Goal: Task Accomplishment & Management: Manage account settings

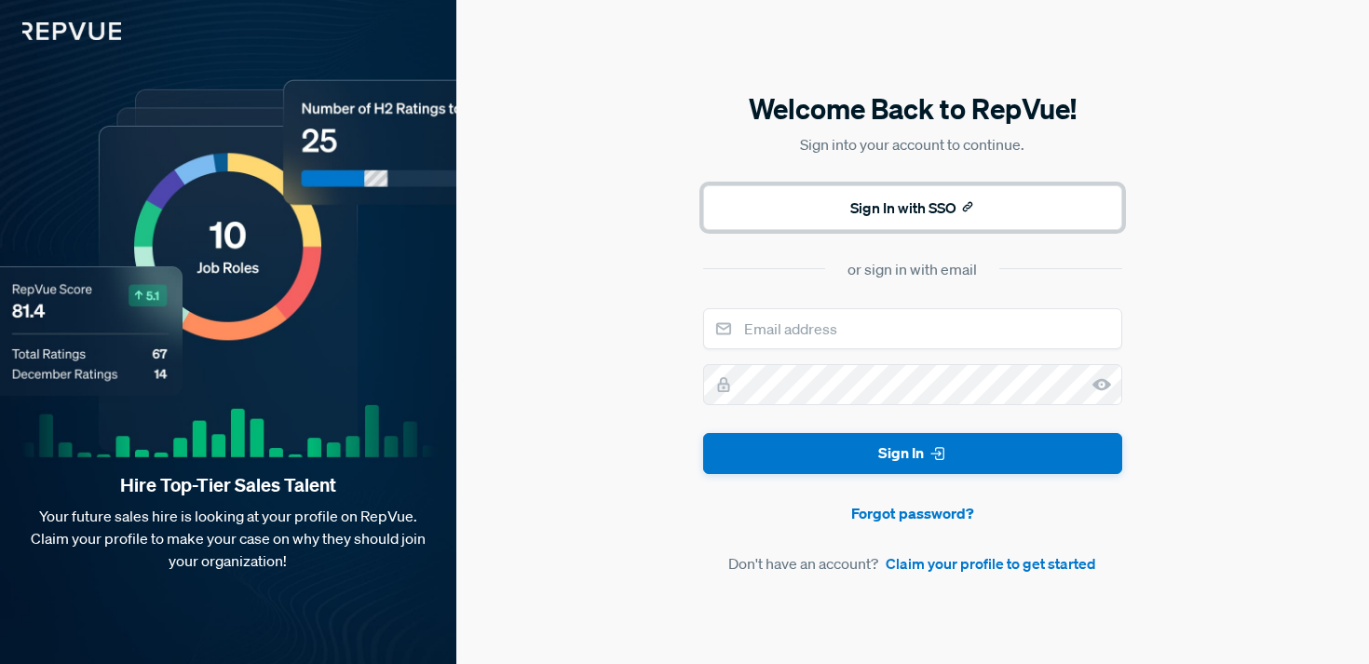
click at [883, 217] on button "Sign In with SSO" at bounding box center [912, 207] width 419 height 45
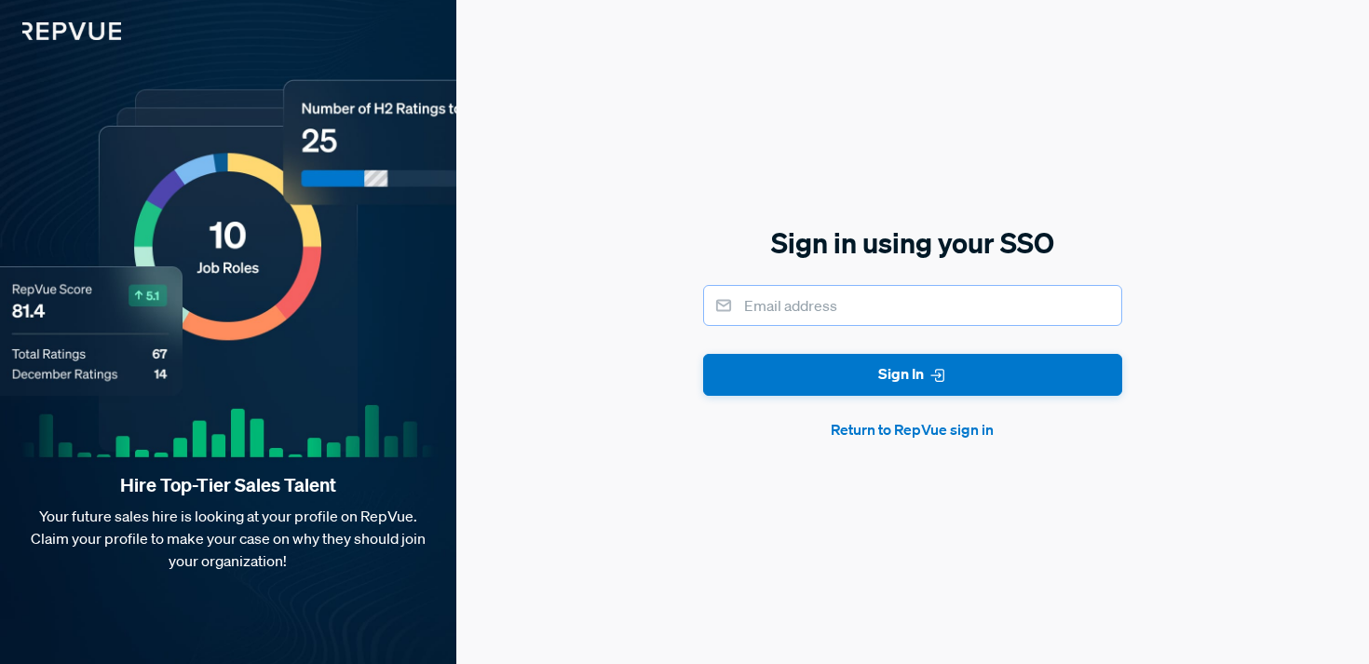
click at [878, 311] on input "email" at bounding box center [912, 305] width 419 height 41
type input "[EMAIL_ADDRESS][PERSON_NAME][DOMAIN_NAME]"
click at [703, 354] on button "Sign In" at bounding box center [912, 375] width 419 height 42
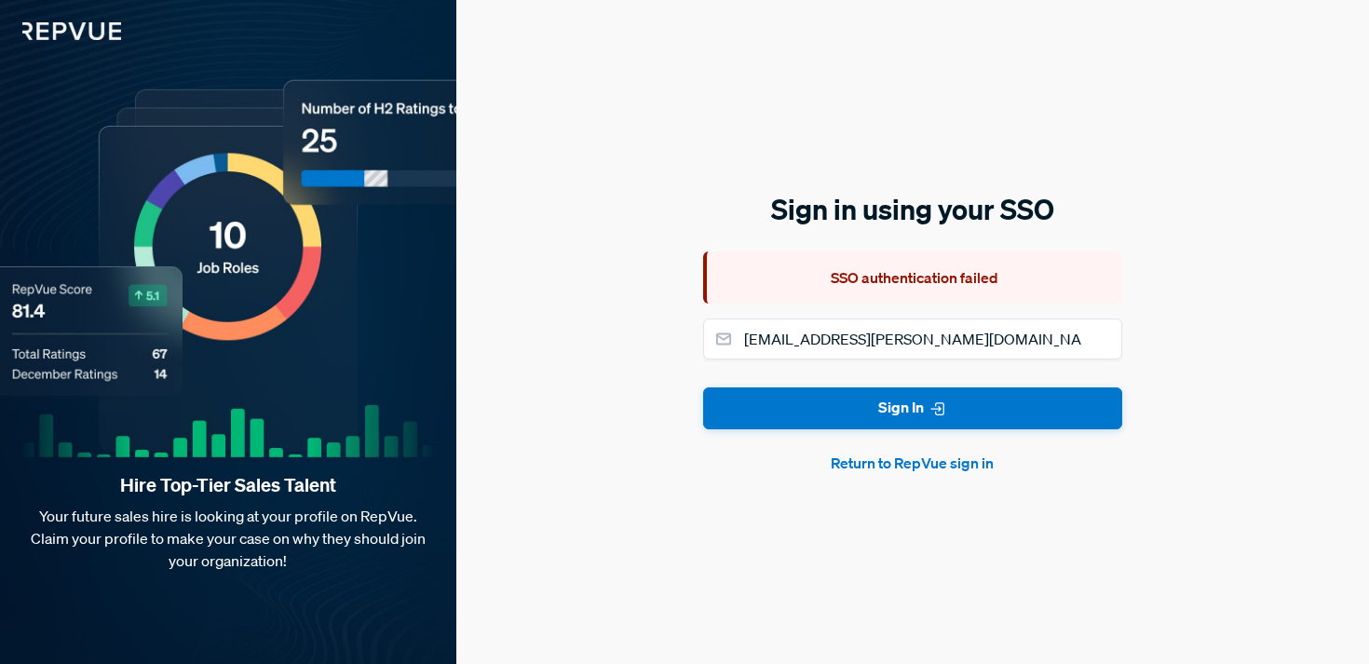
click at [905, 463] on button "Return to RepVue sign in" at bounding box center [912, 463] width 419 height 22
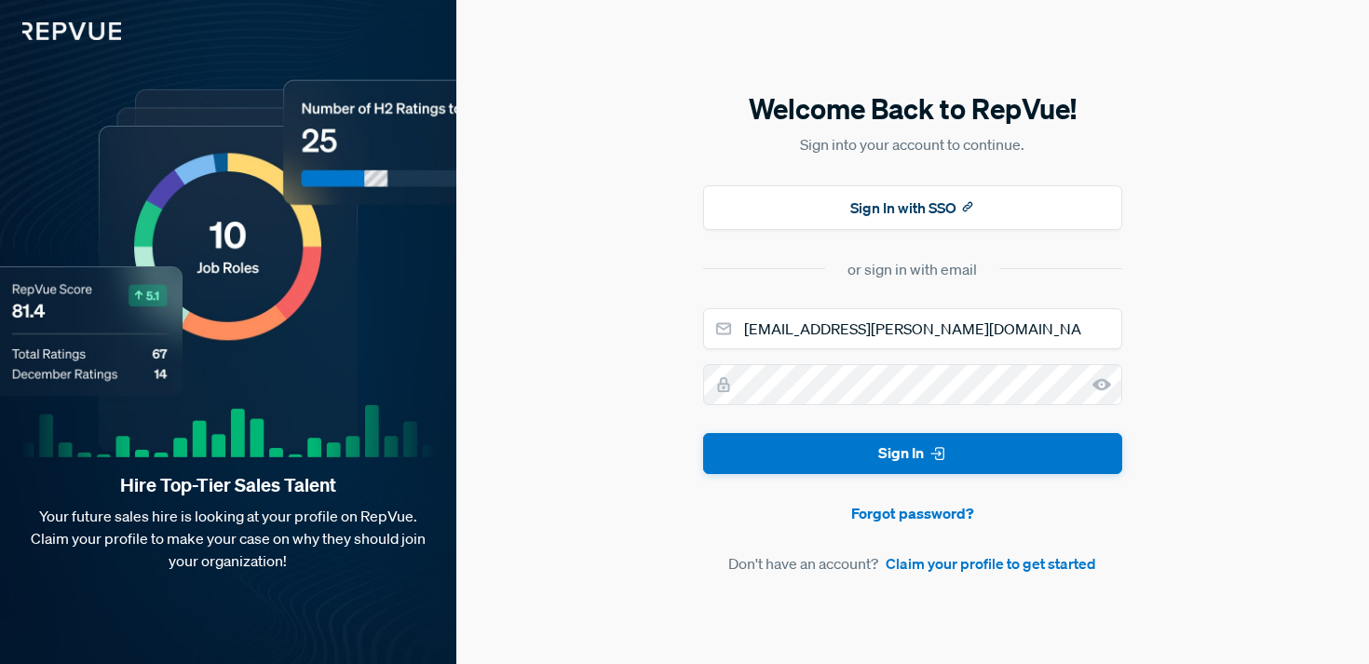
click at [845, 407] on form "[EMAIL_ADDRESS][PERSON_NAME][DOMAIN_NAME] Sign In Forgot password? Don't have a…" at bounding box center [912, 441] width 419 height 267
click at [907, 516] on link "Forgot password?" at bounding box center [912, 513] width 419 height 22
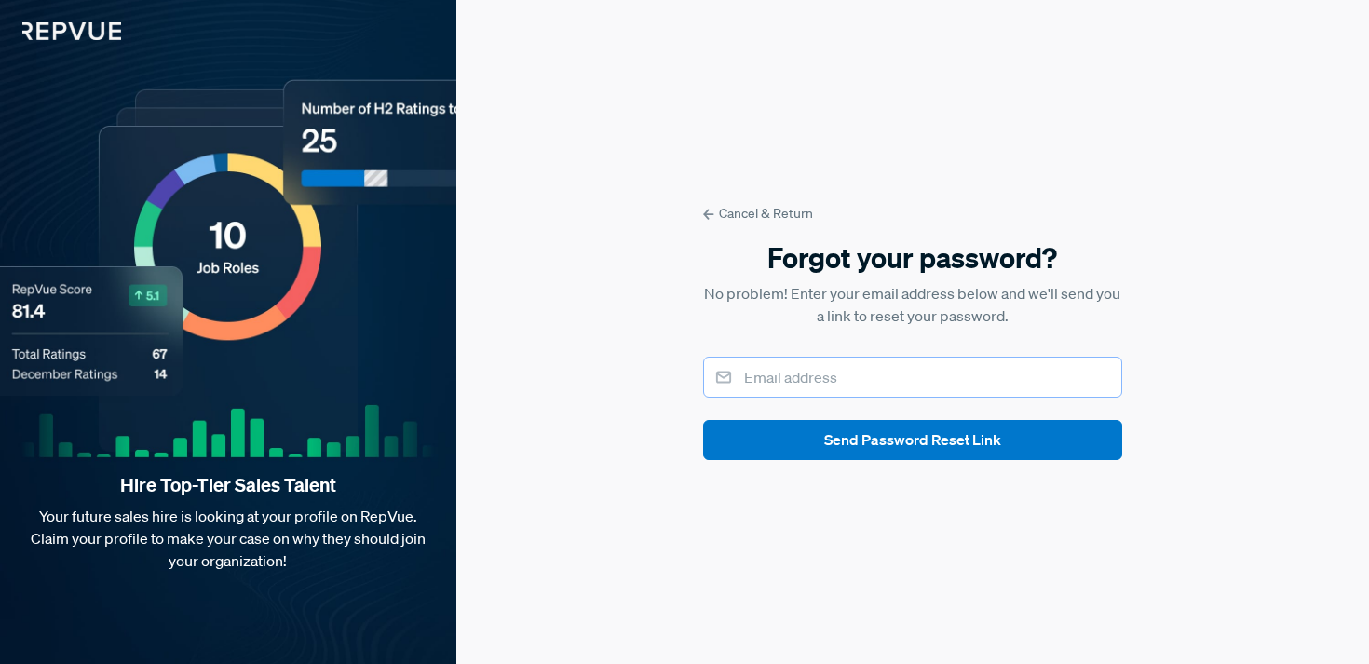
click at [846, 376] on input "email" at bounding box center [912, 377] width 419 height 41
type input "[EMAIL_ADDRESS][PERSON_NAME][DOMAIN_NAME]"
click at [703, 420] on button "Send Password Reset Link" at bounding box center [912, 440] width 419 height 40
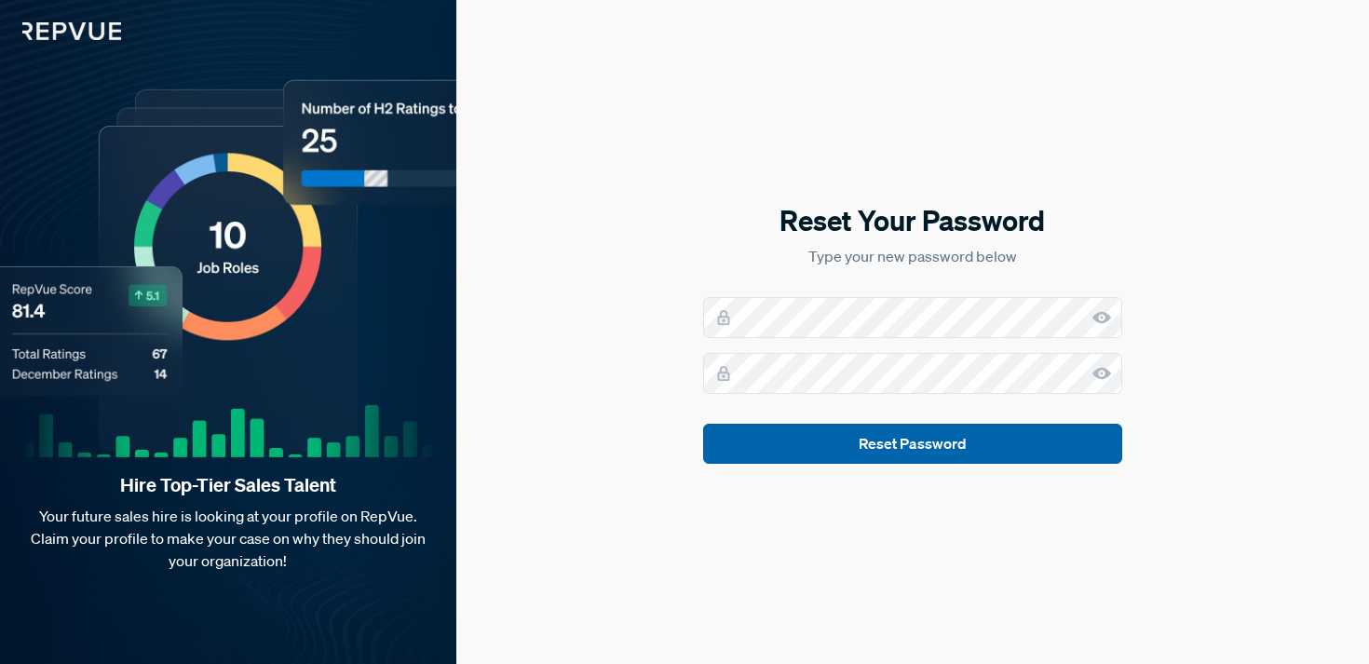
click at [942, 446] on button "Reset Password" at bounding box center [912, 444] width 419 height 40
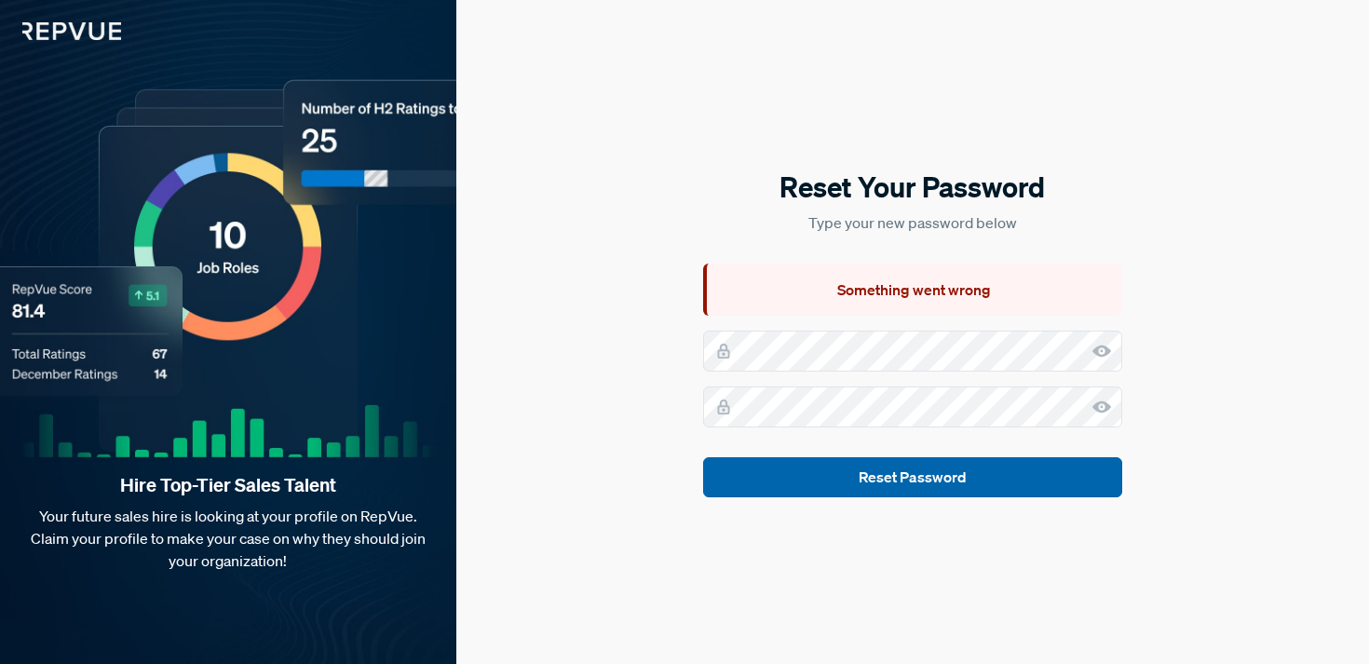
click at [867, 483] on button "Reset Password" at bounding box center [912, 477] width 419 height 40
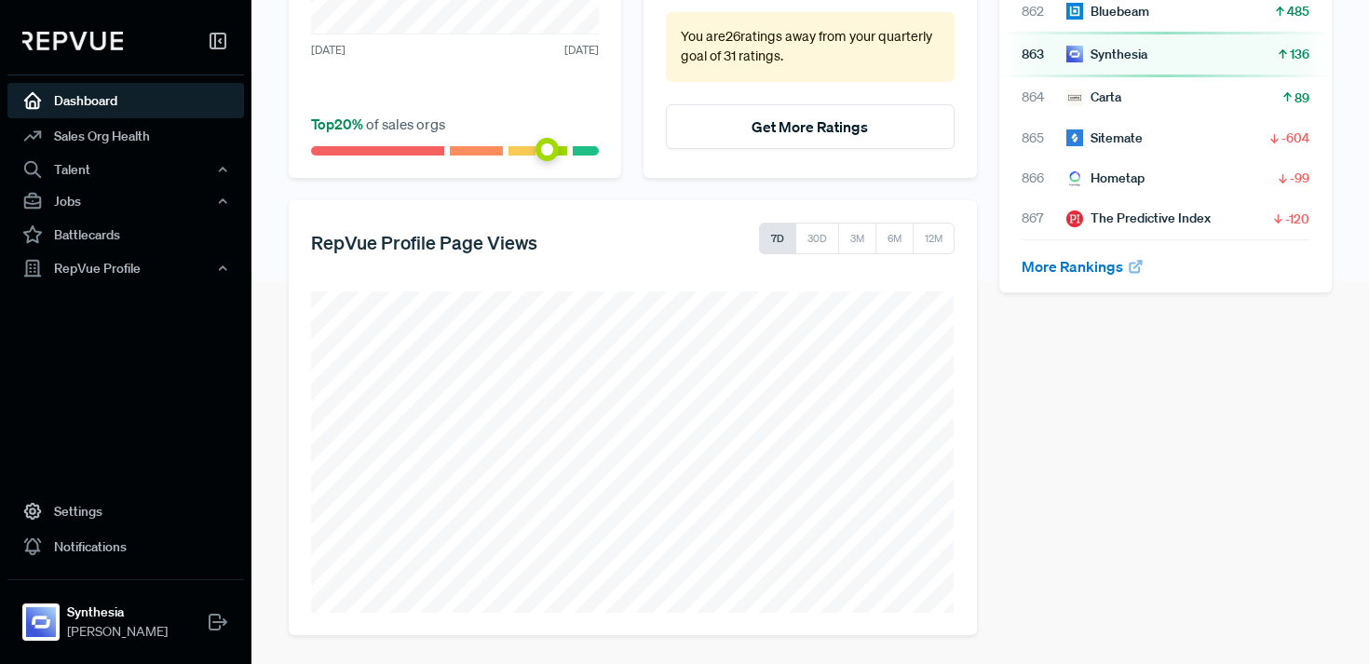
scroll to position [265, 0]
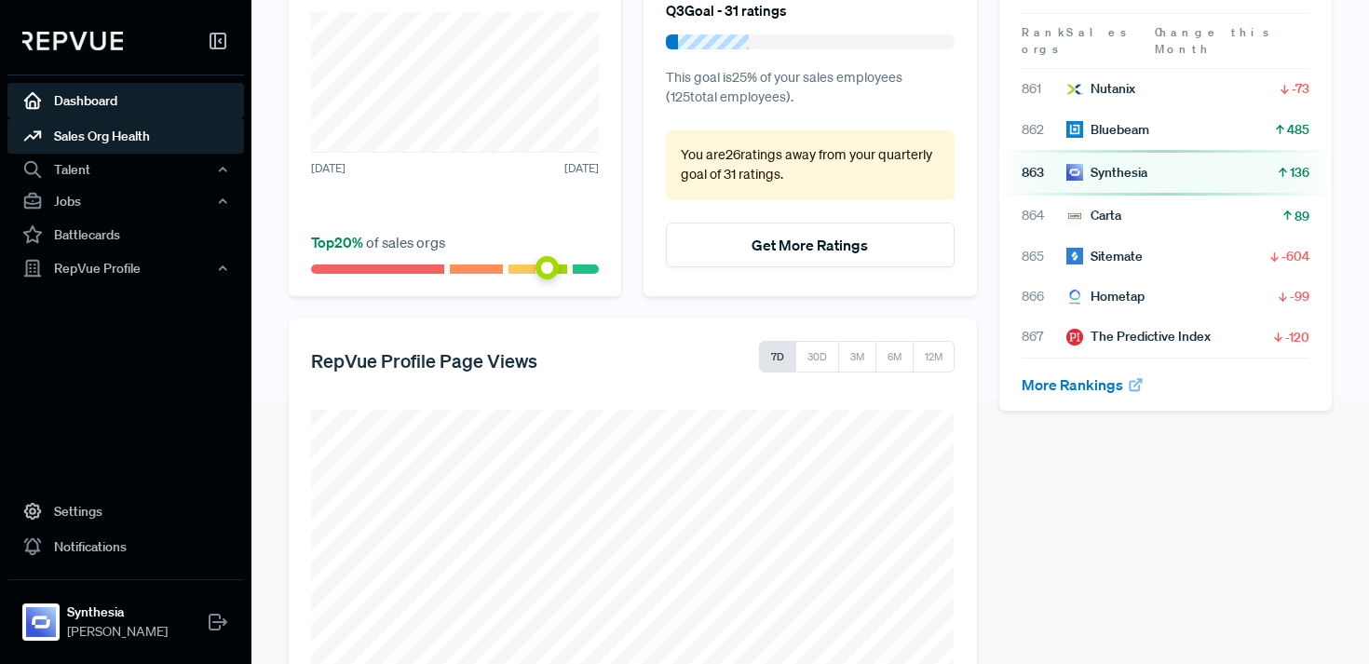
click at [99, 137] on link "Sales Org Health" at bounding box center [125, 135] width 237 height 35
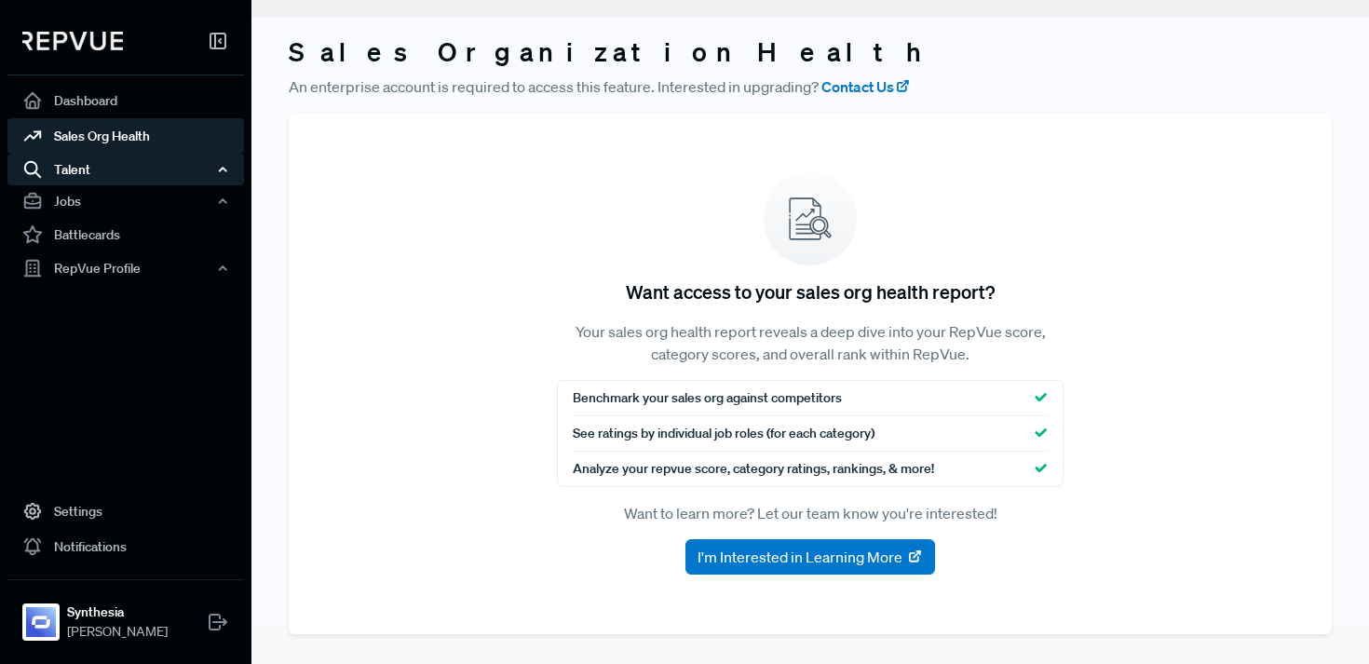
click at [82, 172] on div "Talent" at bounding box center [125, 170] width 237 height 32
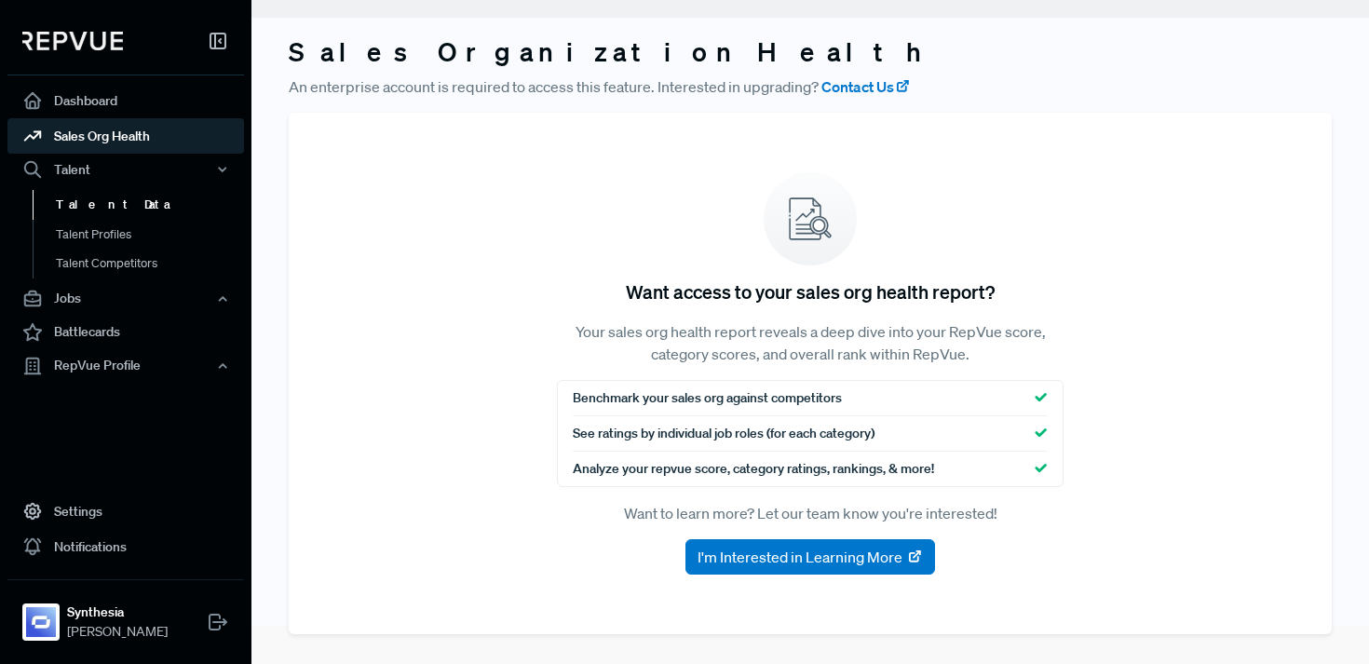
click at [96, 205] on link "Talent Data" at bounding box center [151, 205] width 237 height 30
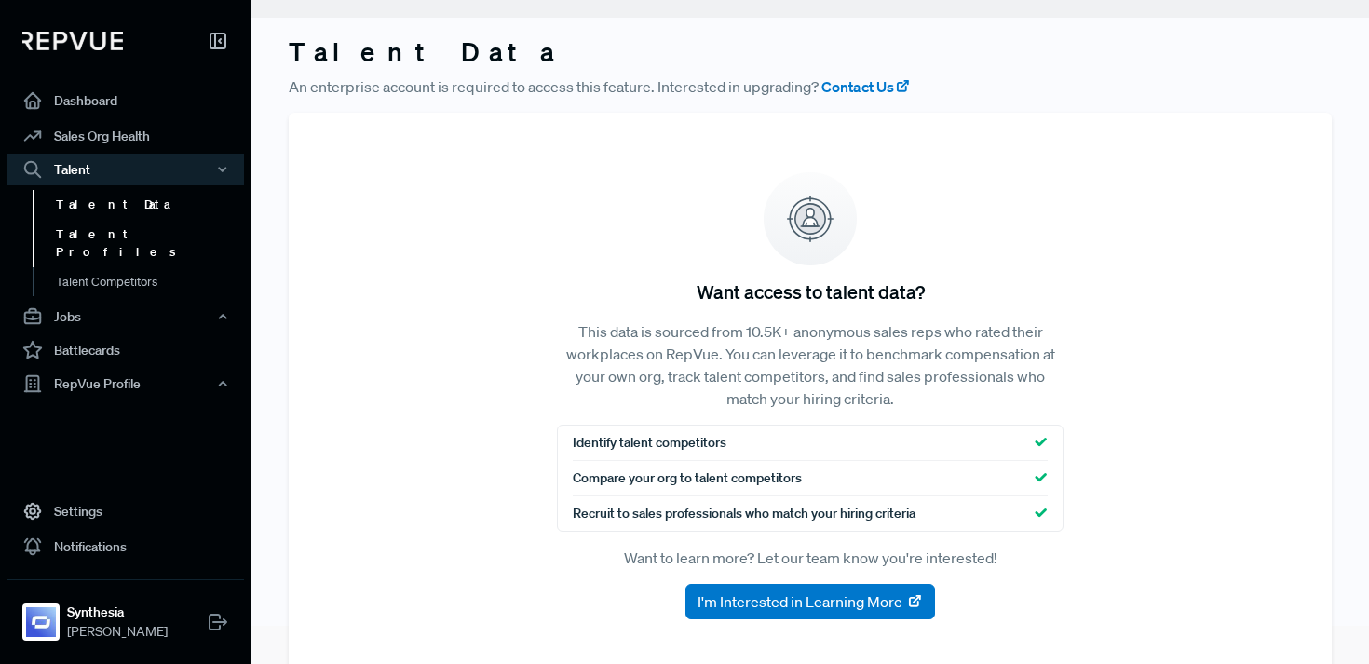
click at [92, 220] on link "Talent Profiles" at bounding box center [151, 244] width 237 height 48
click at [92, 232] on link "Talent Profiles" at bounding box center [151, 244] width 237 height 48
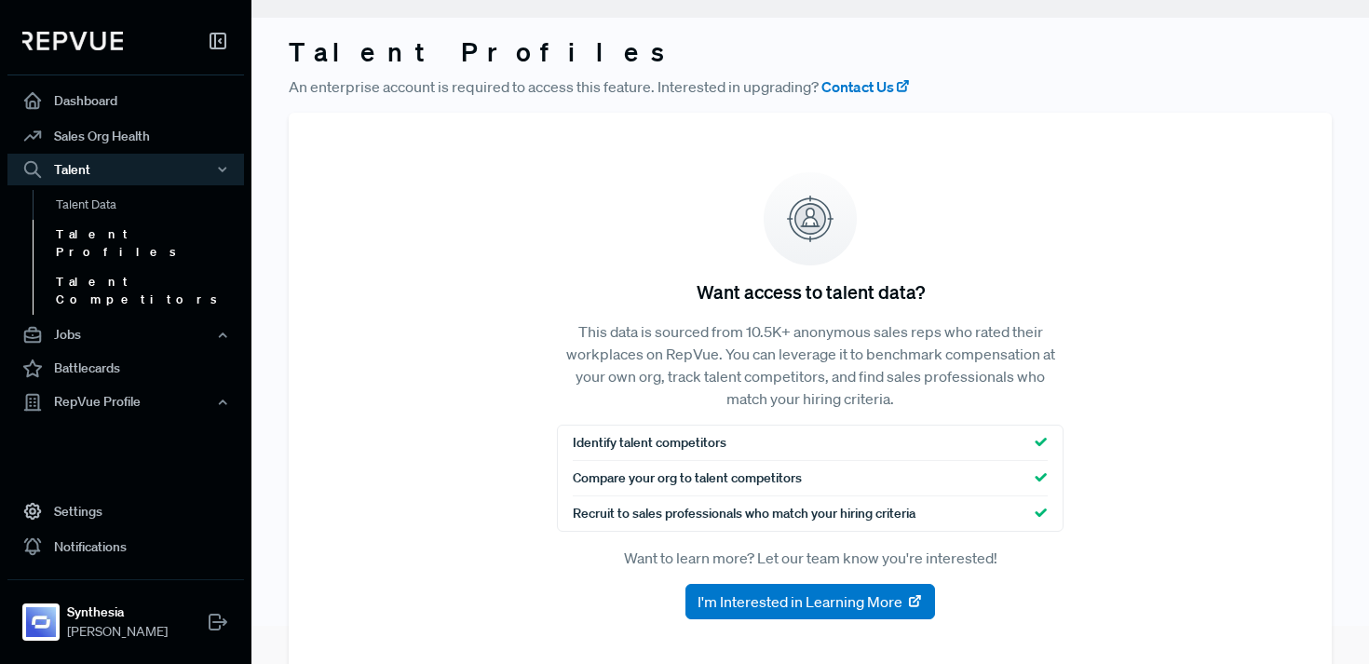
click at [94, 267] on link "Talent Competitors" at bounding box center [151, 291] width 237 height 48
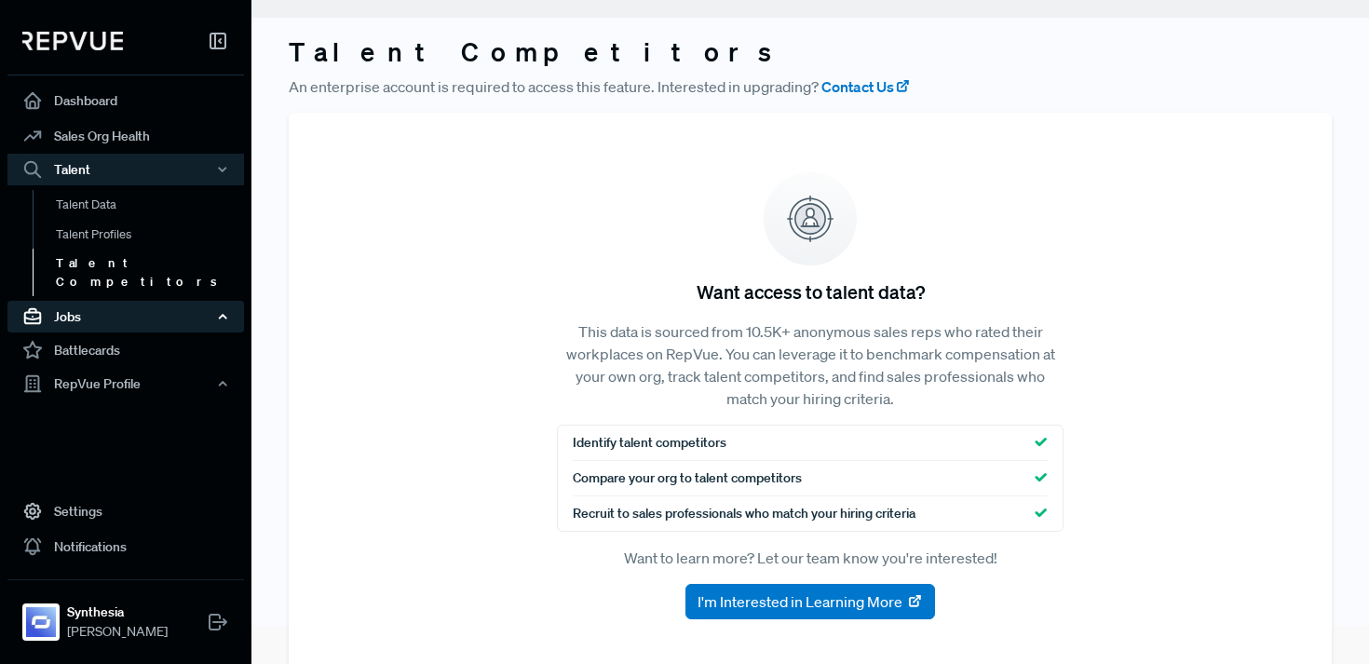
click at [66, 301] on div "Jobs" at bounding box center [125, 317] width 237 height 32
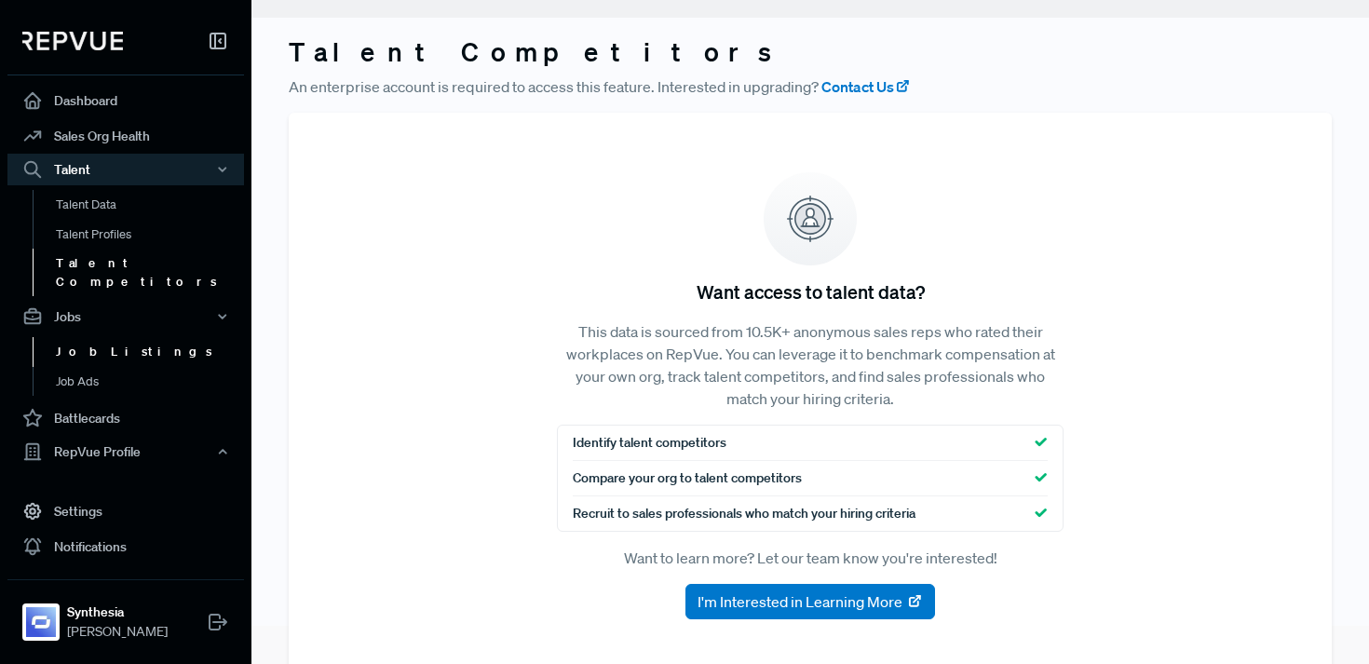
click at [114, 337] on link "Job Listings" at bounding box center [151, 352] width 237 height 30
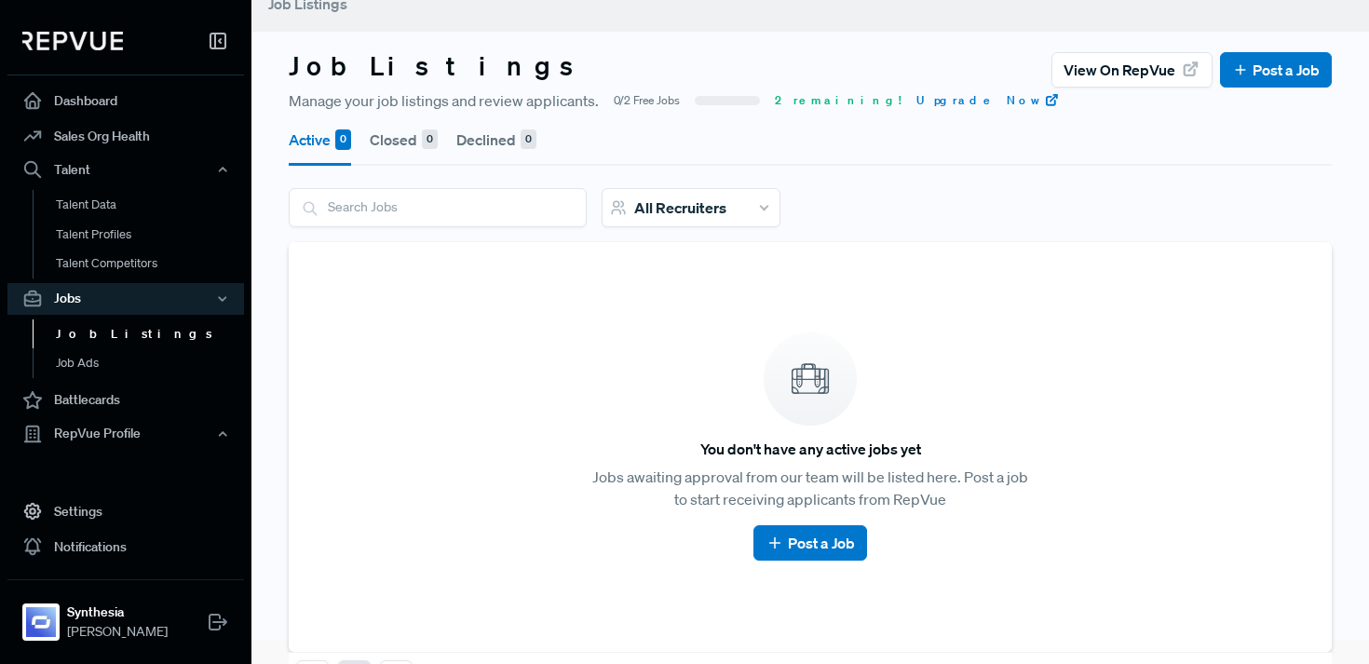
scroll to position [11, 0]
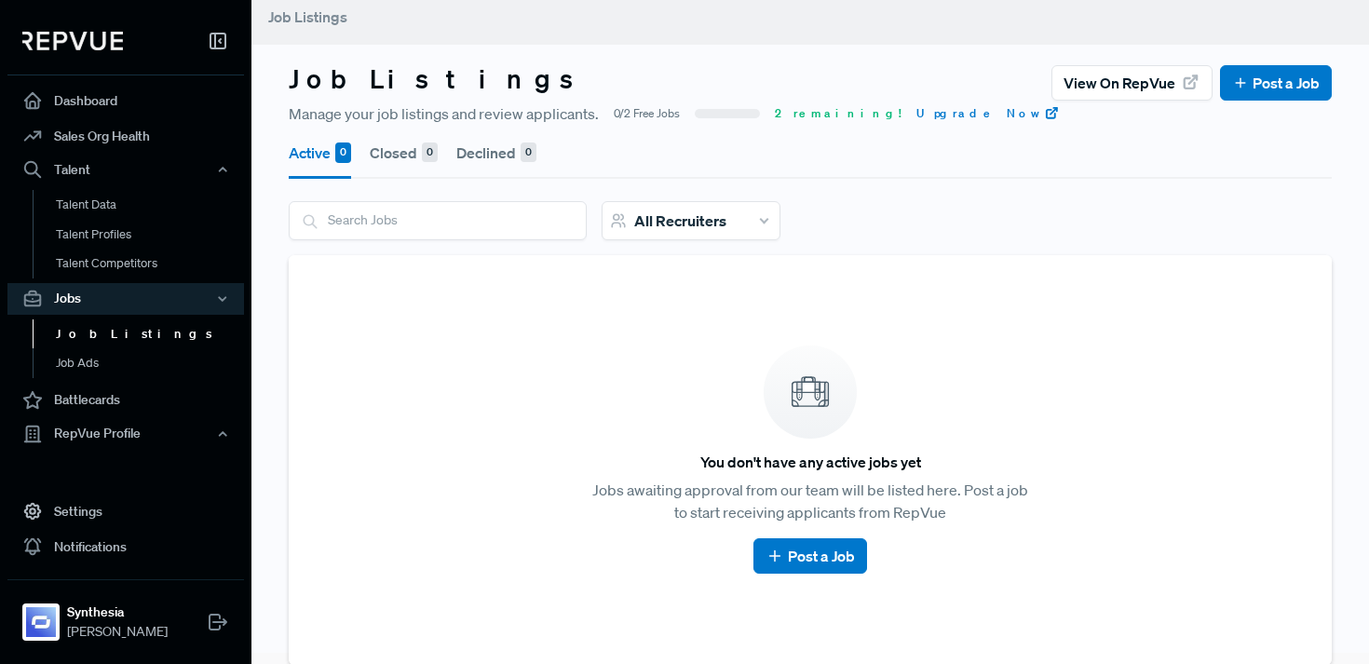
click at [872, 505] on p "Jobs awaiting approval from our team will be listed here. Post a job to start r…" at bounding box center [810, 501] width 449 height 45
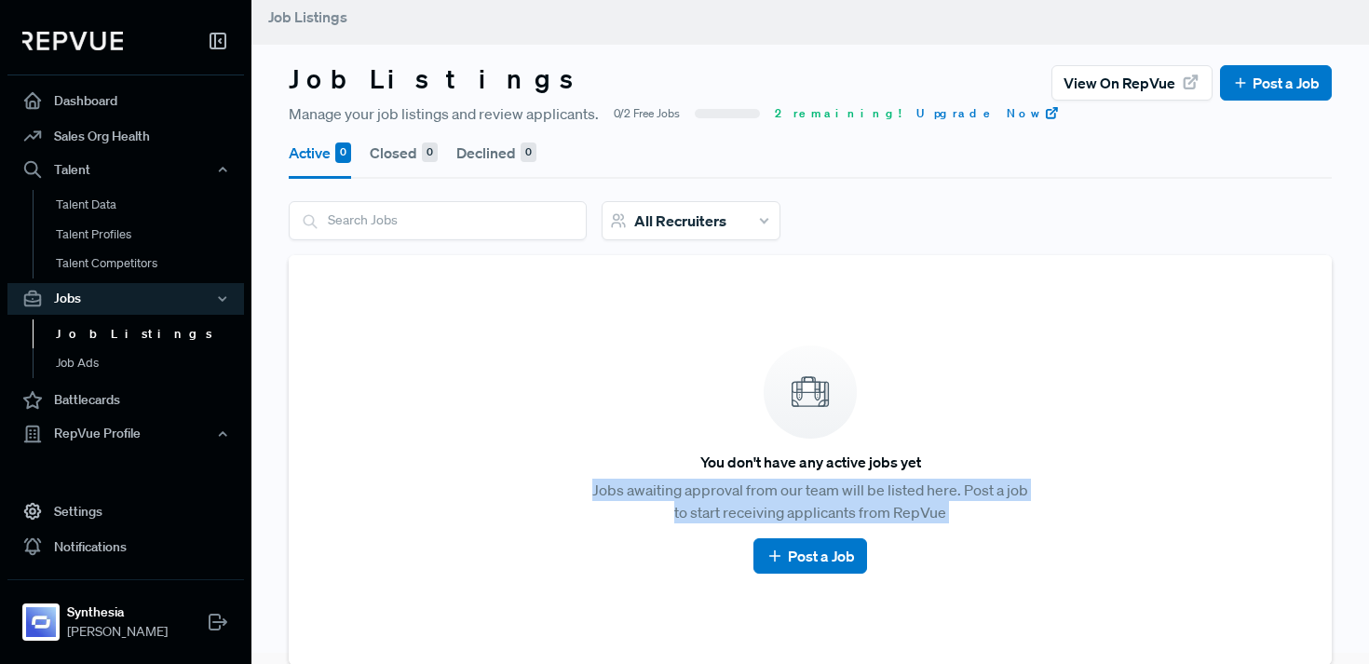
click at [872, 505] on p "Jobs awaiting approval from our team will be listed here. Post a job to start r…" at bounding box center [810, 501] width 449 height 45
click at [806, 556] on link "Post a Job" at bounding box center [810, 556] width 88 height 22
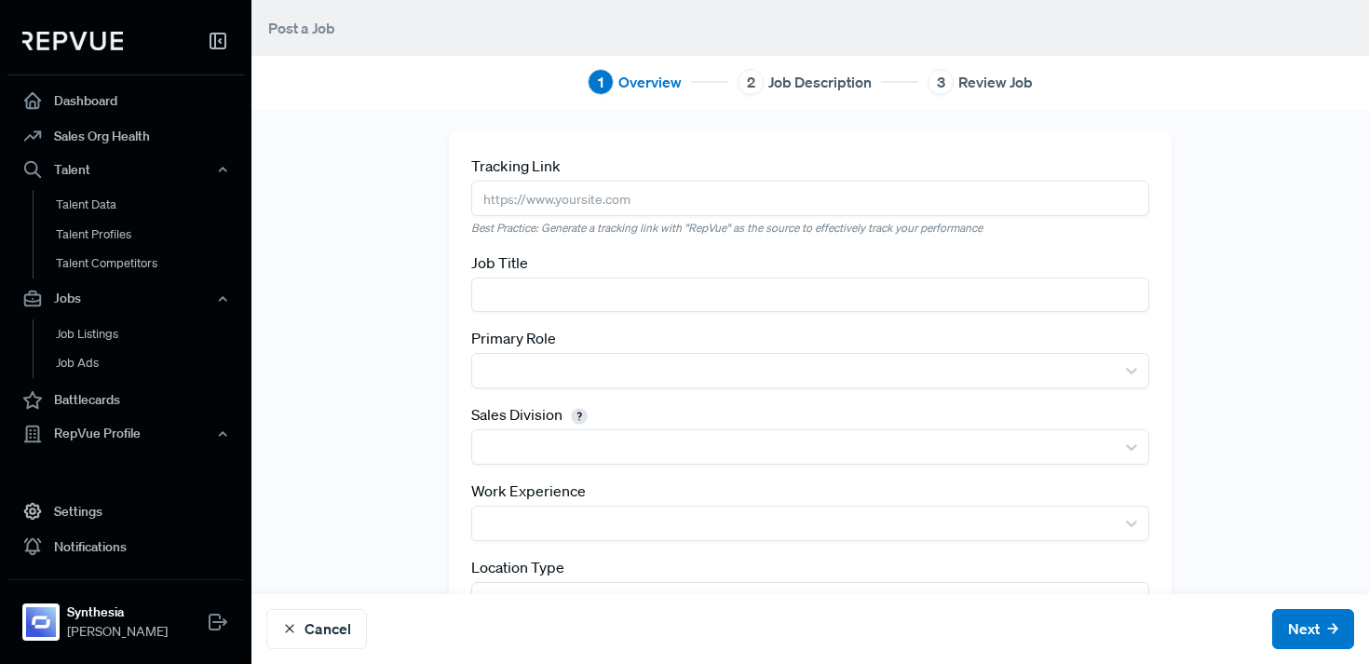
click at [635, 199] on input "text" at bounding box center [810, 198] width 678 height 34
paste input "https://job-boards.eu.greenhouse.io/synthesia/jobs/4305993101?gh_jid=4305993101"
type input "https://job-boards.eu.greenhouse.io/synthesia/jobs/4305993101?gh_jid=4305993101"
click at [592, 288] on input "text" at bounding box center [810, 295] width 678 height 34
type input "Strategic Account Executive"
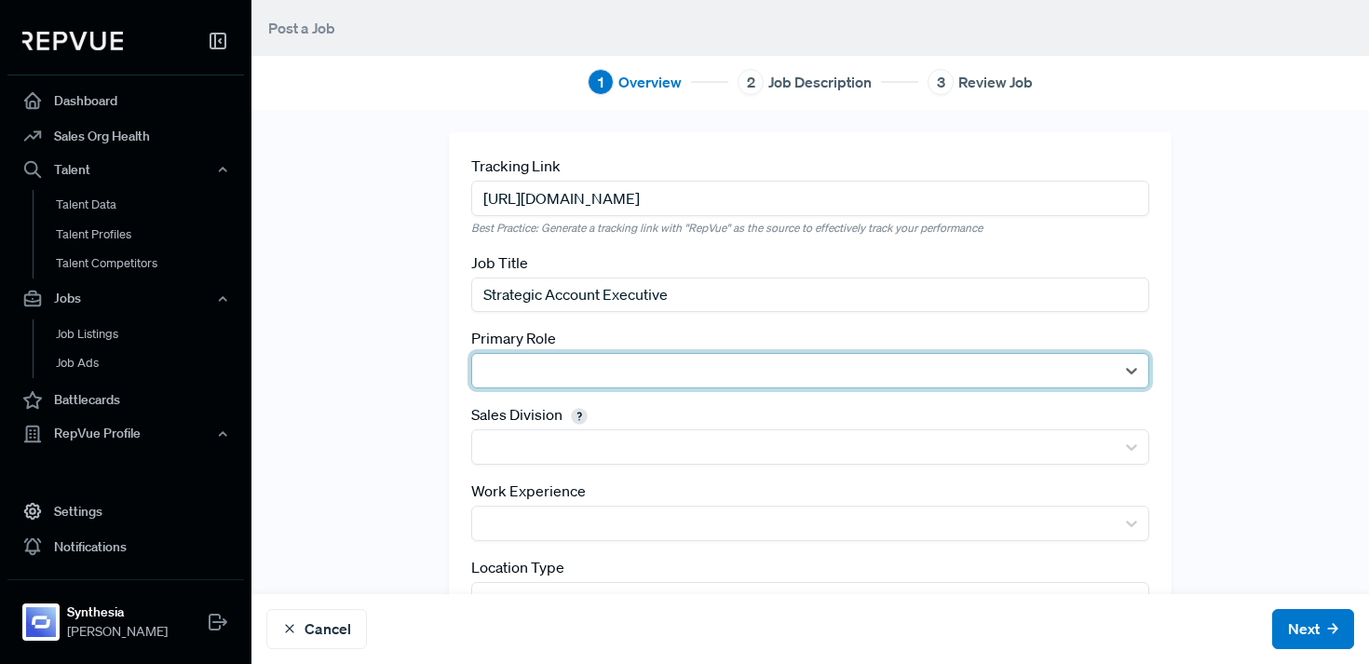
scroll to position [4, 0]
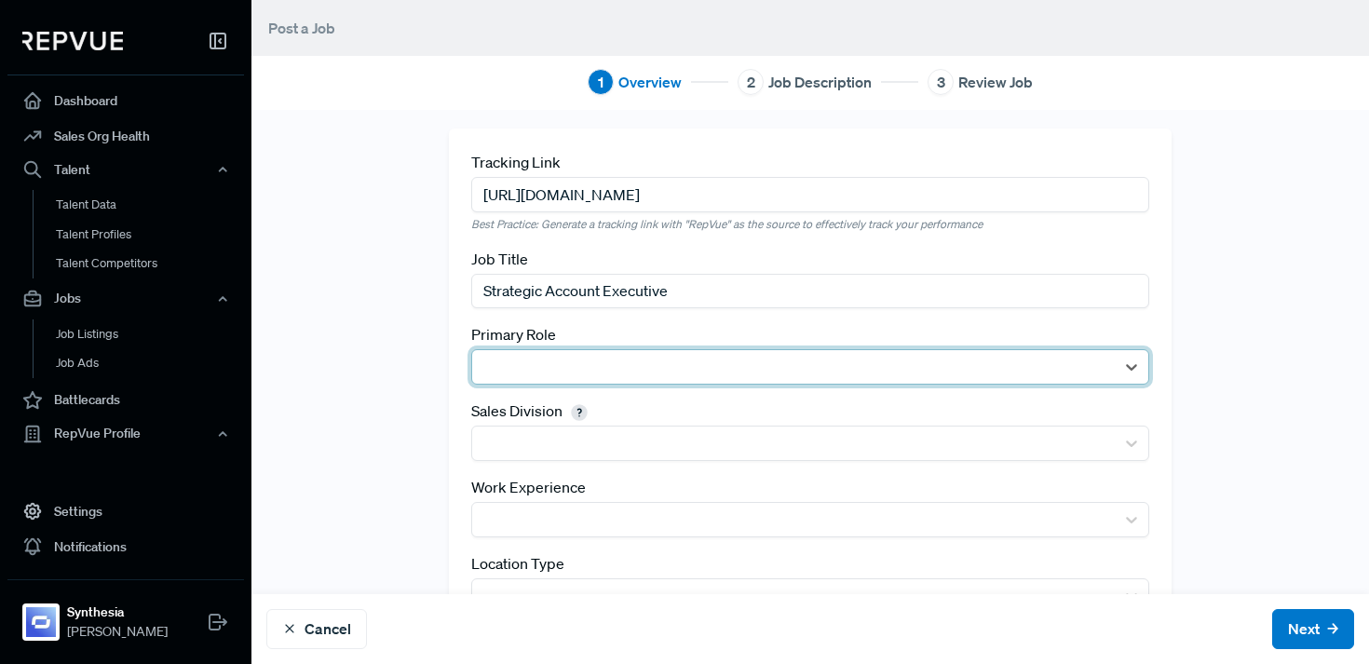
click at [602, 368] on div at bounding box center [794, 367] width 624 height 26
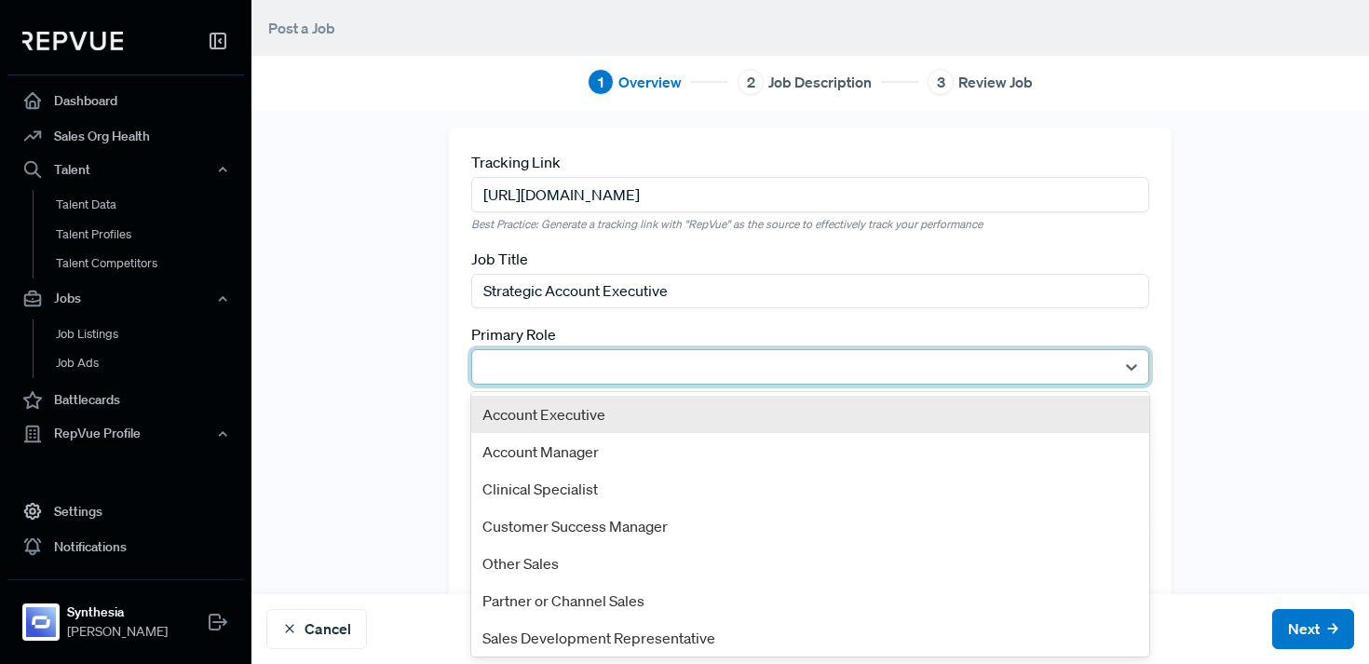
click at [598, 415] on div "Account Executive" at bounding box center [810, 414] width 678 height 37
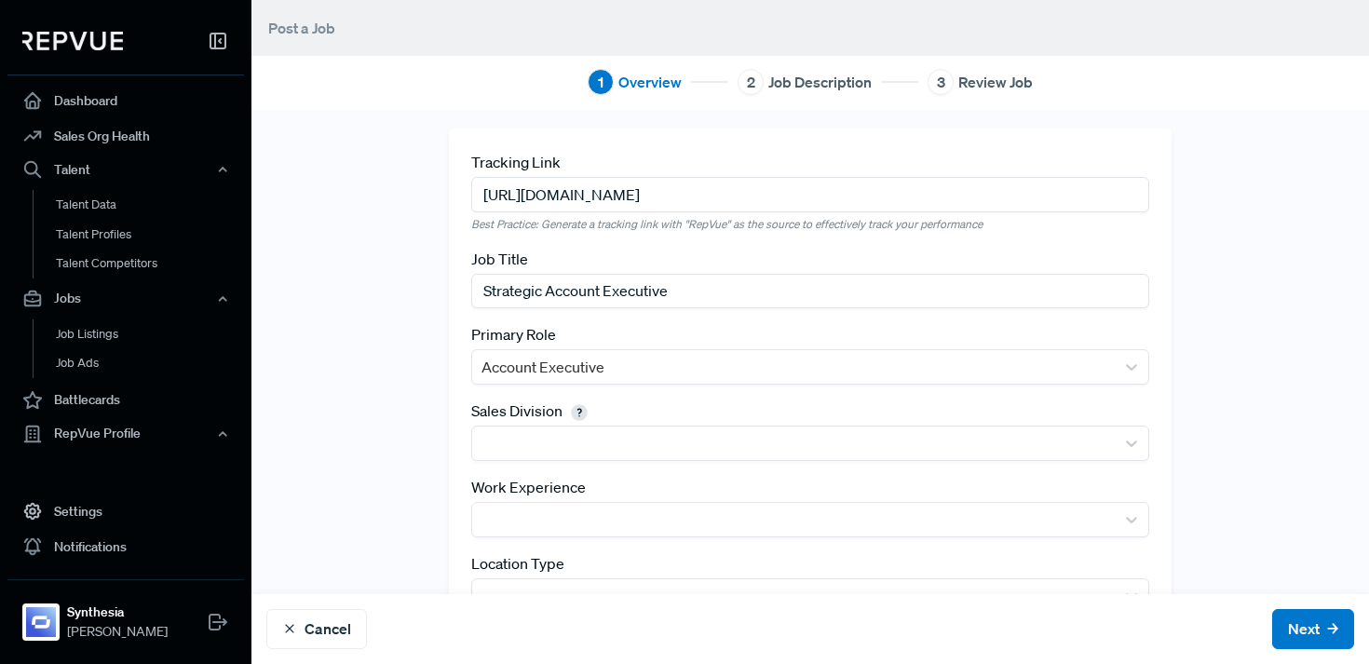
click at [413, 439] on div "Tracking Link https://job-boards.eu.greenhouse.io/synthesia/jobs/4305993101?gh_…" at bounding box center [811, 428] width 1118 height 598
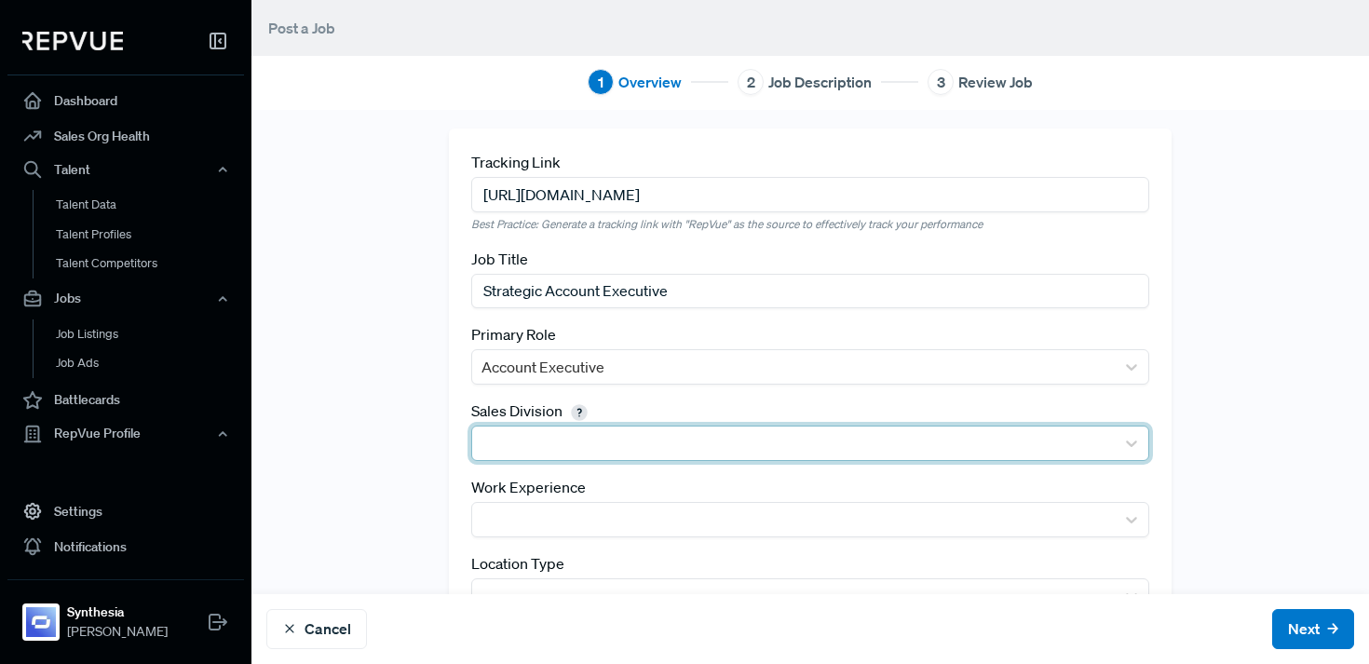
click at [517, 453] on div at bounding box center [794, 443] width 624 height 26
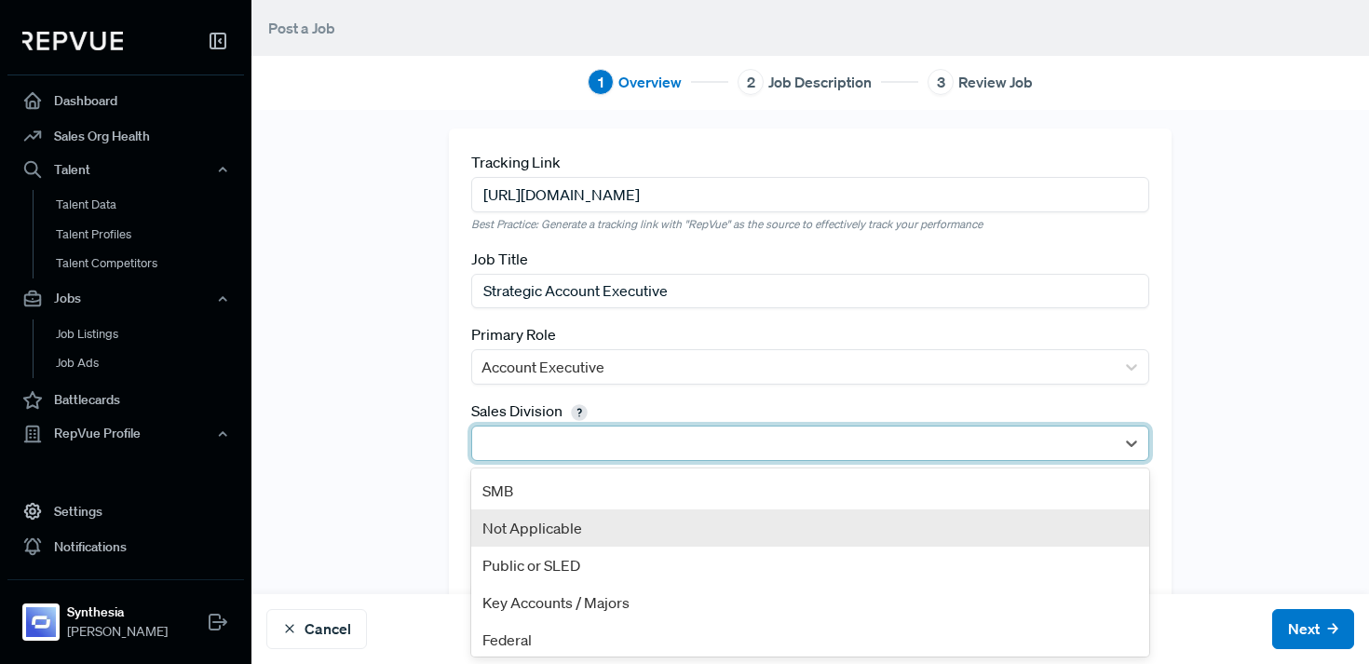
scroll to position [117, 0]
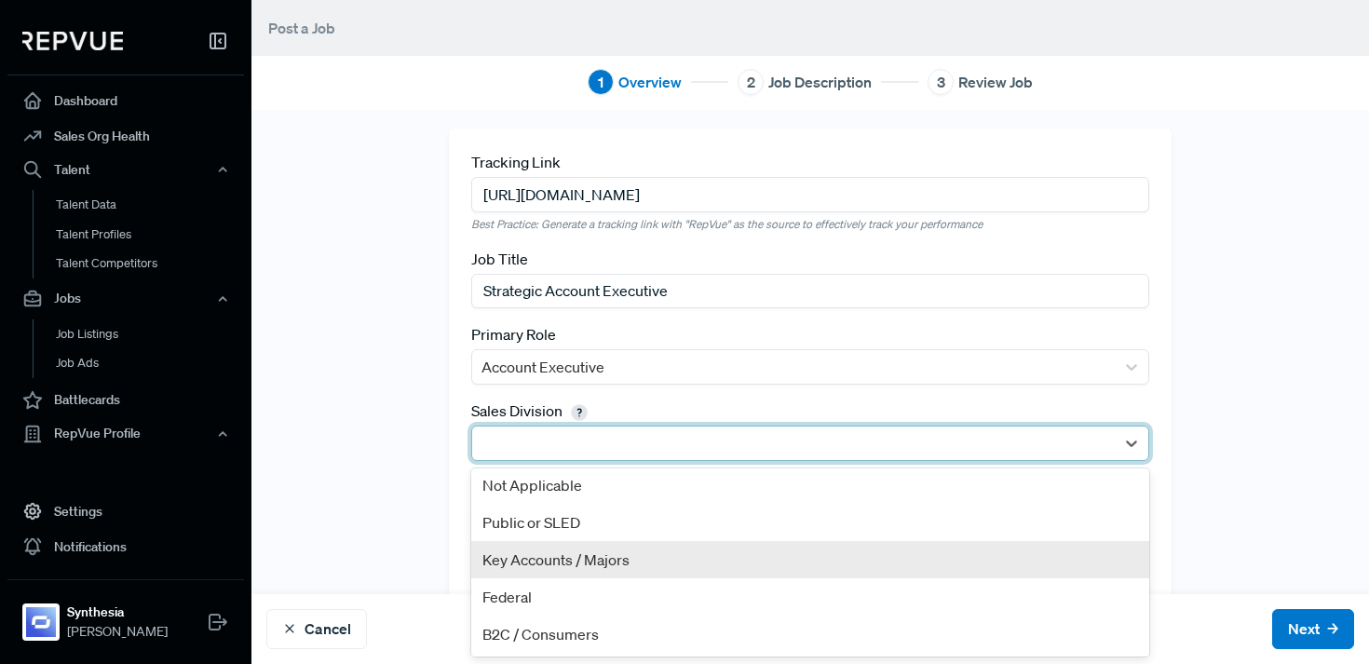
click at [629, 556] on div "Key Accounts / Majors" at bounding box center [810, 559] width 678 height 37
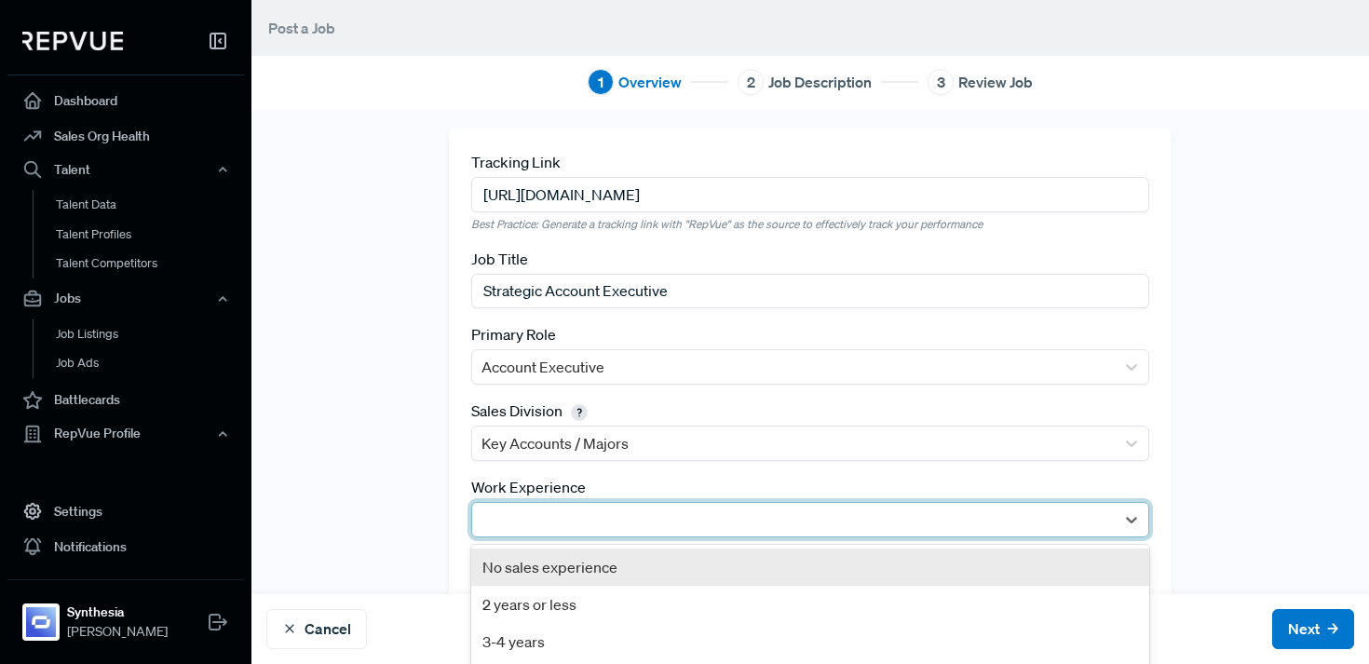
click at [625, 518] on div at bounding box center [794, 520] width 624 height 26
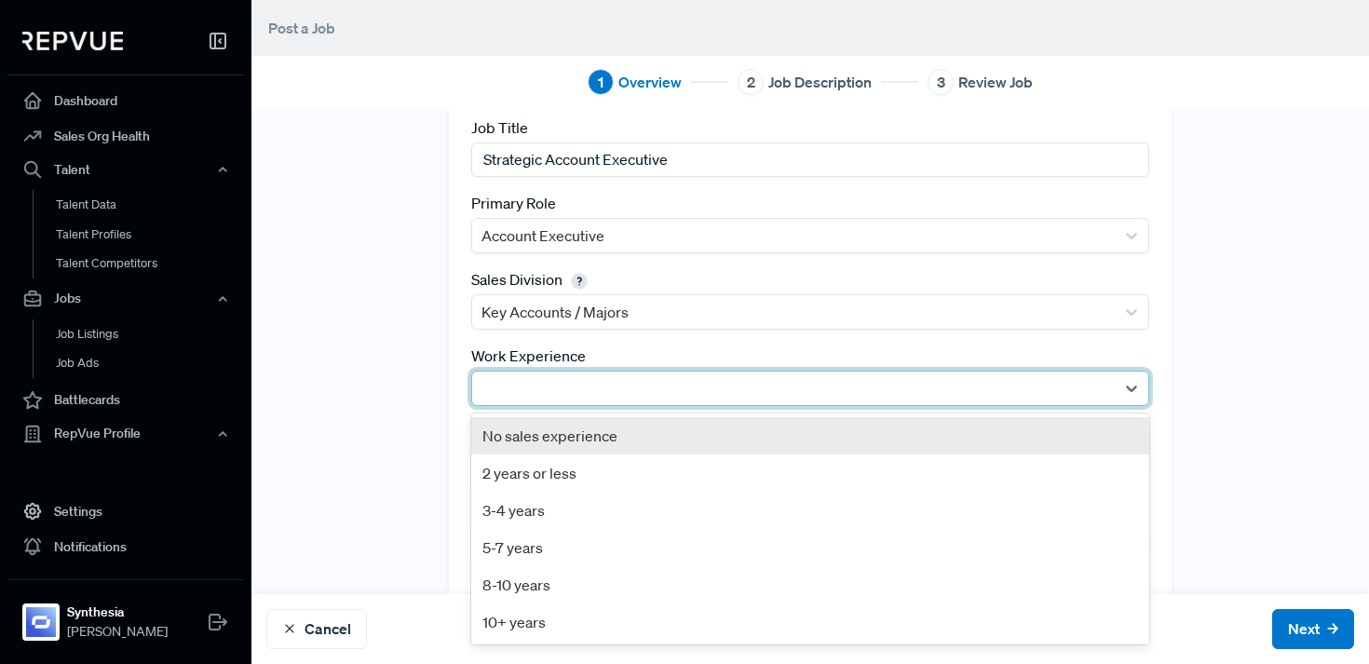
scroll to position [159, 0]
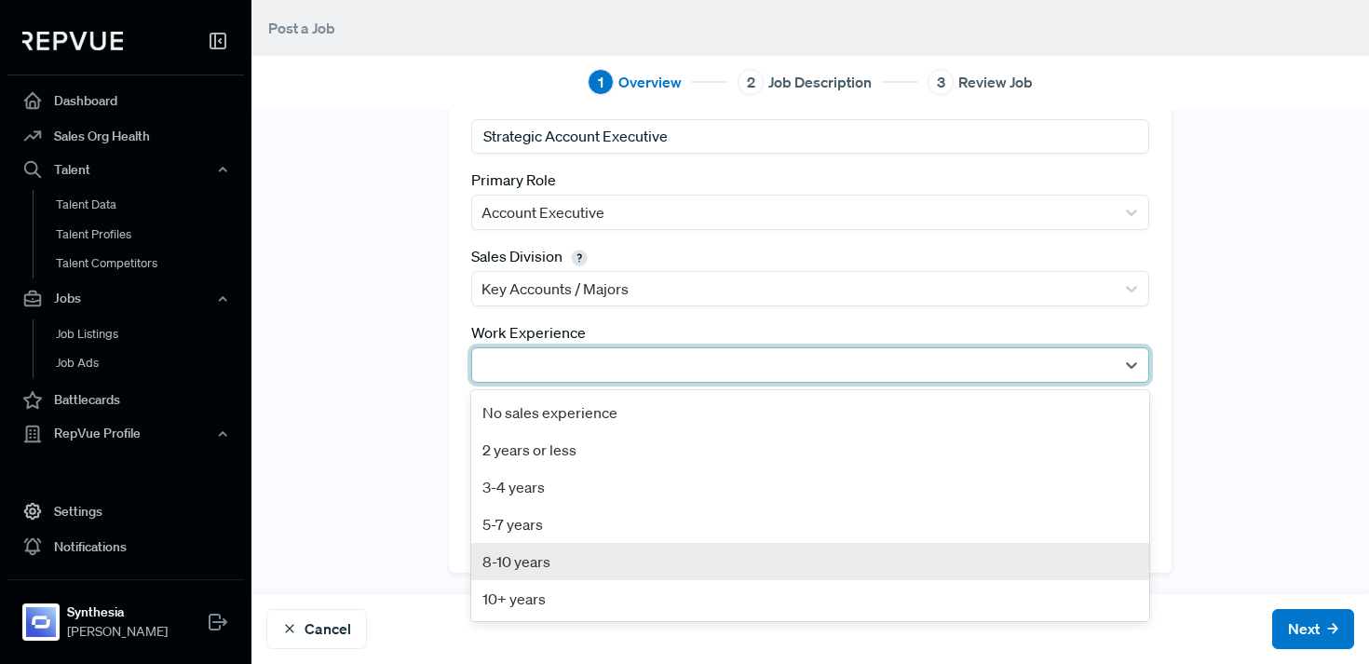
click at [604, 552] on div "8-10 years" at bounding box center [810, 561] width 678 height 37
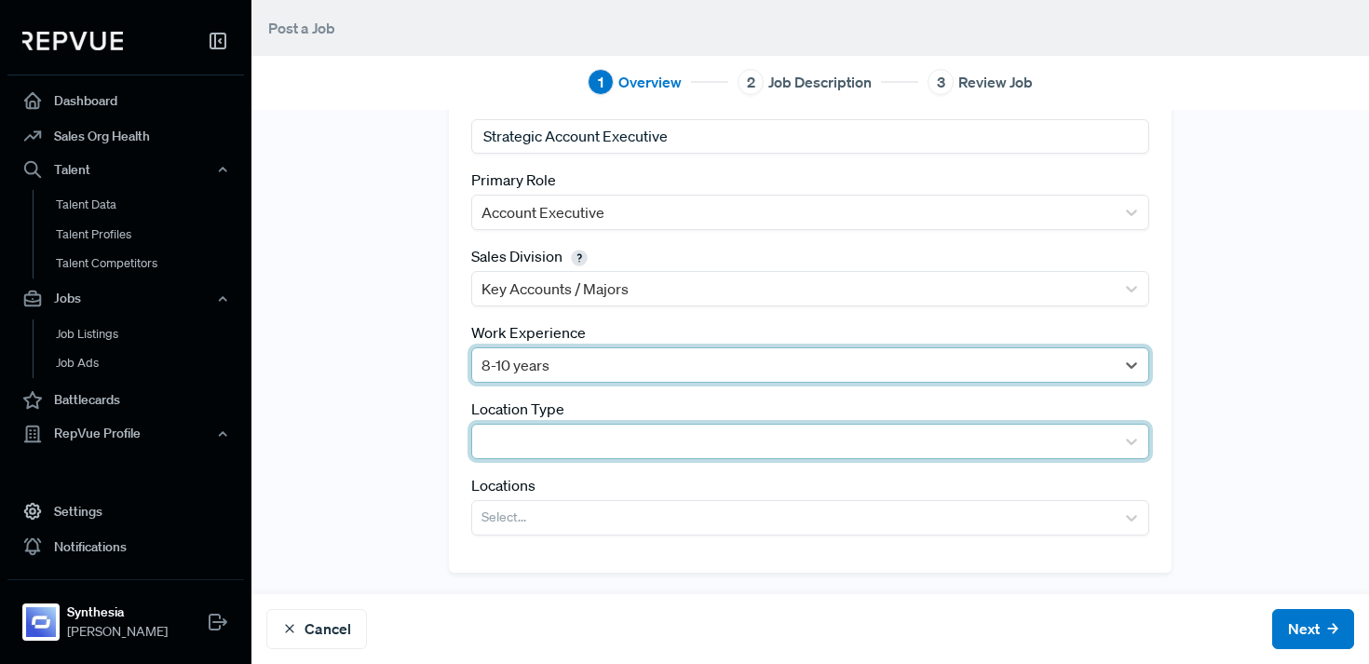
click at [554, 445] on div at bounding box center [794, 441] width 624 height 26
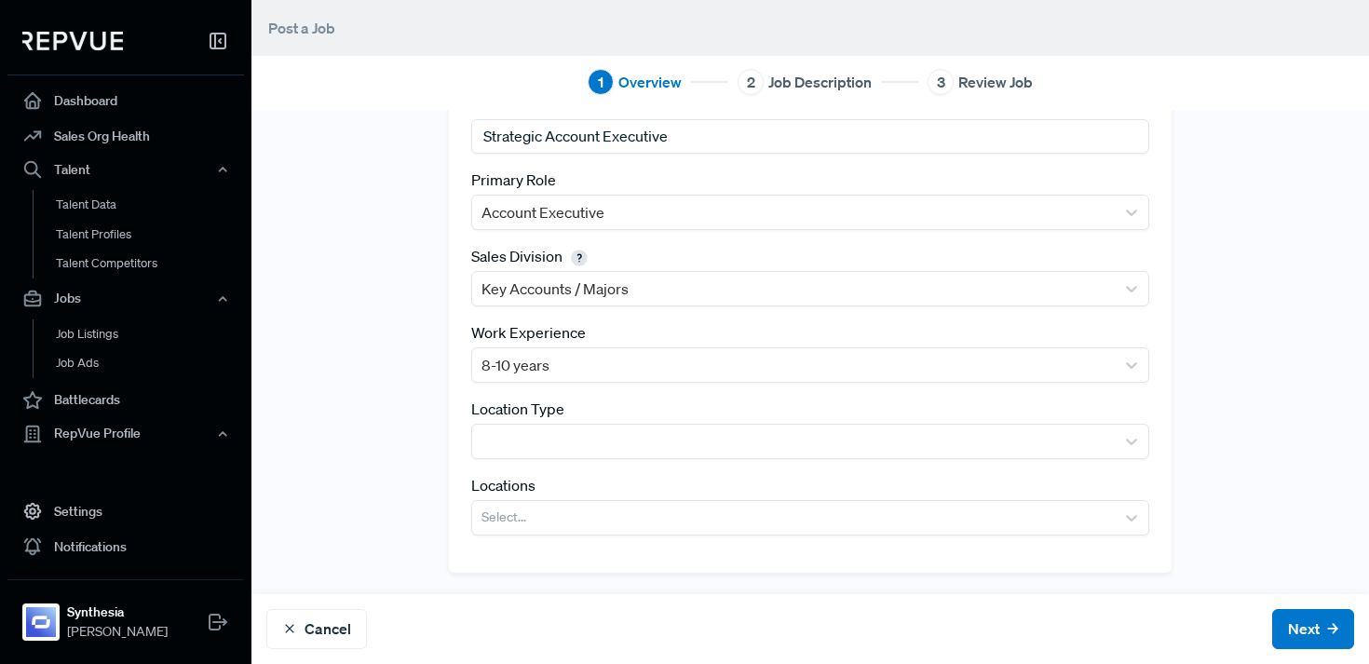
click at [375, 545] on div "Tracking Link https://job-boards.eu.greenhouse.io/synthesia/jobs/4305993101?gh_…" at bounding box center [811, 273] width 1118 height 598
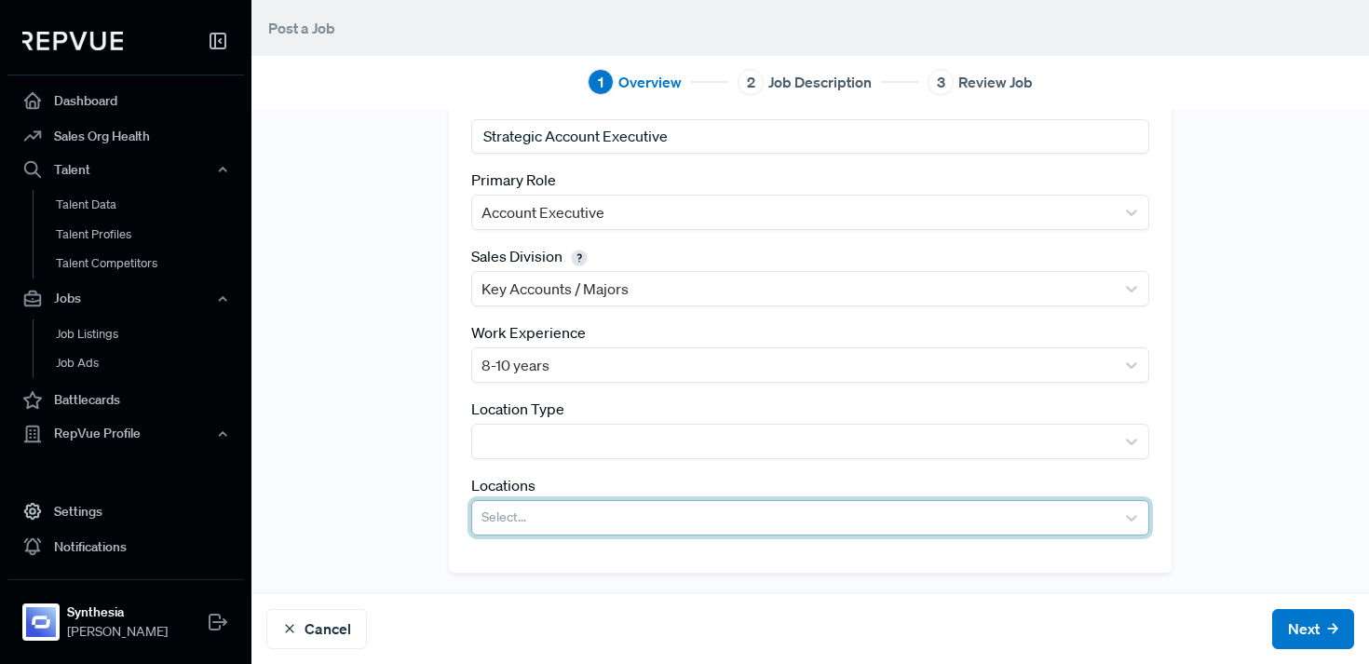
click at [573, 513] on div at bounding box center [794, 518] width 624 height 26
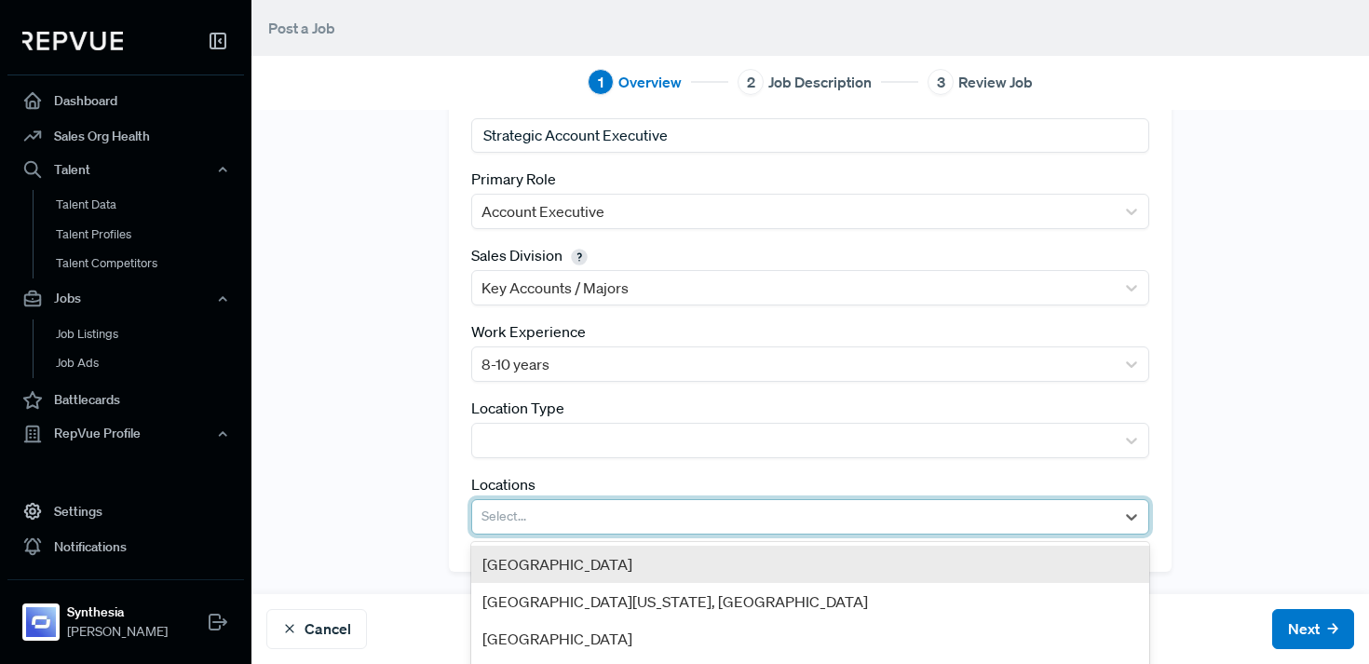
scroll to position [8, 0]
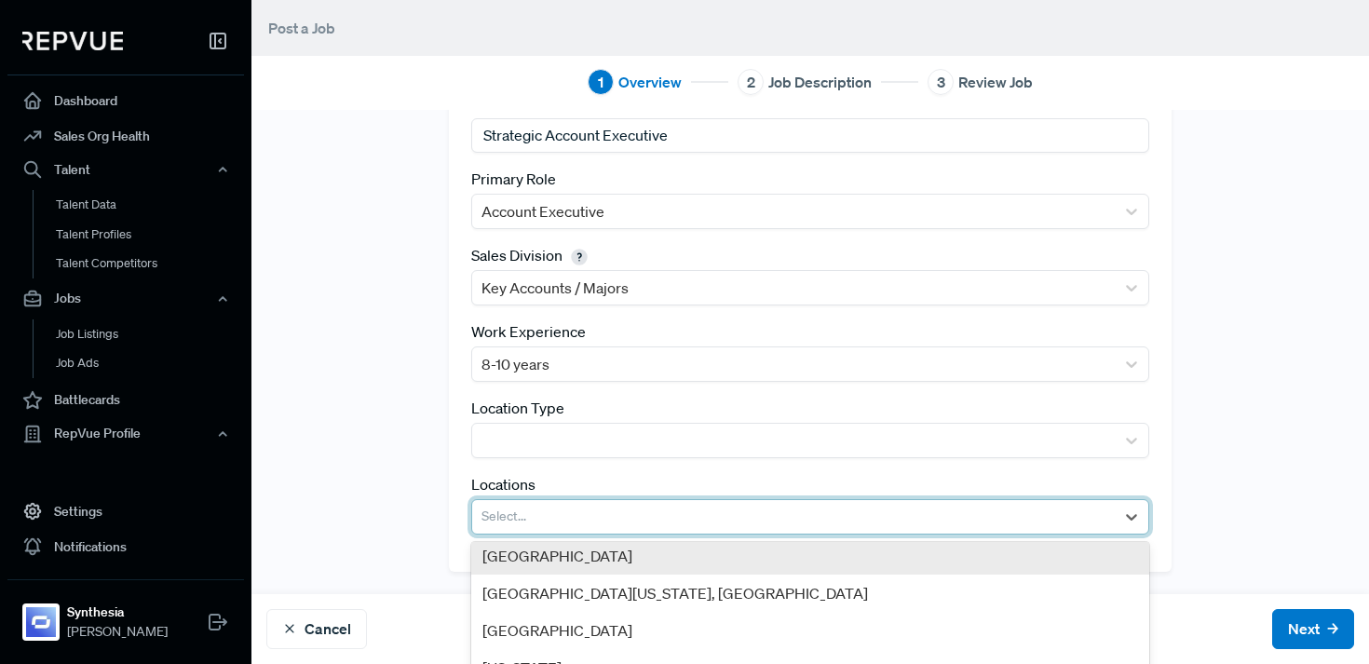
click at [577, 562] on div "United States" at bounding box center [810, 555] width 678 height 37
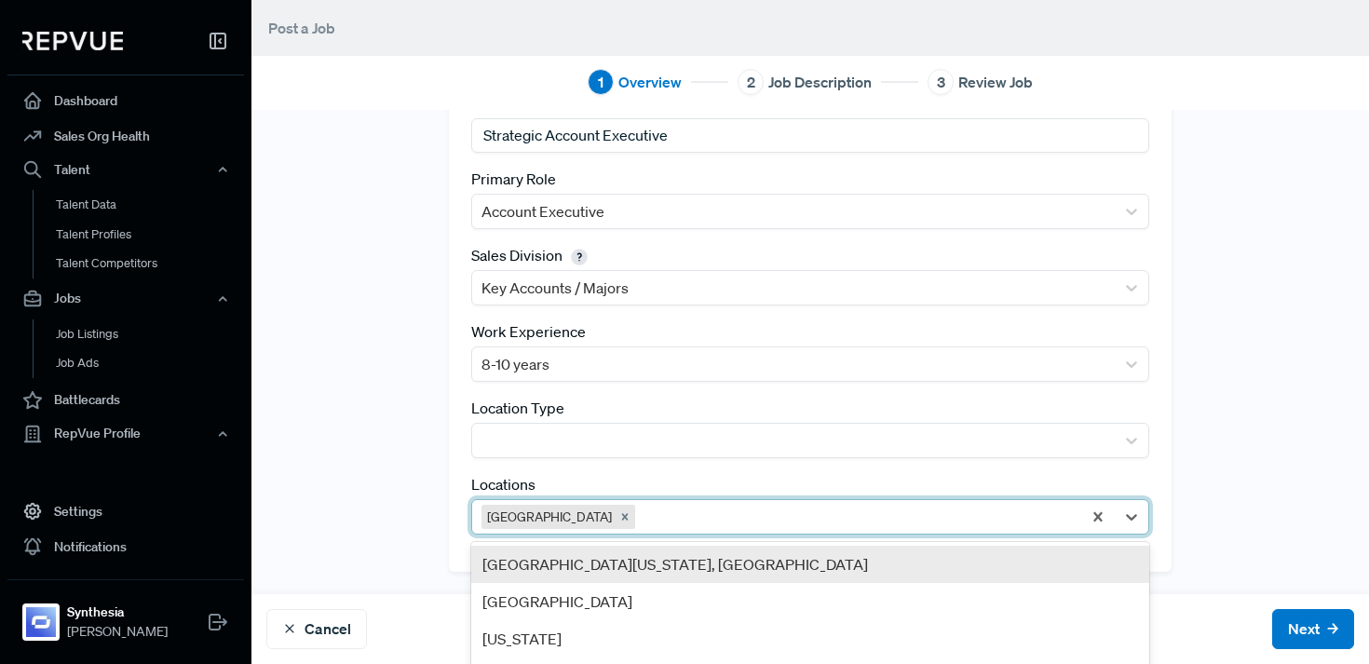
click at [639, 508] on div at bounding box center [855, 517] width 433 height 26
click at [593, 567] on div "Greater New York City Area, NY" at bounding box center [810, 564] width 678 height 37
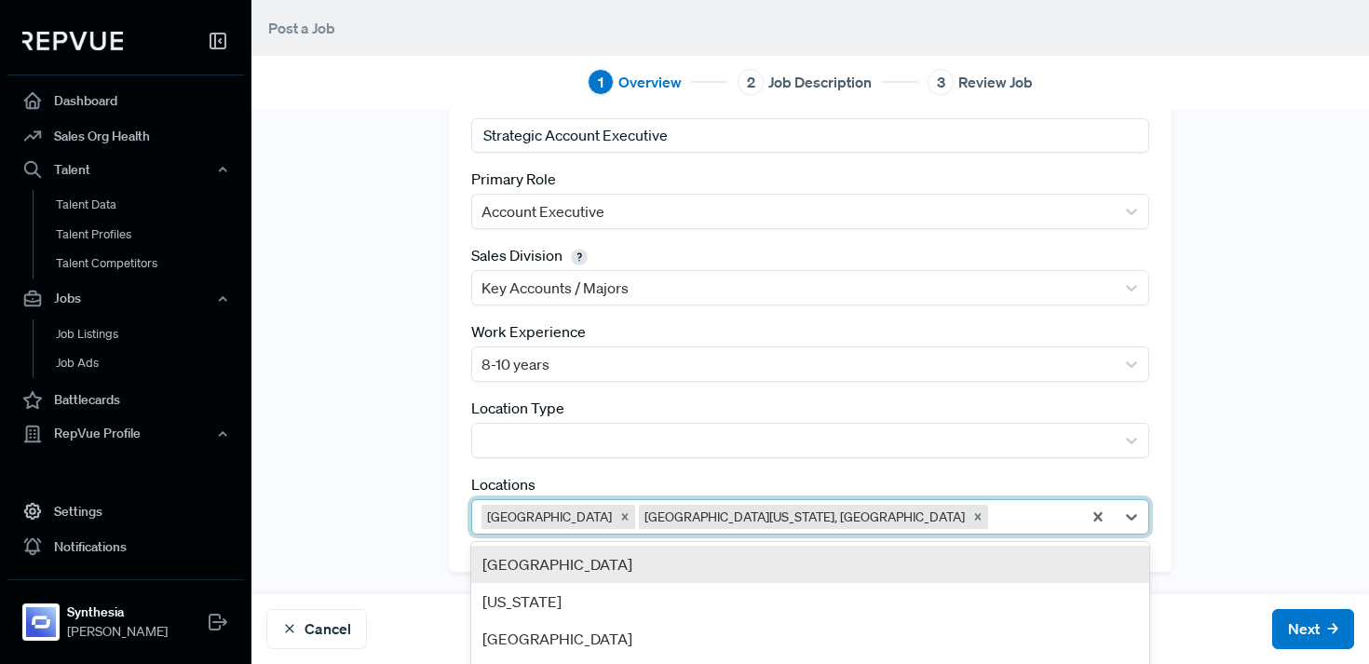
click at [992, 515] on div at bounding box center [1032, 517] width 80 height 26
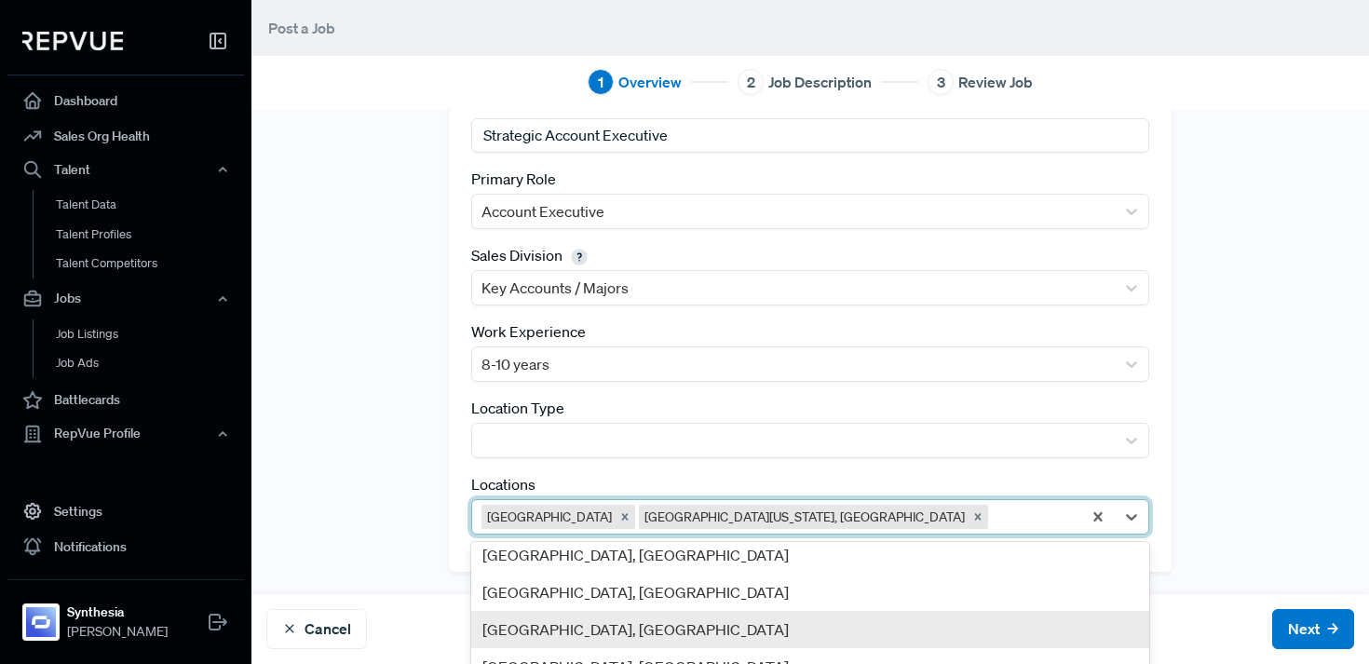
scroll to position [191, 0]
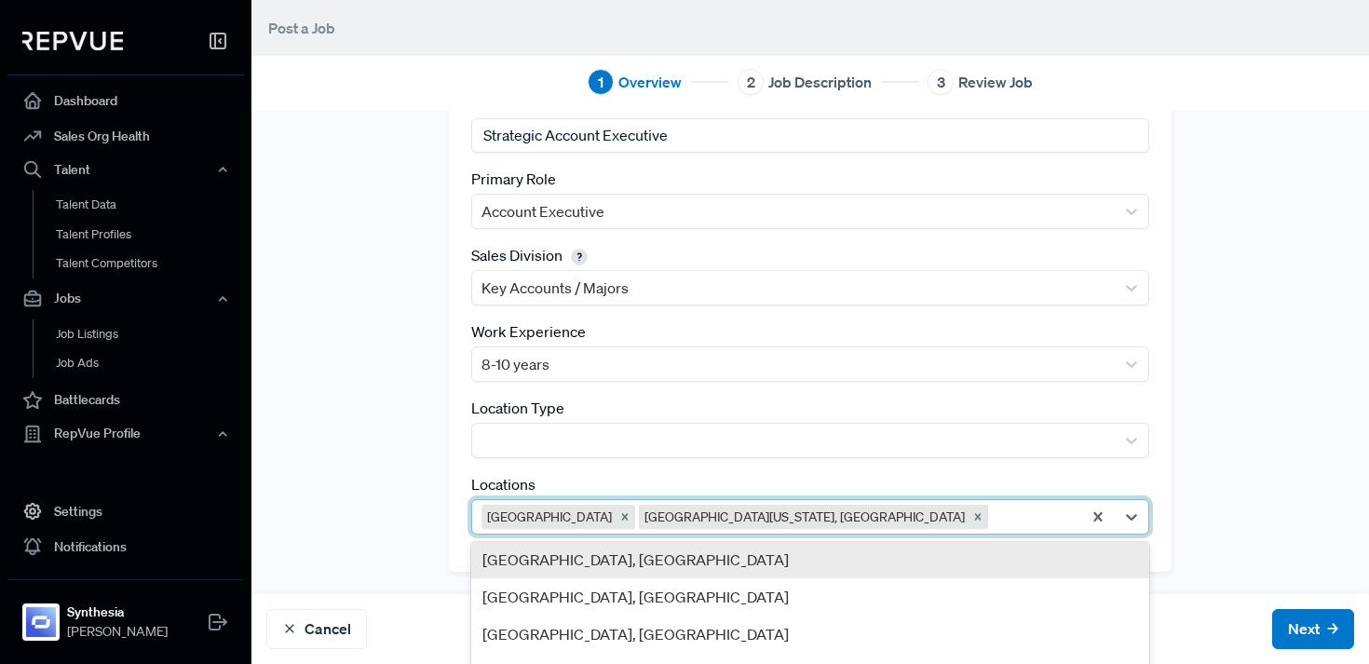
click at [789, 563] on div "Greater Austin Area, TX" at bounding box center [810, 559] width 678 height 37
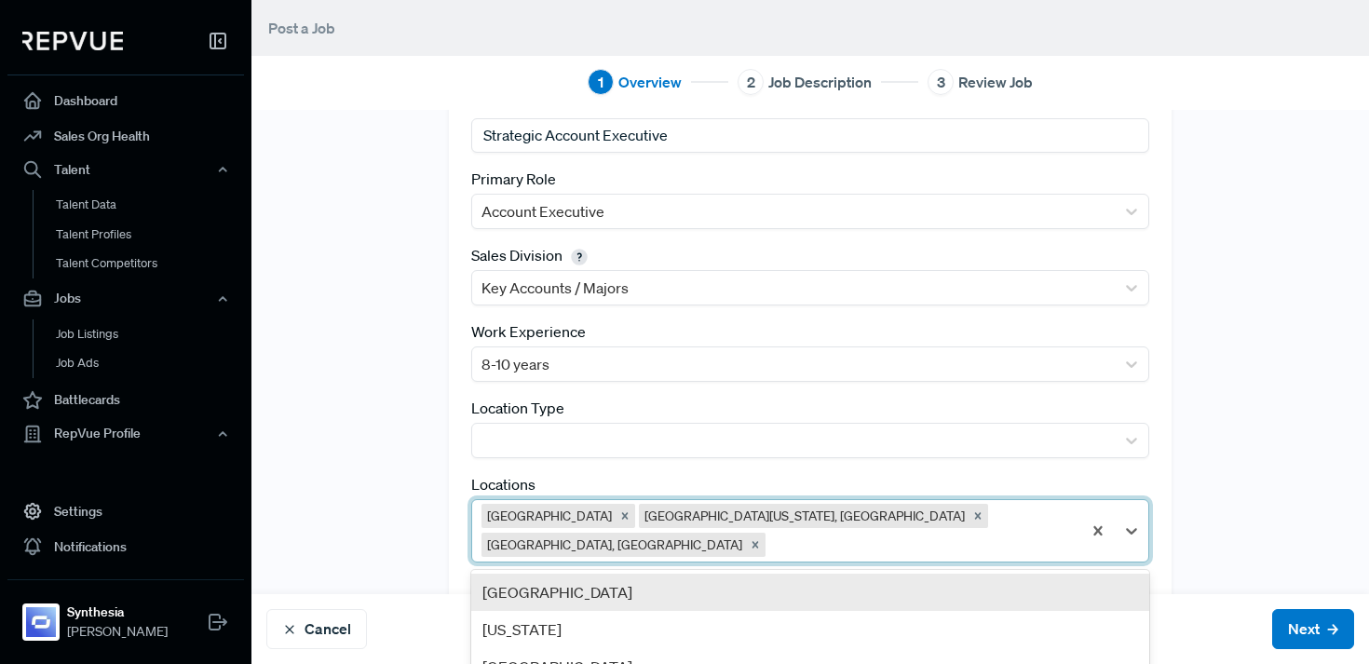
click at [1002, 532] on div at bounding box center [920, 545] width 303 height 26
type input "lond"
click at [787, 574] on div "Greater London Region" at bounding box center [810, 592] width 678 height 37
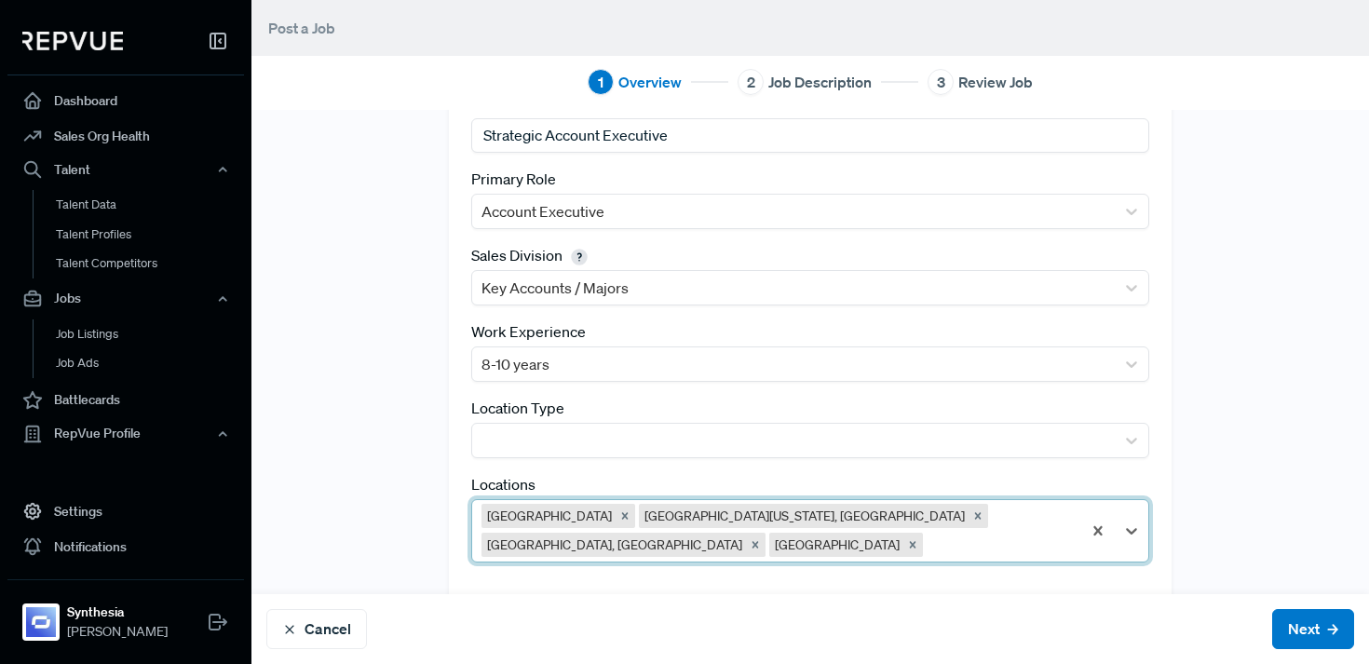
click at [361, 536] on div "Tracking Link https://job-boards.eu.greenhouse.io/synthesia/jobs/4305993101?gh_…" at bounding box center [811, 286] width 1118 height 627
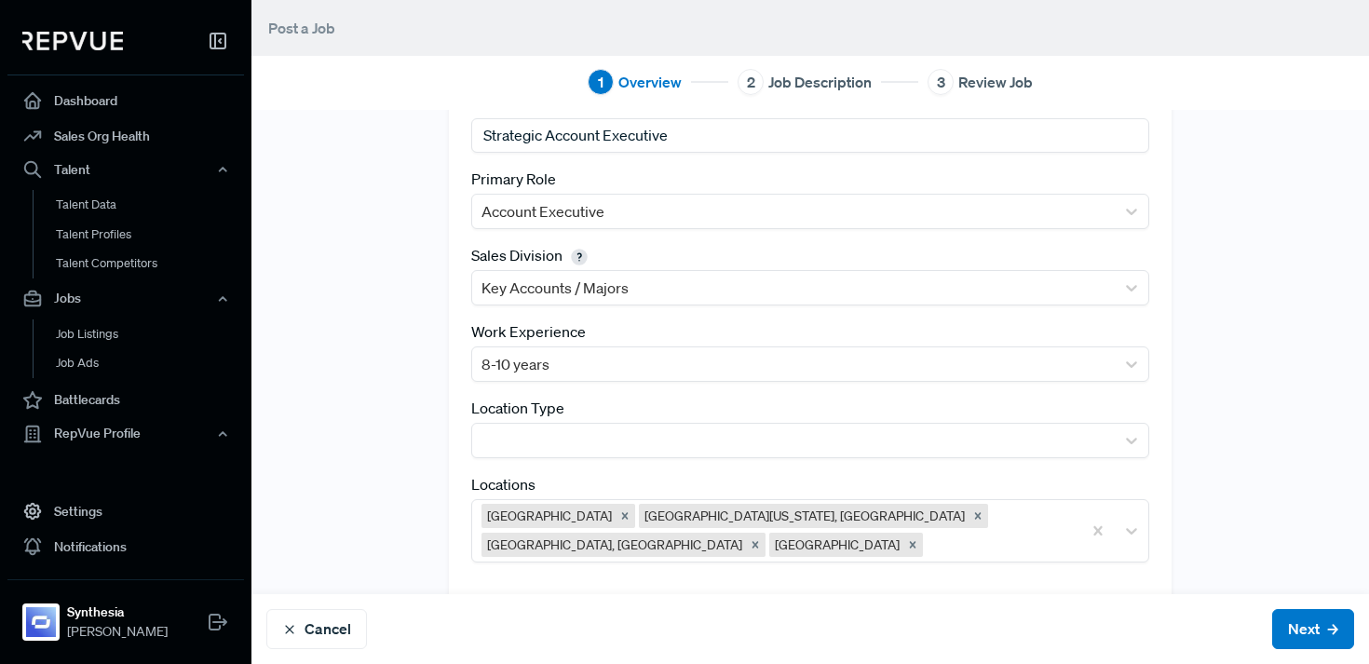
scroll to position [187, 0]
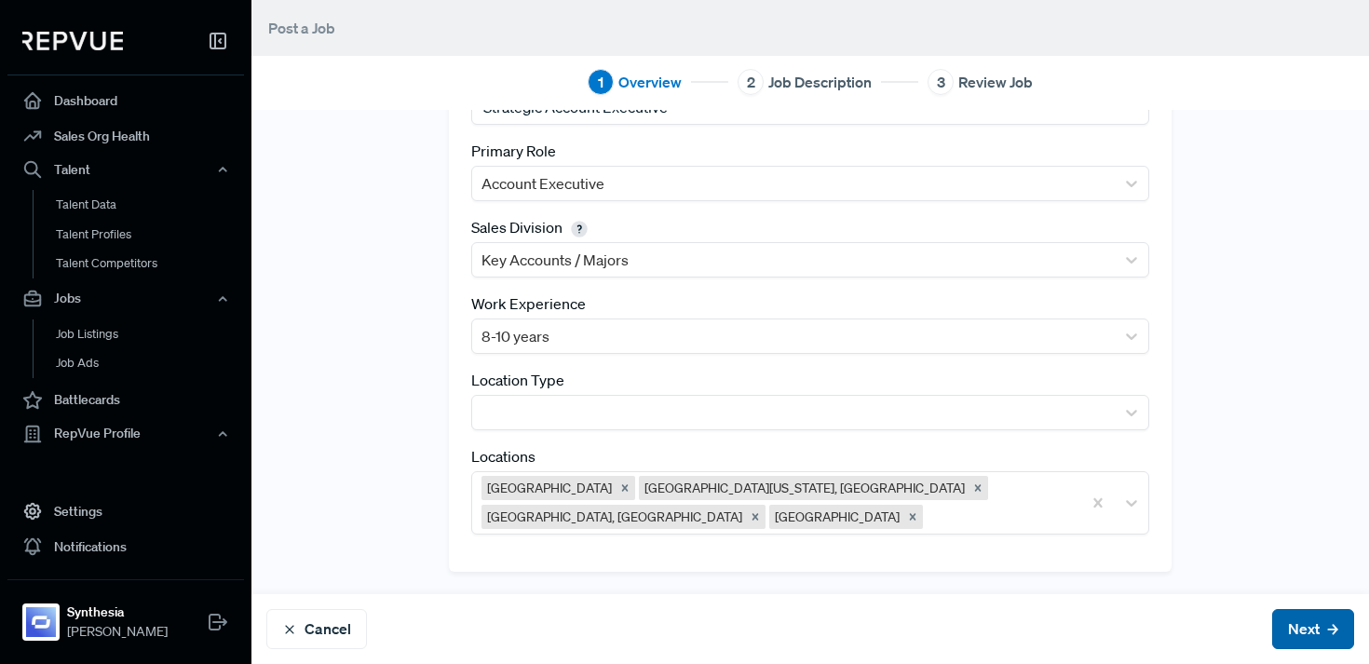
click at [1310, 619] on button "Next" at bounding box center [1313, 629] width 82 height 40
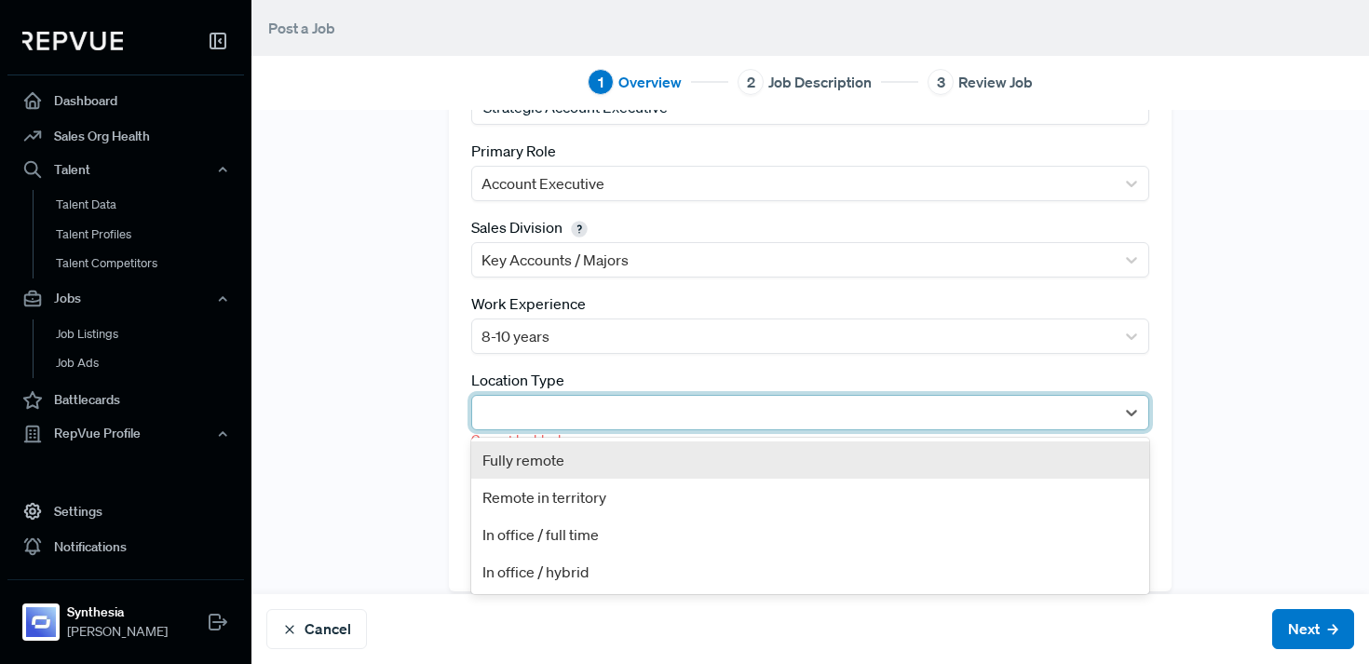
click at [642, 417] on div at bounding box center [794, 413] width 624 height 26
click at [676, 453] on div "Fully remote" at bounding box center [810, 460] width 678 height 37
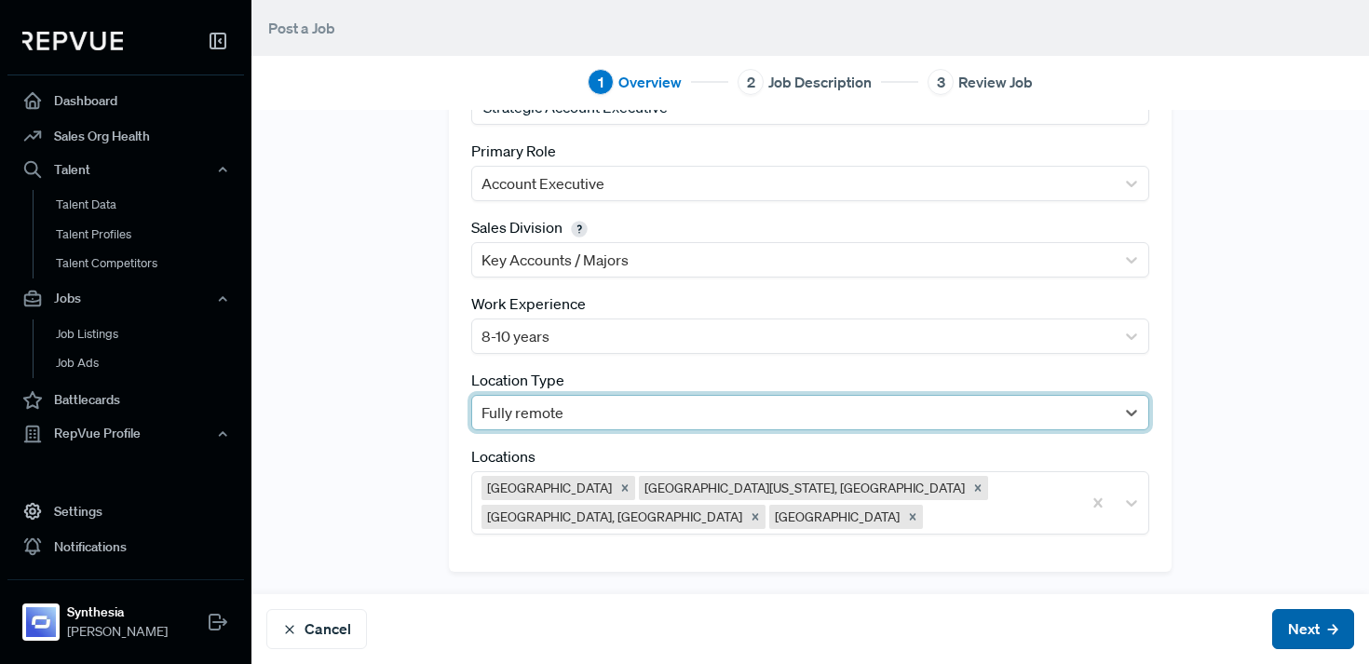
click at [1280, 620] on button "Next" at bounding box center [1313, 629] width 82 height 40
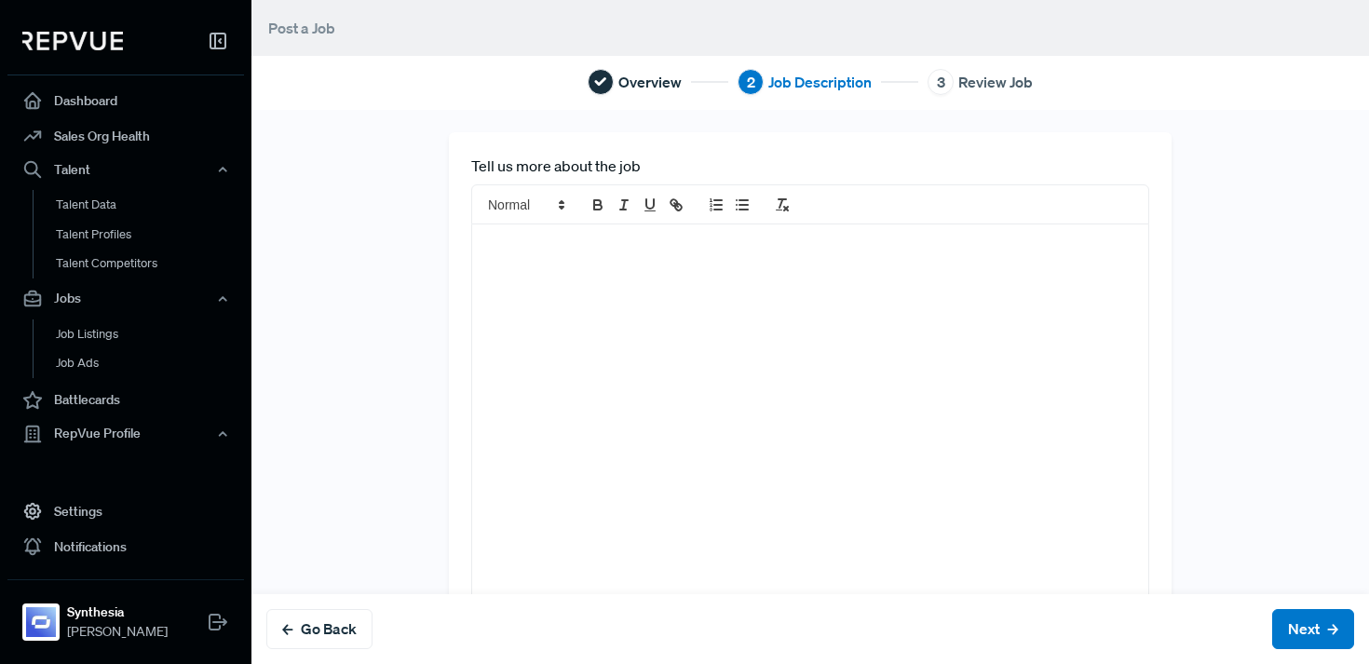
scroll to position [95, 0]
click at [590, 262] on div at bounding box center [810, 339] width 676 height 418
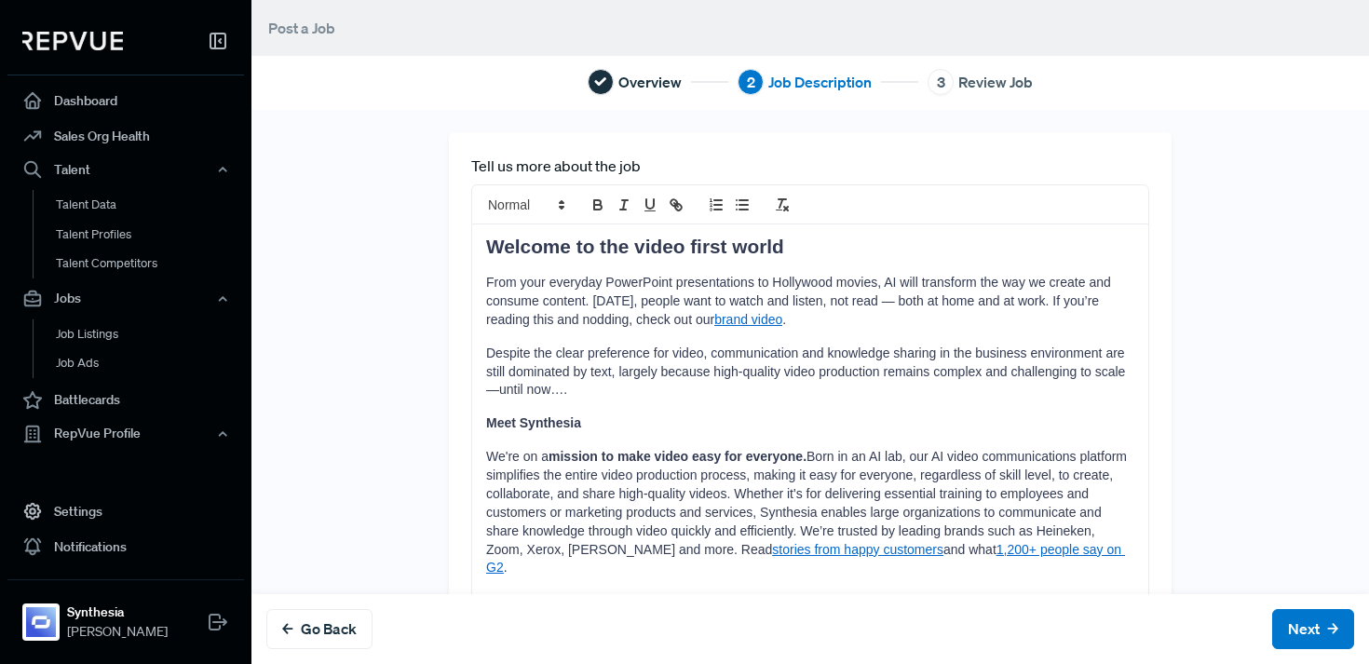
scroll to position [388, 0]
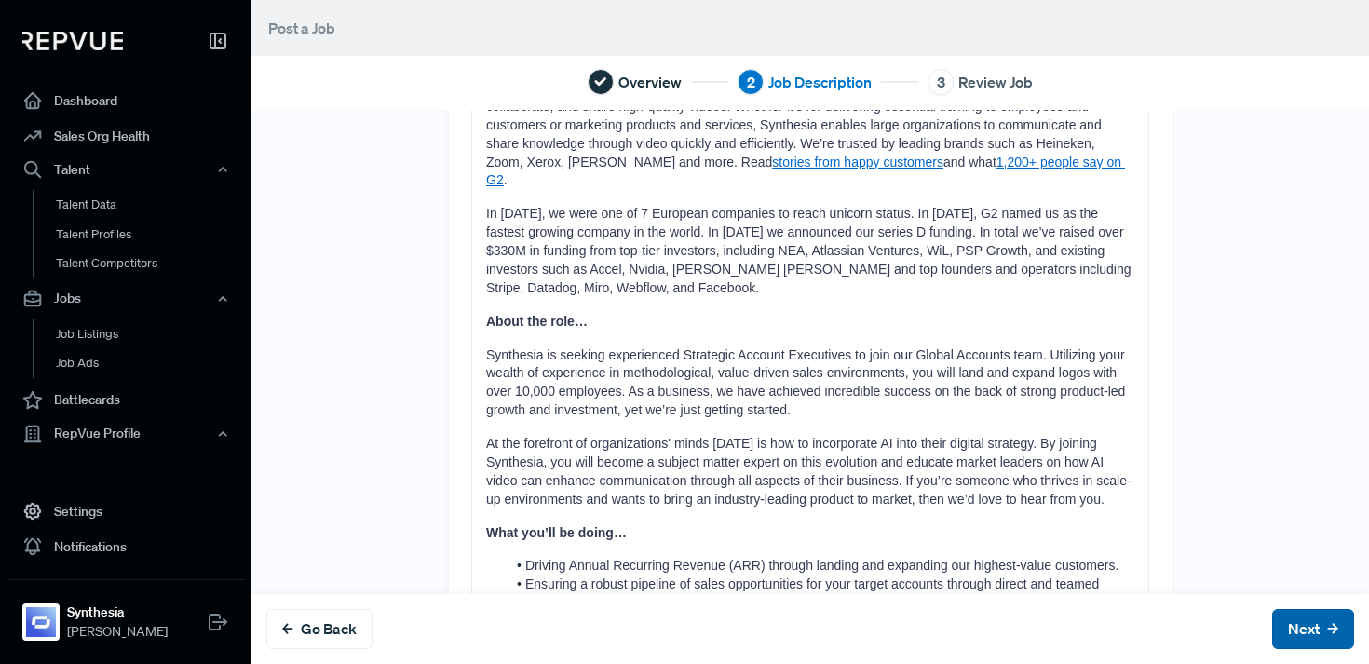
click at [1320, 618] on button "Next" at bounding box center [1313, 629] width 82 height 40
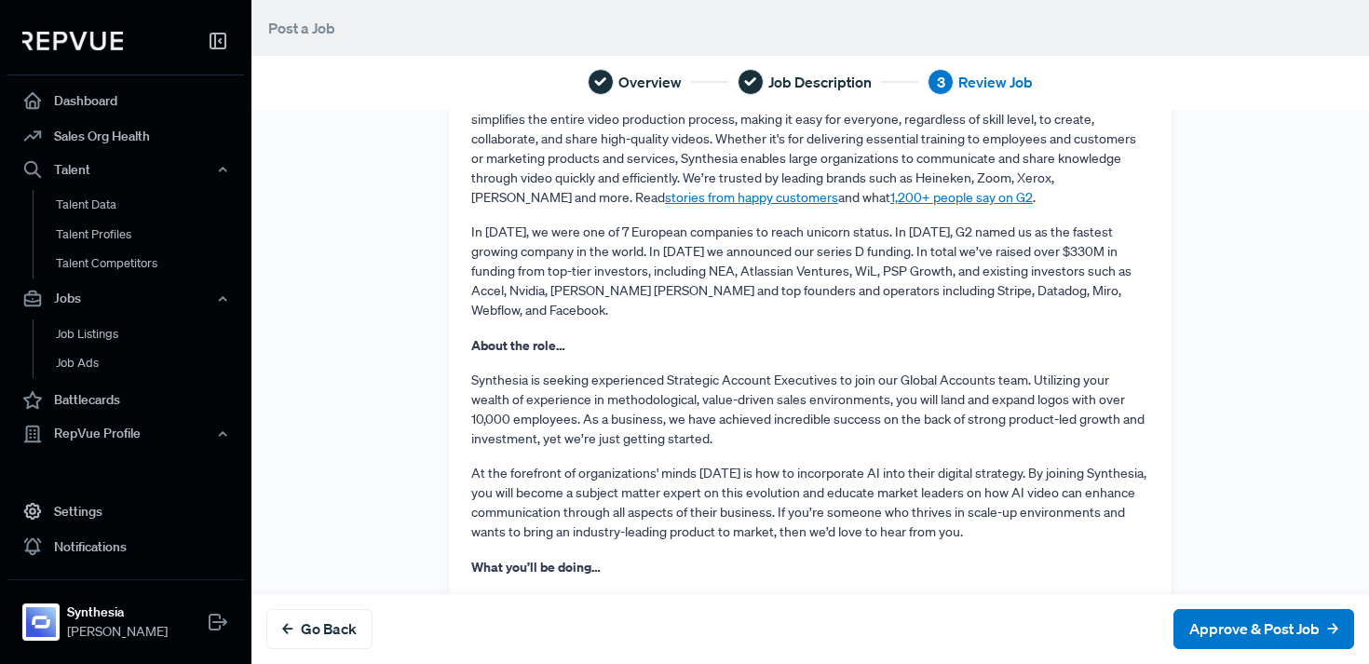
scroll to position [780, 0]
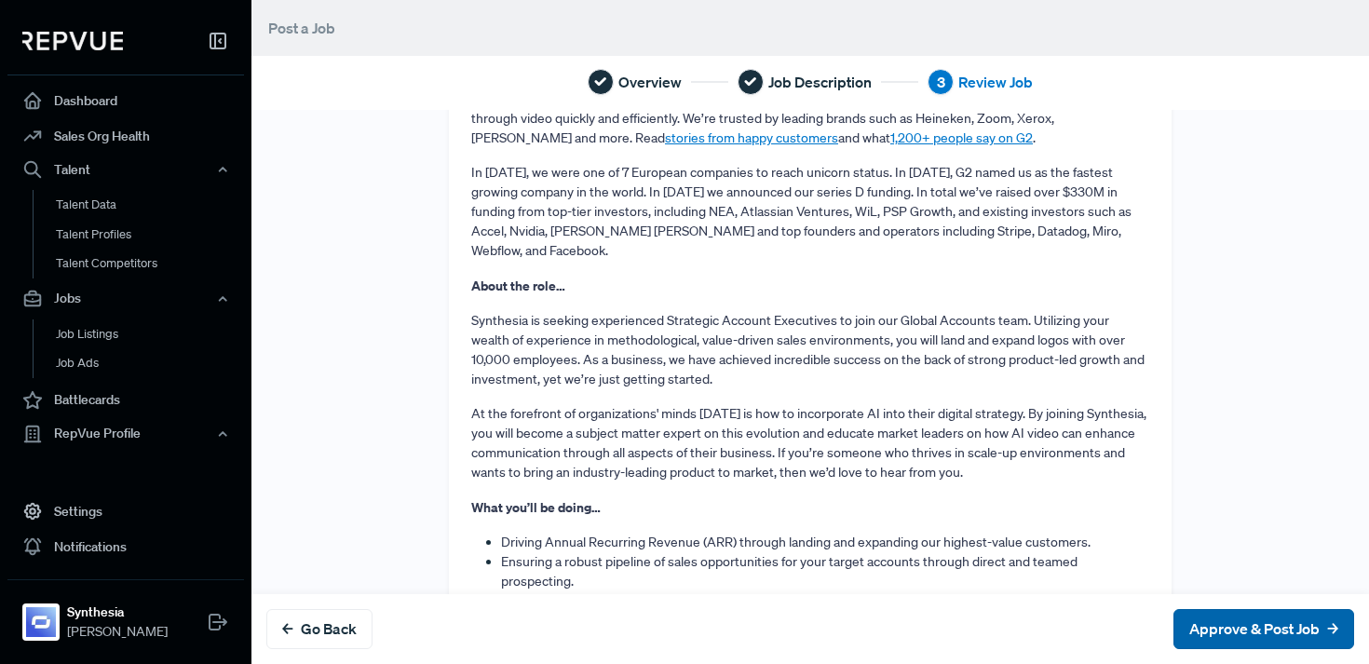
click at [1257, 633] on button "Approve & Post Job" at bounding box center [1264, 629] width 181 height 40
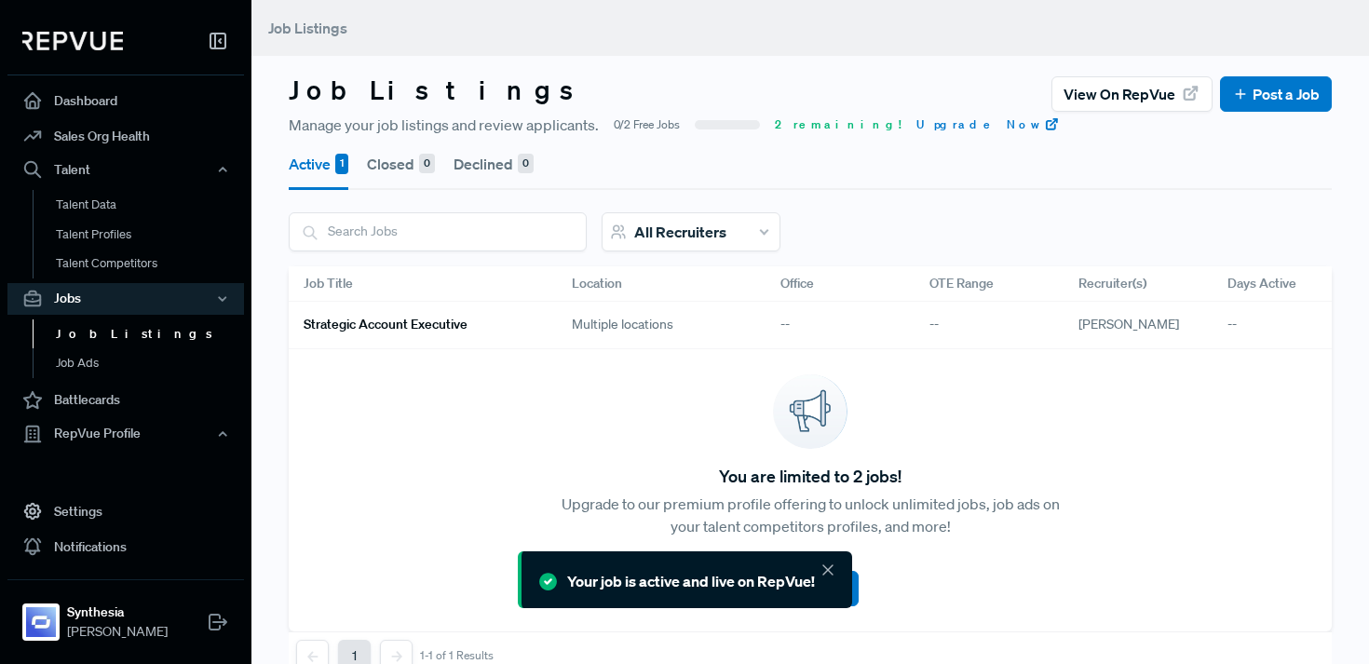
scroll to position [46, 0]
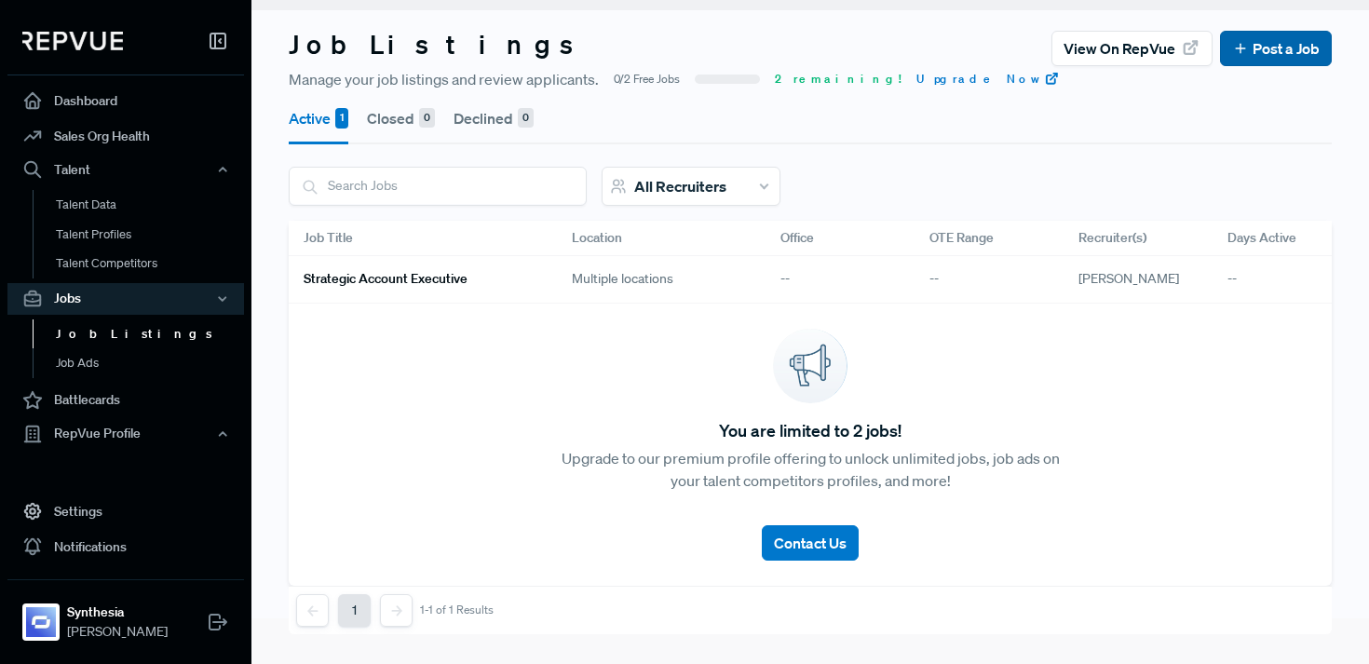
click at [1267, 57] on link "Post a Job" at bounding box center [1276, 48] width 88 height 22
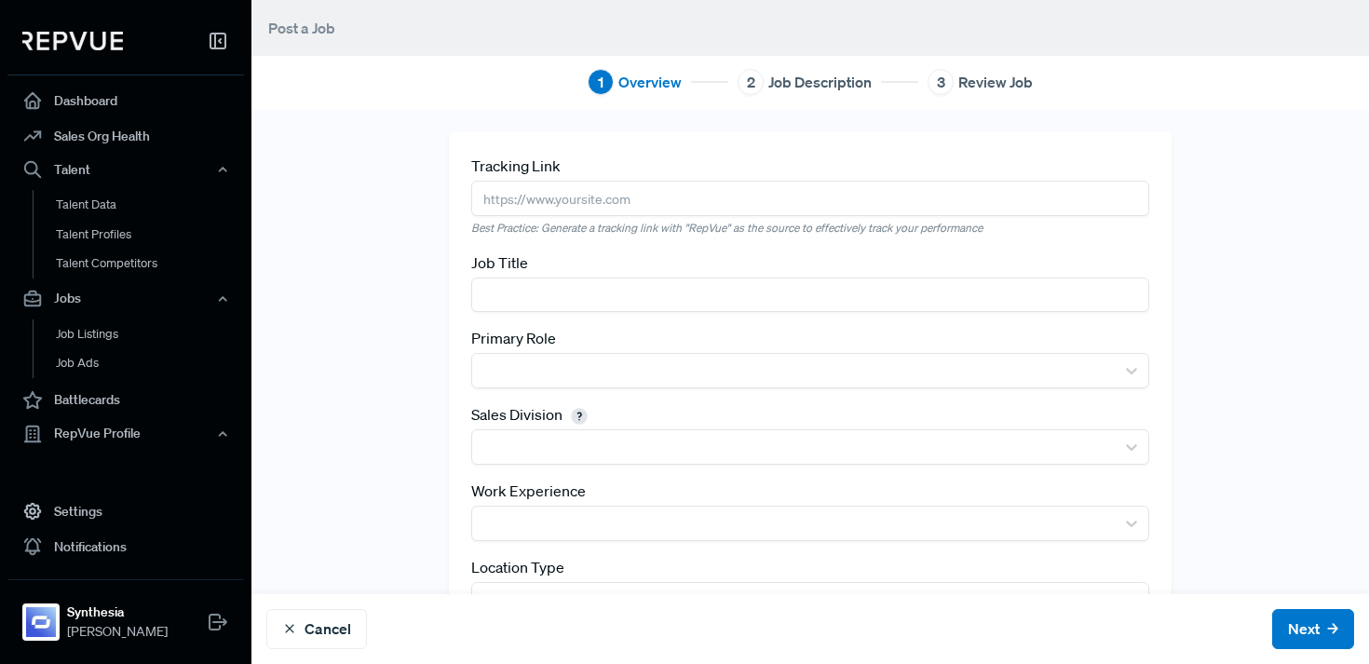
click at [645, 215] on div "Tracking Link Best Practice: Generate a tracking link with "RepVue" as the sour…" at bounding box center [810, 195] width 678 height 81
click at [522, 206] on input "text" at bounding box center [810, 198] width 678 height 34
paste input "https://job-boards.eu.greenhouse.io/synthesia/jobs/4650813101?gh_jid=4650813101"
type input "https://job-boards.eu.greenhouse.io/synthesia/jobs/4650813101?gh_jid=4650813101"
click at [549, 285] on input "text" at bounding box center [810, 295] width 678 height 34
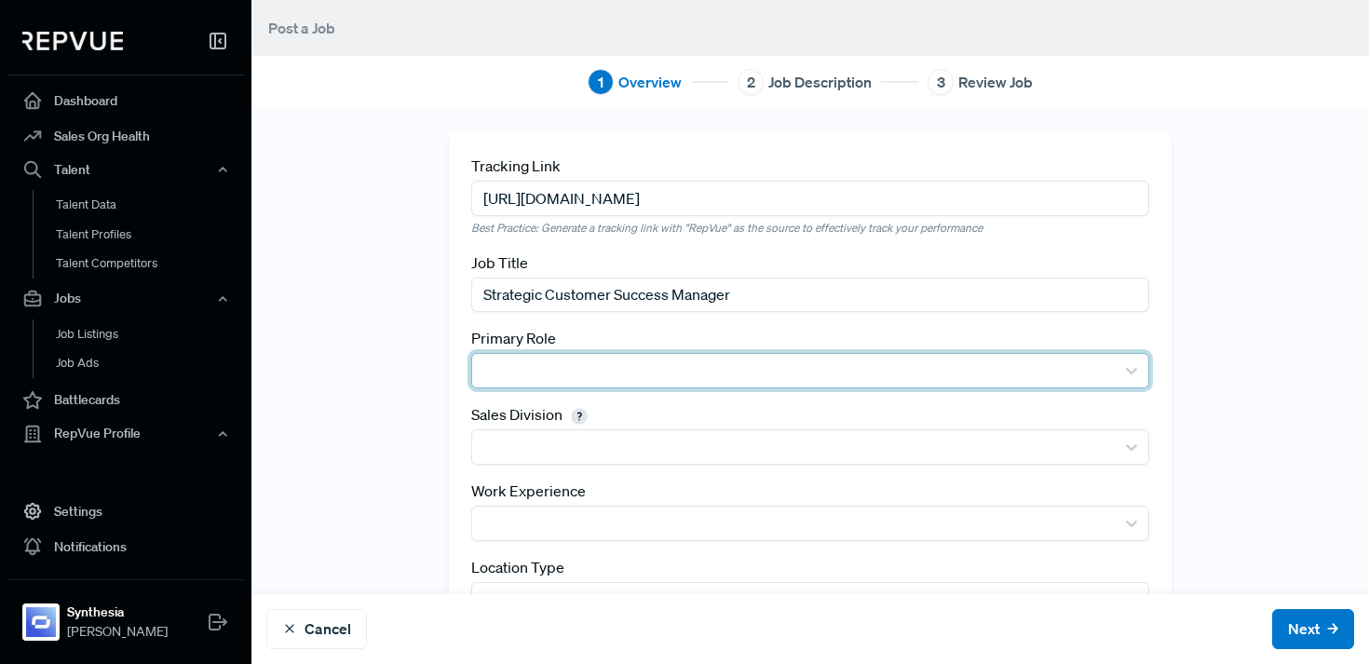
type input "Strategic Customer Success Manager"
click at [524, 365] on div at bounding box center [794, 371] width 624 height 26
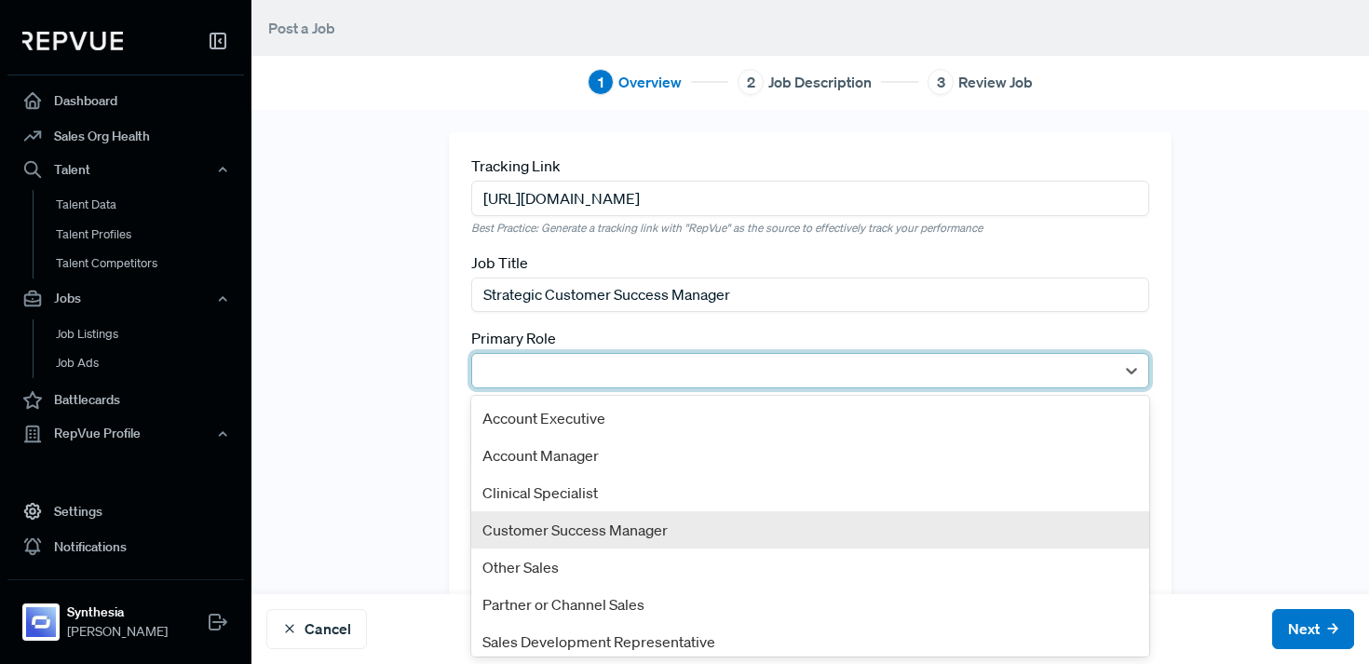
drag, startPoint x: 550, startPoint y: 417, endPoint x: 572, endPoint y: 537, distance: 122.2
click at [572, 537] on div "Account Executive Account Manager Clinical Specialist Customer Success Manager …" at bounding box center [810, 526] width 678 height 261
click at [572, 537] on div "Customer Success Manager" at bounding box center [810, 529] width 678 height 37
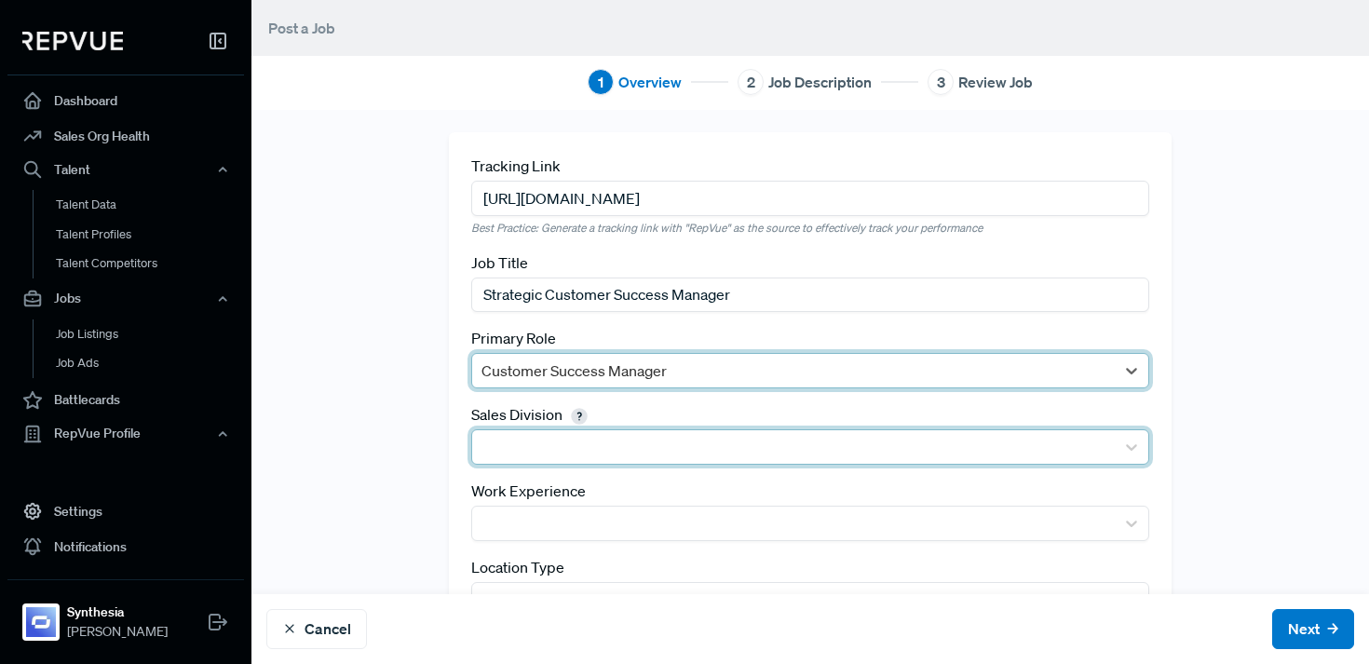
click at [501, 438] on div at bounding box center [794, 447] width 624 height 26
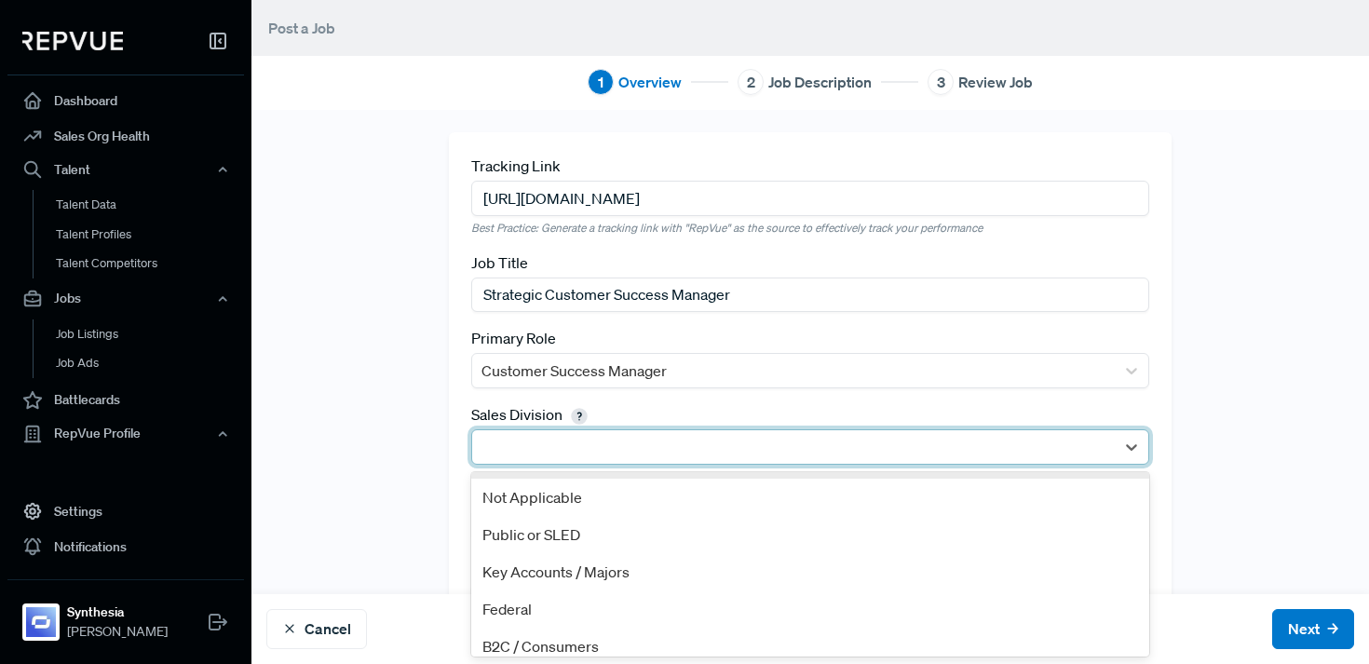
scroll to position [121, 0]
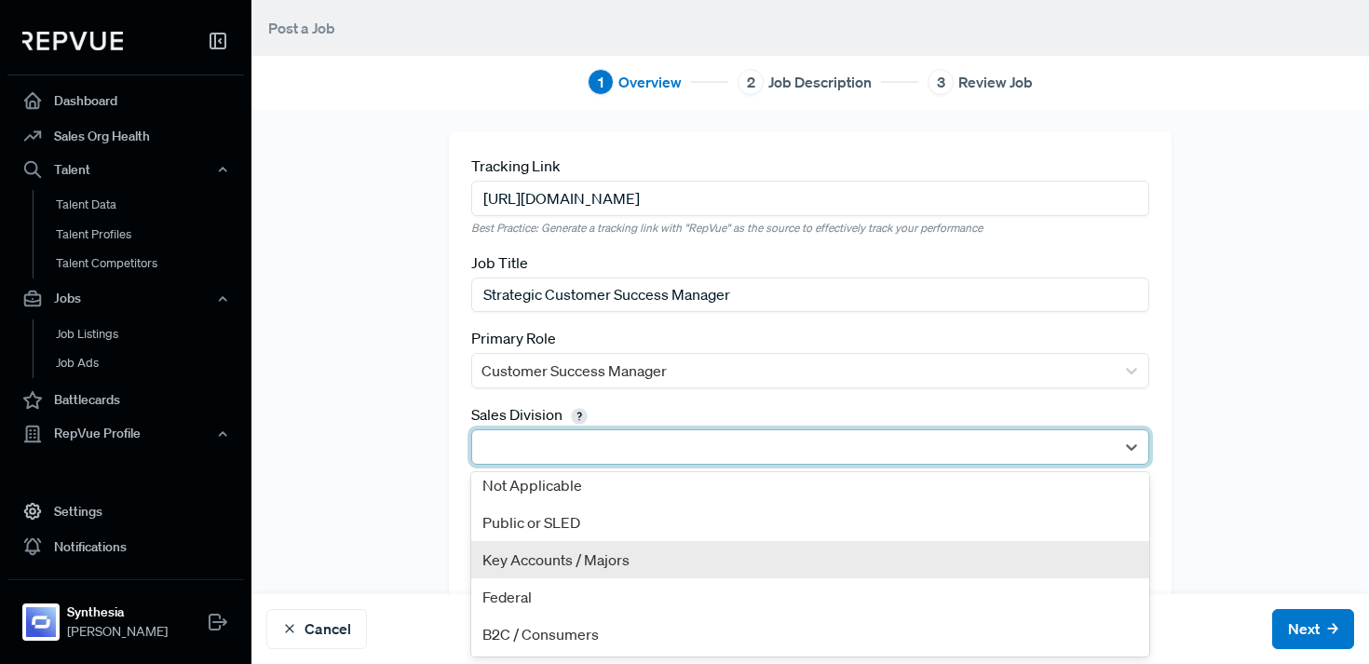
click at [591, 563] on div "Key Accounts / Majors" at bounding box center [810, 559] width 678 height 37
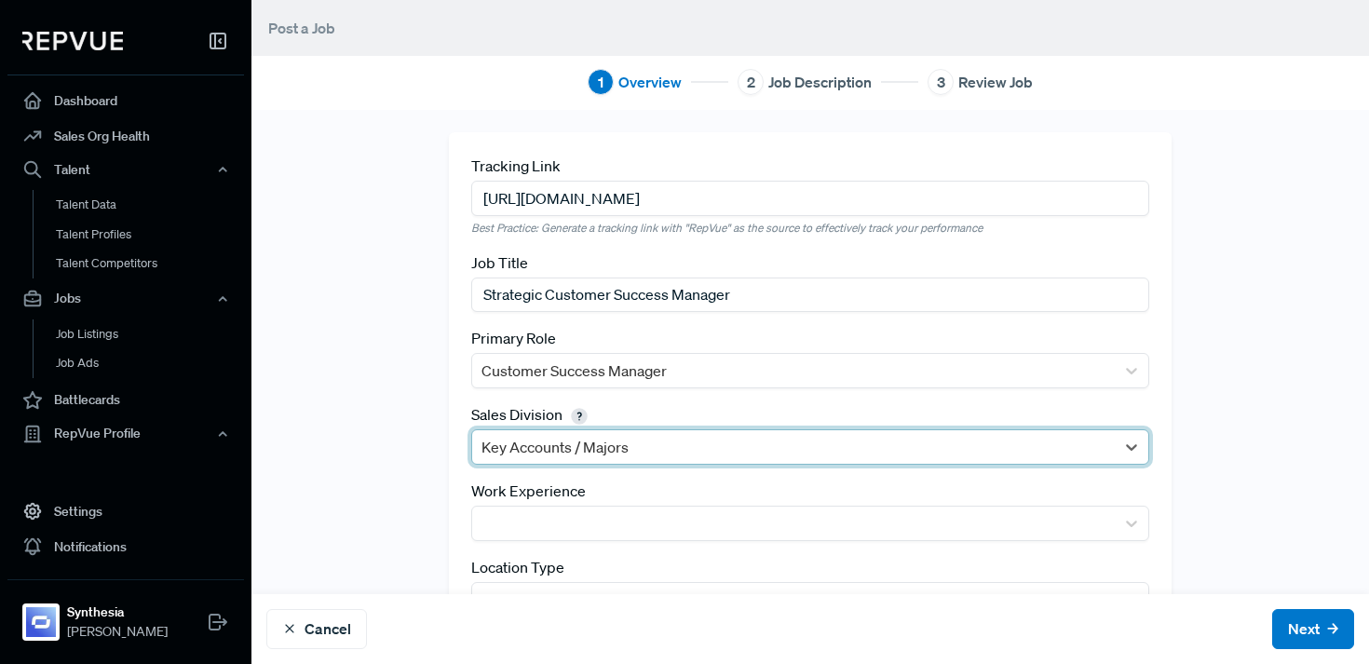
drag, startPoint x: 420, startPoint y: 542, endPoint x: 463, endPoint y: 532, distance: 44.1
click at [420, 541] on div "Tracking Link https://job-boards.eu.greenhouse.io/synthesia/jobs/4650813101?gh_…" at bounding box center [811, 431] width 1118 height 598
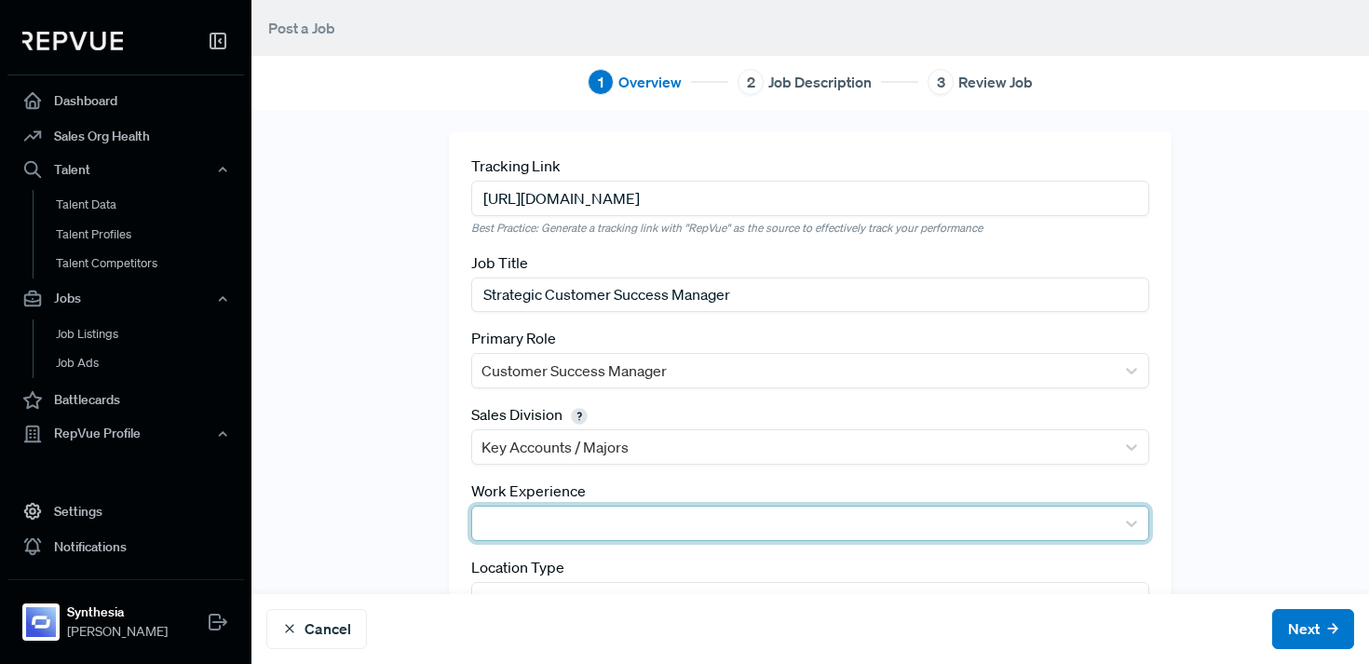
click at [522, 531] on div at bounding box center [794, 523] width 624 height 26
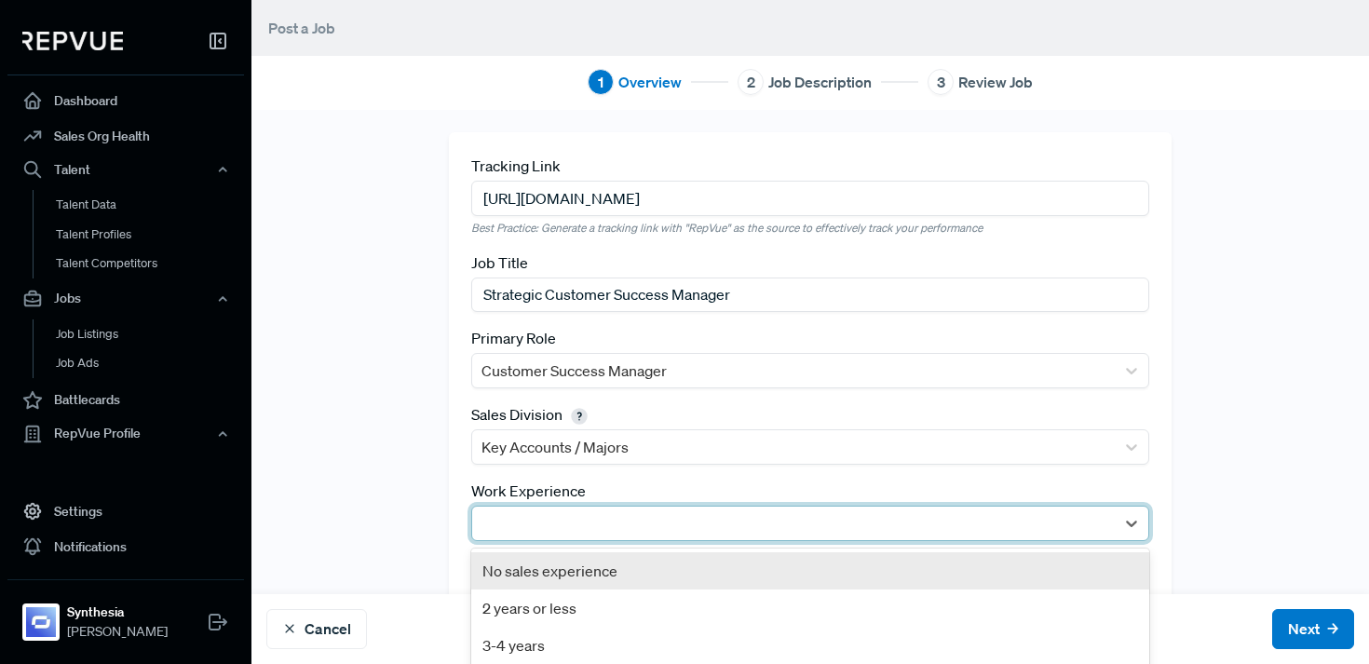
scroll to position [159, 0]
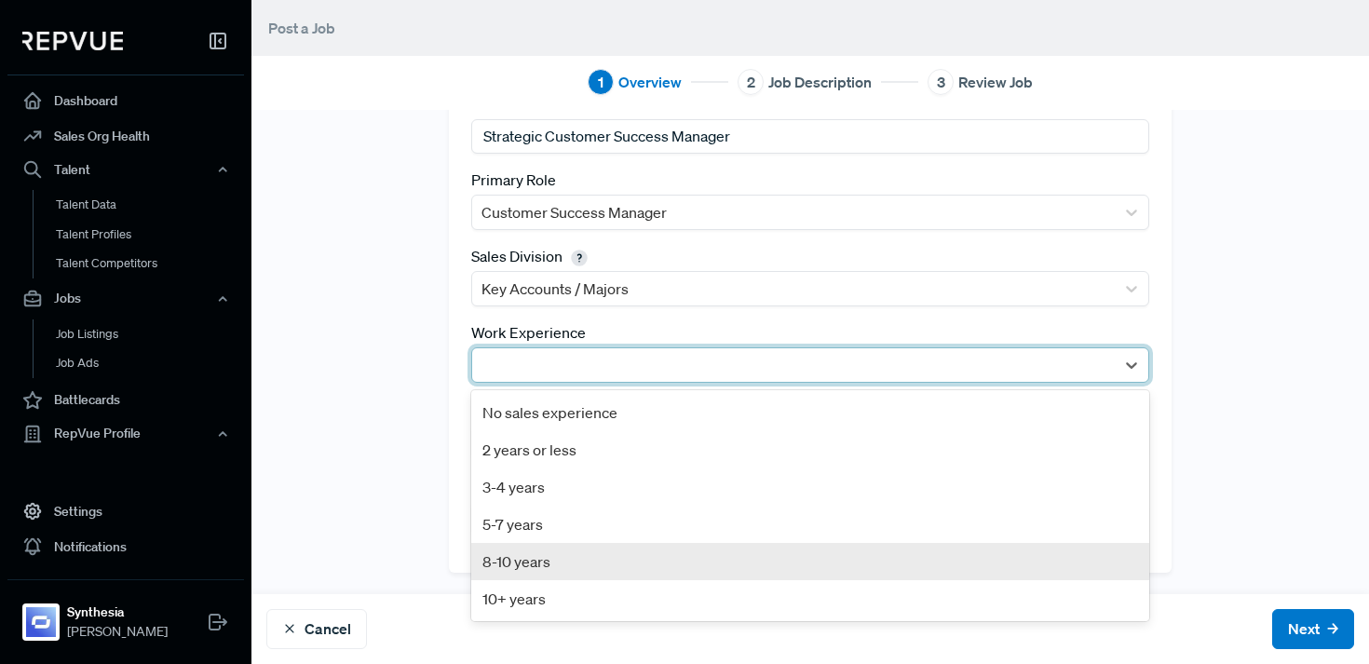
click at [529, 545] on div "8-10 years" at bounding box center [810, 561] width 678 height 37
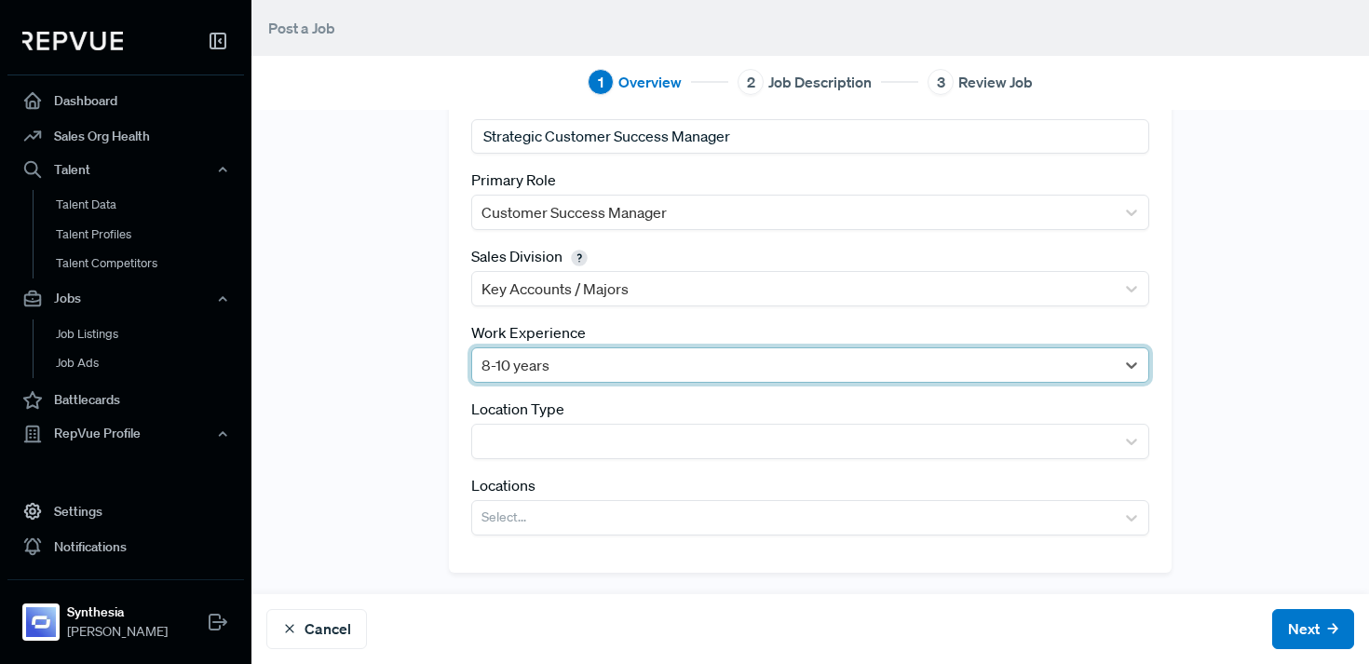
click at [529, 535] on div "Tracking Link https://job-boards.eu.greenhouse.io/synthesia/jobs/4650813101?gh_…" at bounding box center [810, 273] width 723 height 598
click at [535, 353] on div at bounding box center [794, 365] width 624 height 26
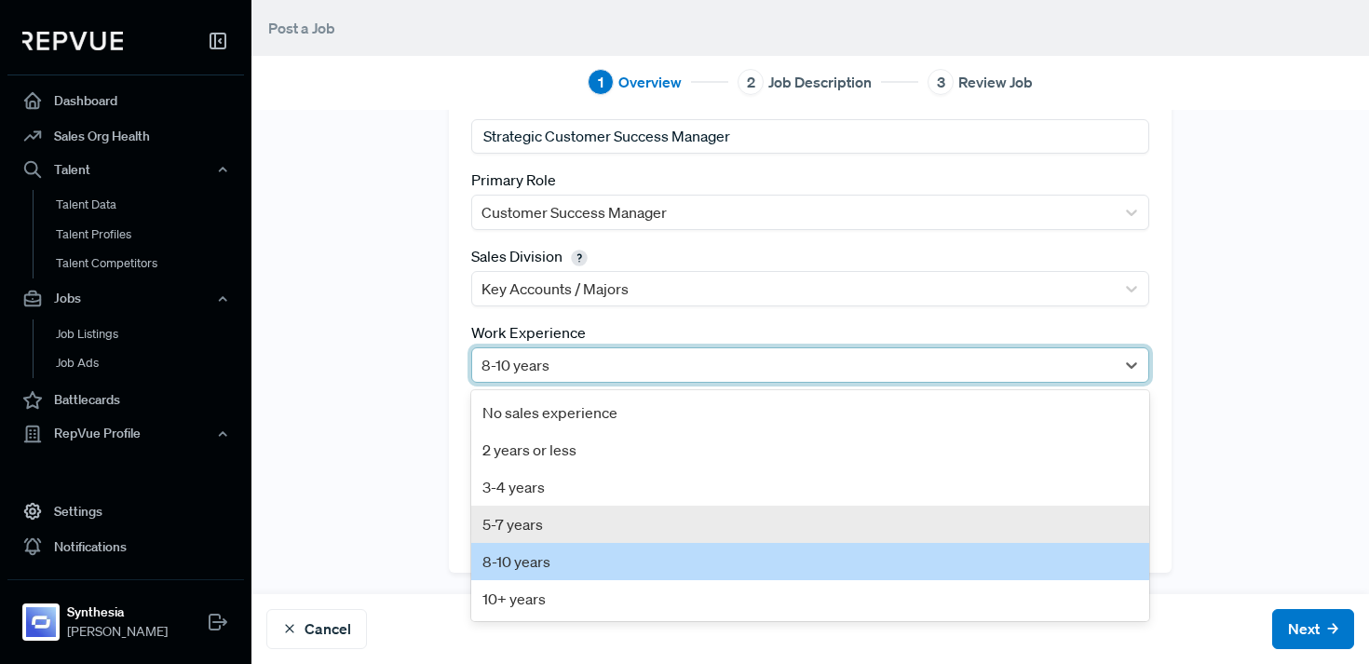
click at [535, 540] on div "5-7 years" at bounding box center [810, 524] width 678 height 37
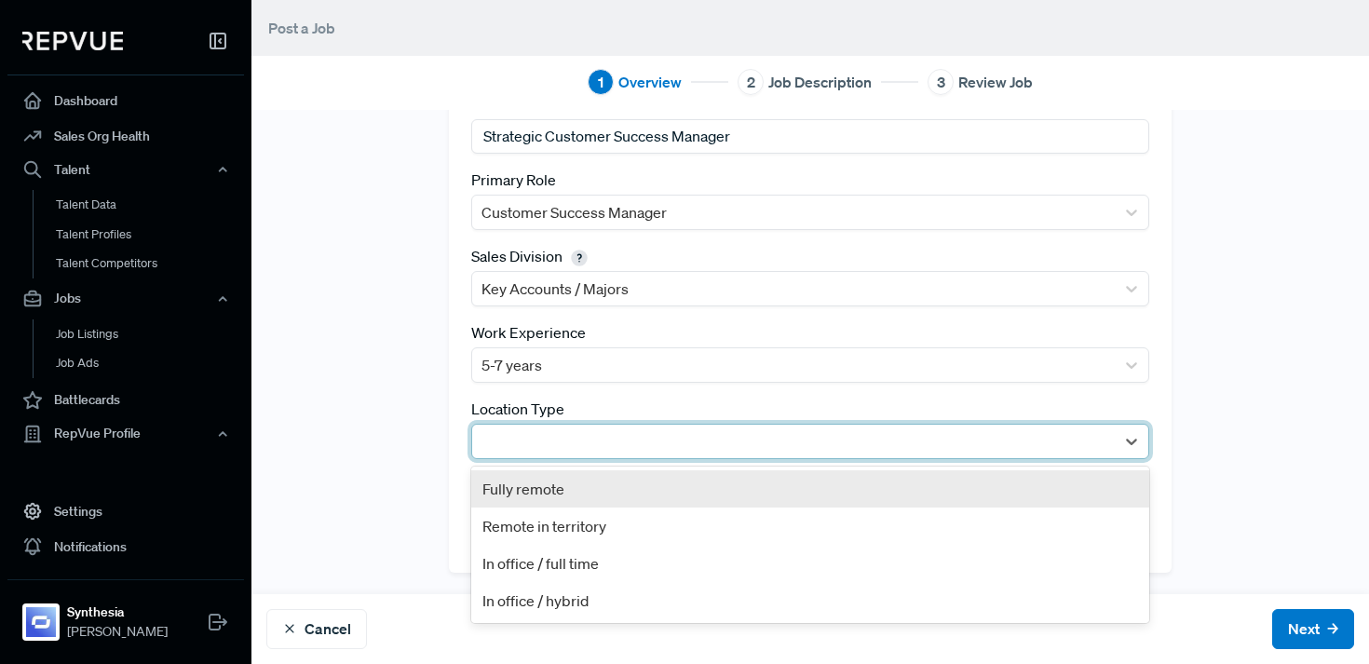
click at [548, 440] on div at bounding box center [794, 441] width 624 height 26
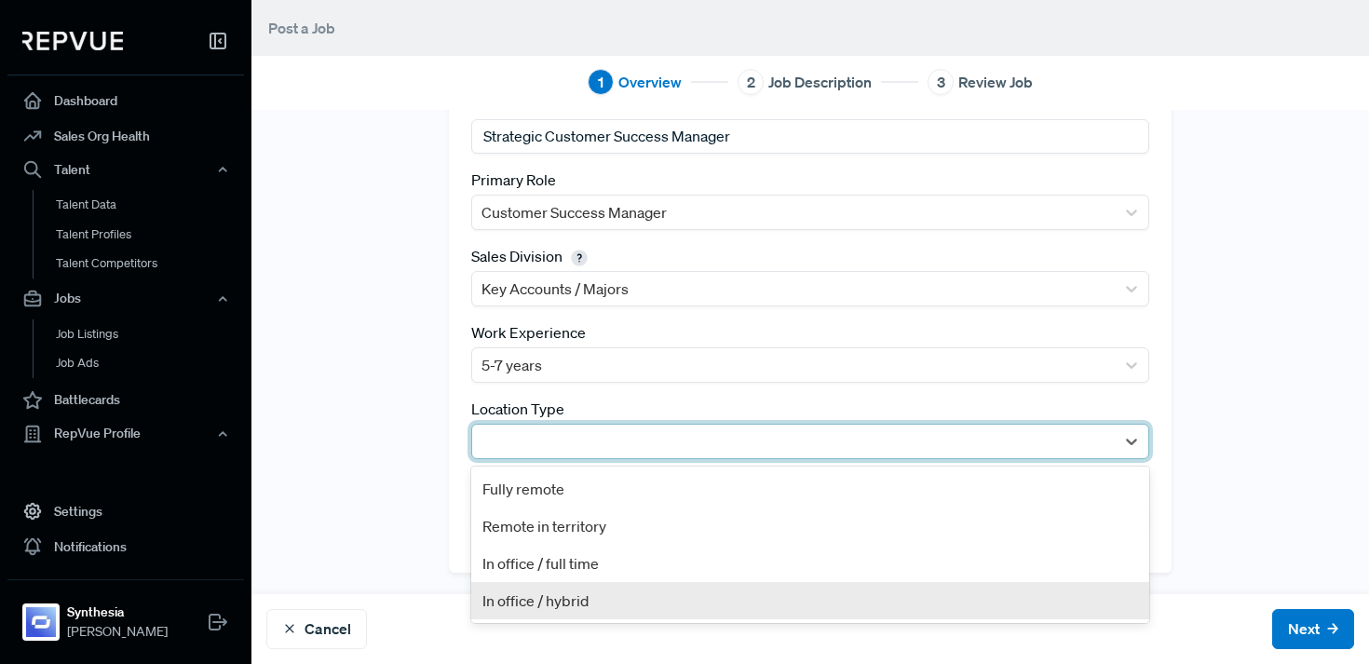
click at [563, 604] on div "In office / hybrid" at bounding box center [810, 600] width 678 height 37
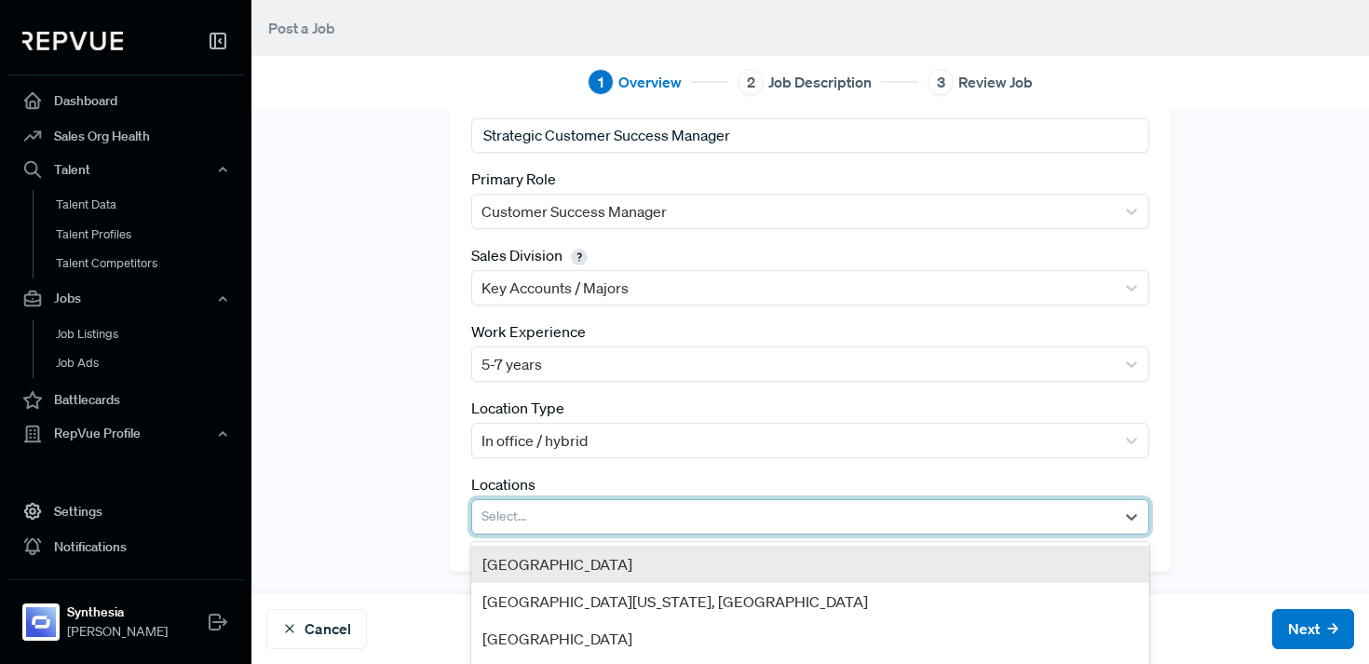
click at [568, 512] on div at bounding box center [794, 517] width 624 height 26
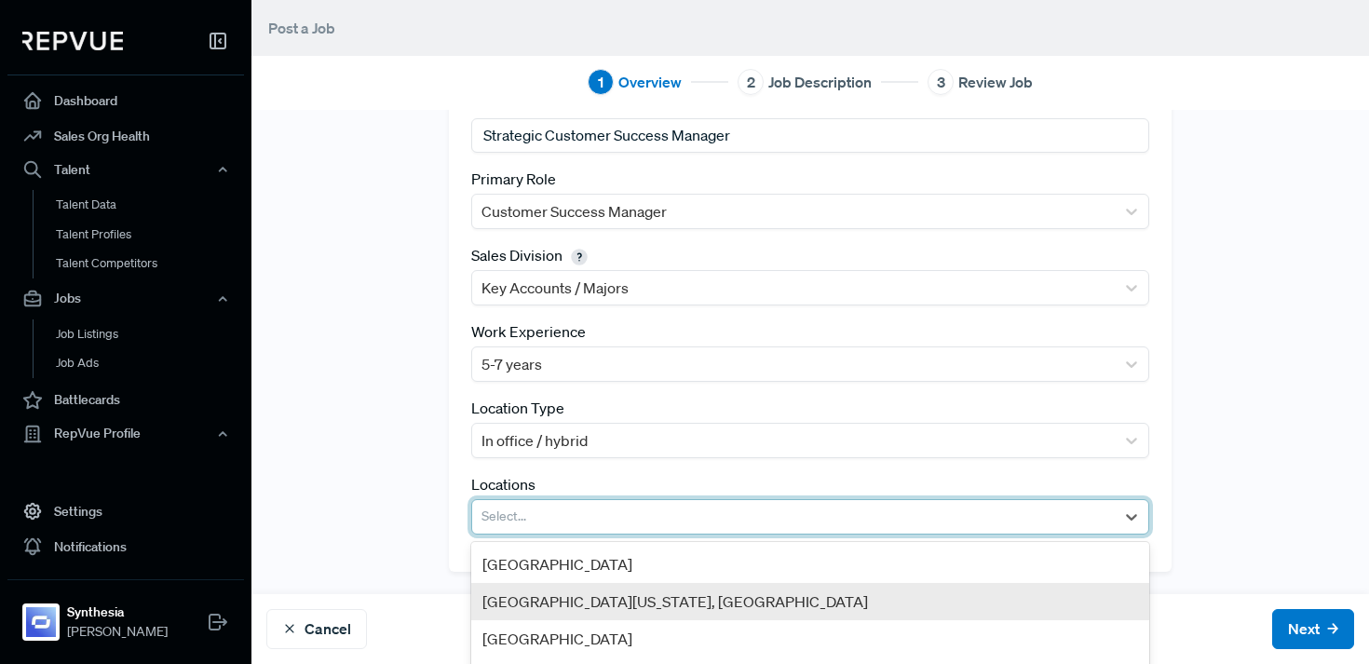
click at [567, 597] on div "Greater New York City Area, NY" at bounding box center [810, 601] width 678 height 37
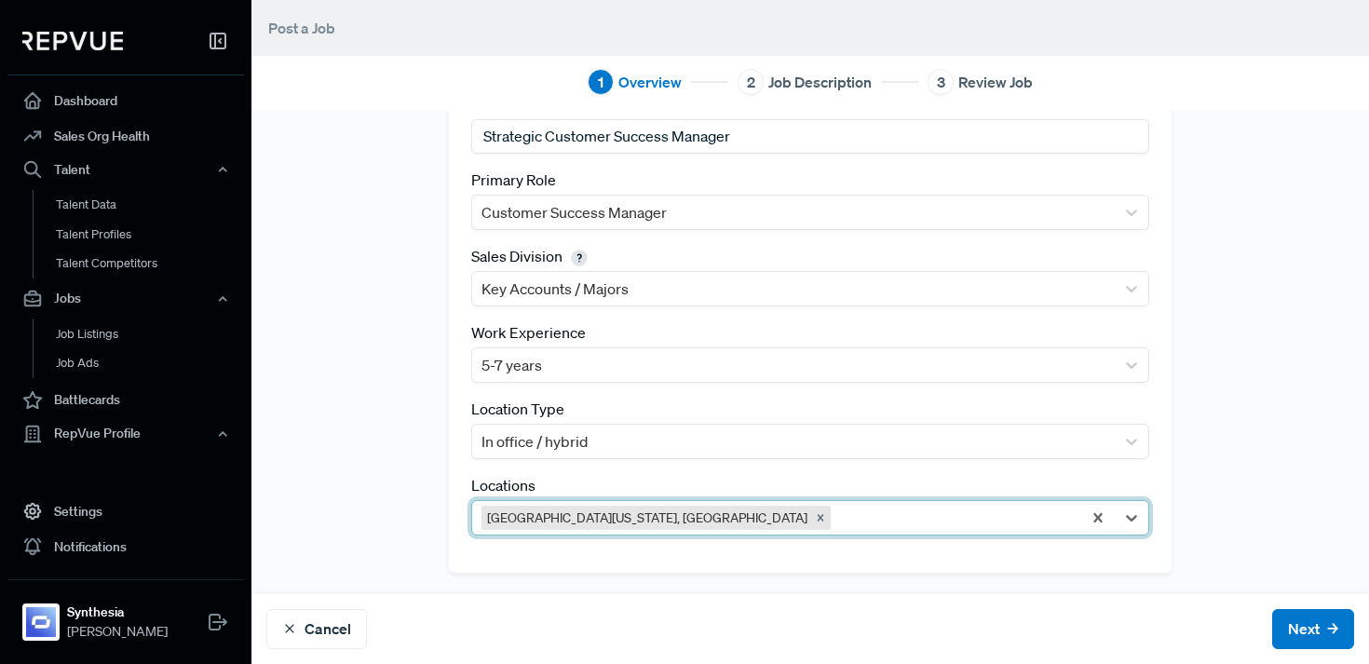
click at [835, 516] on div at bounding box center [954, 518] width 238 height 26
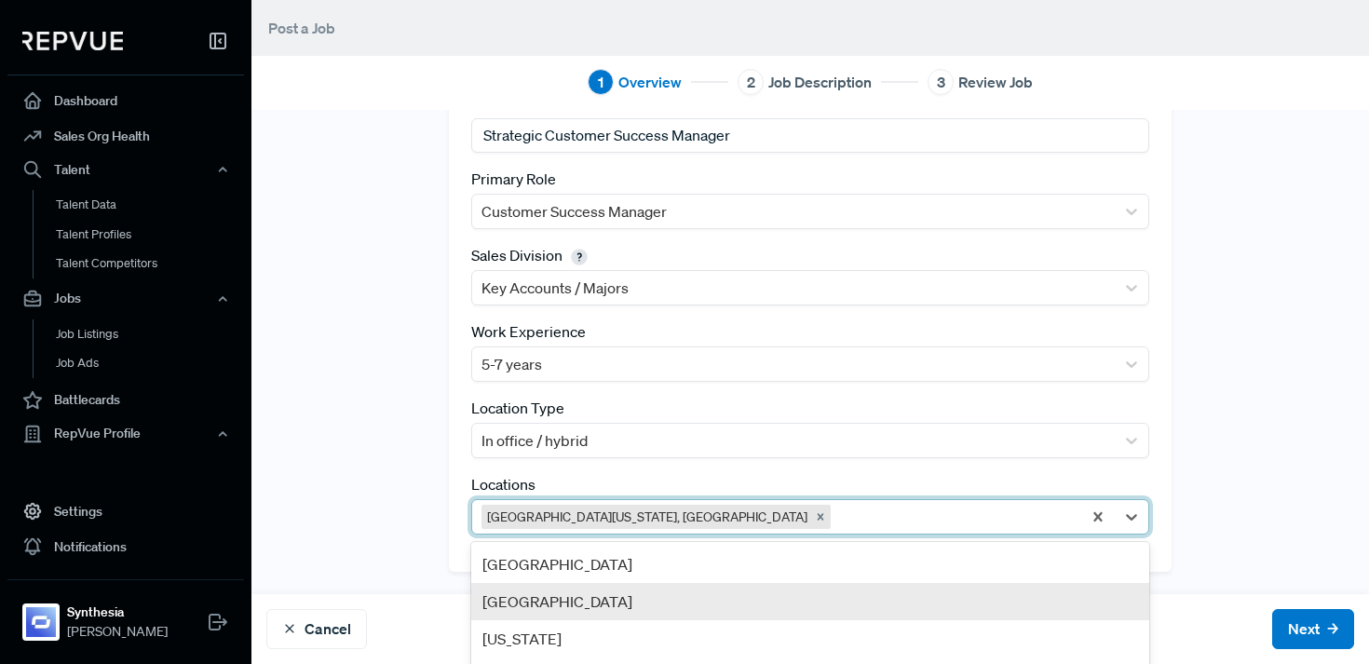
click at [669, 583] on div "Greater London Region" at bounding box center [810, 601] width 678 height 37
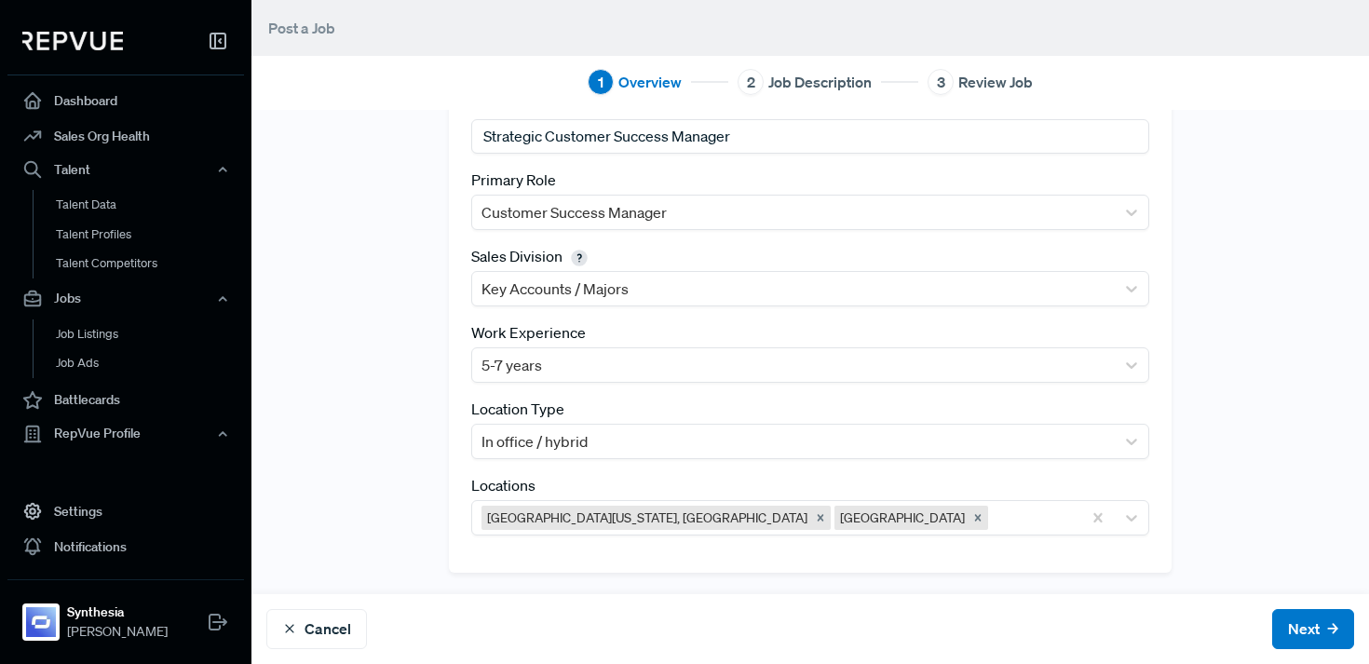
click at [669, 583] on div "Tracking Link https://job-boards.eu.greenhouse.io/synthesia/jobs/4650813101?gh_…" at bounding box center [811, 273] width 1118 height 643
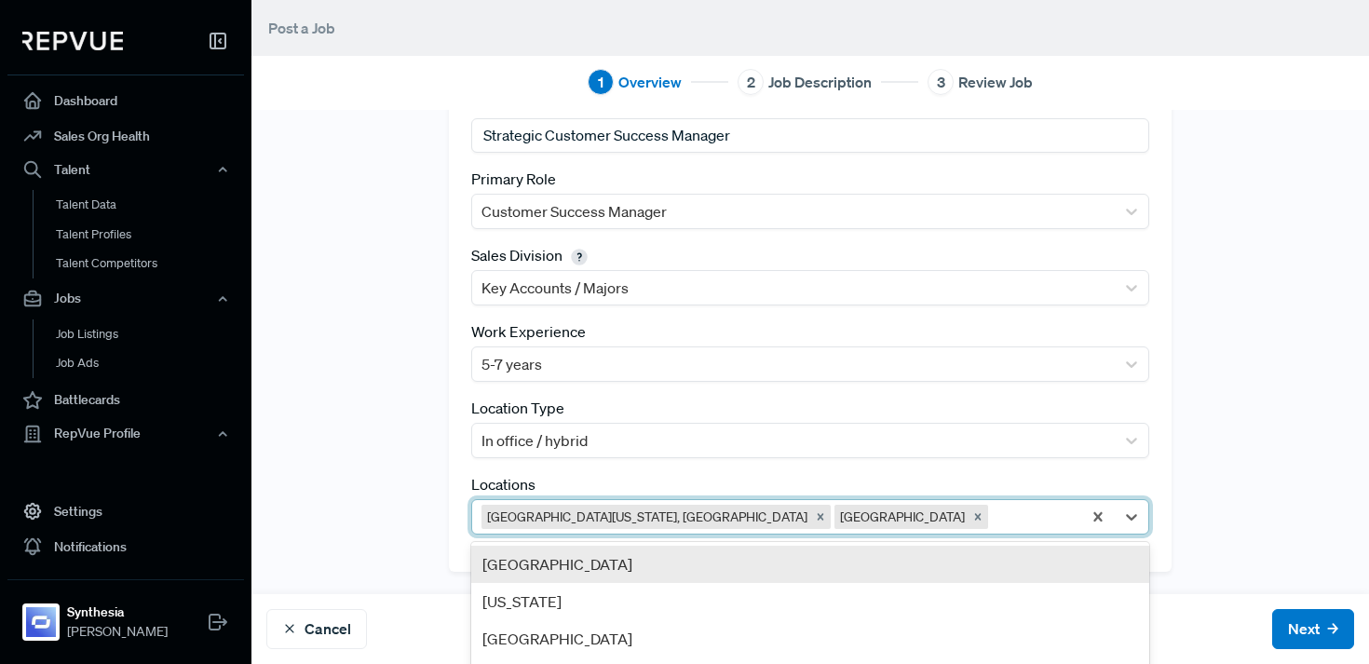
click at [992, 528] on div at bounding box center [1032, 517] width 80 height 26
click at [763, 565] on div "United States" at bounding box center [810, 564] width 678 height 37
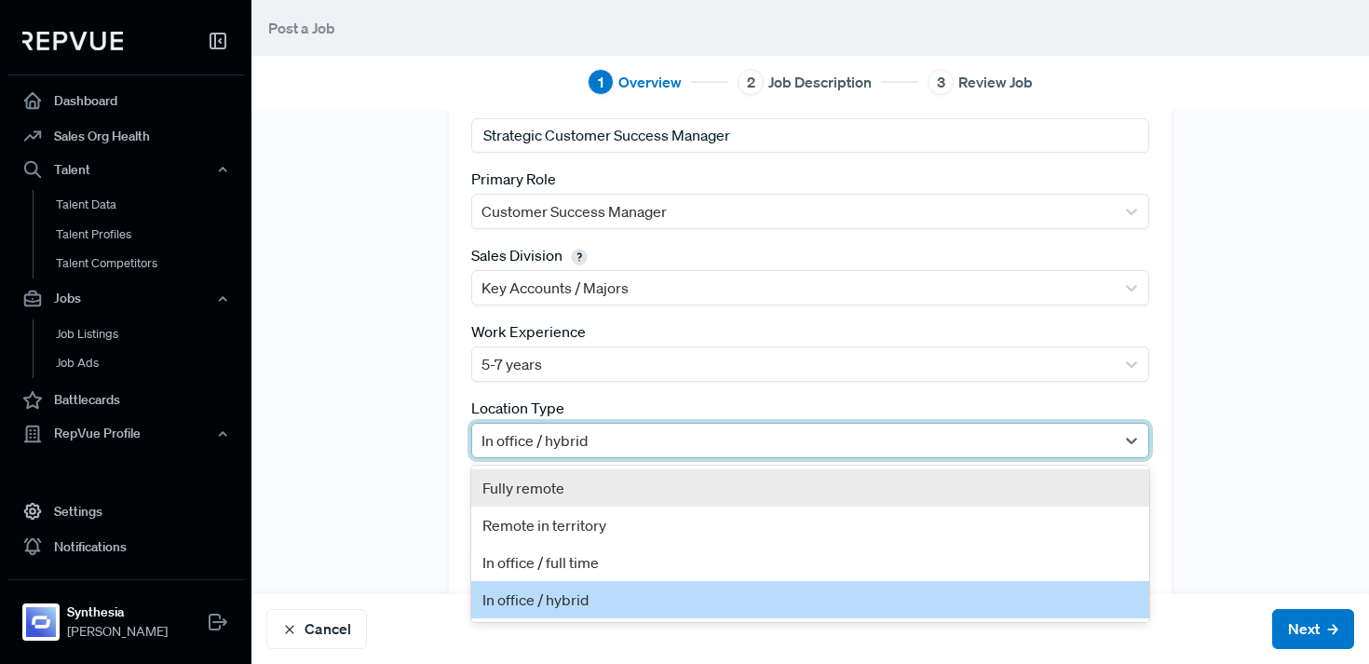
click at [605, 431] on div at bounding box center [794, 441] width 624 height 26
click at [457, 474] on div "Tracking Link https://job-boards.eu.greenhouse.io/synthesia/jobs/4650813101?gh_…" at bounding box center [810, 286] width 723 height 627
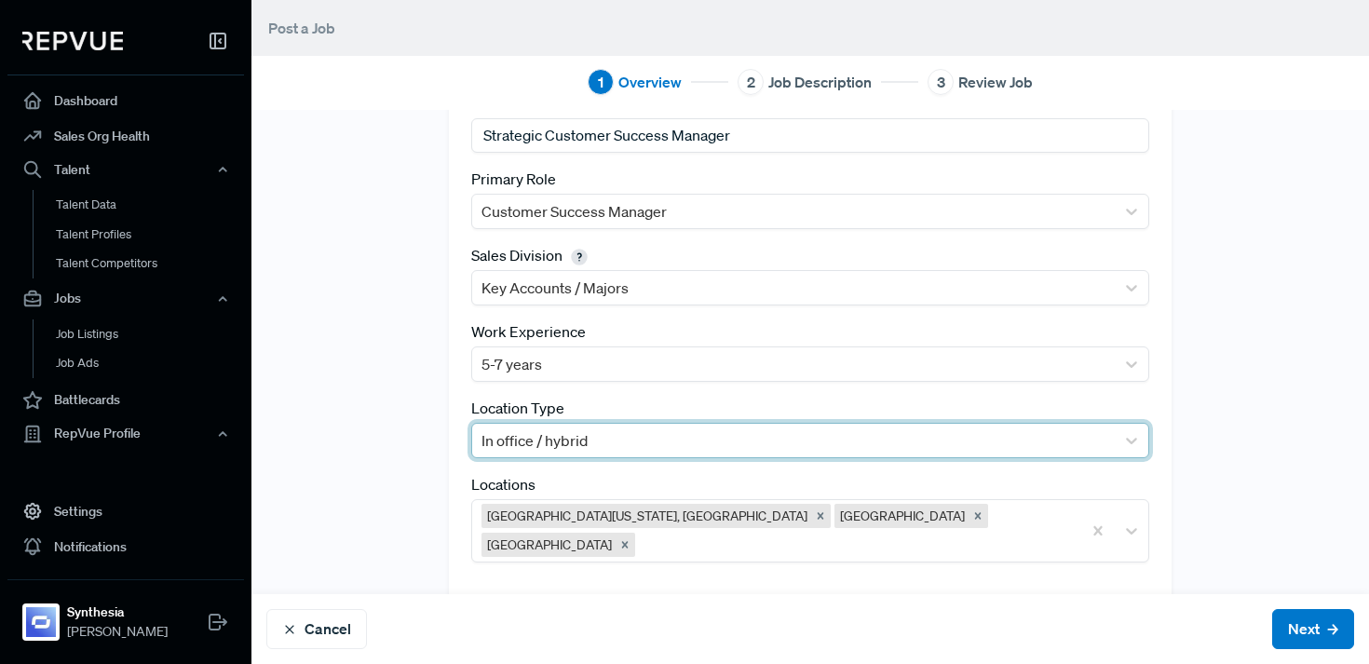
click at [846, 447] on div at bounding box center [794, 441] width 624 height 26
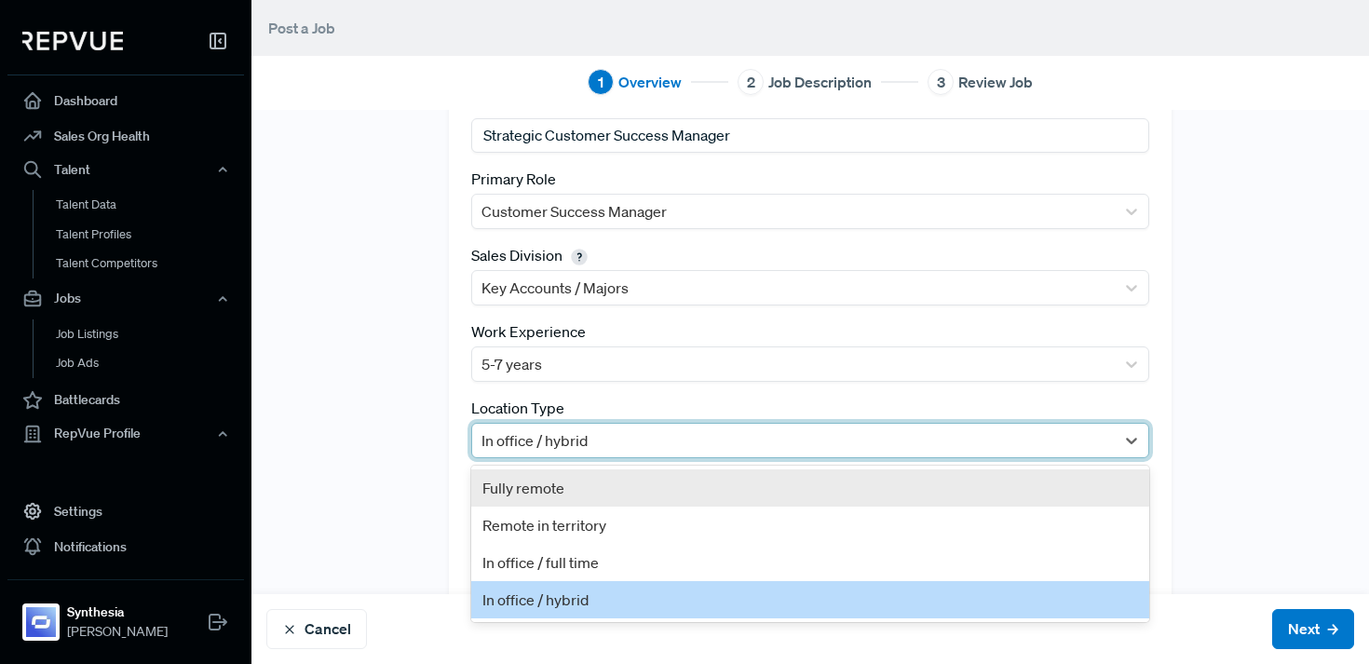
click at [773, 482] on div "Fully remote" at bounding box center [810, 487] width 678 height 37
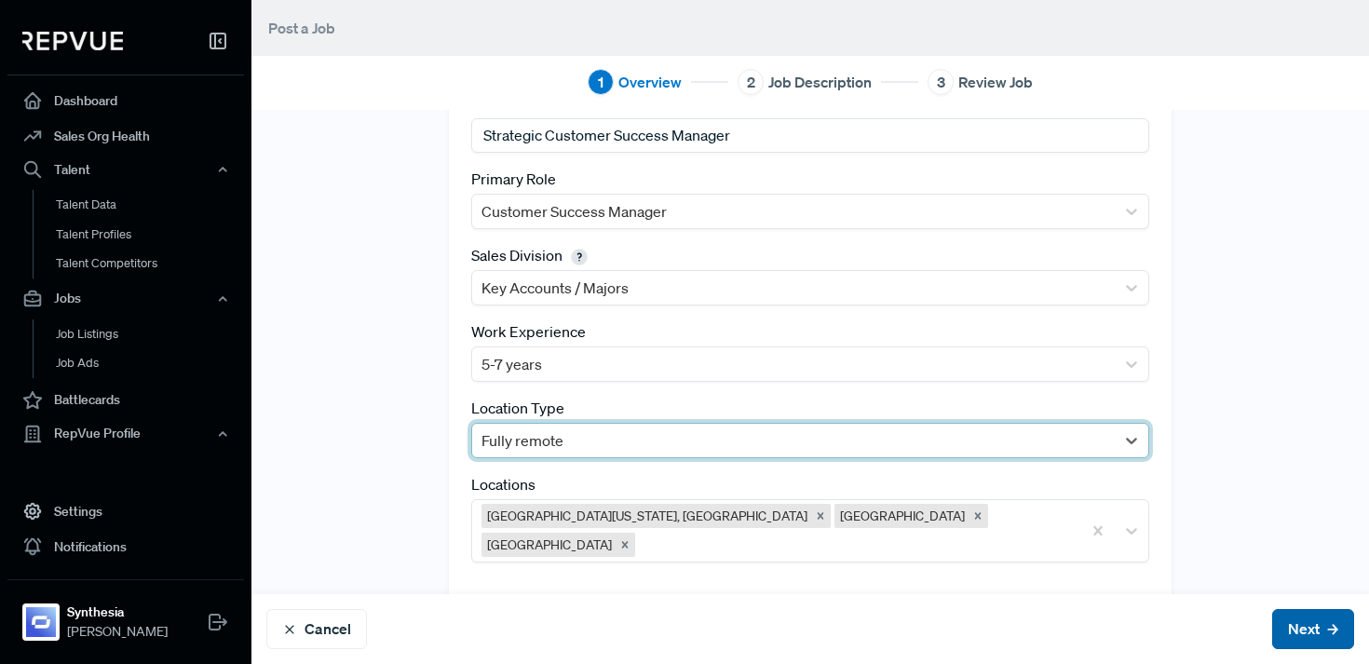
click at [1314, 636] on button "Next" at bounding box center [1313, 629] width 82 height 40
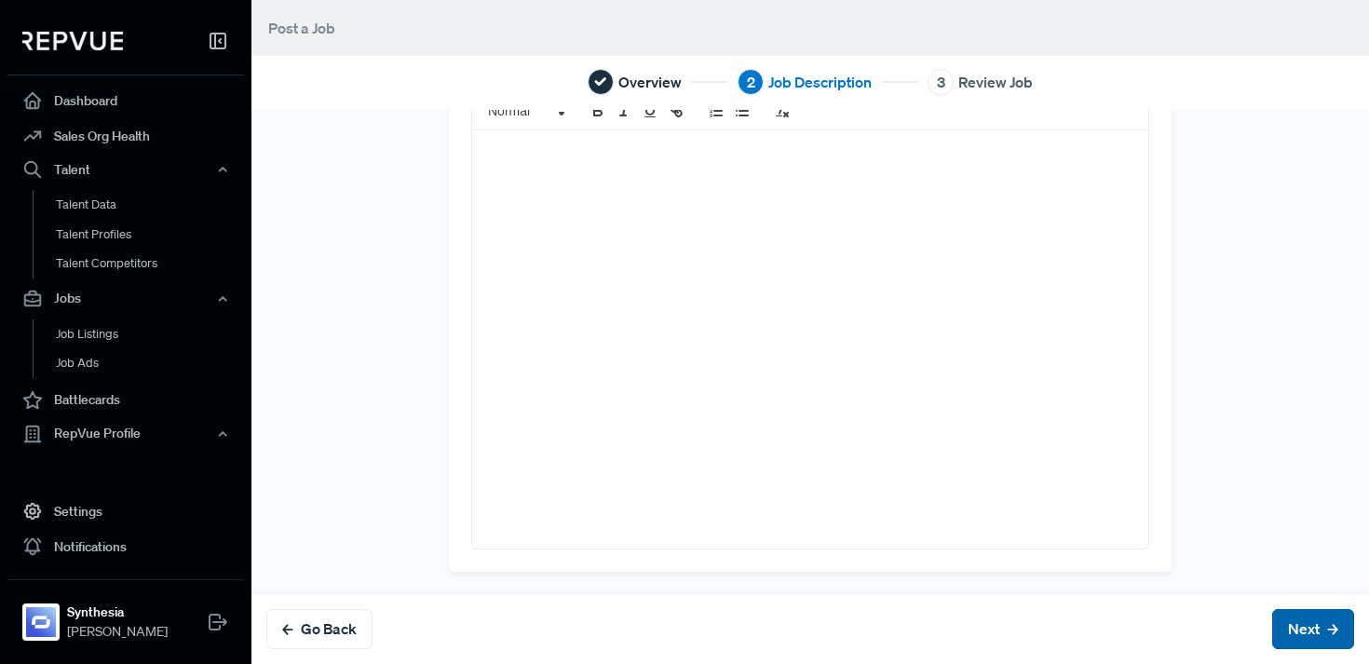
scroll to position [0, 0]
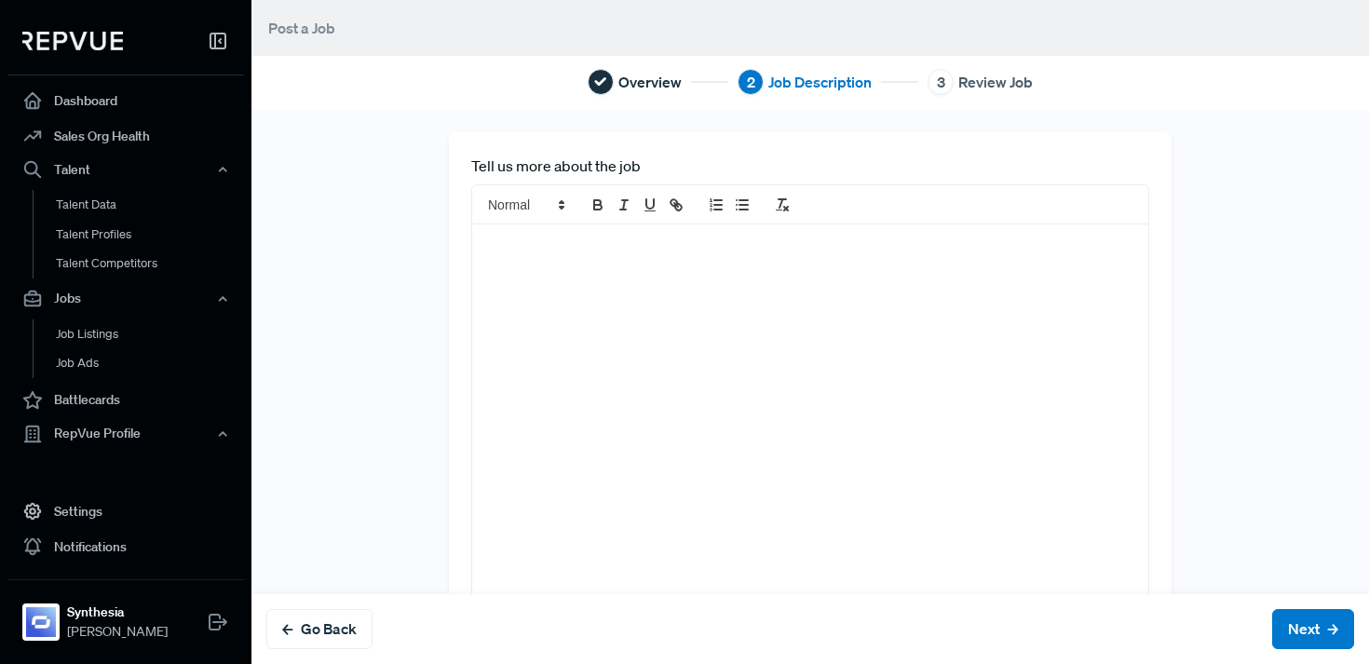
click at [544, 340] on div at bounding box center [810, 433] width 676 height 418
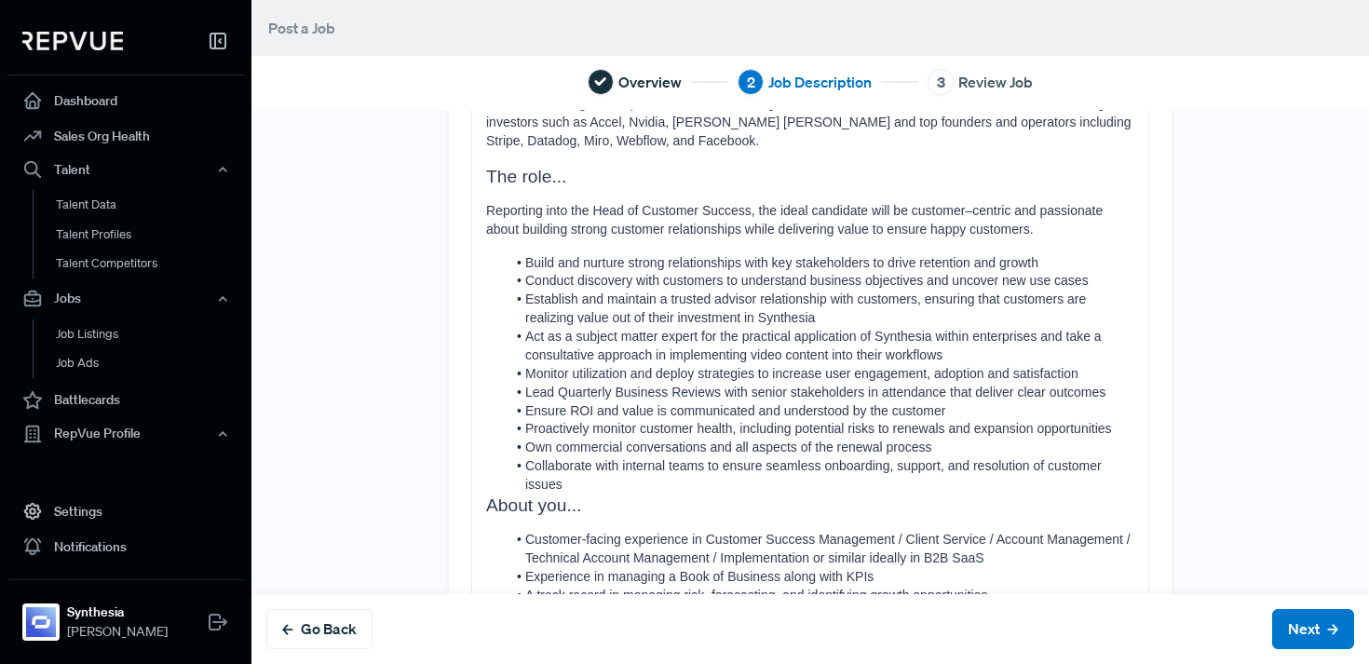
scroll to position [788, 0]
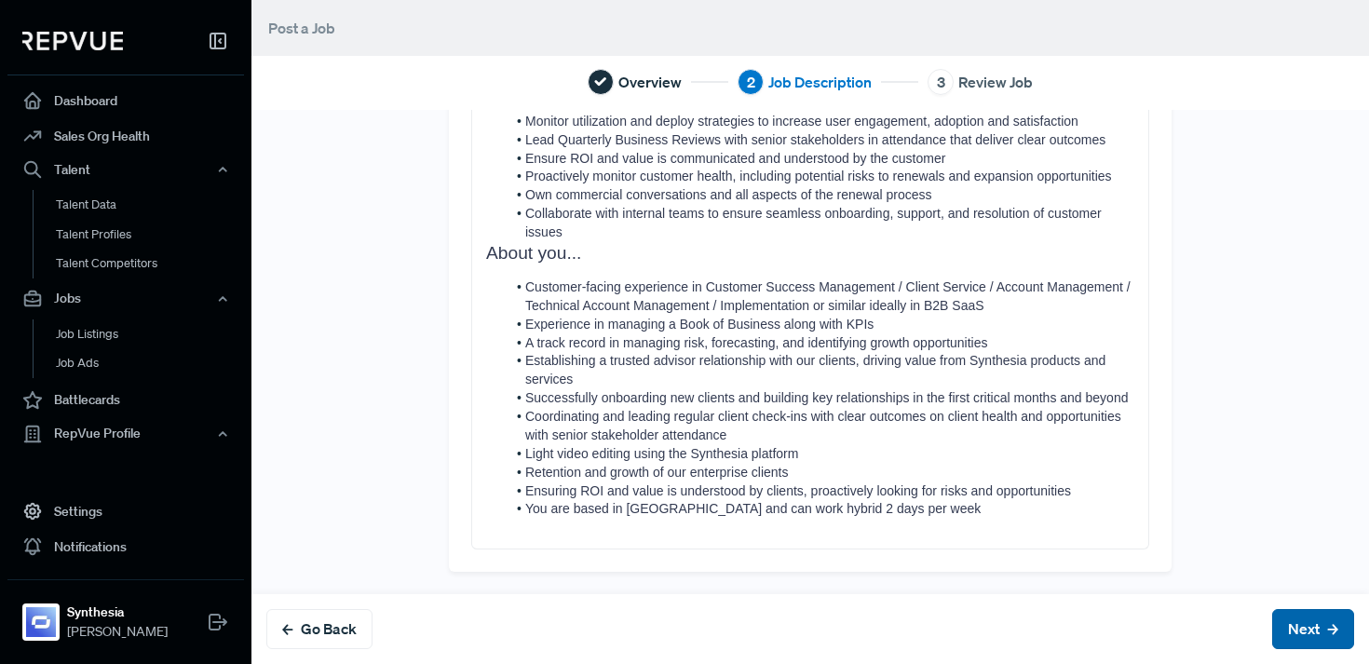
click at [1309, 630] on button "Next" at bounding box center [1313, 629] width 82 height 40
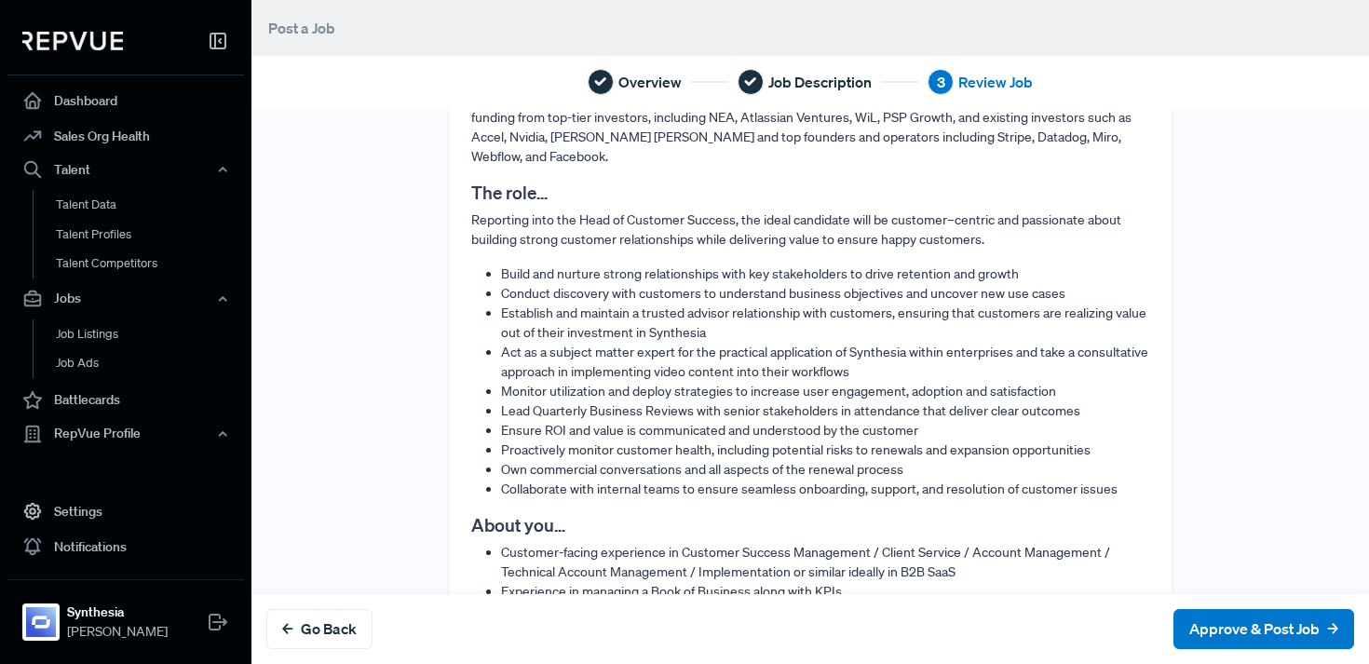
scroll to position [1095, 0]
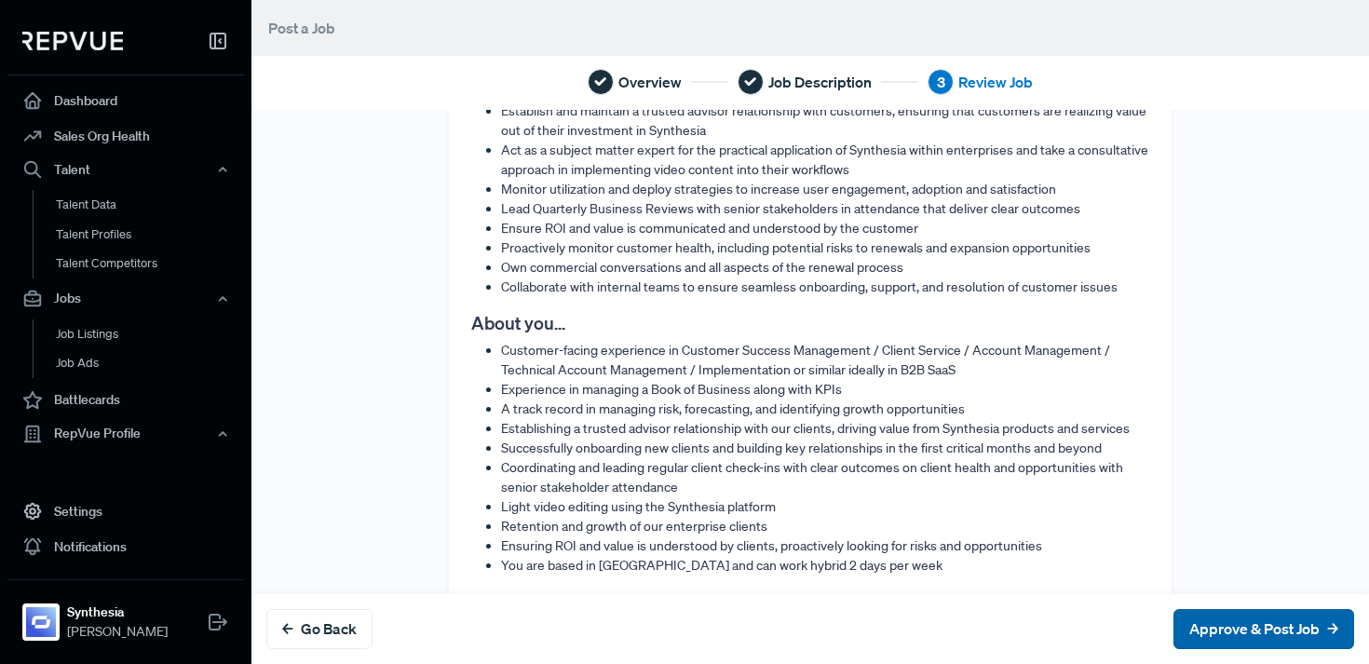
click at [1241, 632] on button "Approve & Post Job" at bounding box center [1264, 629] width 181 height 40
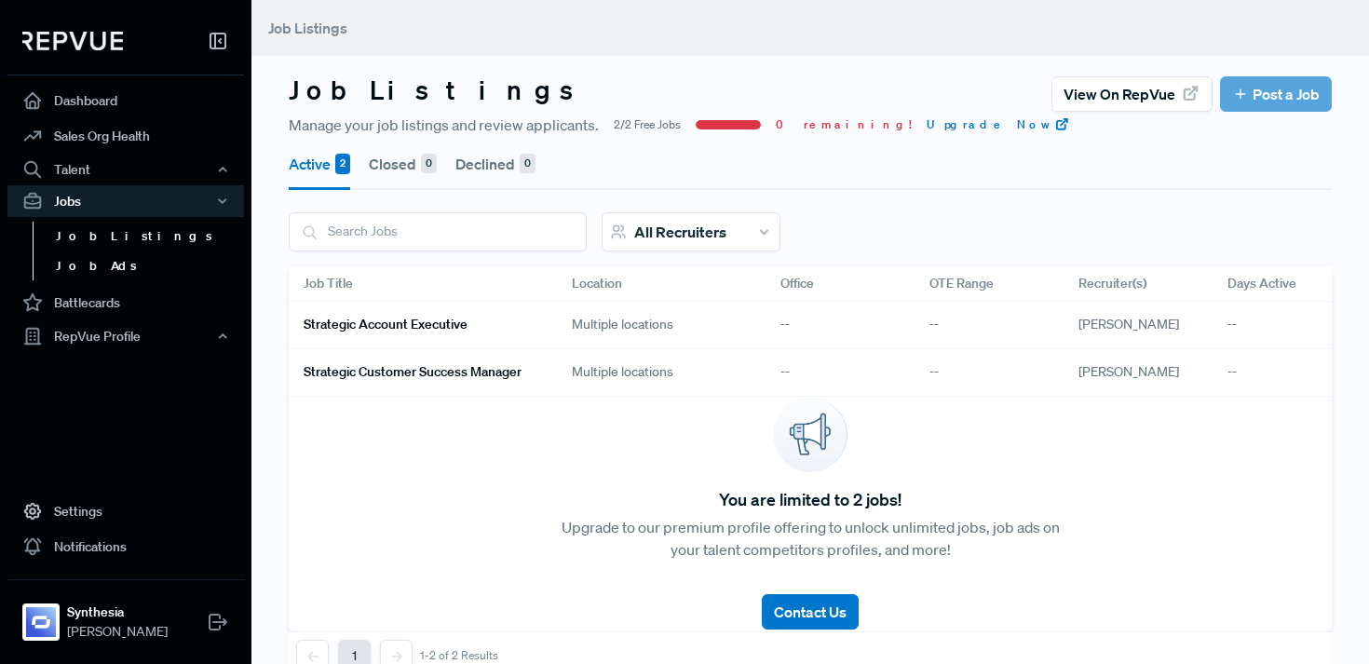
click at [89, 273] on link "Job Ads" at bounding box center [151, 267] width 237 height 30
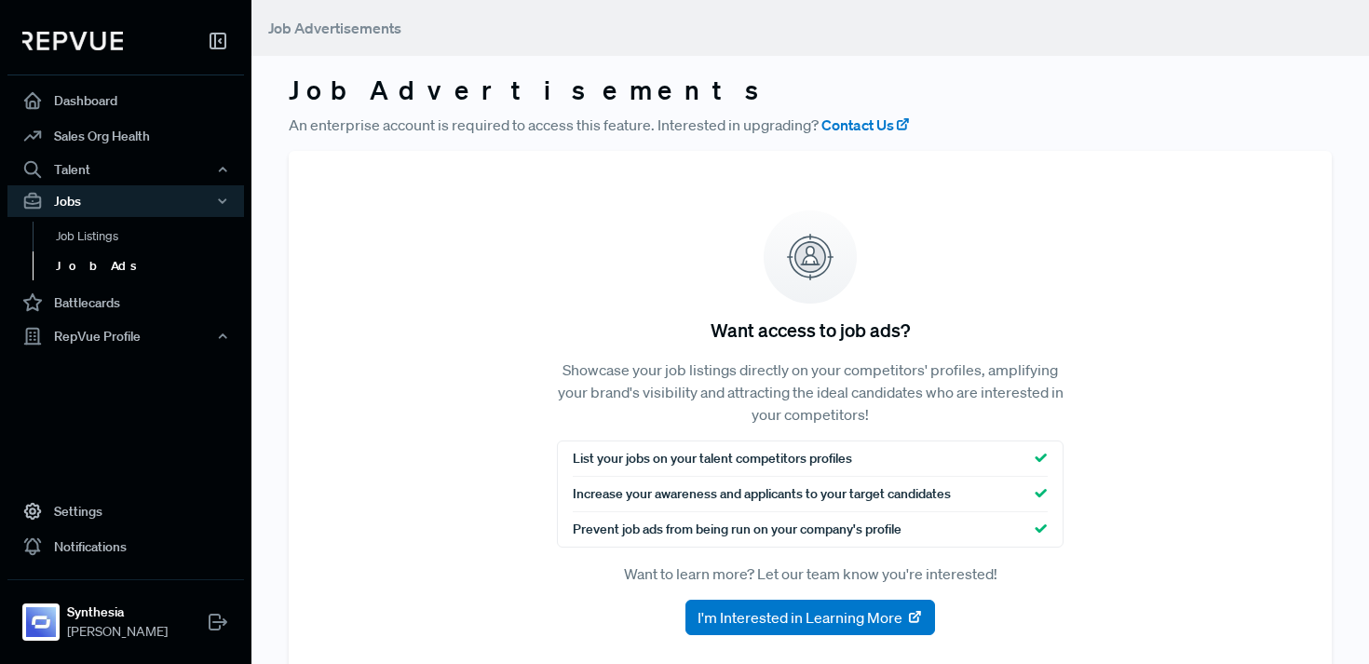
scroll to position [26, 0]
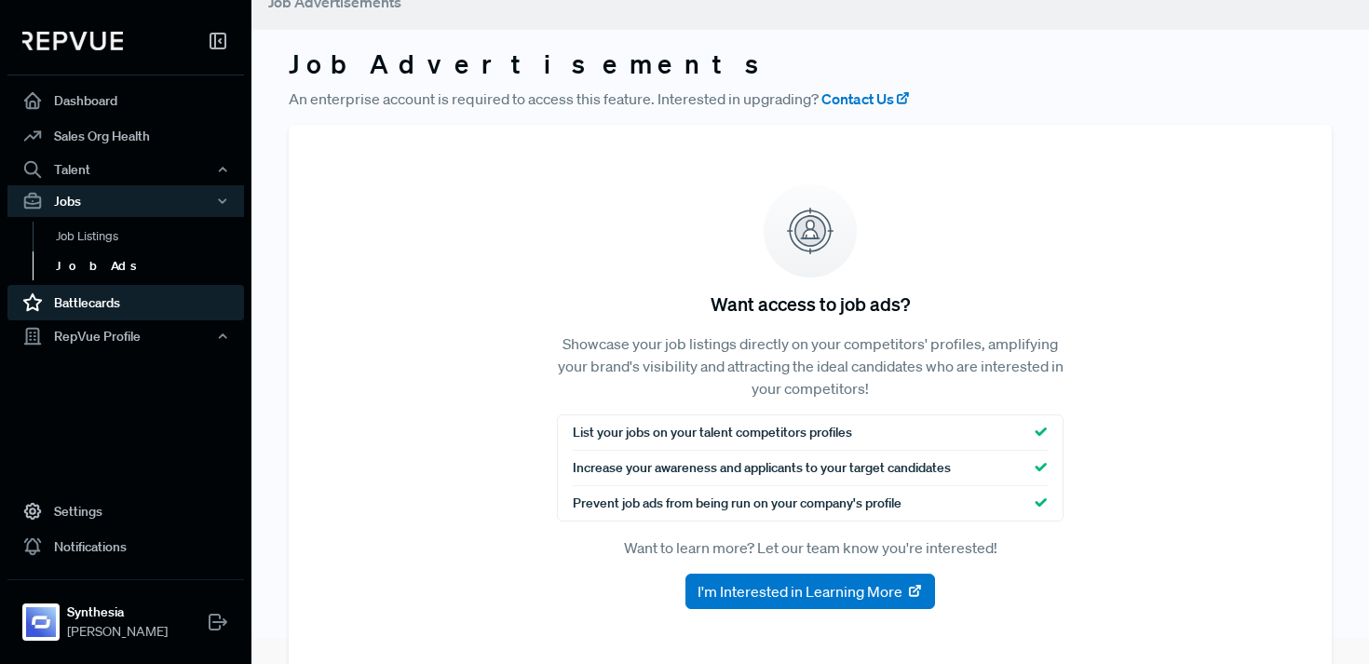
click at [120, 306] on link "Battlecards" at bounding box center [125, 302] width 237 height 35
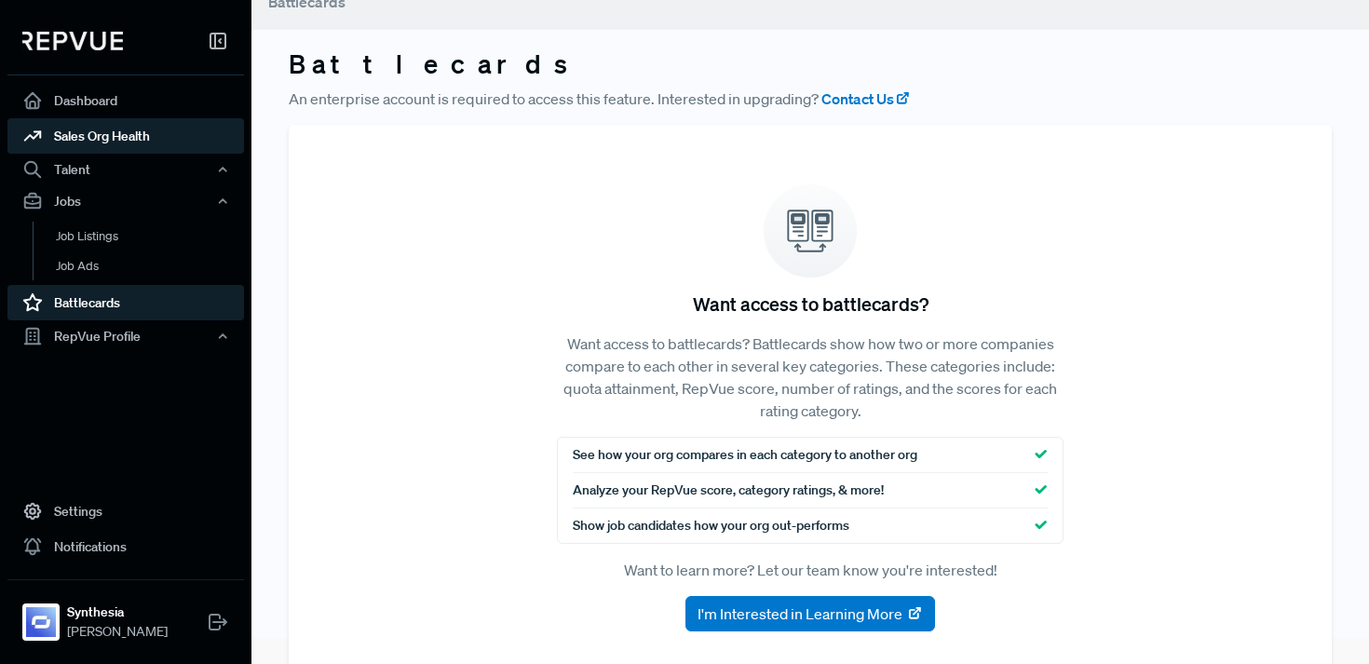
click at [138, 126] on link "Sales Org Health" at bounding box center [125, 135] width 237 height 35
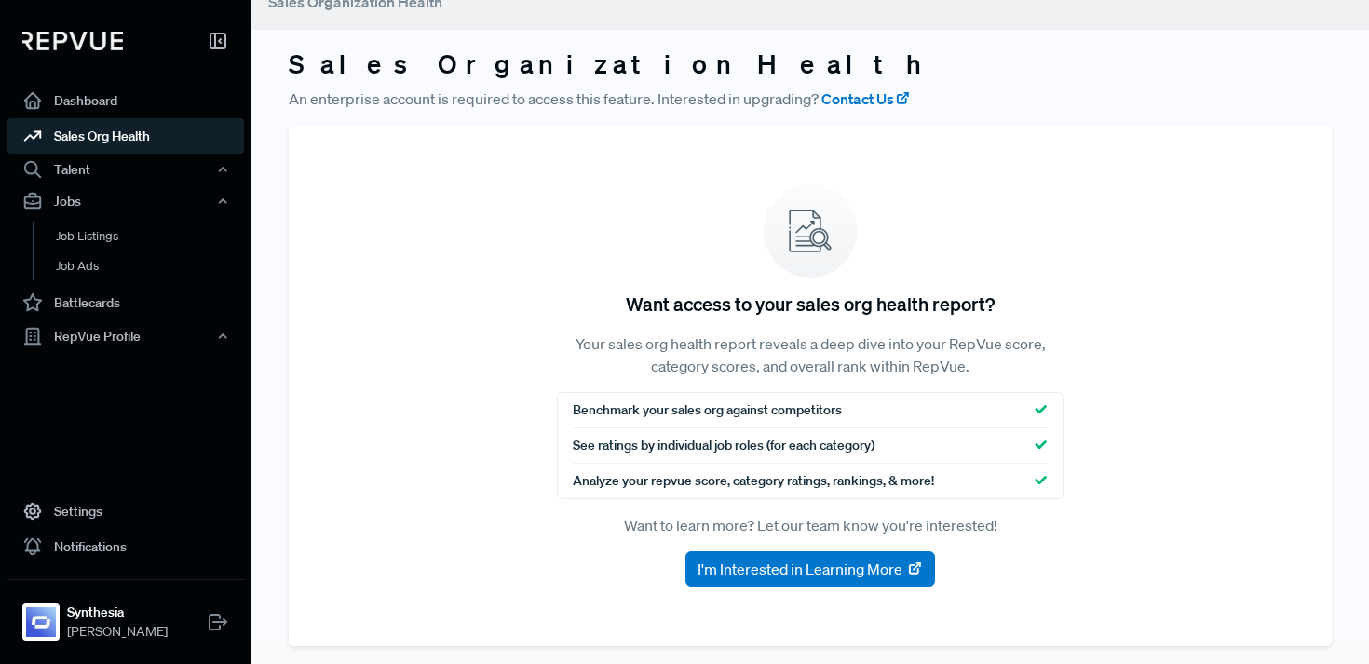
click at [126, 132] on link "Sales Org Health" at bounding box center [125, 135] width 237 height 35
click at [102, 302] on link "Battlecards" at bounding box center [125, 302] width 237 height 35
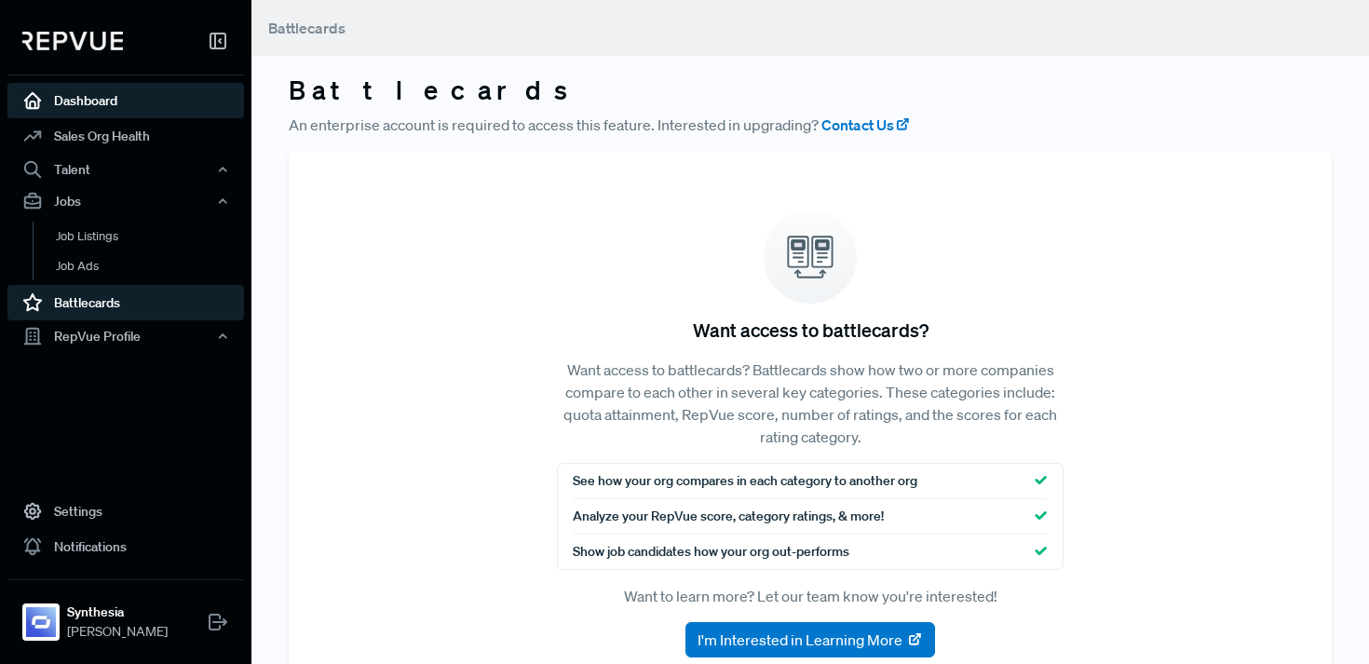
click at [87, 88] on link "Dashboard" at bounding box center [125, 100] width 237 height 35
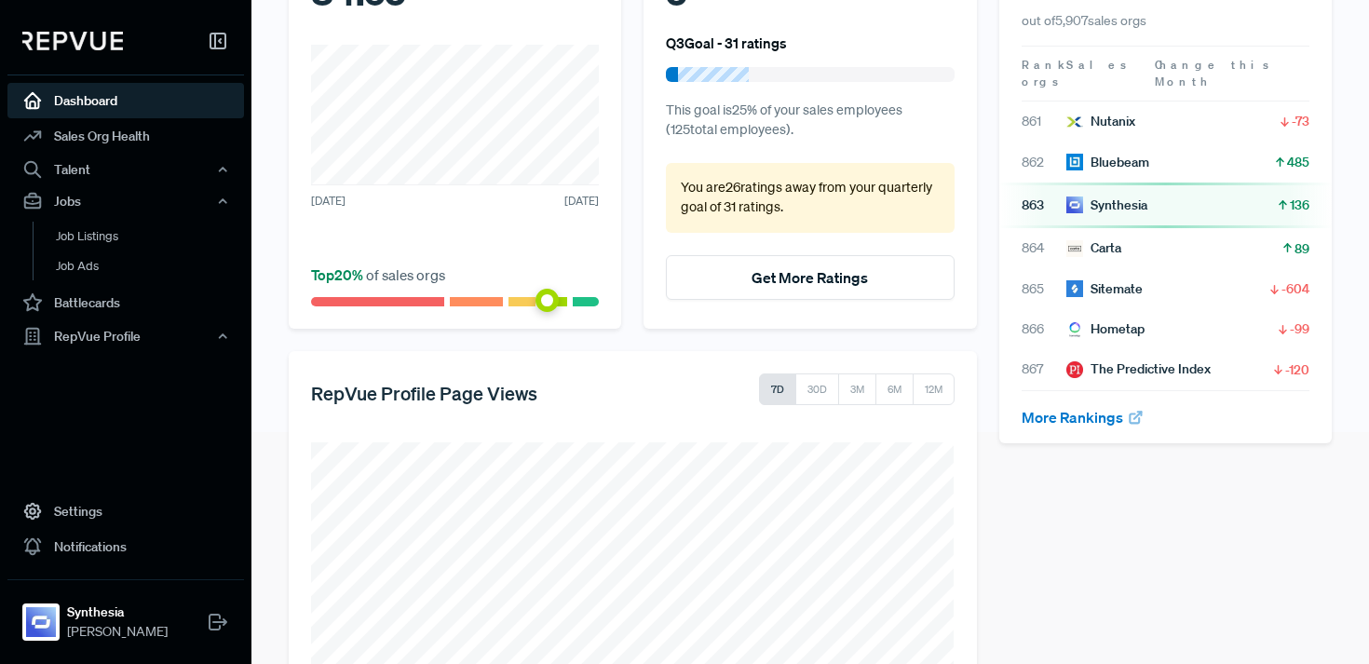
scroll to position [74, 0]
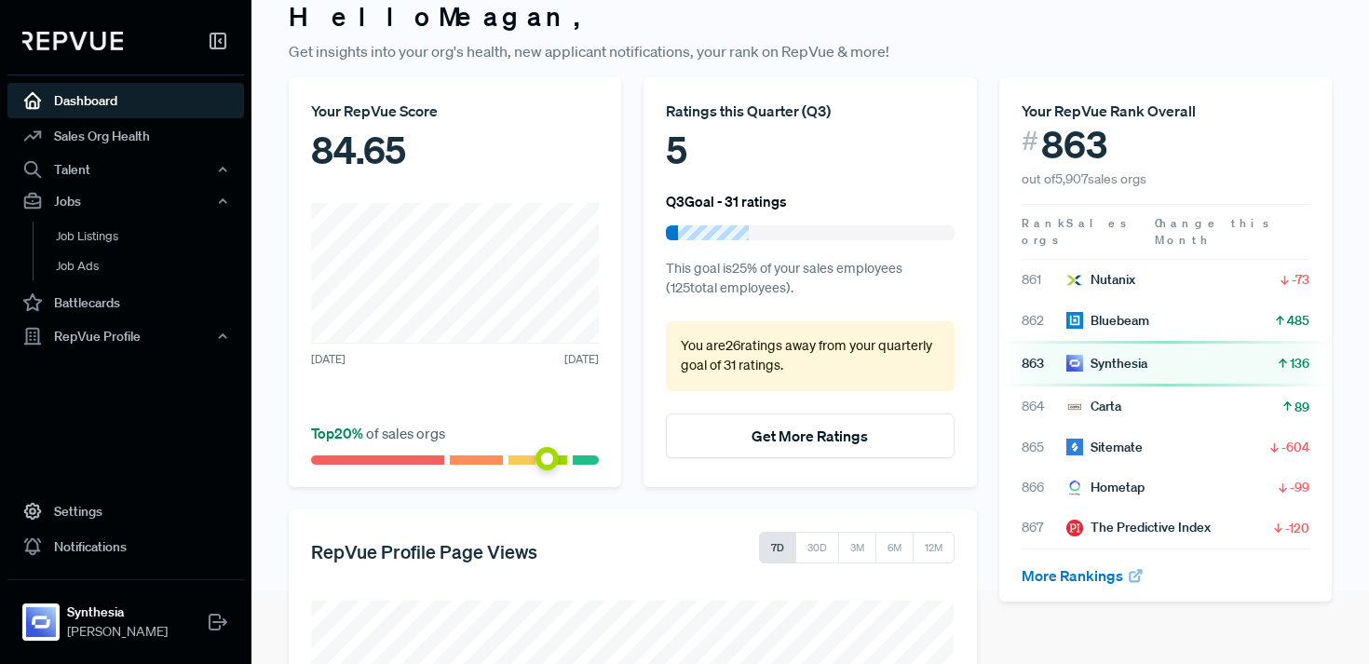
click at [721, 152] on div "5" at bounding box center [810, 150] width 288 height 56
click at [676, 153] on div "5" at bounding box center [810, 150] width 288 height 56
click at [768, 280] on p "This goal is 25 % of your sales employees ( 125 total employees)." at bounding box center [810, 279] width 288 height 40
click at [746, 200] on h6 "Q3 Goal - 31 ratings" at bounding box center [726, 201] width 121 height 17
click at [676, 207] on h6 "Q3 Goal - 31 ratings" at bounding box center [726, 201] width 121 height 17
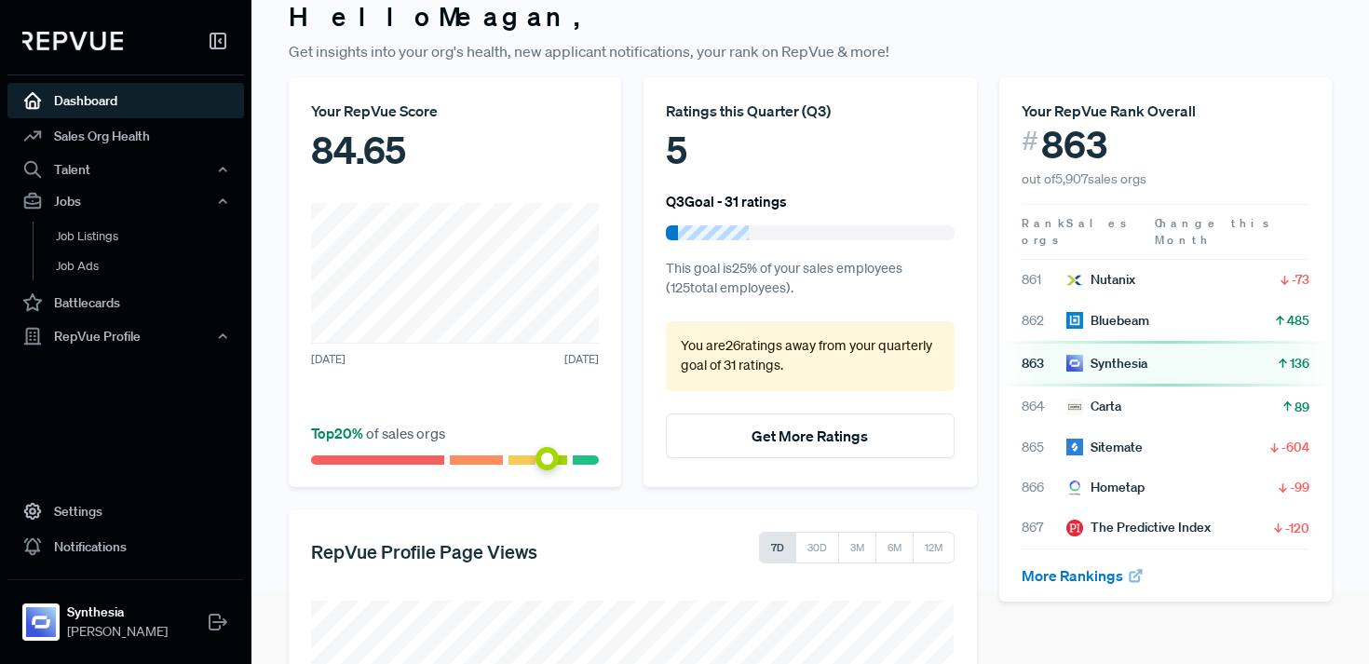
drag, startPoint x: 676, startPoint y: 258, endPoint x: 772, endPoint y: 328, distance: 118.7
click at [680, 261] on p "This goal is 25 % of your sales employees ( 125 total employees)." at bounding box center [810, 279] width 288 height 40
click at [765, 360] on p "You are 26 ratings away from your quarterly goal of 31 ratings ." at bounding box center [810, 356] width 258 height 40
click at [785, 433] on button "Get More Ratings" at bounding box center [810, 436] width 288 height 45
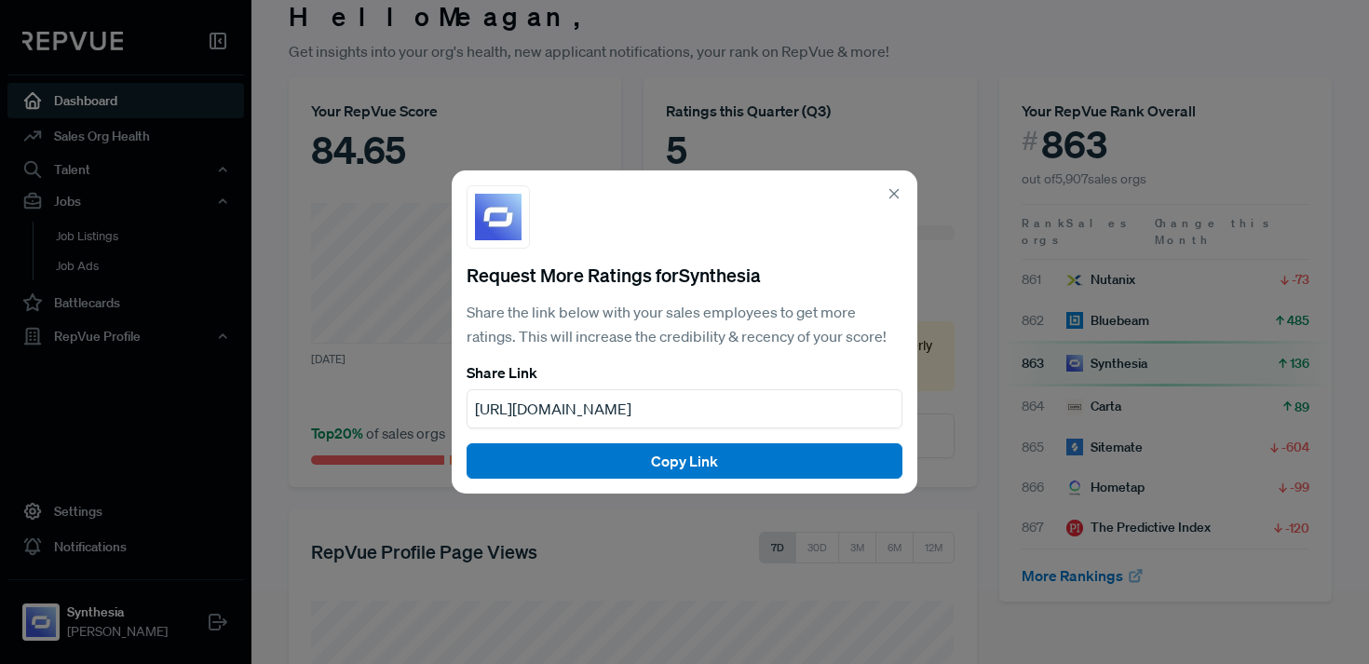
click at [890, 197] on icon at bounding box center [894, 193] width 17 height 17
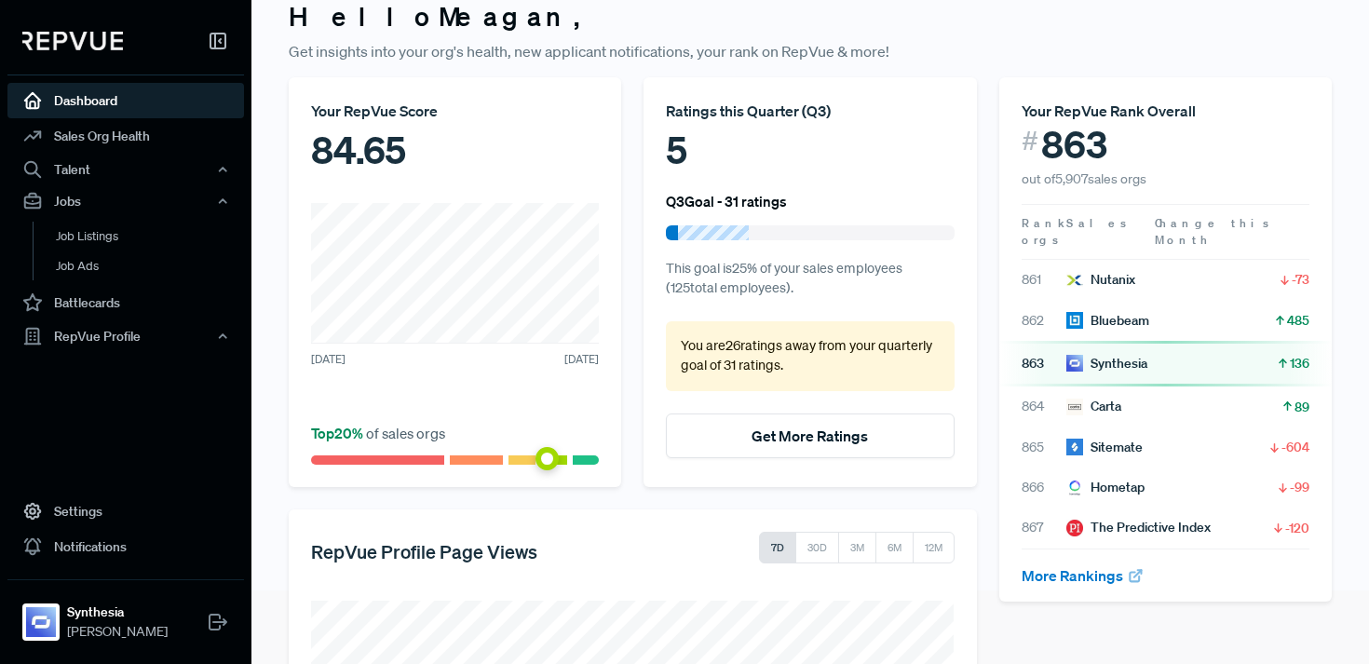
click at [756, 102] on div "Ratings this Quarter ( Q3 )" at bounding box center [810, 111] width 288 height 22
click at [92, 39] on img at bounding box center [72, 41] width 101 height 19
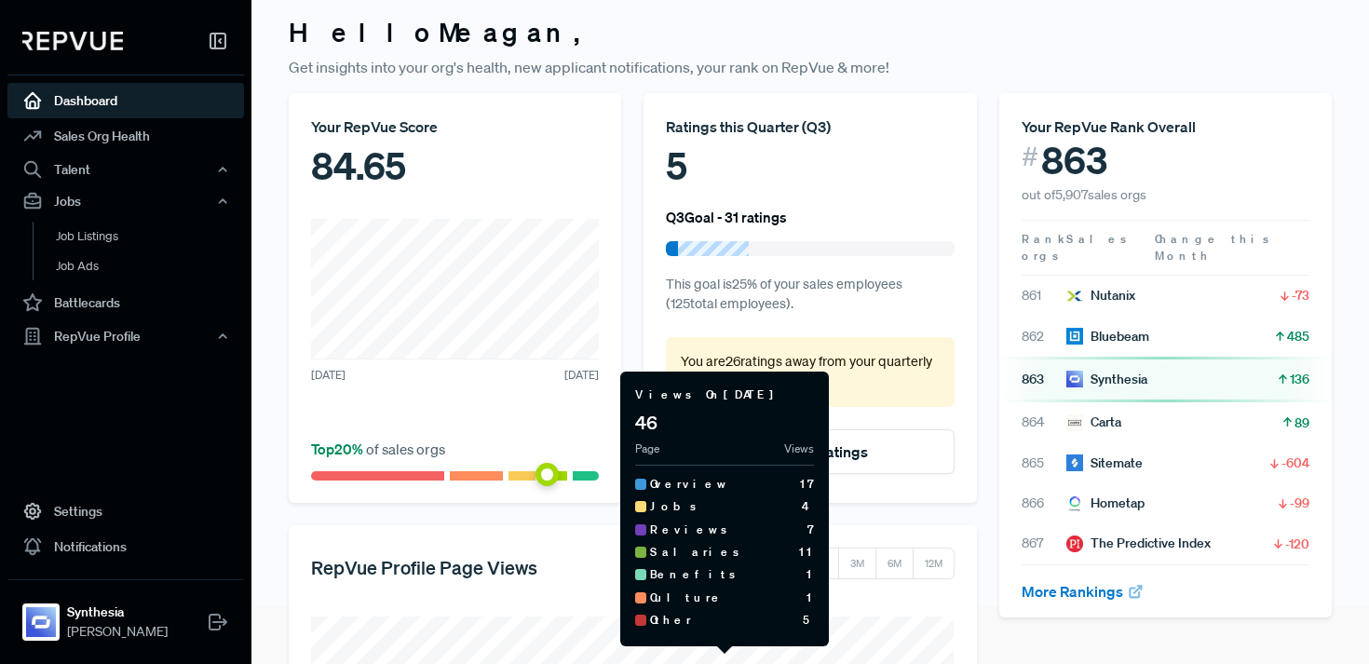
scroll to position [0, 0]
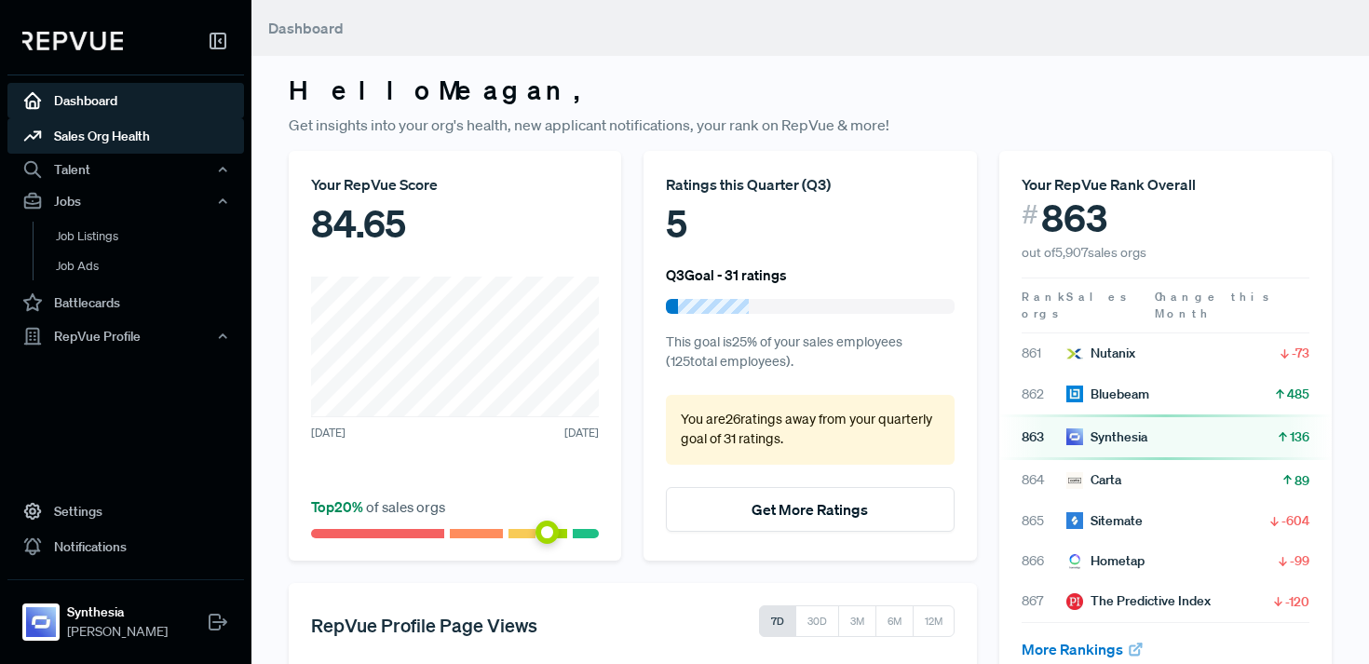
click at [137, 140] on link "Sales Org Health" at bounding box center [125, 135] width 237 height 35
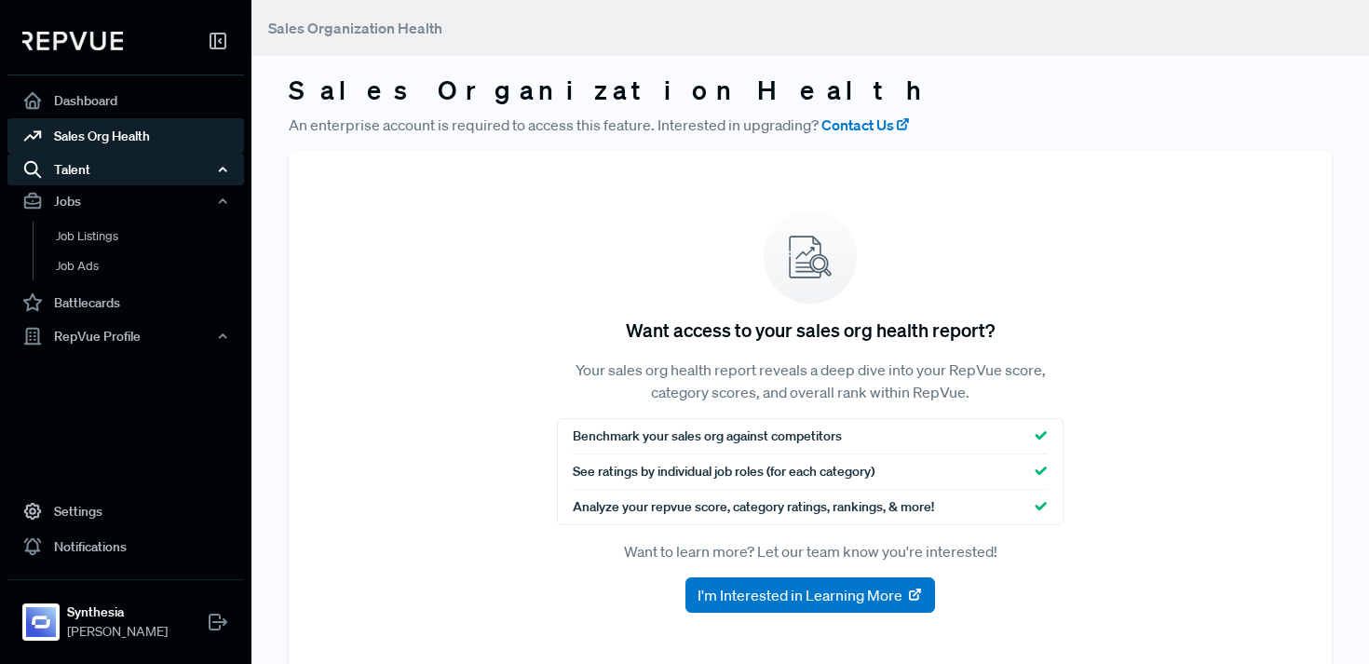
click at [74, 170] on div "Talent" at bounding box center [125, 170] width 237 height 32
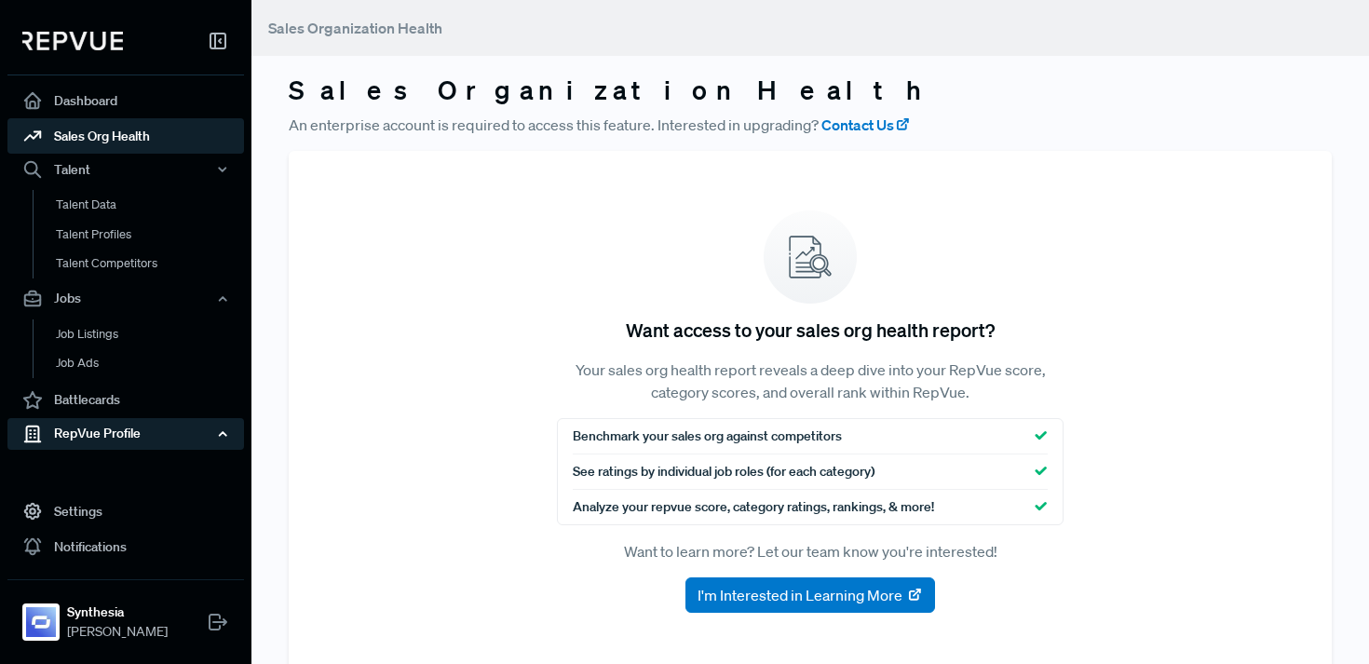
click at [104, 434] on div "RepVue Profile" at bounding box center [125, 434] width 237 height 32
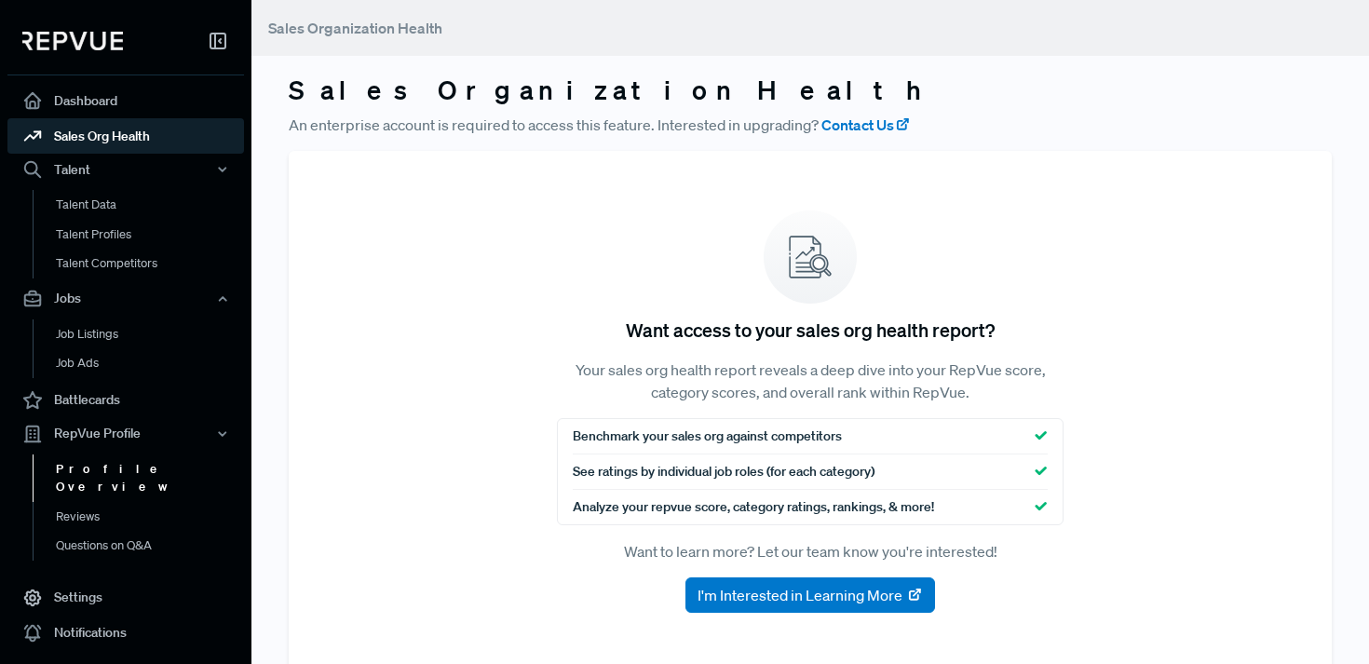
click at [106, 469] on link "Profile Overview" at bounding box center [151, 479] width 237 height 48
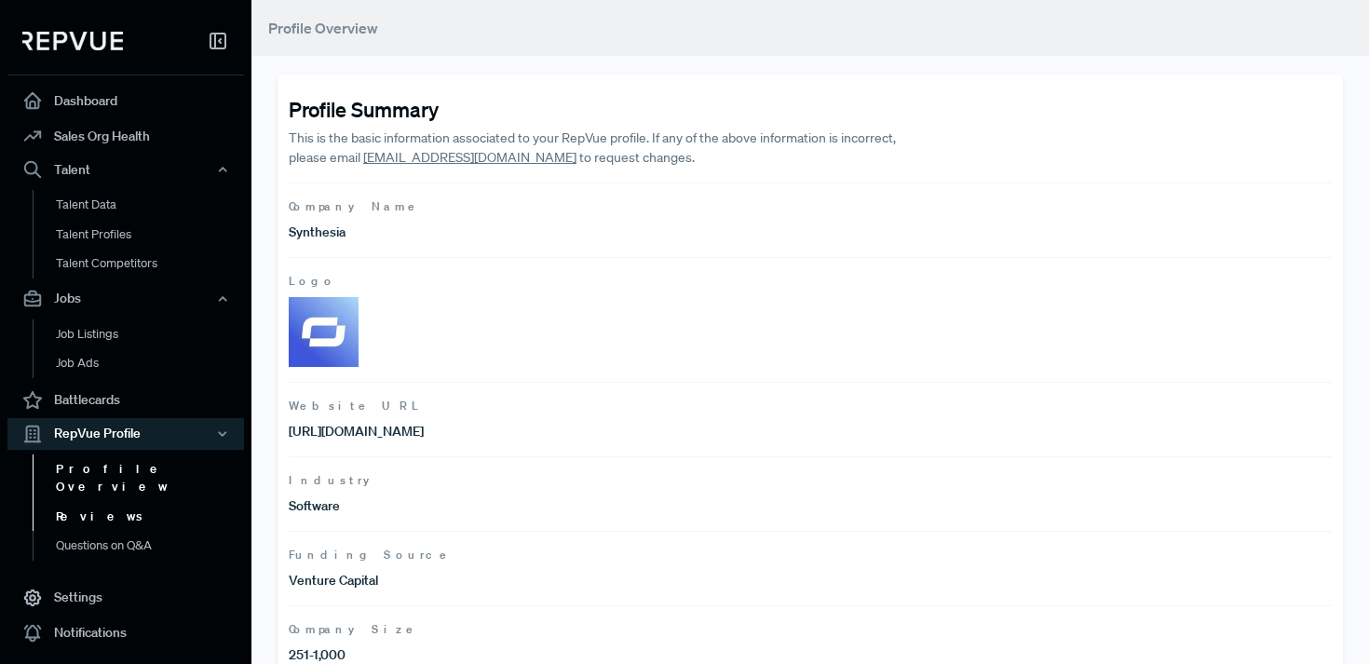
click at [92, 502] on link "Reviews" at bounding box center [151, 517] width 237 height 30
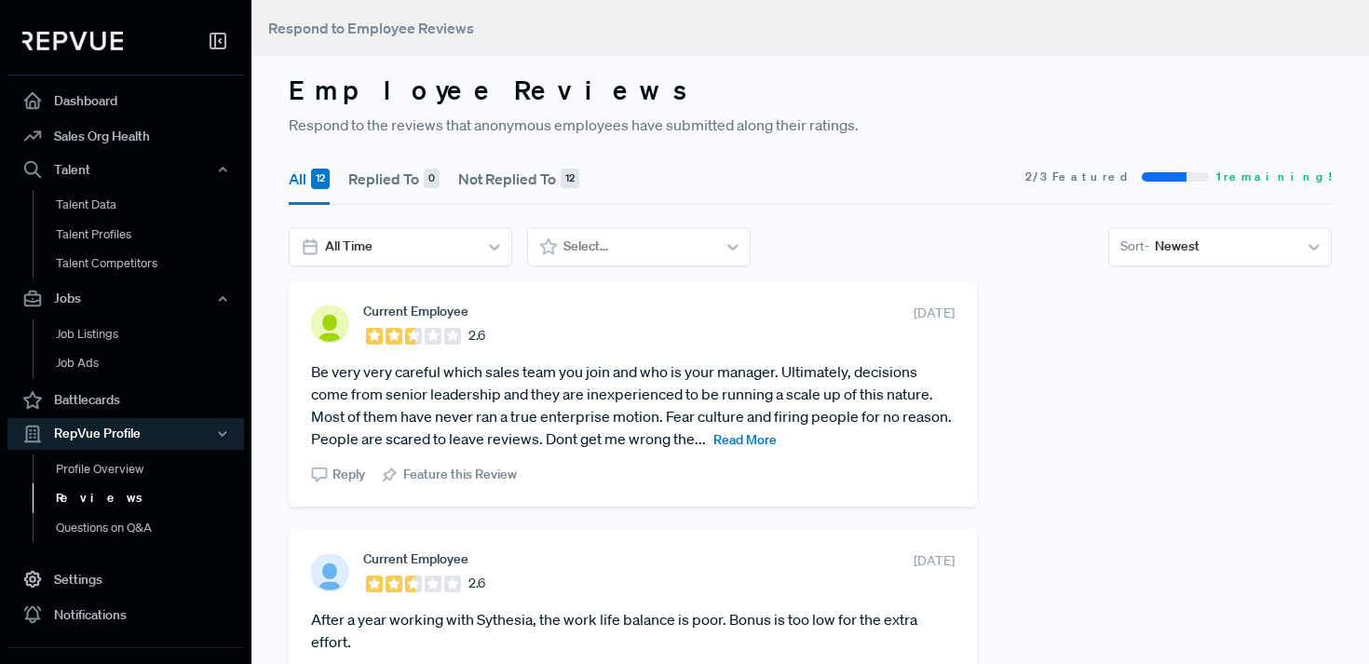
scroll to position [159, 0]
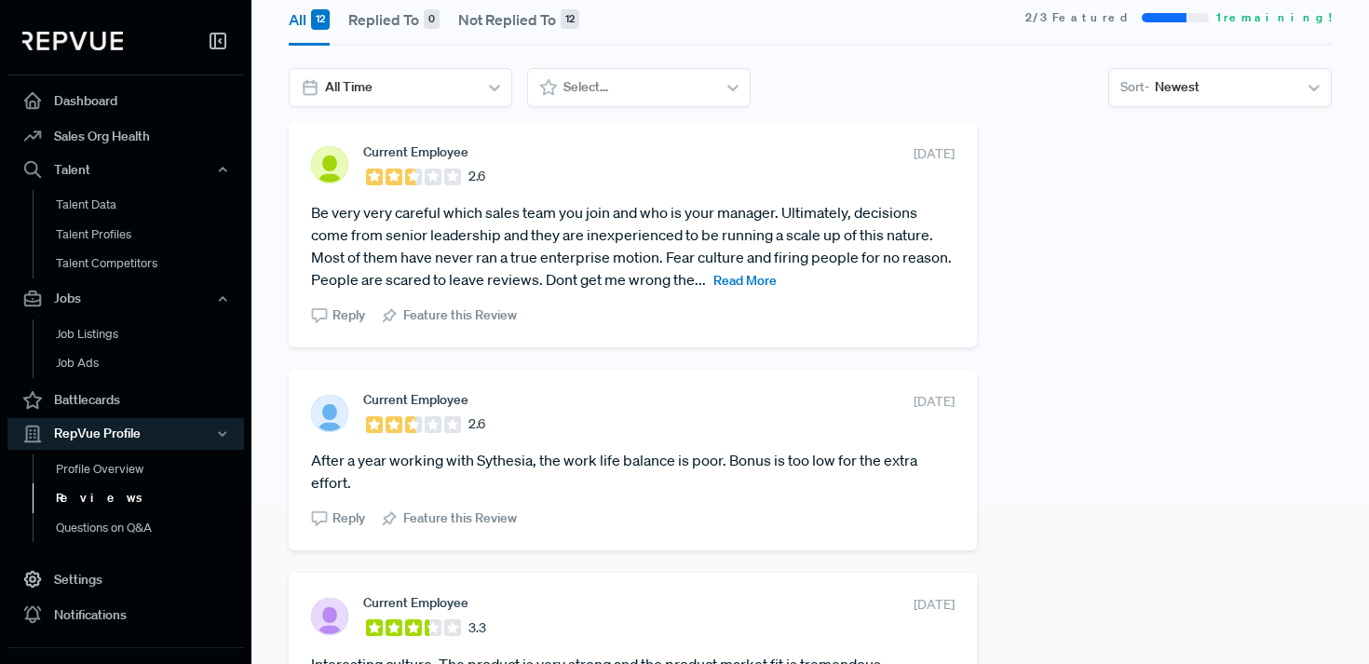
click at [742, 281] on span "Read More" at bounding box center [745, 280] width 63 height 17
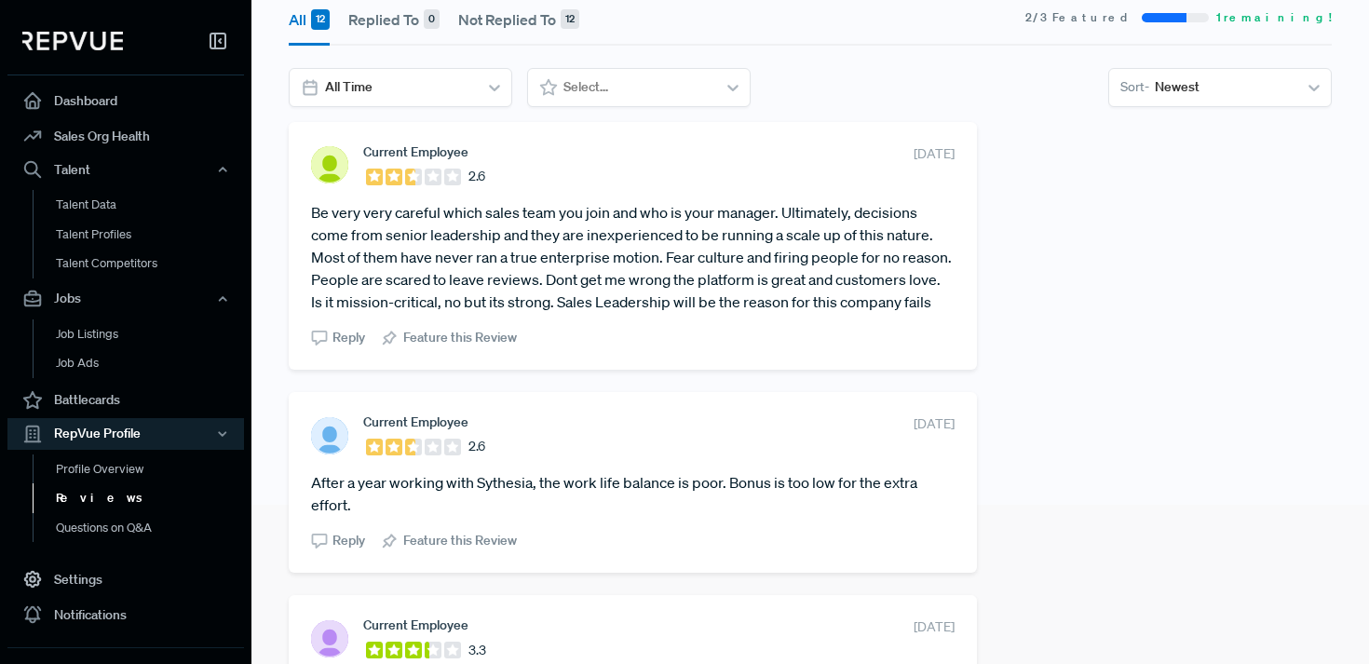
click at [644, 254] on article "Be very very careful which sales team you join and who is your manager. Ultimat…" at bounding box center [633, 257] width 644 height 112
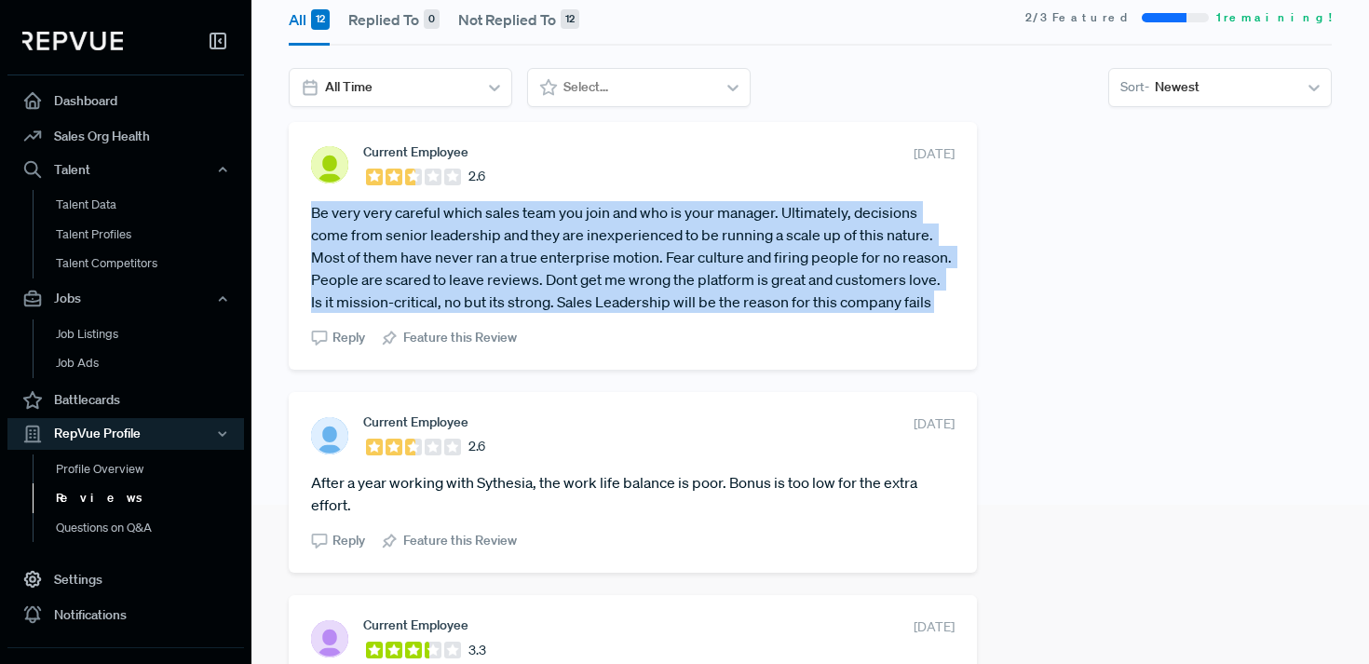
click at [644, 254] on article "Be very very careful which sales team you join and who is your manager. Ultimat…" at bounding box center [633, 257] width 644 height 112
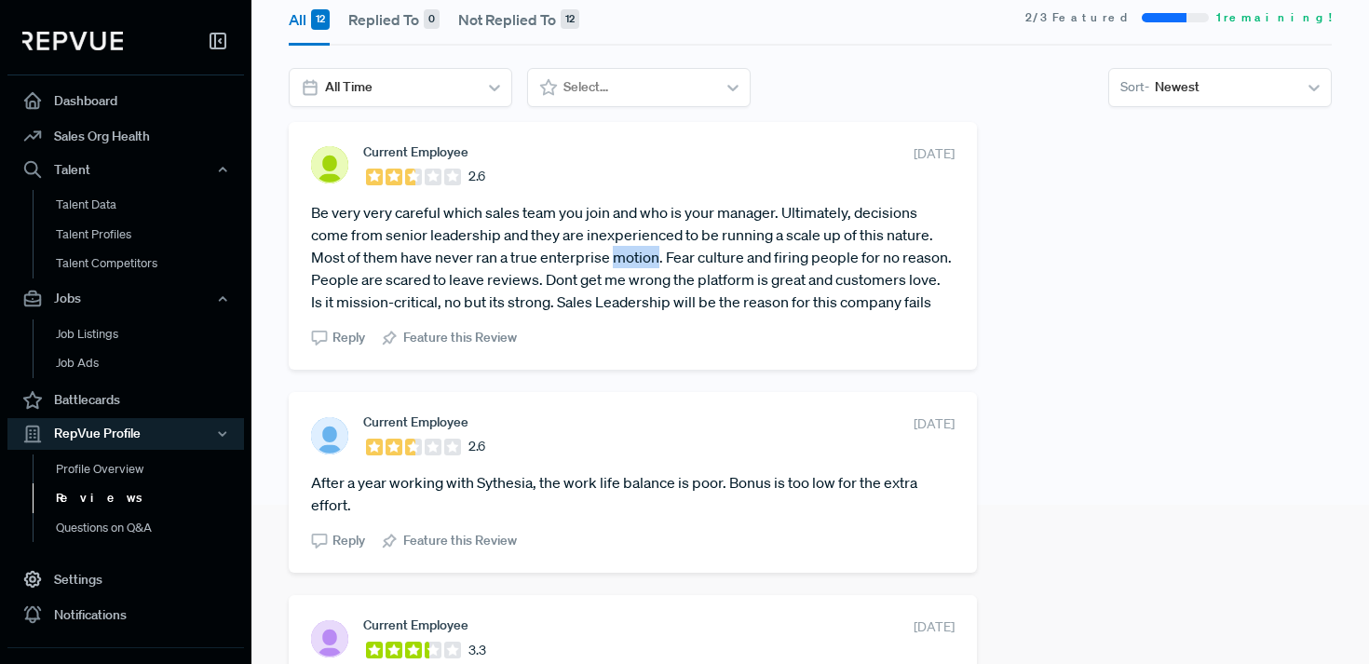
click at [644, 254] on article "Be very very careful which sales team you join and who is your manager. Ultimat…" at bounding box center [633, 257] width 644 height 112
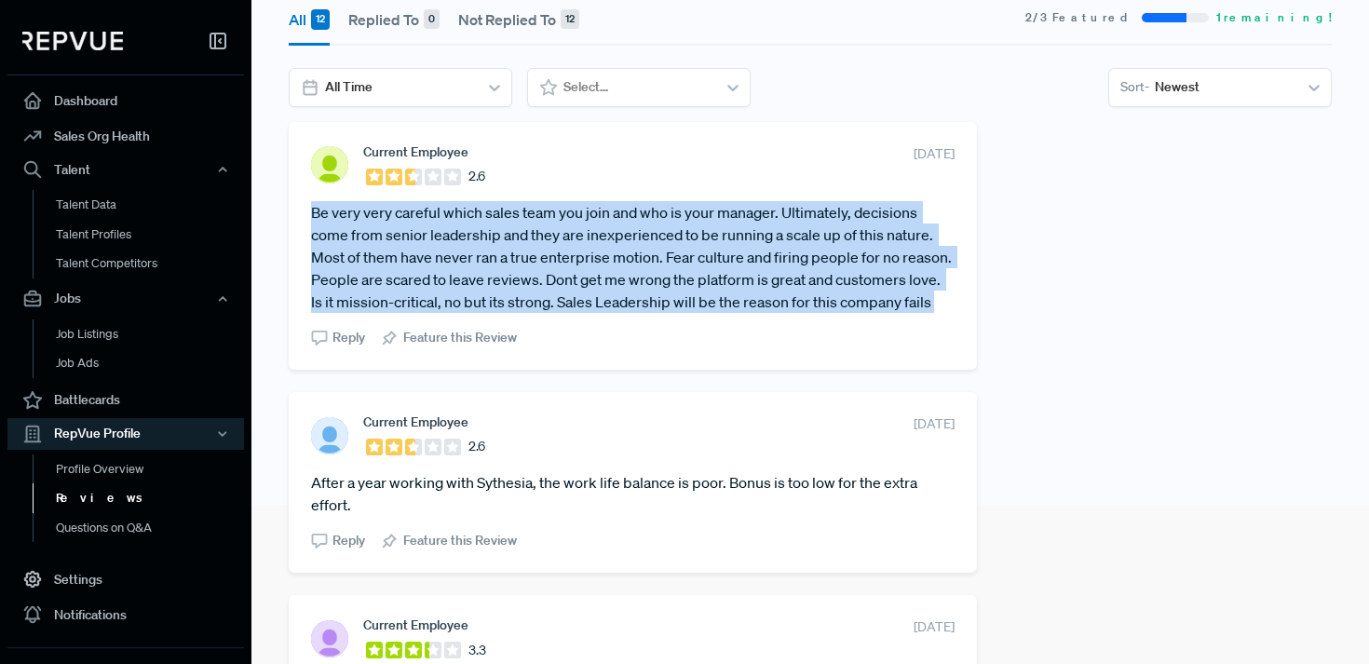
click at [644, 254] on article "Be very very careful which sales team you join and who is your manager. Ultimat…" at bounding box center [633, 257] width 644 height 112
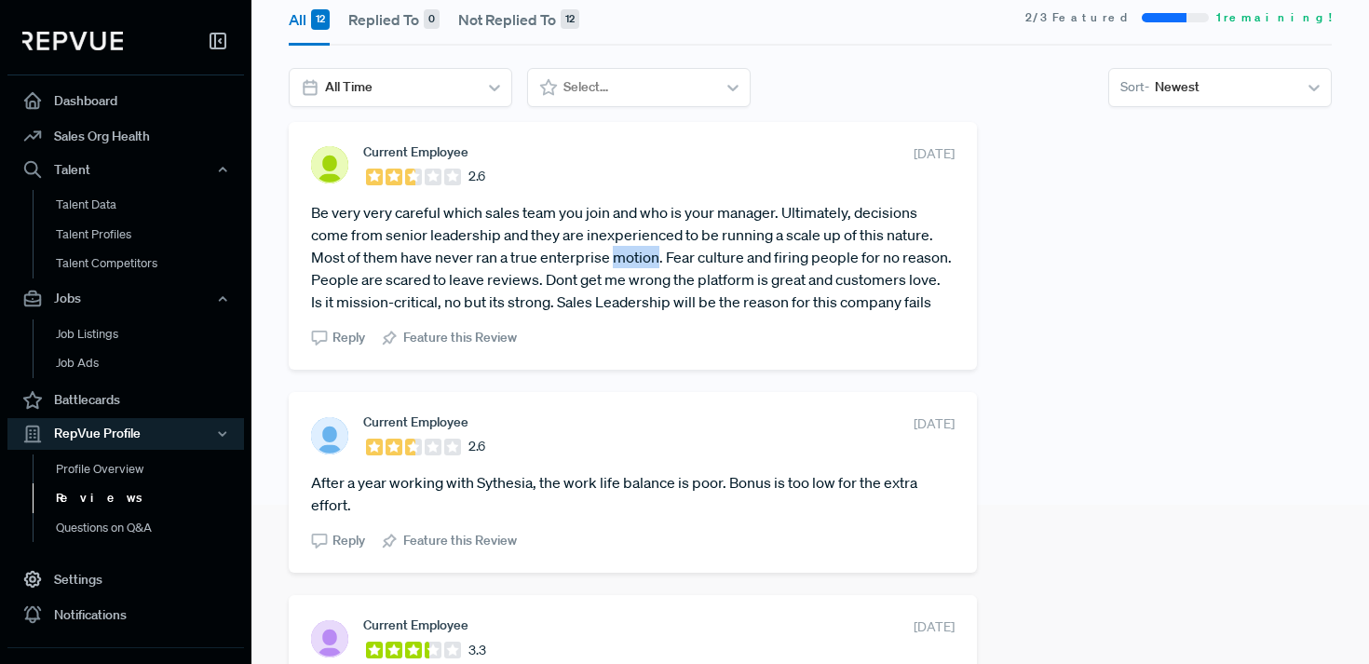
click at [644, 254] on article "Be very very careful which sales team you join and who is your manager. Ultimat…" at bounding box center [633, 257] width 644 height 112
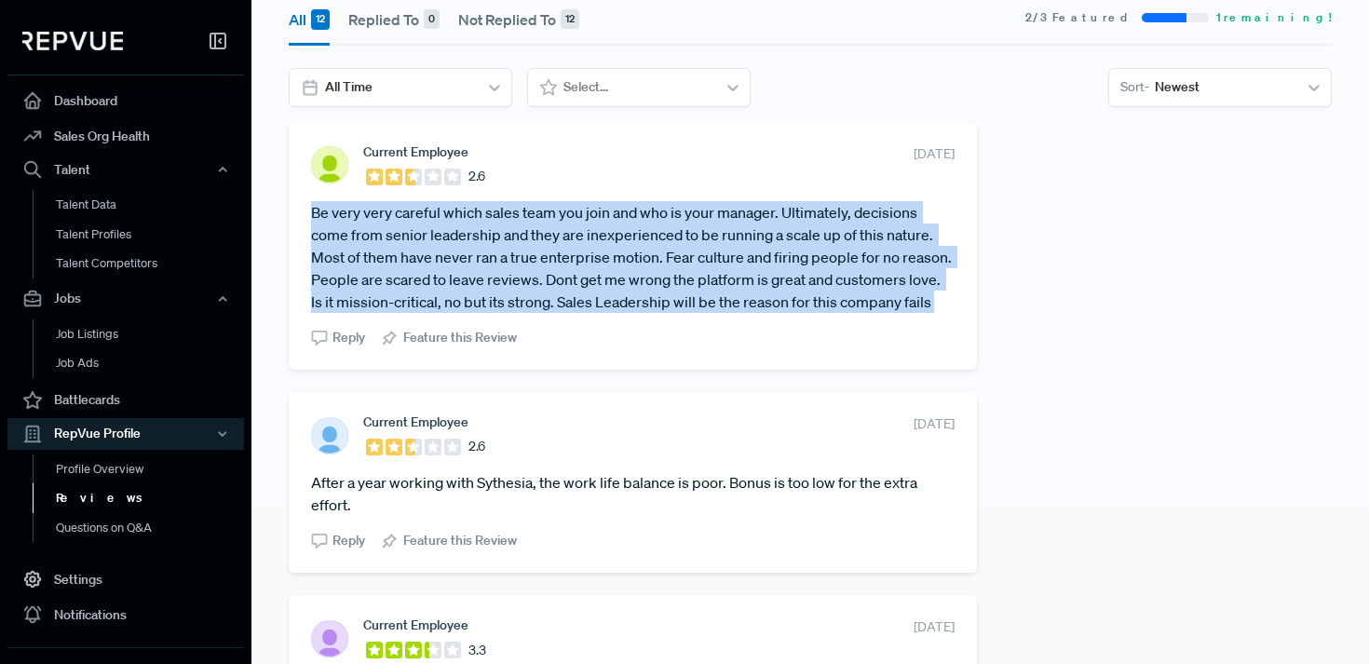
click at [644, 254] on article "Be very very careful which sales team you join and who is your manager. Ultimat…" at bounding box center [633, 257] width 644 height 112
click at [637, 263] on article "Be very very careful which sales team you join and who is your manager. Ultimat…" at bounding box center [633, 257] width 644 height 112
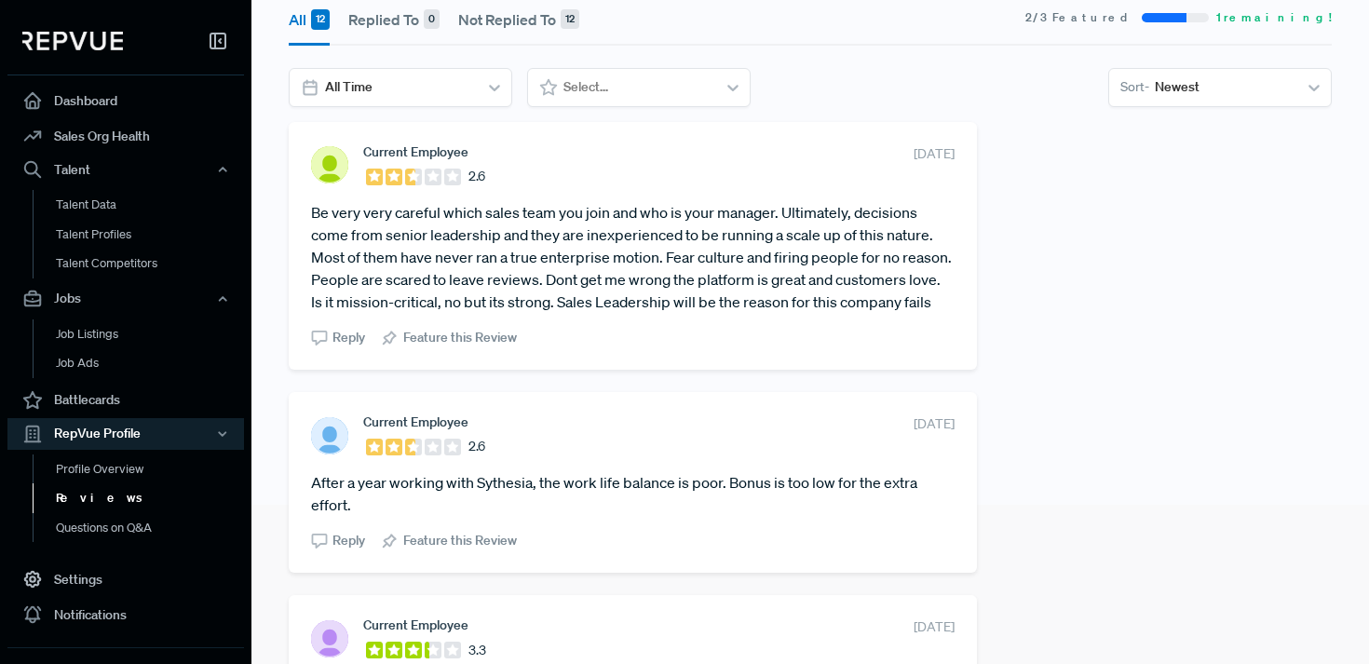
click at [686, 265] on article "Be very very careful which sales team you join and who is your manager. Ultimat…" at bounding box center [633, 257] width 644 height 112
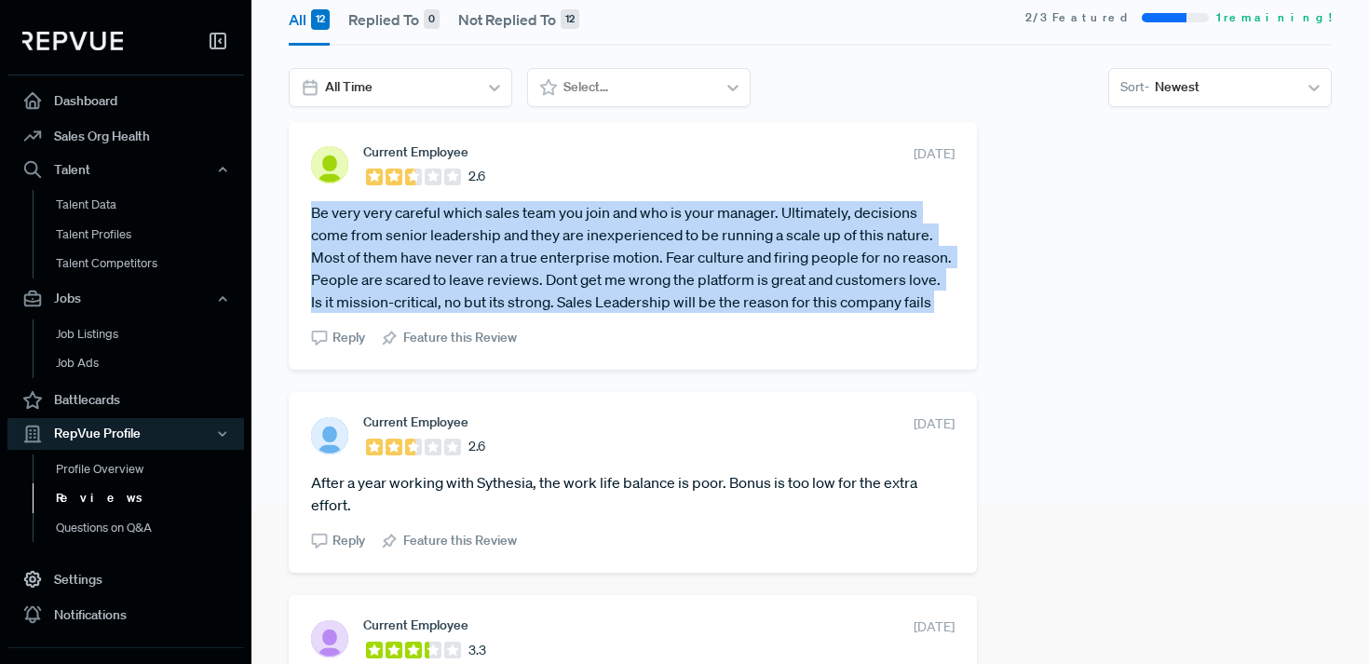
click at [686, 265] on article "Be very very careful which sales team you join and who is your manager. Ultimat…" at bounding box center [633, 257] width 644 height 112
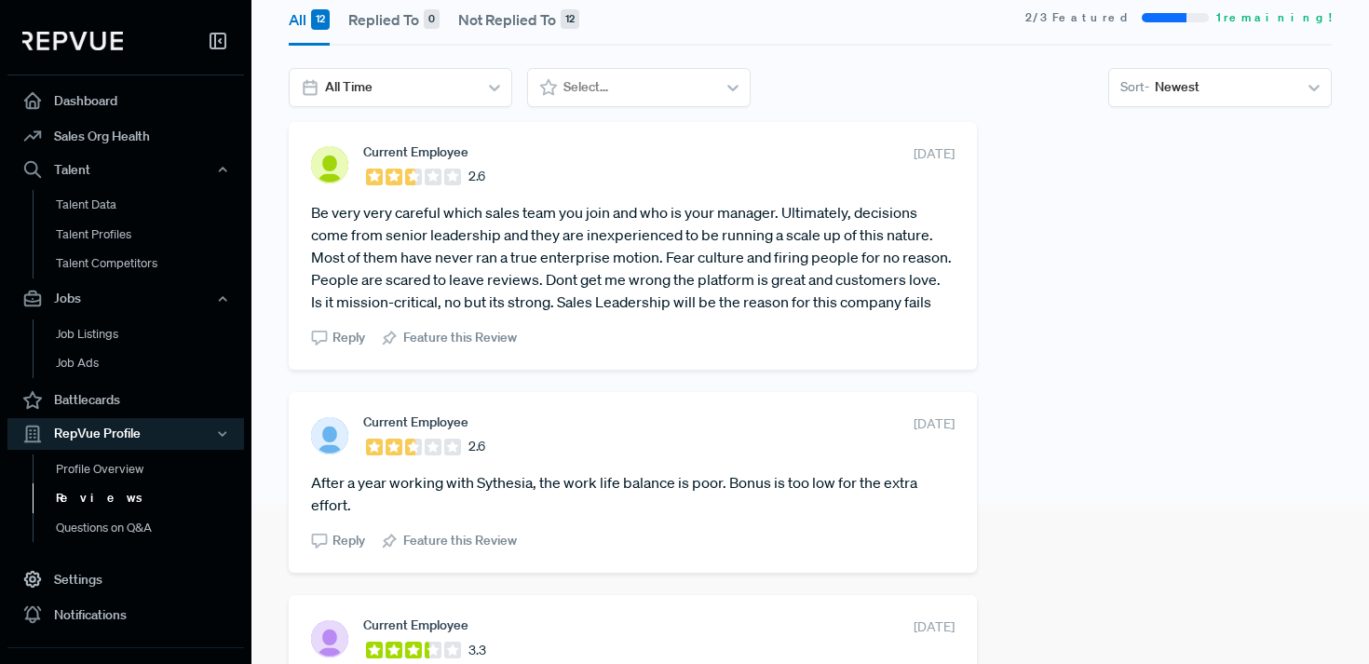
click at [719, 302] on article "Be very very careful which sales team you join and who is your manager. Ultimat…" at bounding box center [633, 257] width 644 height 112
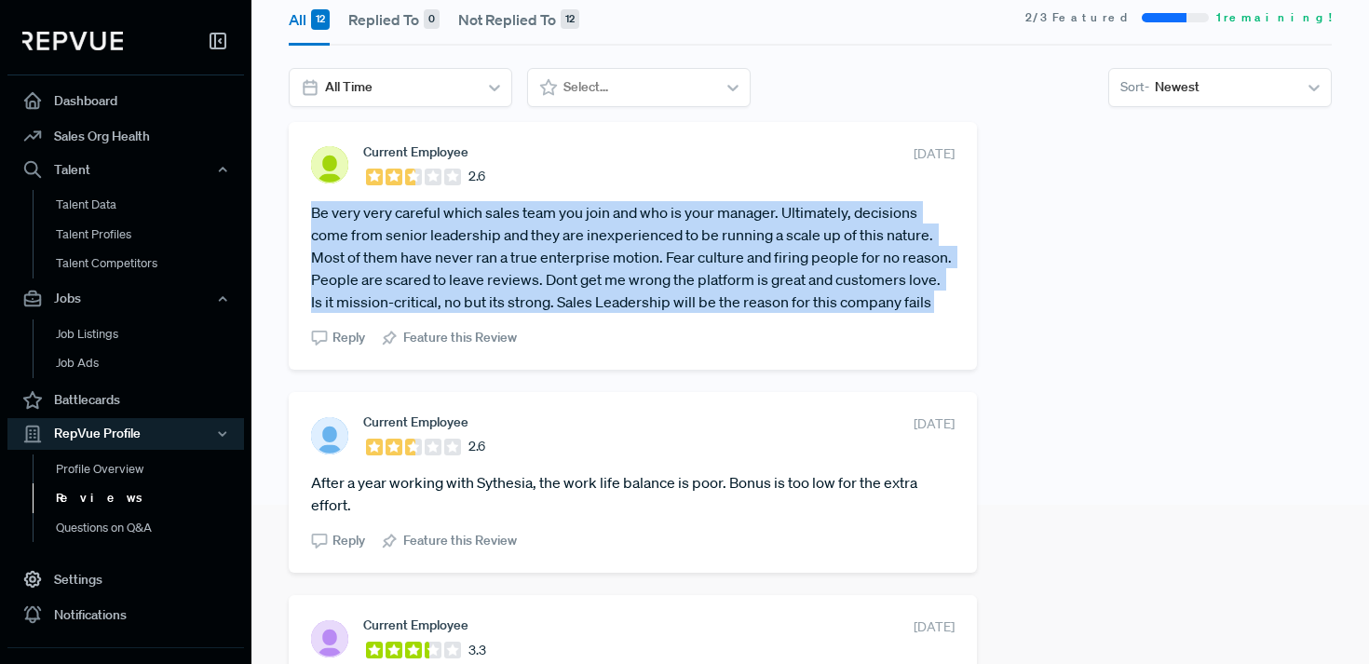
click at [719, 302] on article "Be very very careful which sales team you join and who is your manager. Ultimat…" at bounding box center [633, 257] width 644 height 112
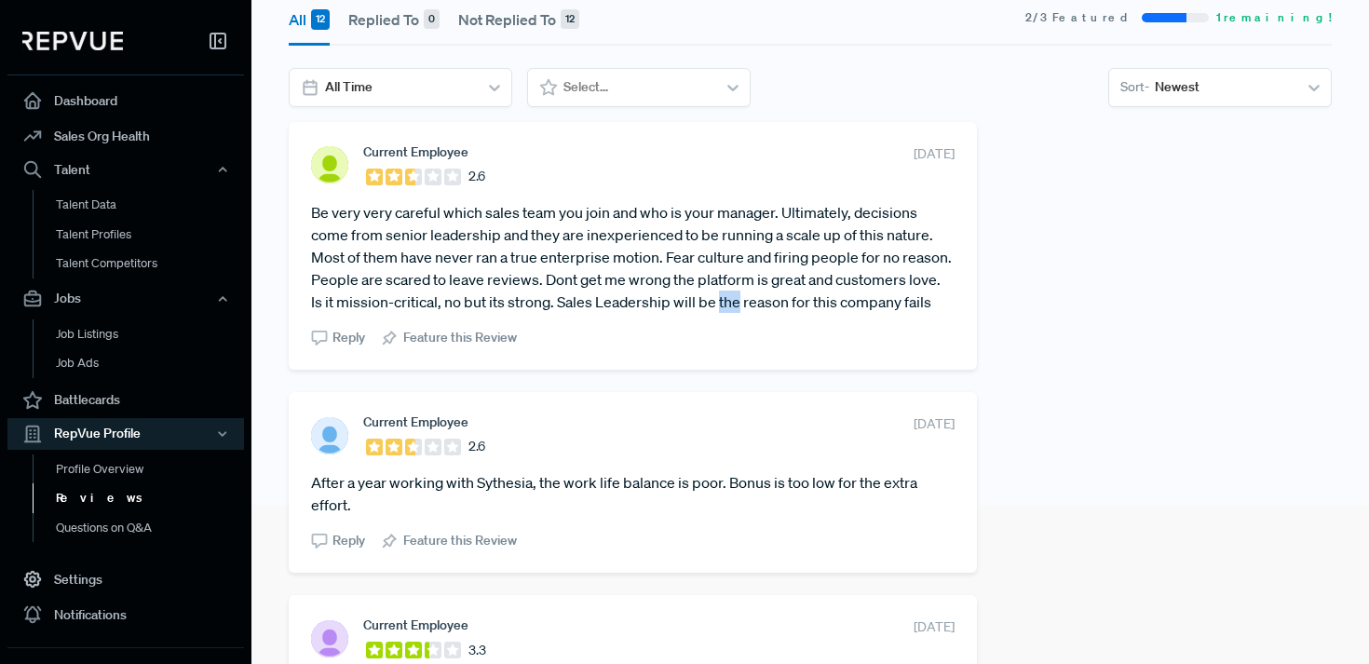
click at [719, 302] on article "Be very very careful which sales team you join and who is your manager. Ultimat…" at bounding box center [633, 257] width 644 height 112
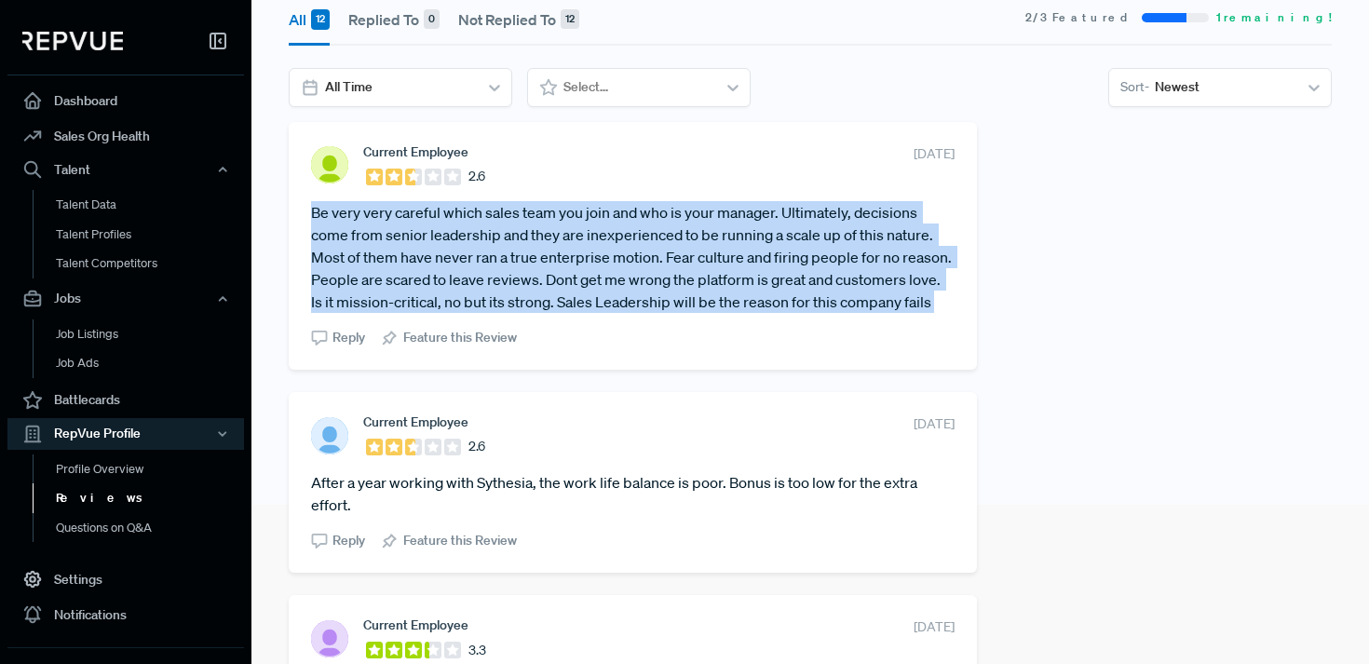
click at [719, 302] on article "Be very very careful which sales team you join and who is your manager. Ultimat…" at bounding box center [633, 257] width 644 height 112
click at [876, 300] on article "Be very very careful which sales team you join and who is your manager. Ultimat…" at bounding box center [633, 257] width 644 height 112
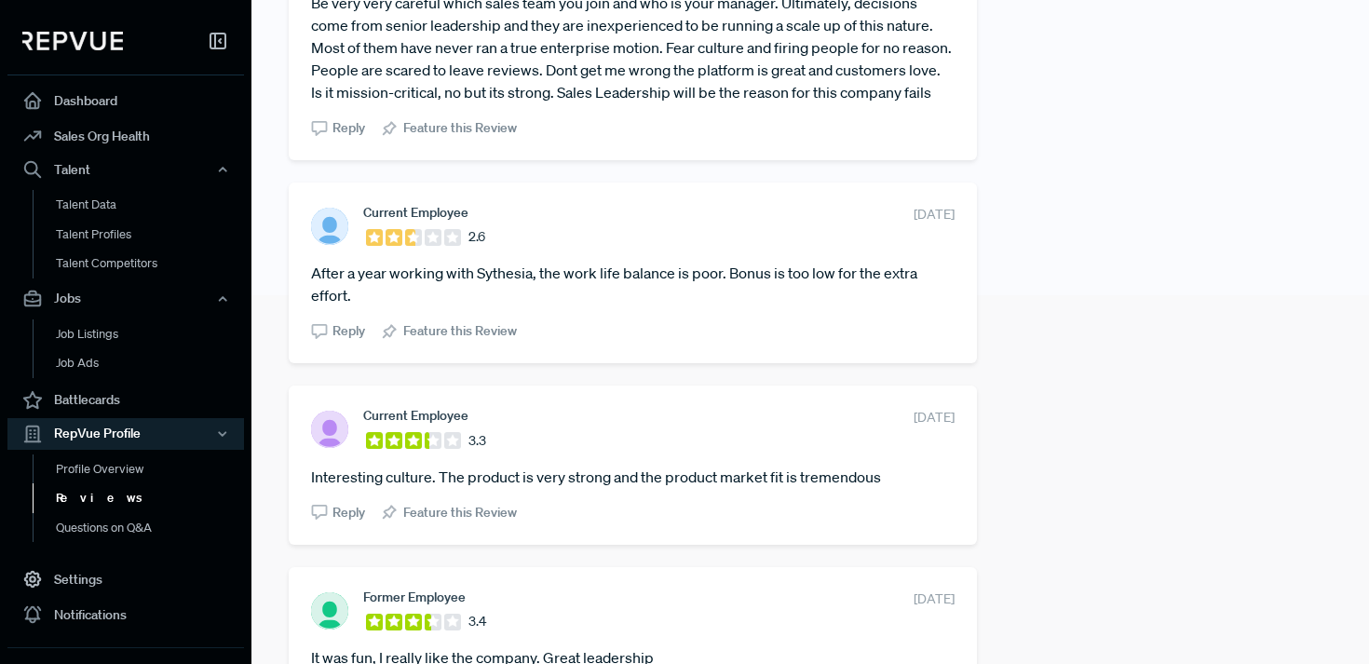
scroll to position [479, 0]
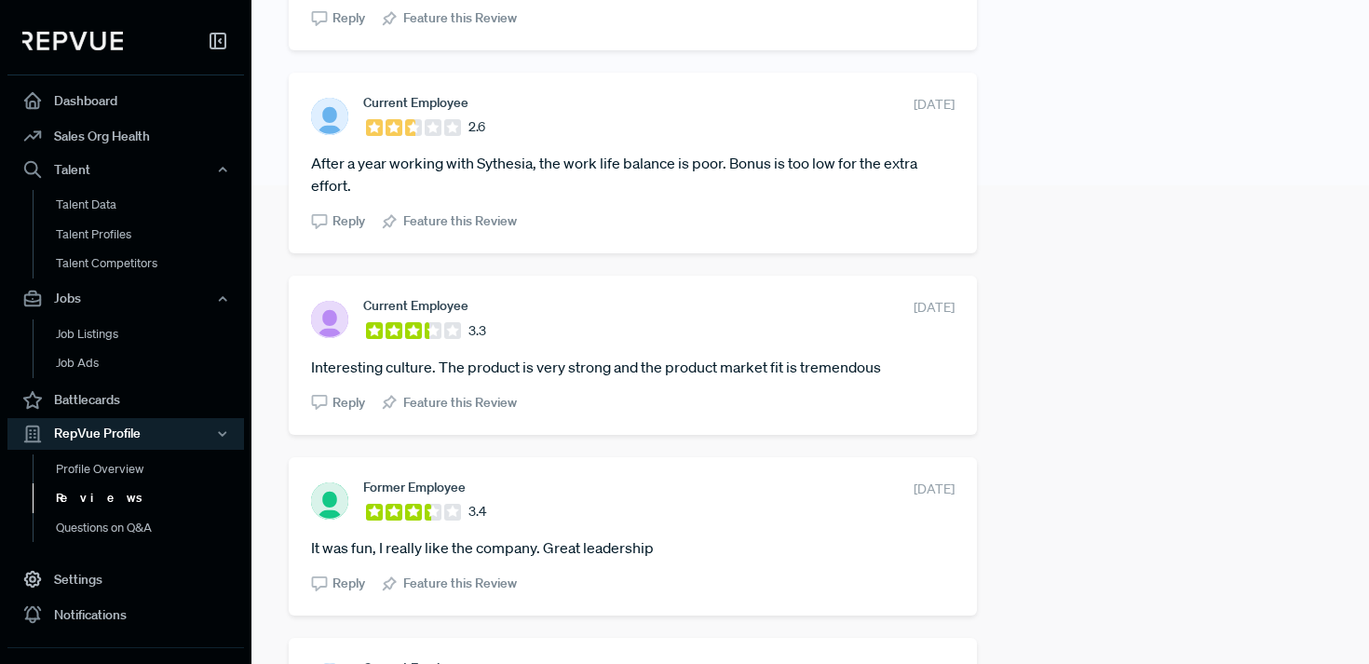
click at [804, 379] on section "Current Employee 3.3 January 30, 2025 Interesting culture. The product is very …" at bounding box center [633, 355] width 644 height 114
click at [803, 373] on article "Interesting culture. The product is very strong and the product market fit is t…" at bounding box center [633, 367] width 644 height 22
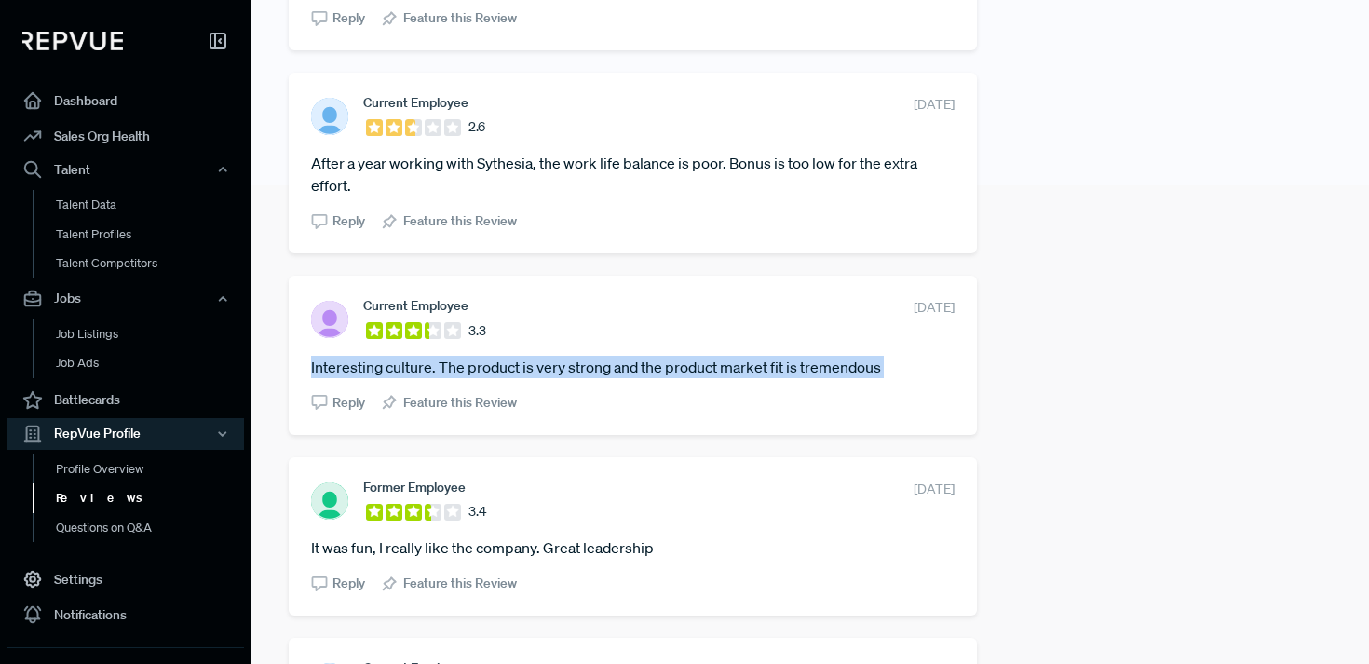
click at [803, 373] on article "Interesting culture. The product is very strong and the product market fit is t…" at bounding box center [633, 367] width 644 height 22
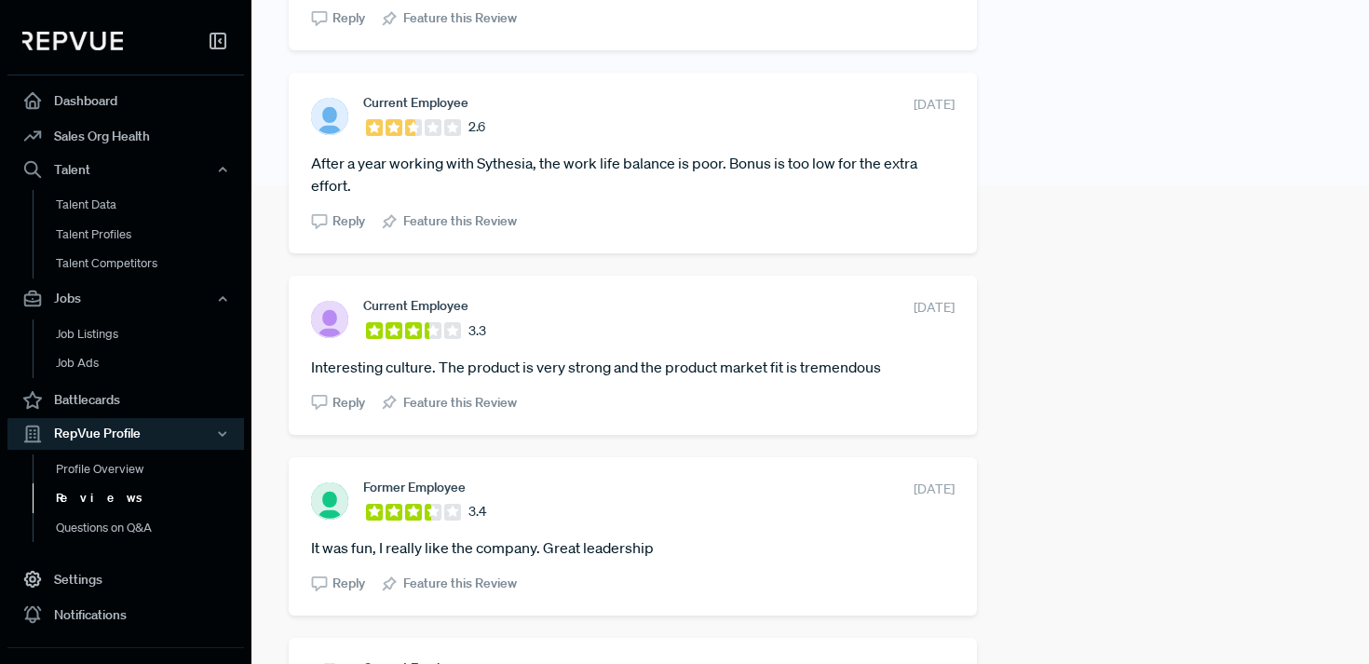
click at [806, 377] on article "Interesting culture. The product is very strong and the product market fit is t…" at bounding box center [633, 367] width 644 height 22
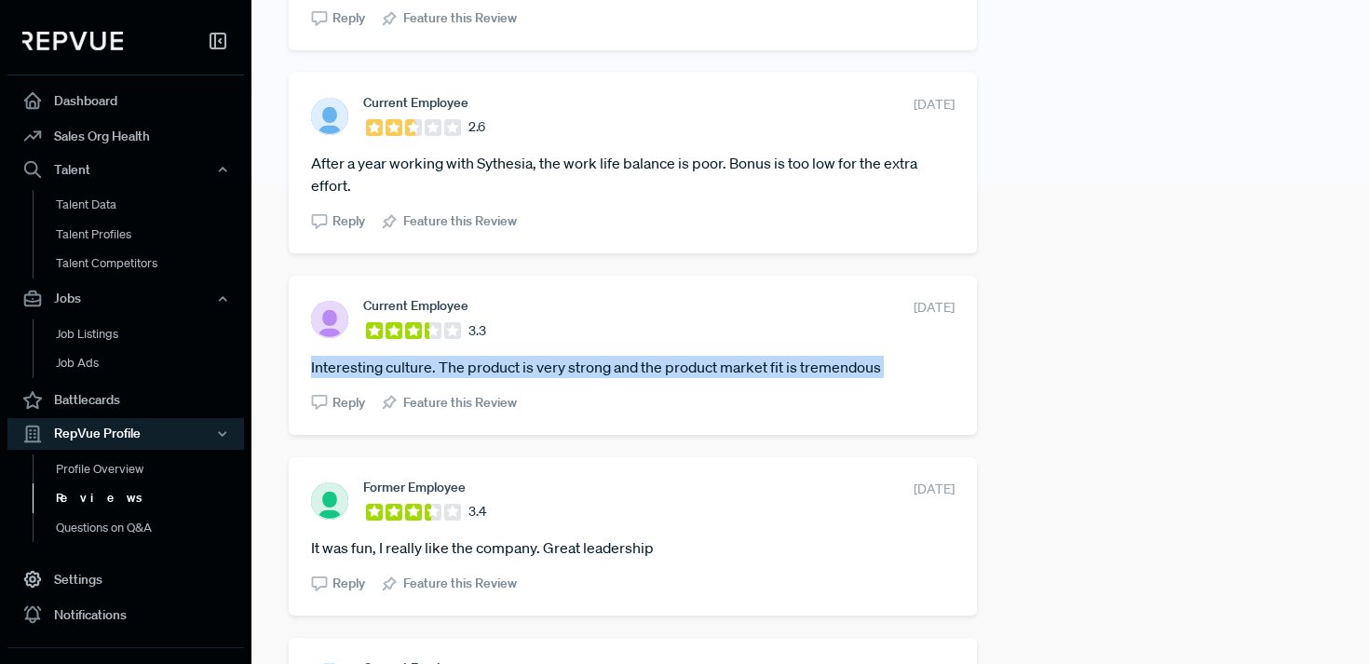
click at [806, 377] on article "Interesting culture. The product is very strong and the product market fit is t…" at bounding box center [633, 367] width 644 height 22
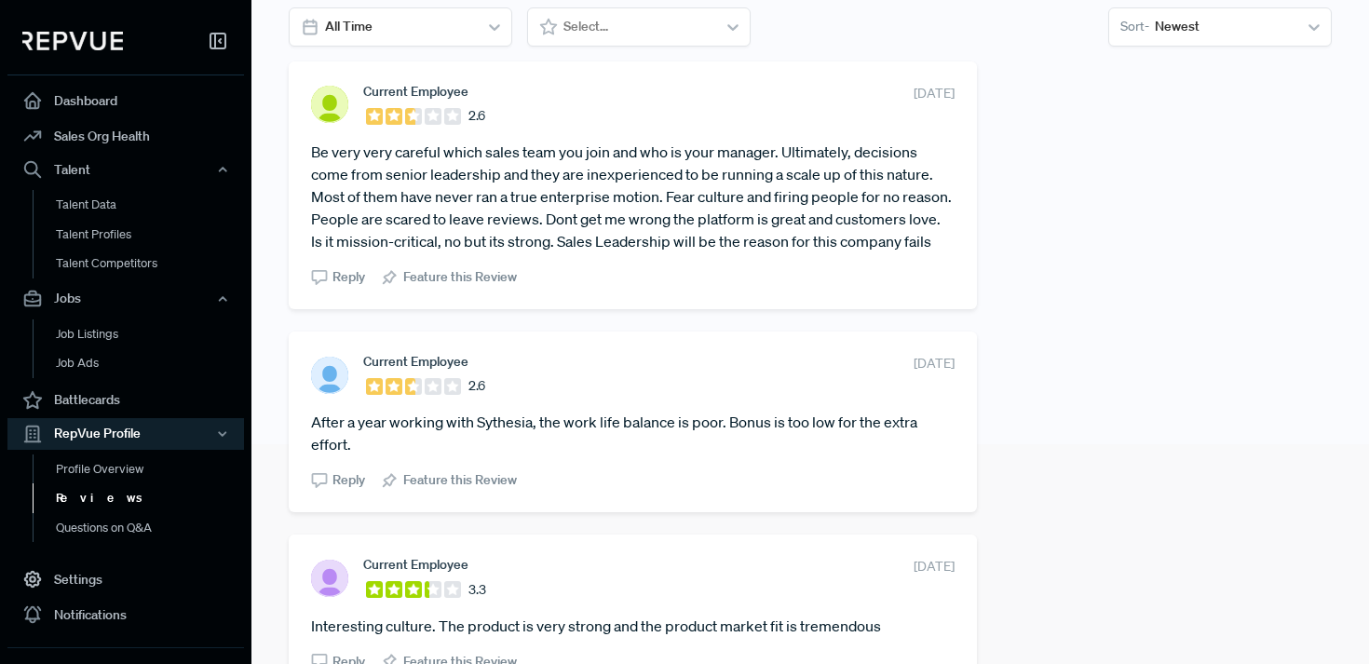
scroll to position [0, 0]
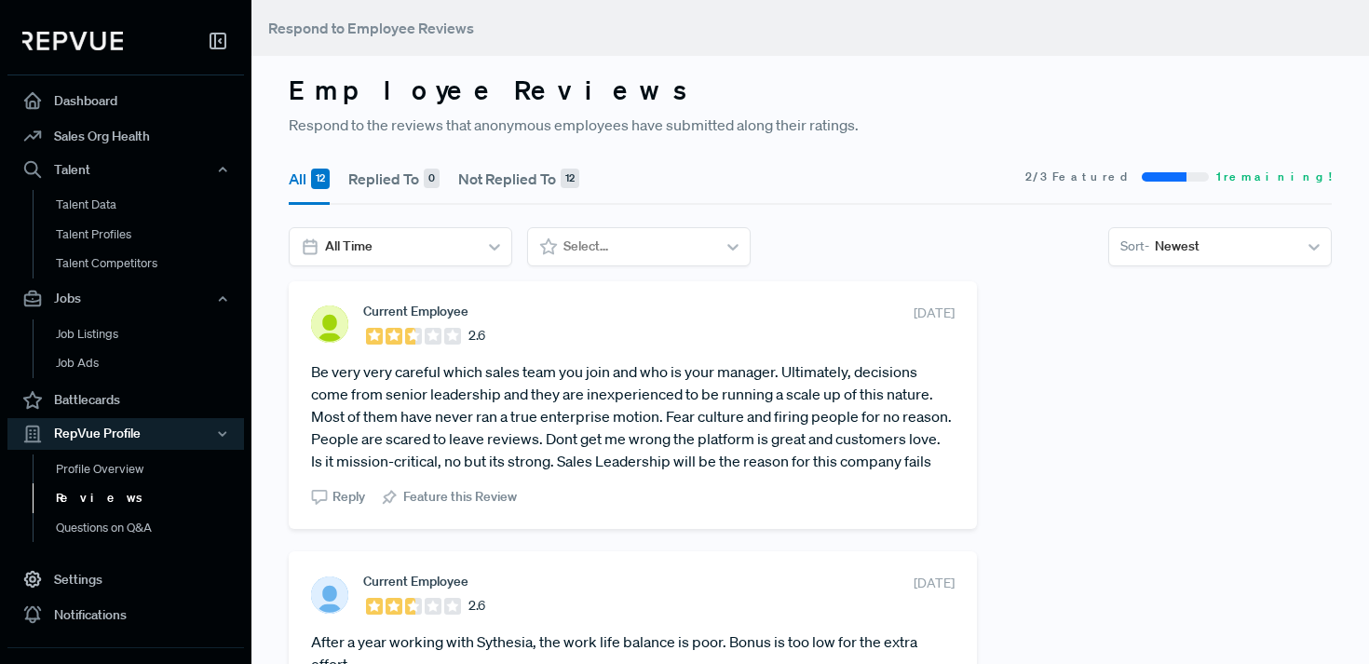
click at [668, 408] on article "Be very very careful which sales team you join and who is your manager. Ultimat…" at bounding box center [633, 416] width 644 height 112
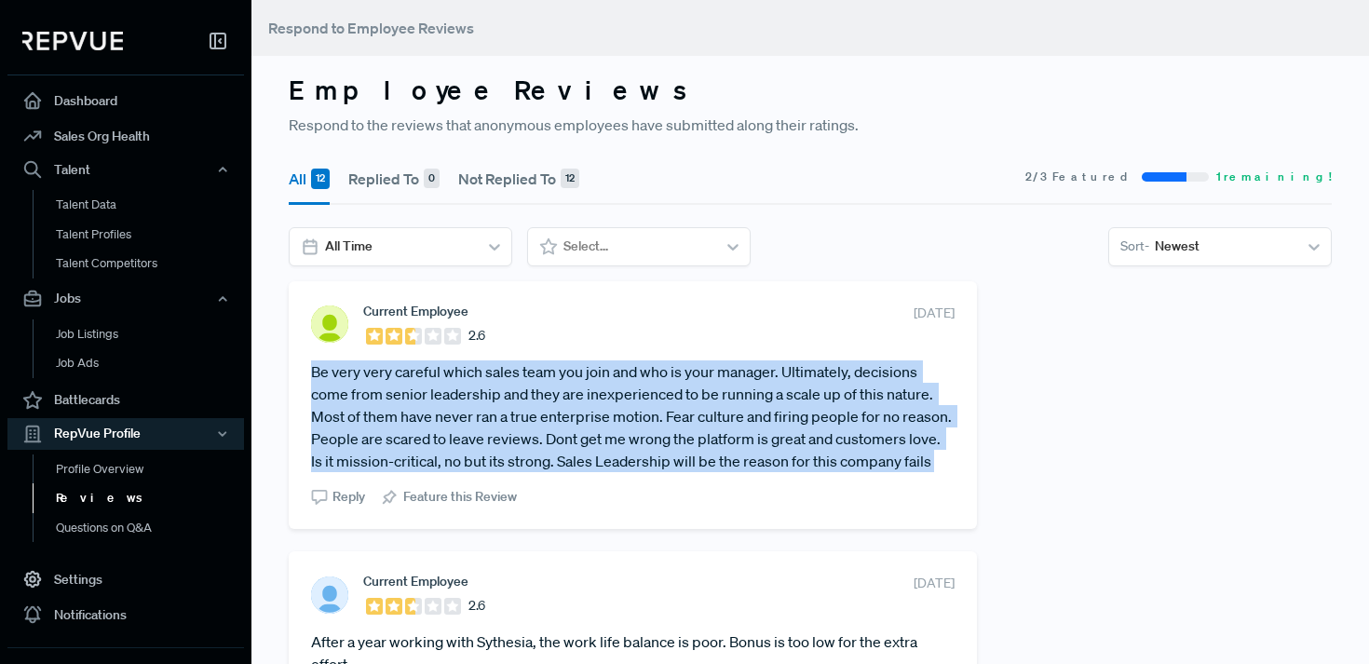
click at [668, 408] on article "Be very very careful which sales team you join and who is your manager. Ultimat…" at bounding box center [633, 416] width 644 height 112
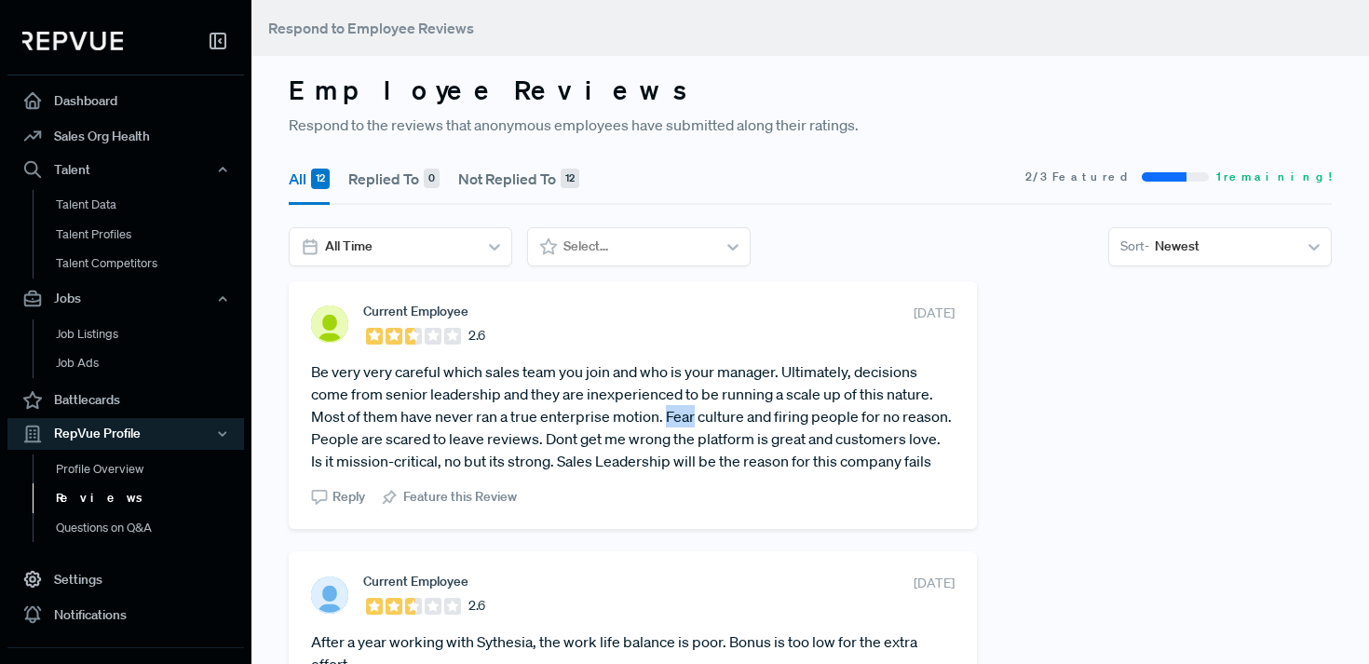
click at [668, 408] on article "Be very very careful which sales team you join and who is your manager. Ultimat…" at bounding box center [633, 416] width 644 height 112
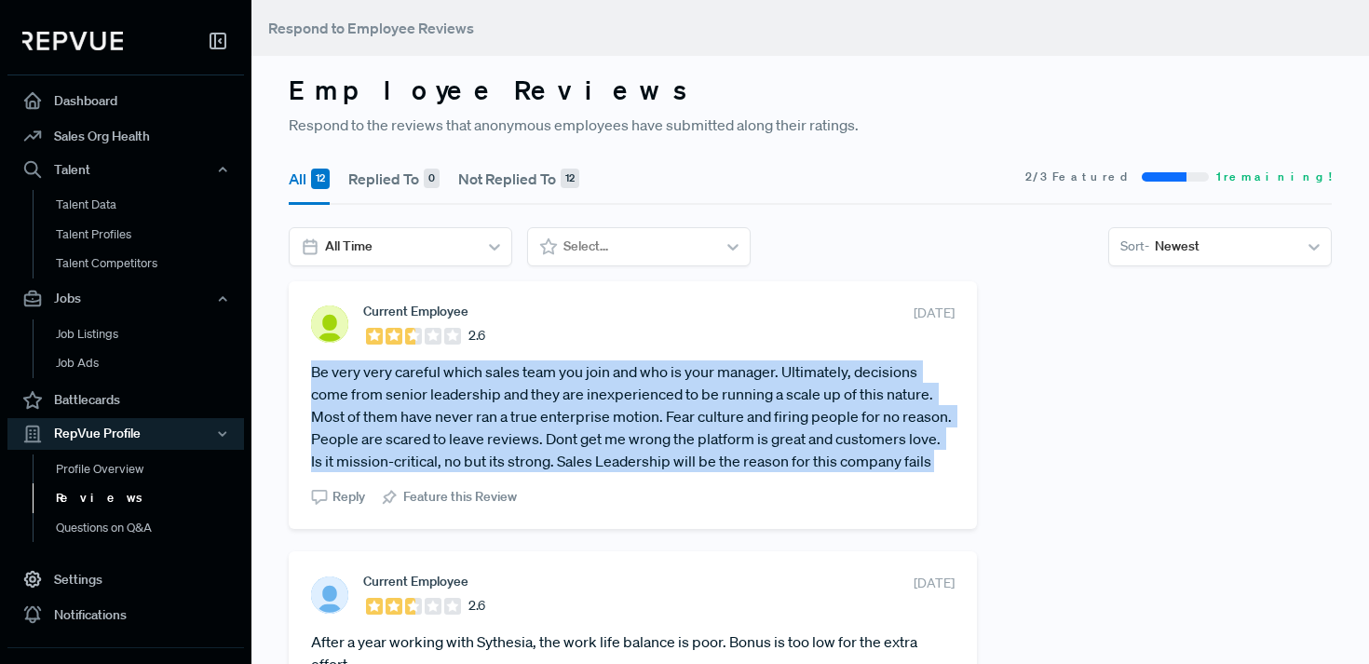
click at [668, 408] on article "Be very very careful which sales team you join and who is your manager. Ultimat…" at bounding box center [633, 416] width 644 height 112
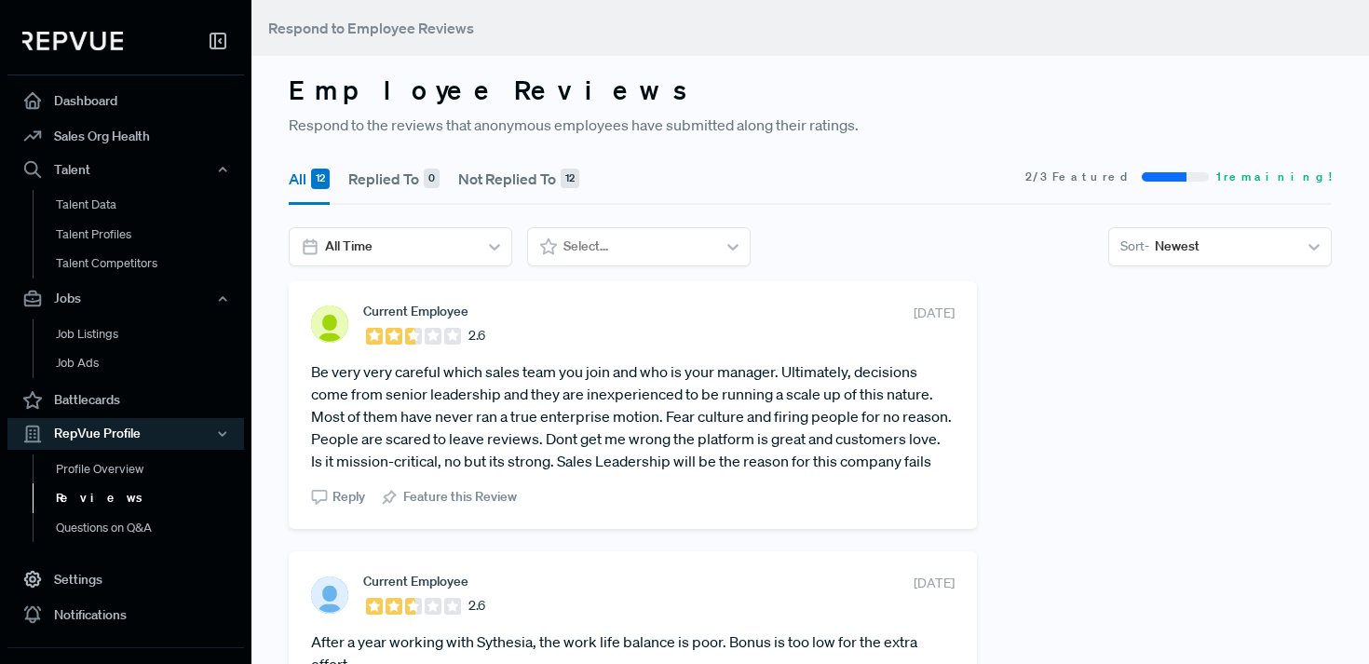
click at [694, 101] on h3 "Employee Reviews" at bounding box center [810, 91] width 1043 height 32
click at [618, 353] on section "Current Employee 2.6 June 27, 2025 Be very very careful which sales team you jo…" at bounding box center [633, 405] width 644 height 203
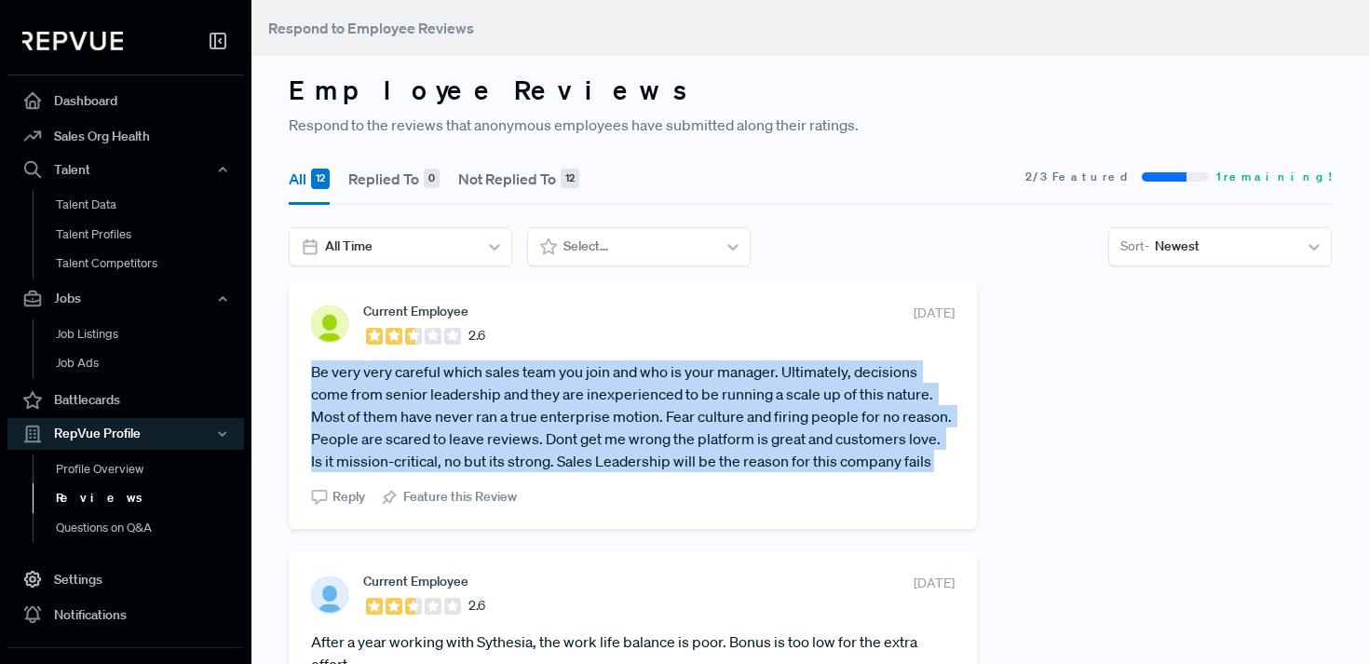
drag, startPoint x: 618, startPoint y: 353, endPoint x: 730, endPoint y: 398, distance: 121.3
click at [734, 398] on section "Current Employee 2.6 June 27, 2025 Be very very careful which sales team you jo…" at bounding box center [633, 405] width 644 height 203
click at [730, 398] on article "Be very very careful which sales team you join and who is your manager. Ultimat…" at bounding box center [633, 416] width 644 height 112
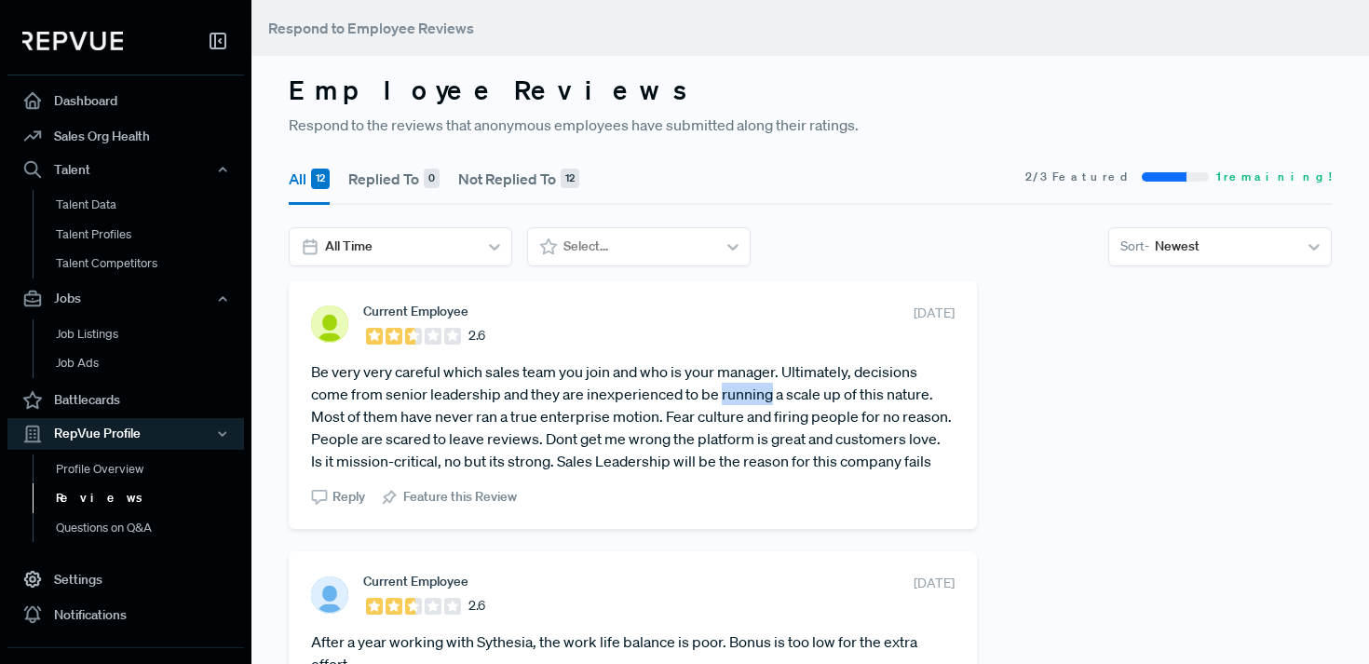
click at [730, 398] on article "Be very very careful which sales team you join and who is your manager. Ultimat…" at bounding box center [633, 416] width 644 height 112
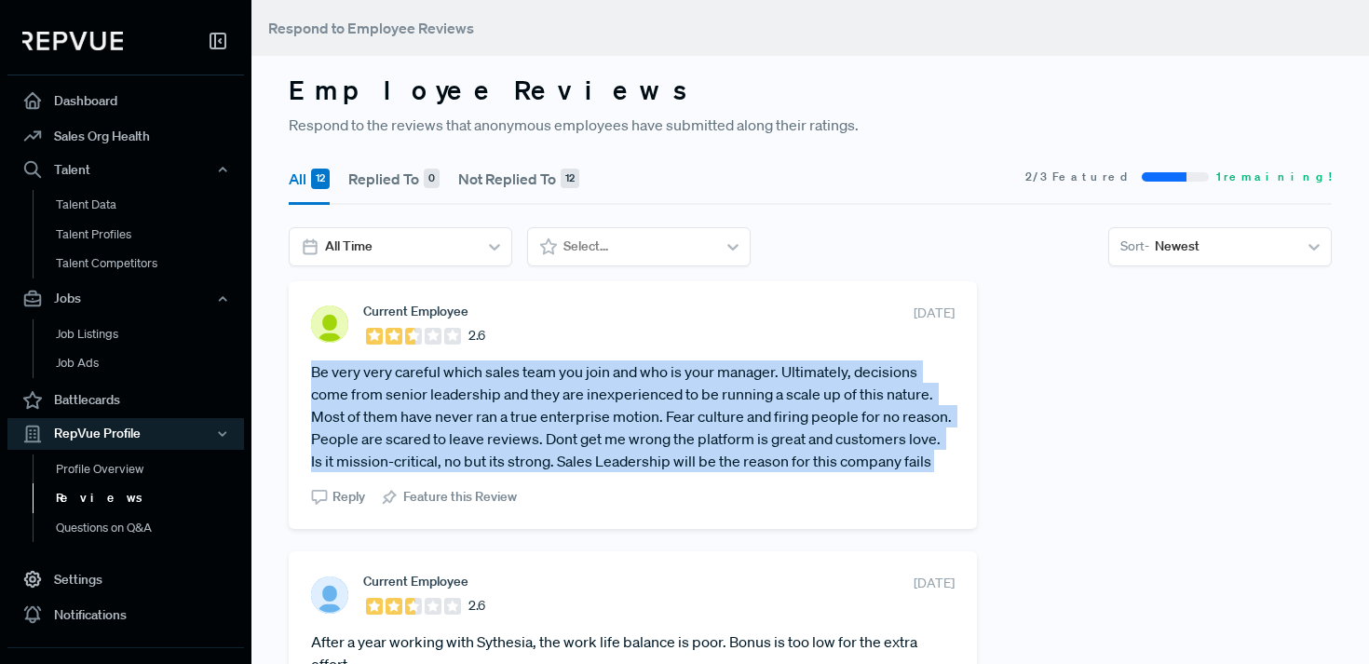
drag, startPoint x: 730, startPoint y: 398, endPoint x: 740, endPoint y: 376, distance: 23.4
click at [740, 376] on article "Be very very careful which sales team you join and who is your manager. Ultimat…" at bounding box center [633, 416] width 644 height 112
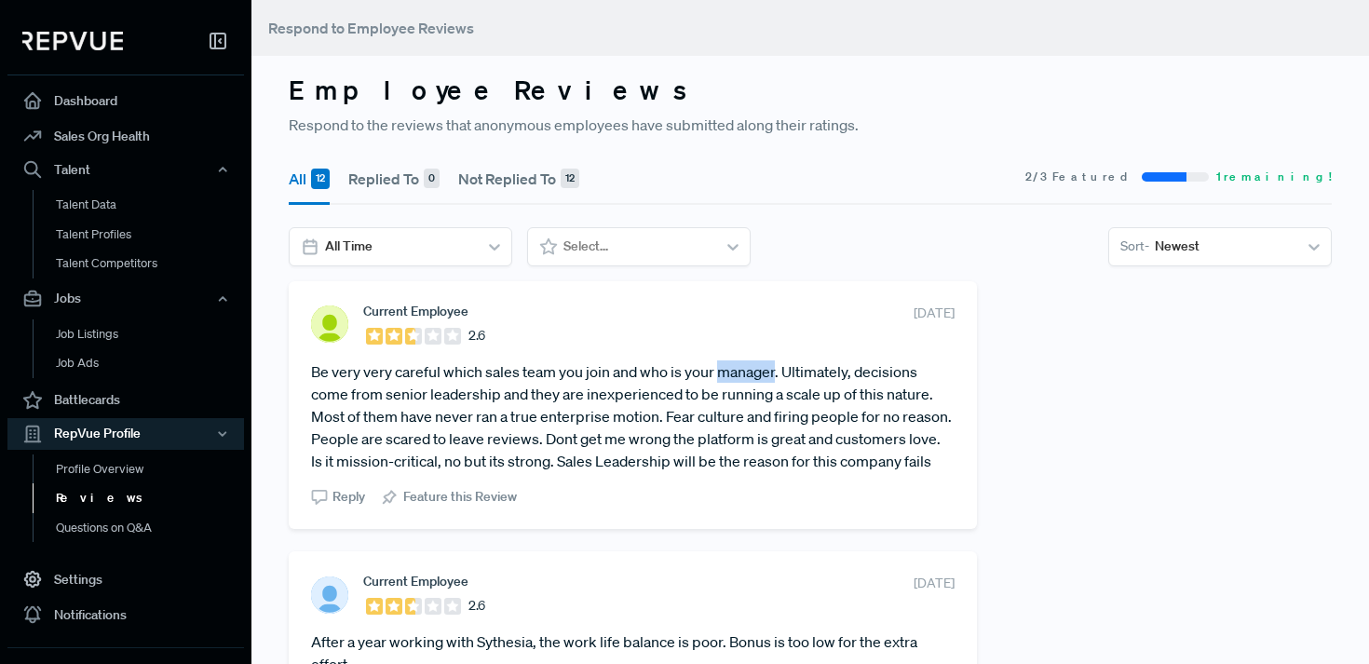
click at [740, 376] on article "Be very very careful which sales team you join and who is your manager. Ultimat…" at bounding box center [633, 416] width 644 height 112
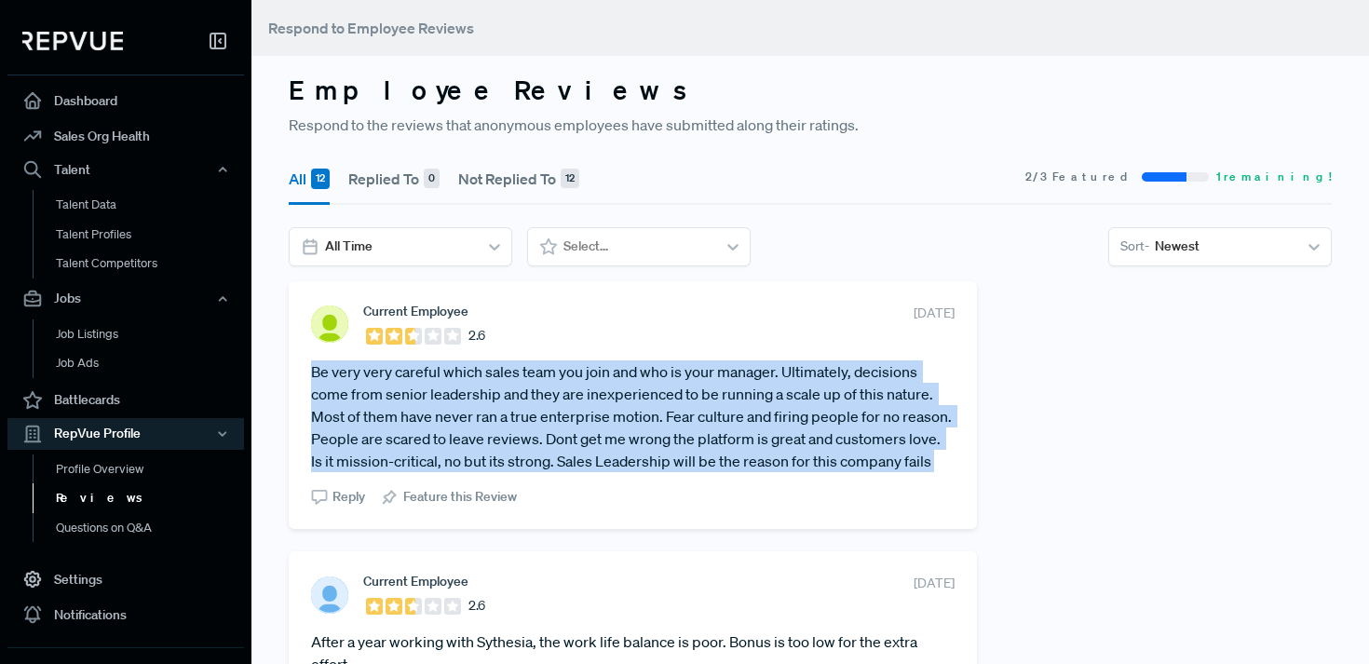
click at [740, 376] on article "Be very very careful which sales team you join and who is your manager. Ultimat…" at bounding box center [633, 416] width 644 height 112
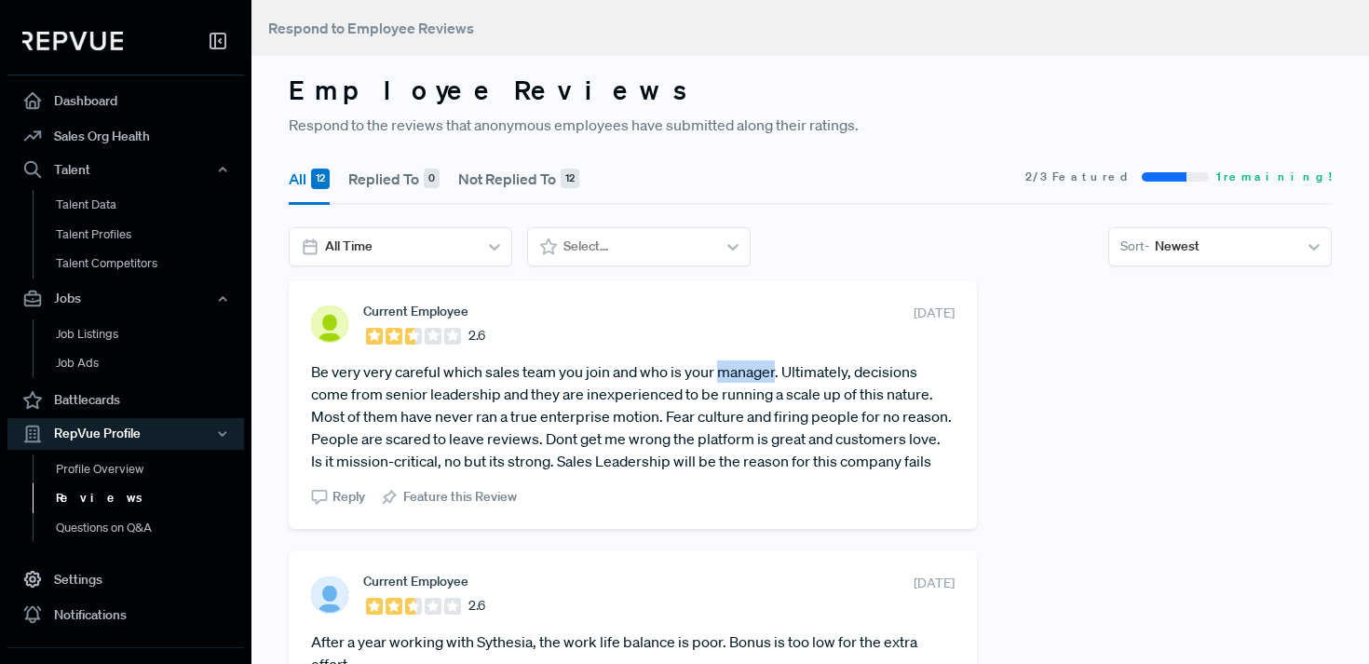
click at [740, 376] on article "Be very very careful which sales team you join and who is your manager. Ultimat…" at bounding box center [633, 416] width 644 height 112
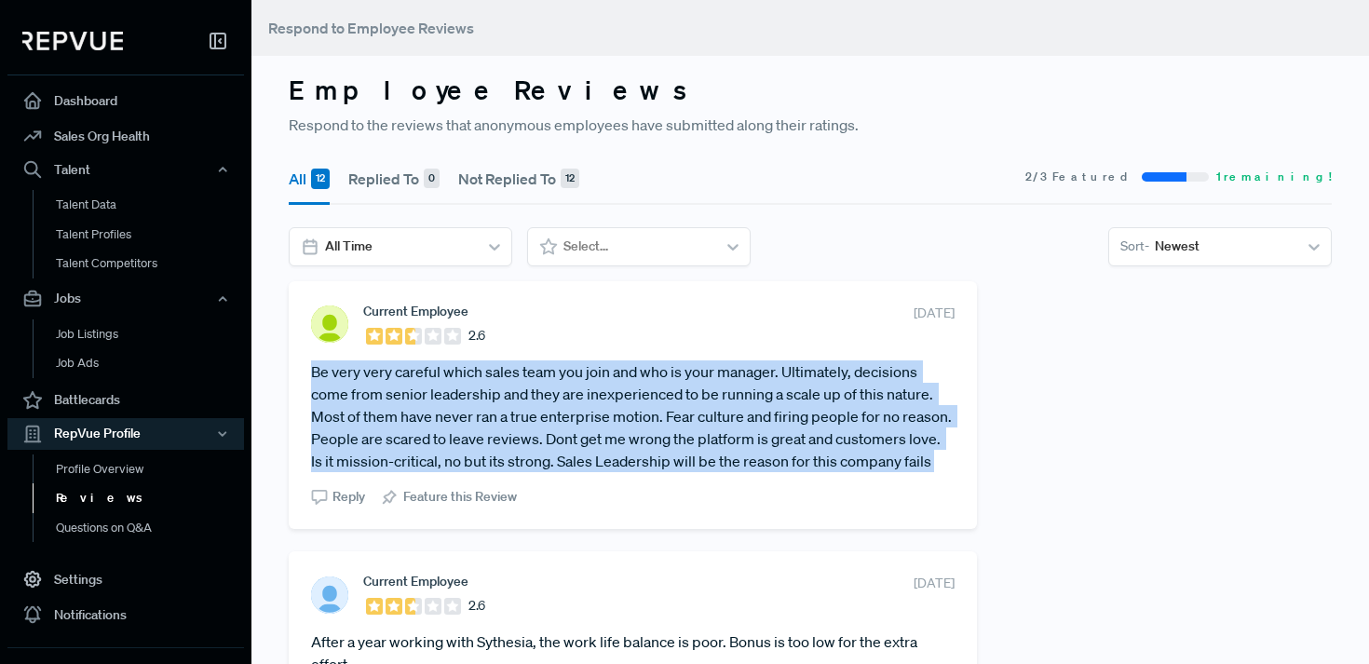
click at [740, 376] on article "Be very very careful which sales team you join and who is your manager. Ultimat…" at bounding box center [633, 416] width 644 height 112
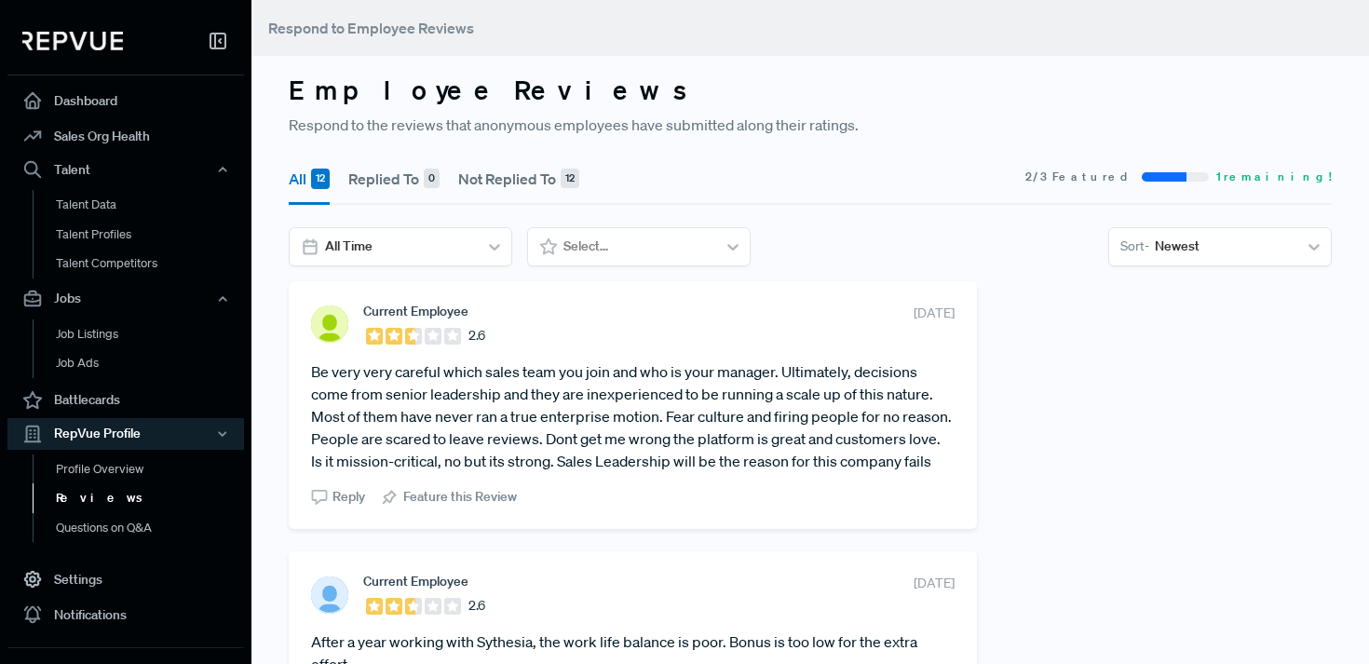
click at [730, 391] on article "Be very very careful which sales team you join and who is your manager. Ultimat…" at bounding box center [633, 416] width 644 height 112
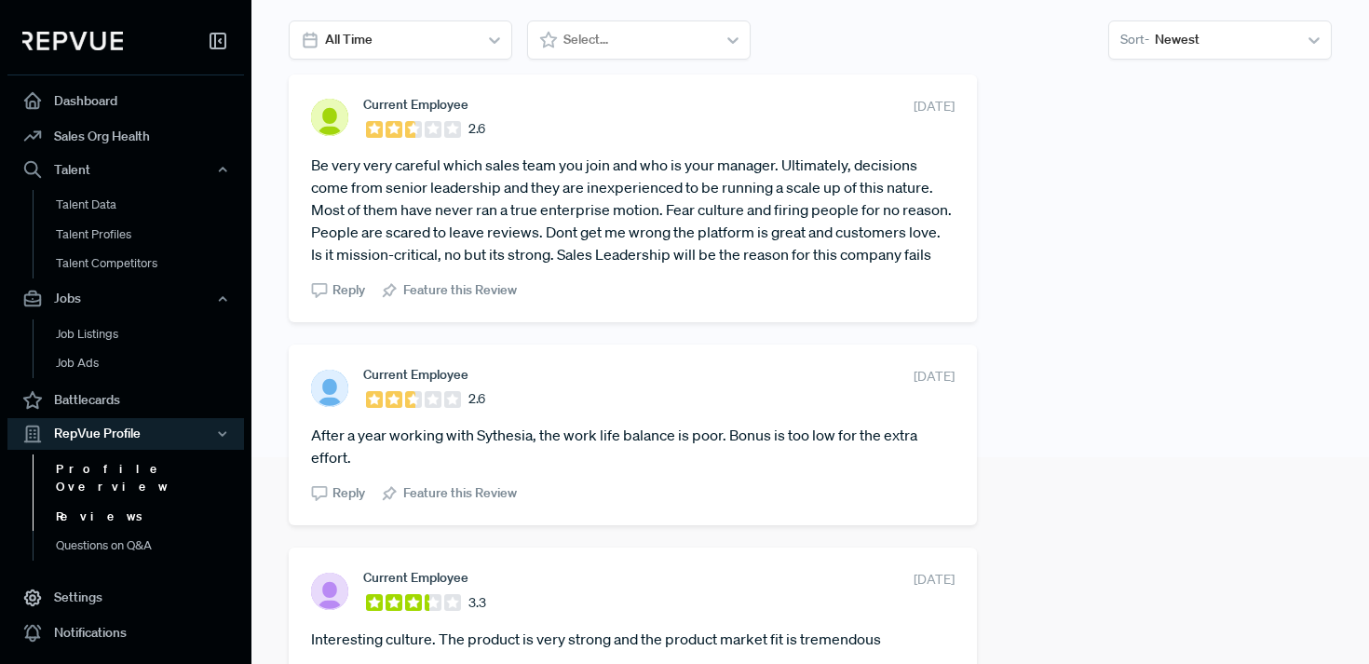
click at [148, 469] on link "Profile Overview" at bounding box center [151, 479] width 237 height 48
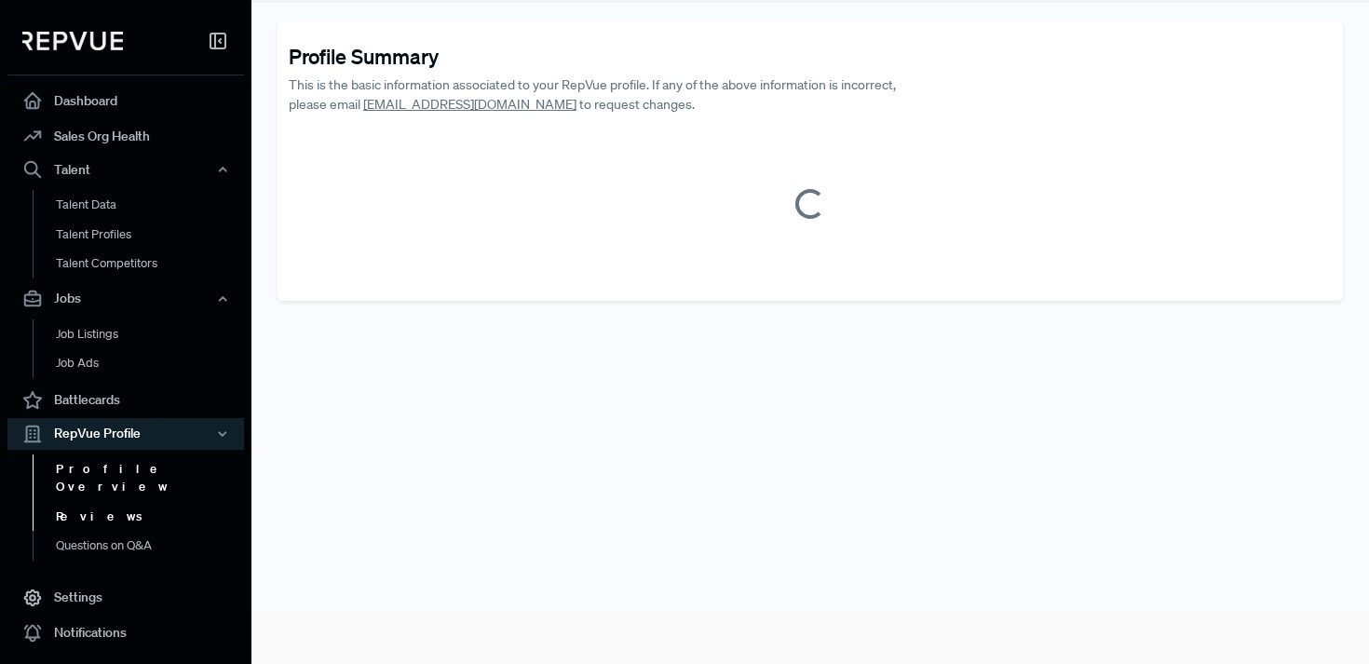
scroll to position [207, 0]
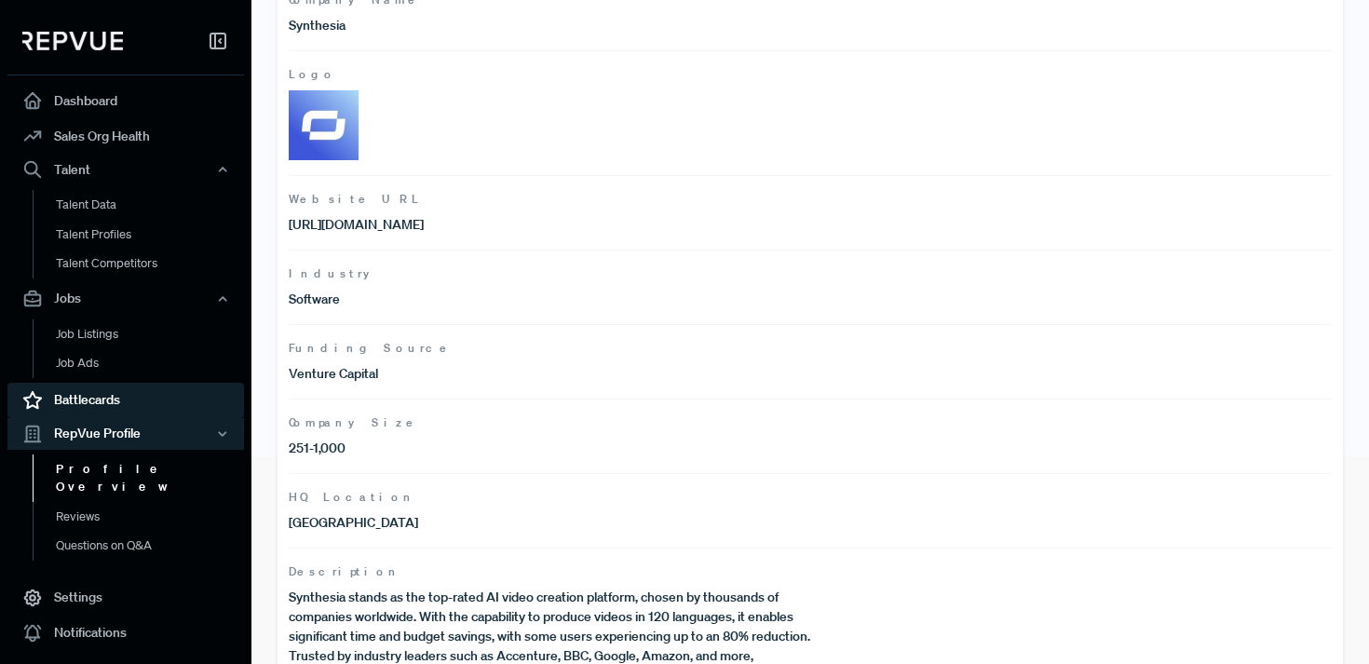
click at [135, 410] on link "Battlecards" at bounding box center [125, 400] width 237 height 35
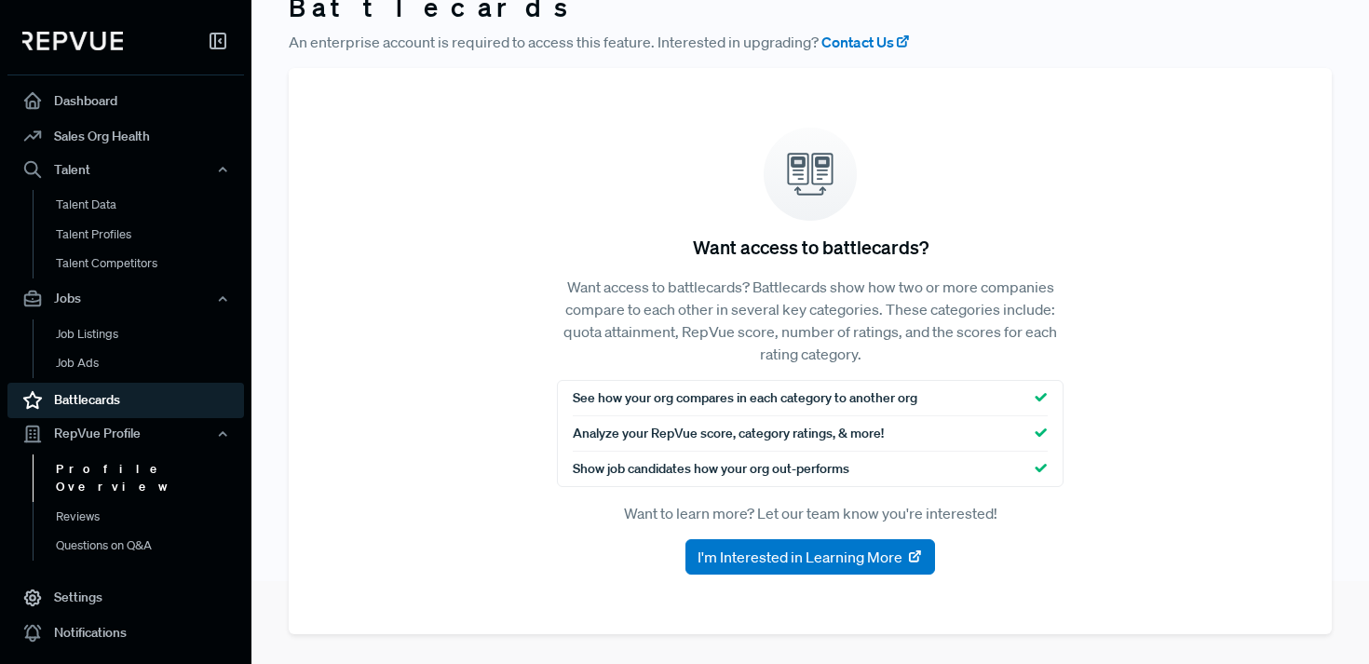
click at [122, 459] on link "Profile Overview" at bounding box center [151, 478] width 237 height 48
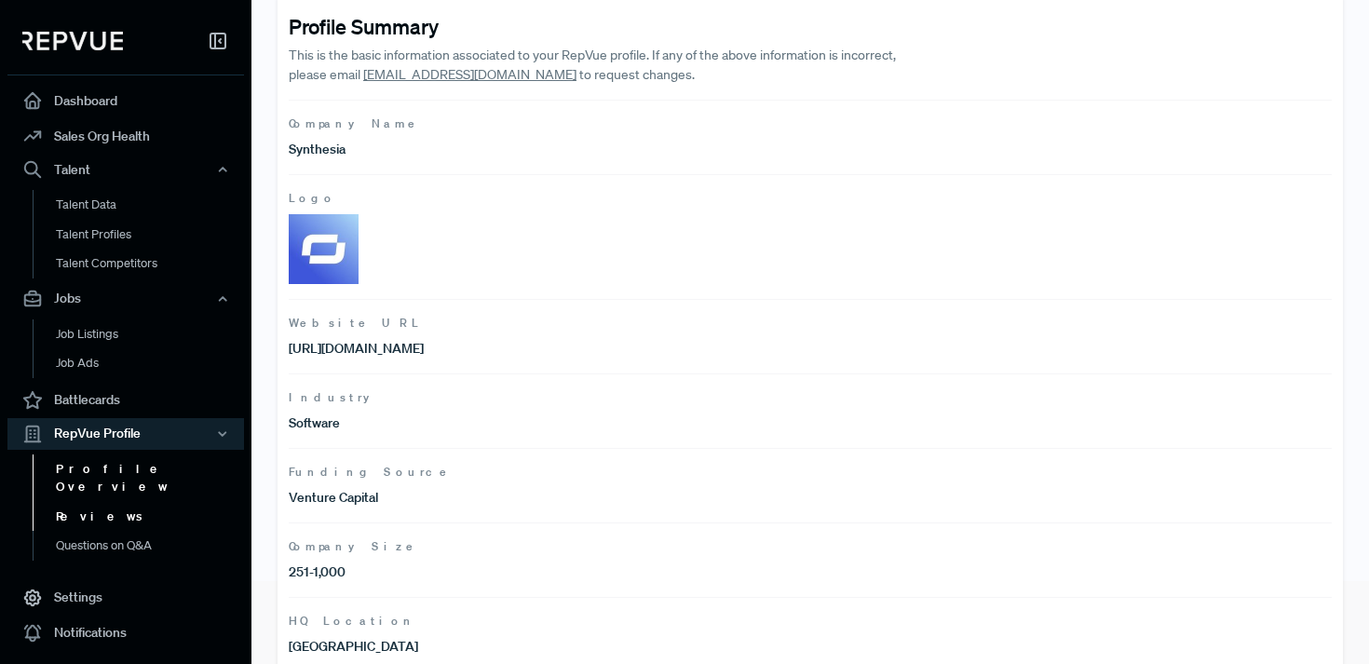
click at [121, 502] on link "Reviews" at bounding box center [151, 517] width 237 height 30
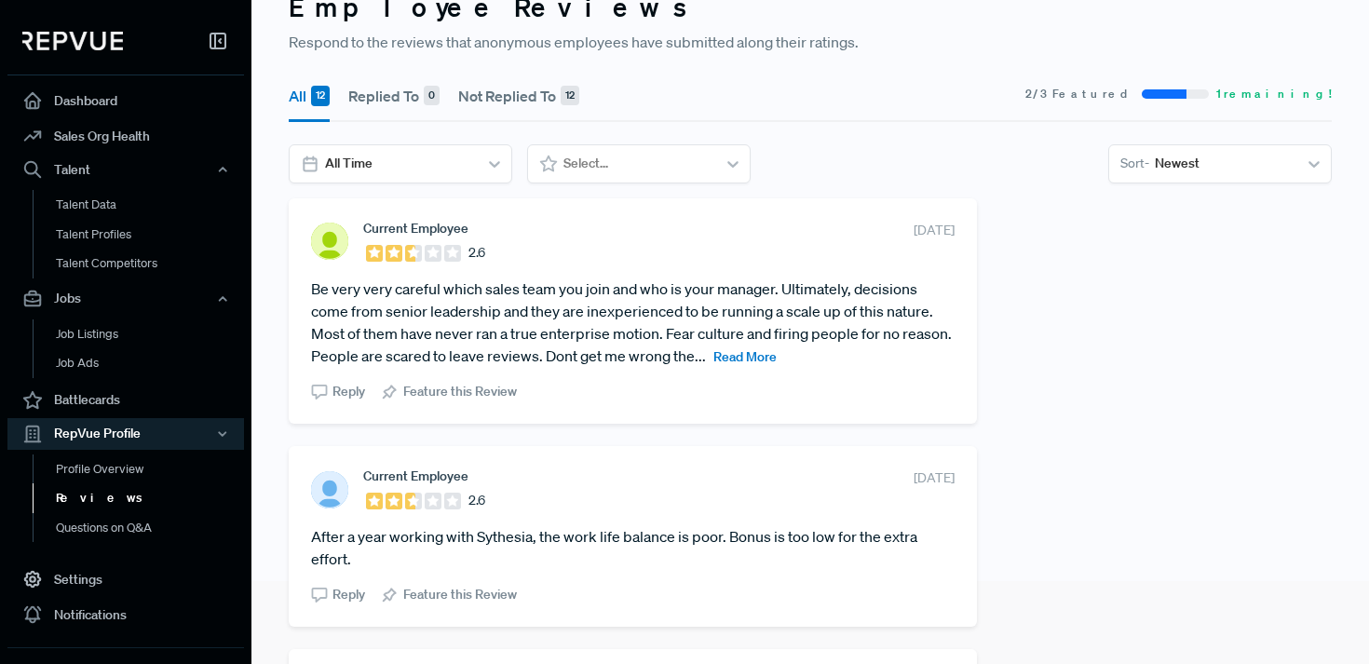
click at [752, 360] on span "Read More" at bounding box center [745, 356] width 63 height 17
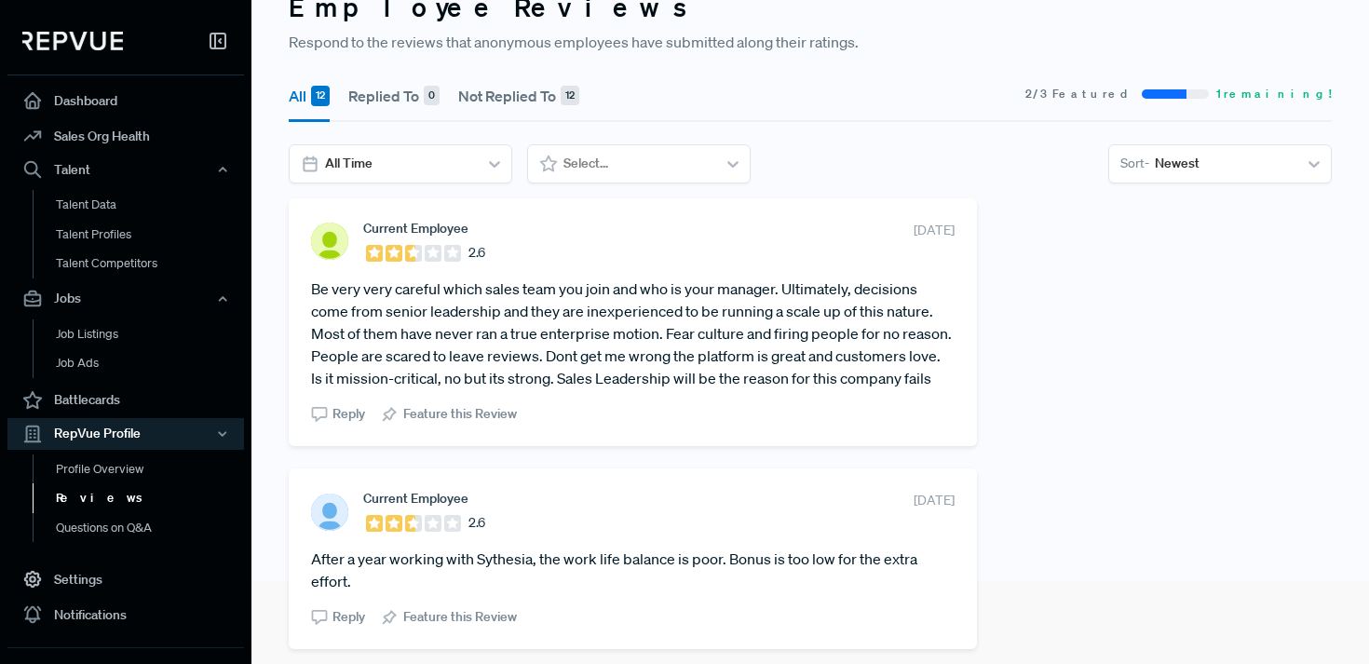
click at [699, 330] on article "Be very very careful which sales team you join and who is your manager. Ultimat…" at bounding box center [633, 334] width 644 height 112
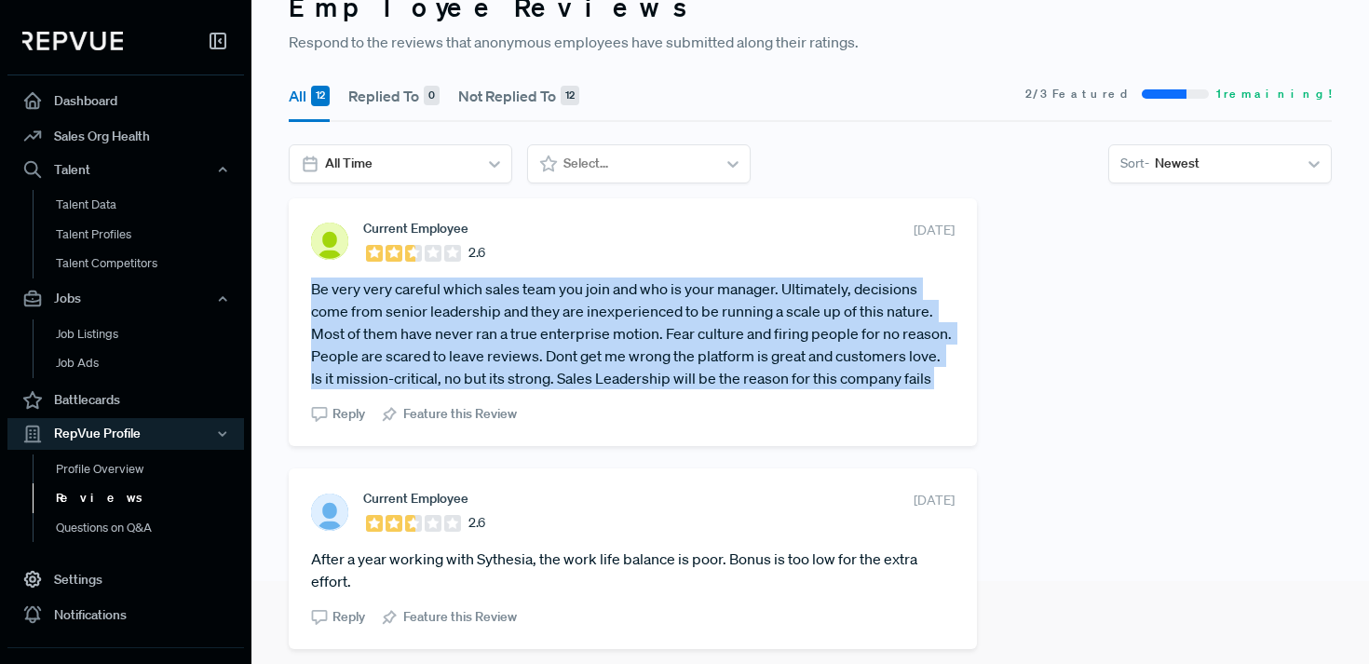
click at [699, 330] on article "Be very very careful which sales team you join and who is your manager. Ultimat…" at bounding box center [633, 334] width 644 height 112
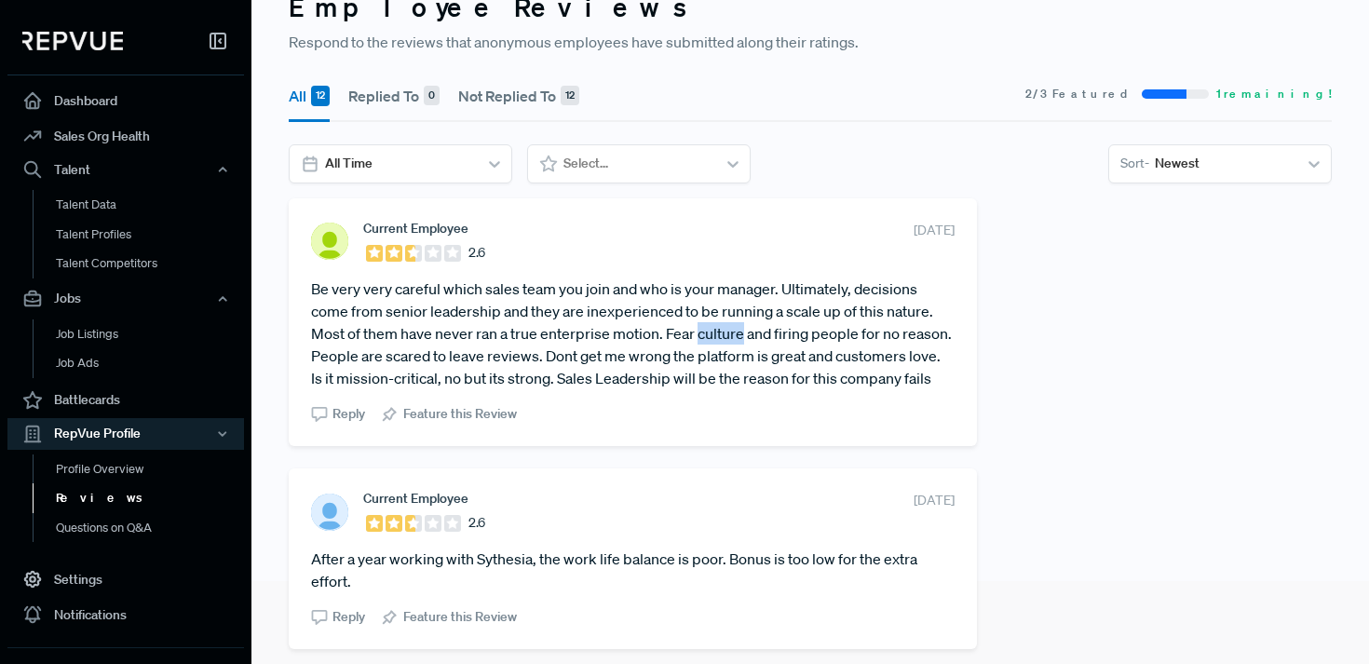
click at [699, 330] on article "Be very very careful which sales team you join and who is your manager. Ultimat…" at bounding box center [633, 334] width 644 height 112
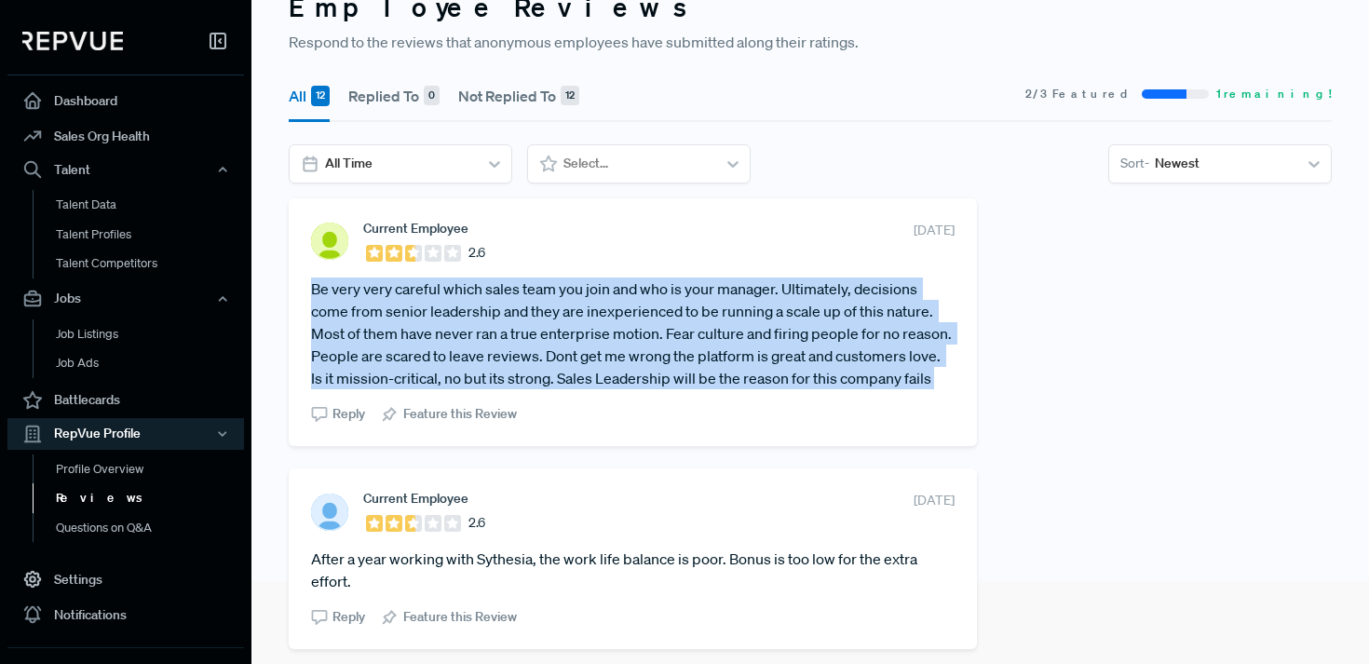
click at [699, 330] on article "Be very very careful which sales team you join and who is your manager. Ultimat…" at bounding box center [633, 334] width 644 height 112
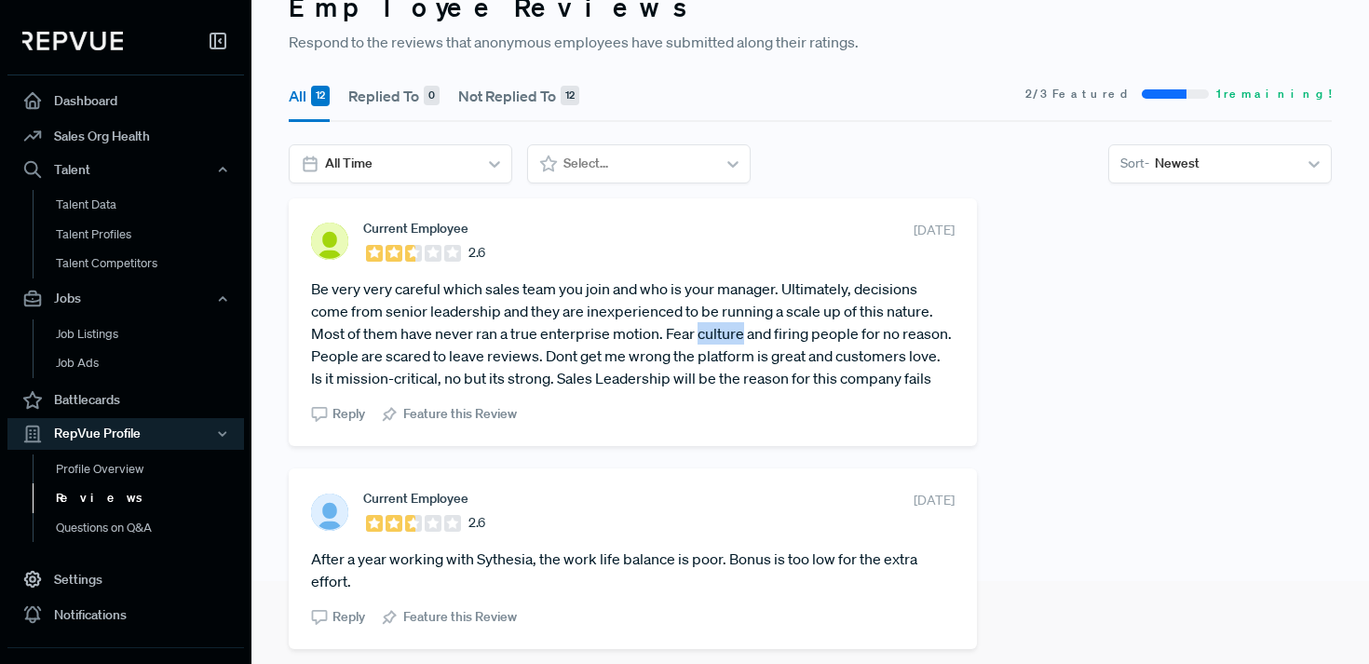
click at [699, 330] on article "Be very very careful which sales team you join and who is your manager. Ultimat…" at bounding box center [633, 334] width 644 height 112
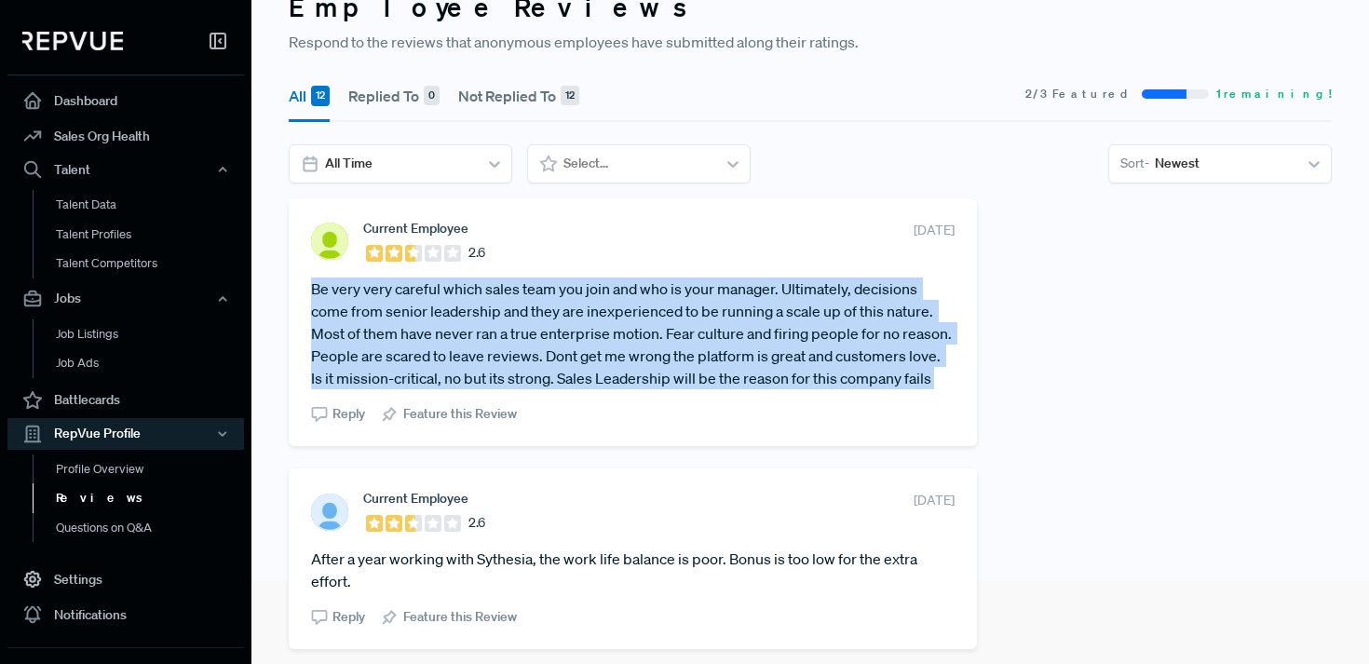
click at [699, 330] on article "Be very very careful which sales team you join and who is your manager. Ultimat…" at bounding box center [633, 334] width 644 height 112
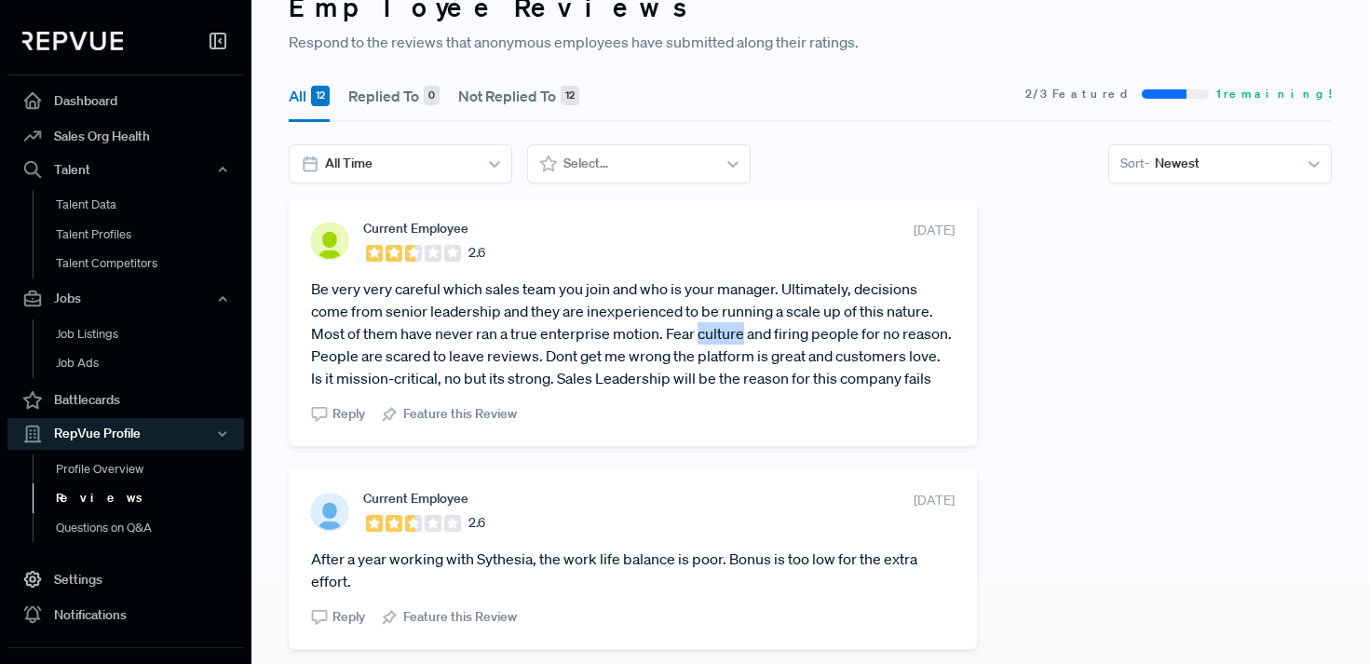
click at [699, 330] on article "Be very very careful which sales team you join and who is your manager. Ultimat…" at bounding box center [633, 334] width 644 height 112
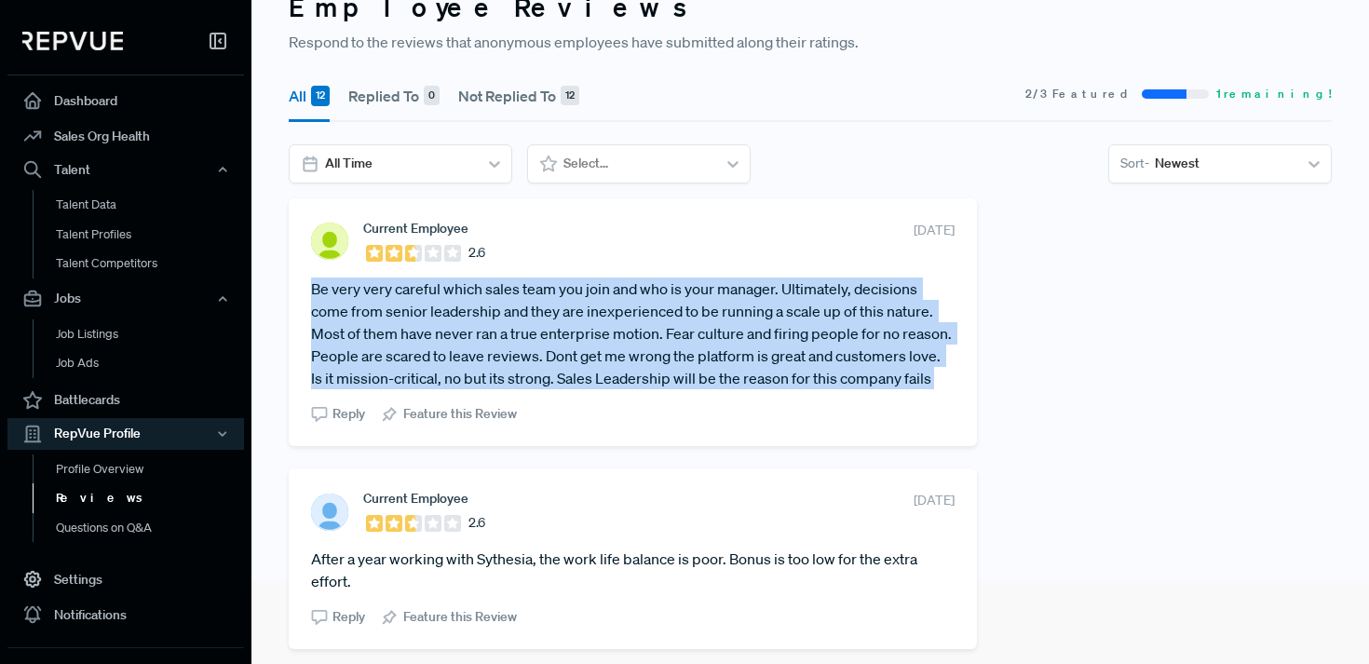
click at [699, 330] on article "Be very very careful which sales team you join and who is your manager. Ultimat…" at bounding box center [633, 334] width 644 height 112
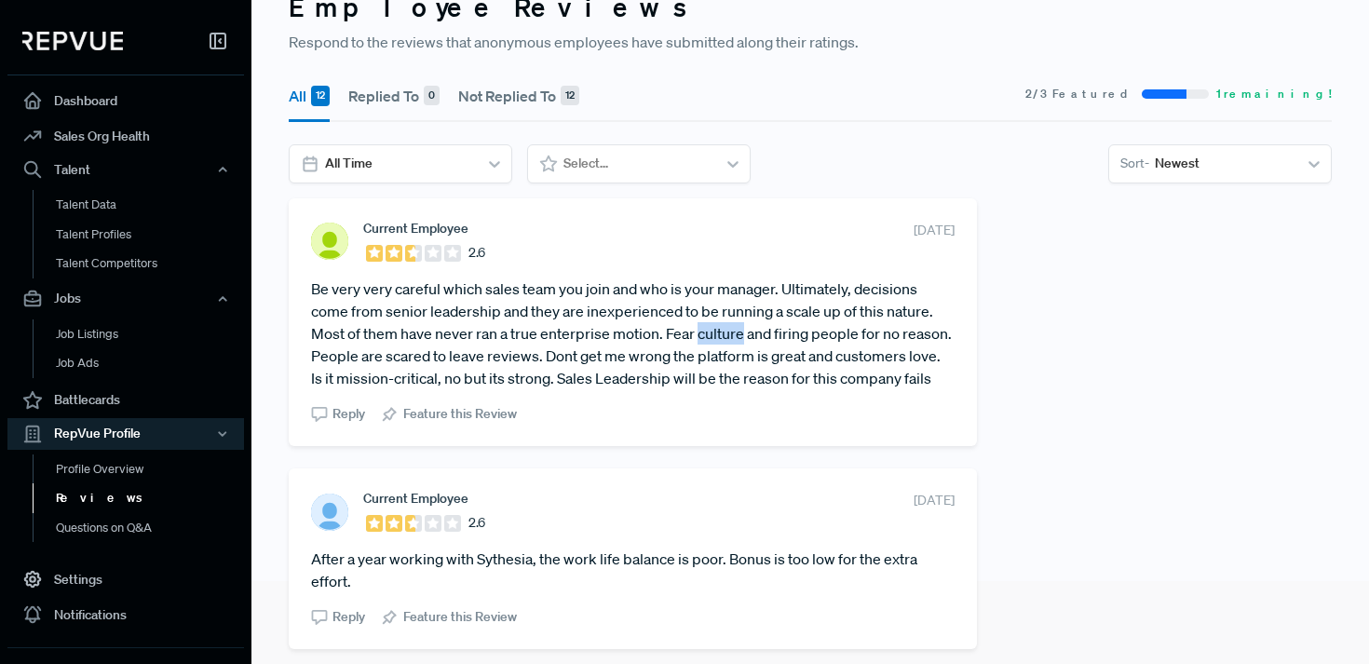
click at [699, 330] on article "Be very very careful which sales team you join and who is your manager. Ultimat…" at bounding box center [633, 334] width 644 height 112
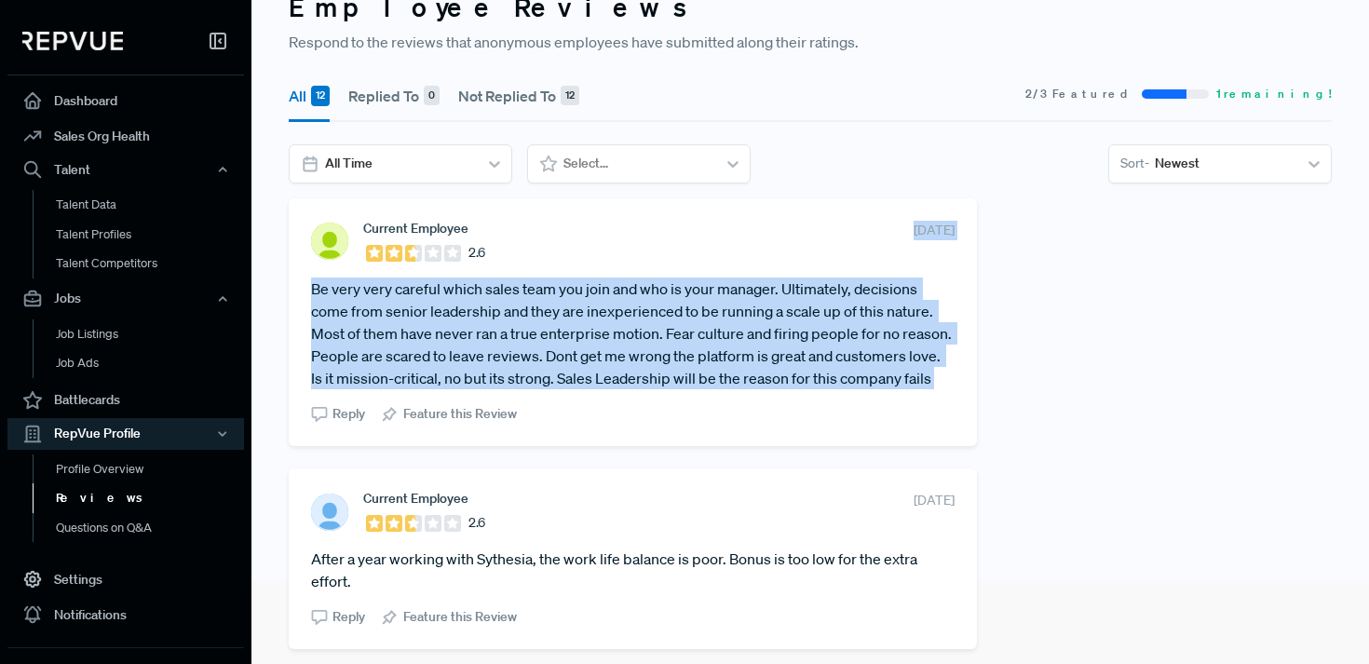
drag, startPoint x: 699, startPoint y: 330, endPoint x: 700, endPoint y: 226, distance: 103.4
click at [700, 225] on section "Current Employee 2.6 June 27, 2025 Be very very careful which sales team you jo…" at bounding box center [633, 322] width 644 height 203
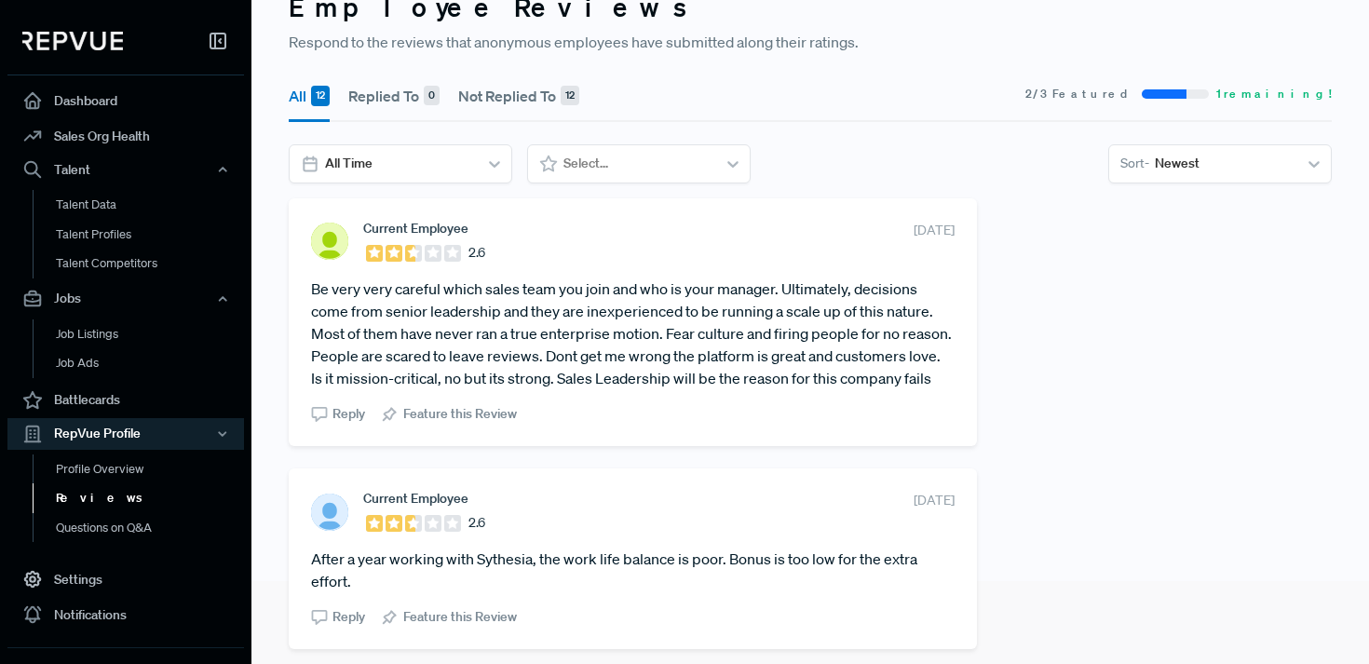
click at [687, 334] on article "Be very very careful which sales team you join and who is your manager. Ultimat…" at bounding box center [633, 334] width 644 height 112
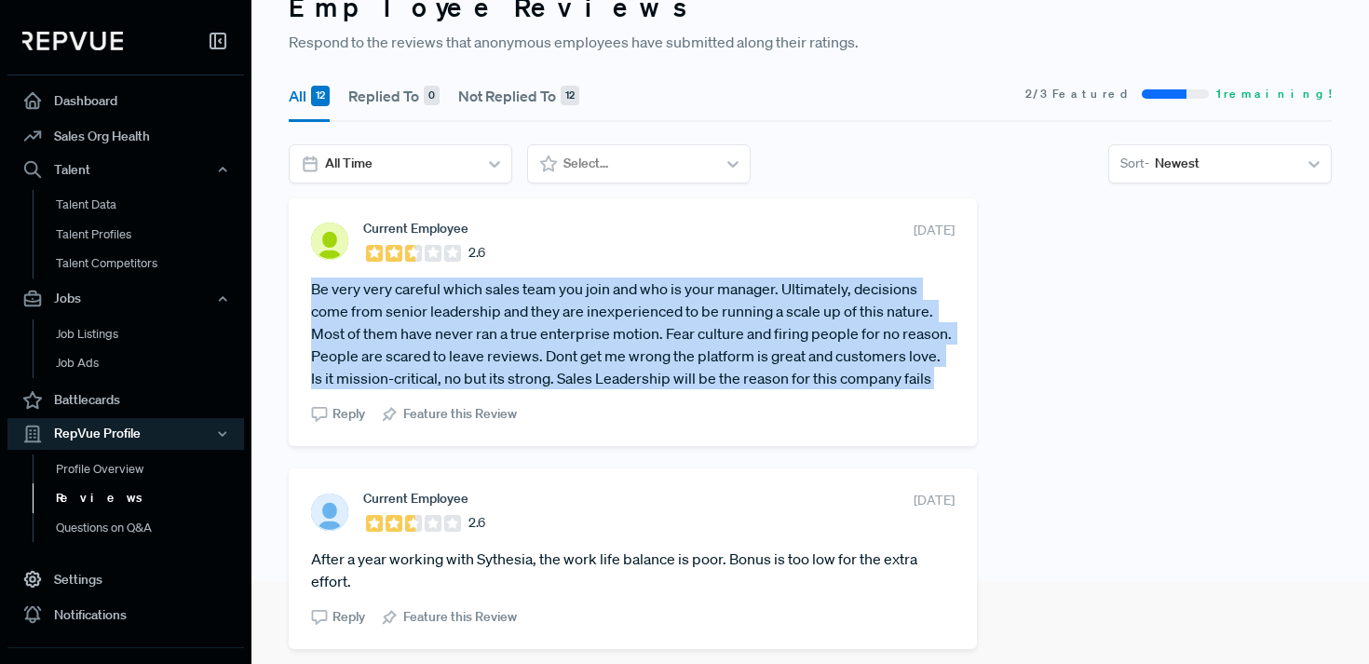
click at [687, 334] on article "Be very very careful which sales team you join and who is your manager. Ultimat…" at bounding box center [633, 334] width 644 height 112
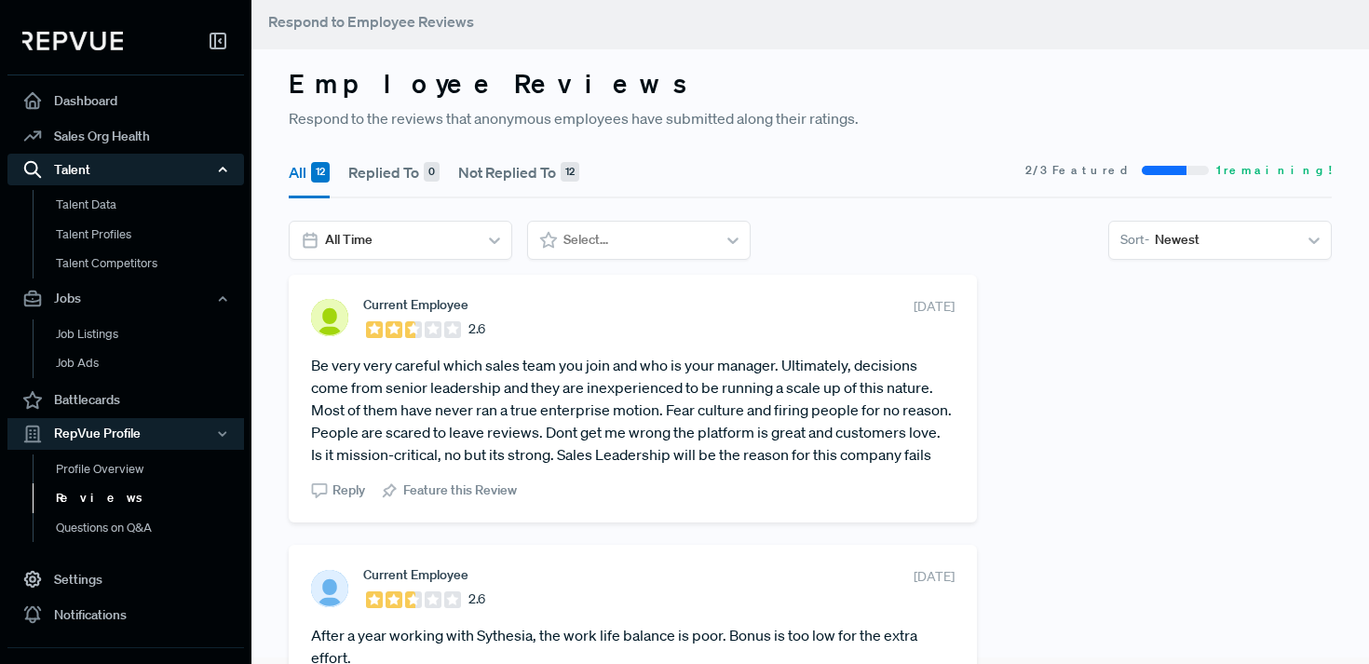
scroll to position [0, 0]
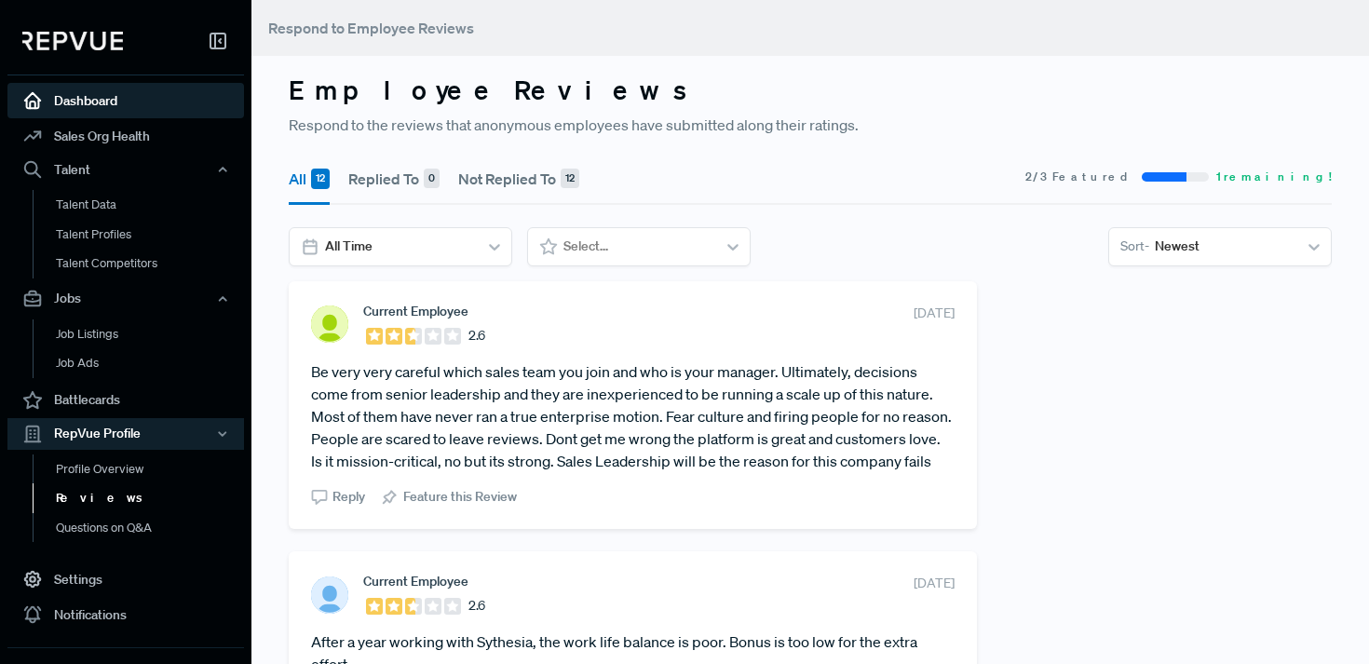
click at [112, 103] on link "Dashboard" at bounding box center [125, 100] width 237 height 35
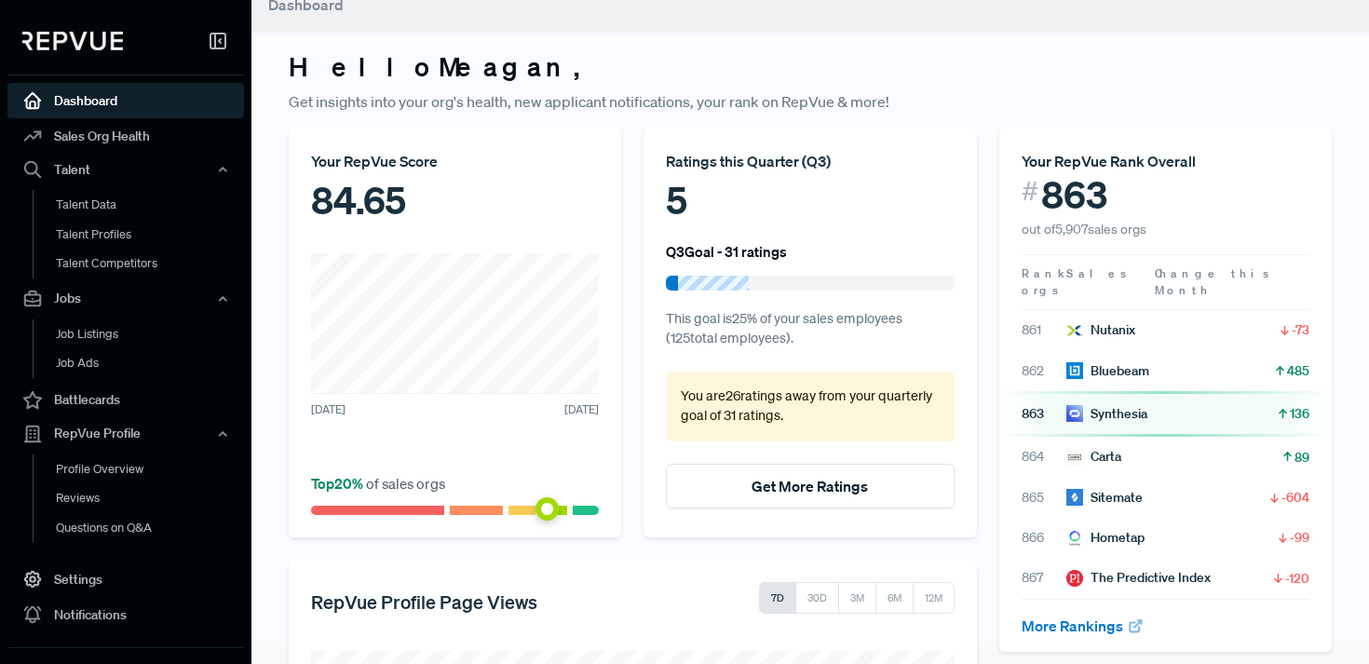
scroll to position [25, 0]
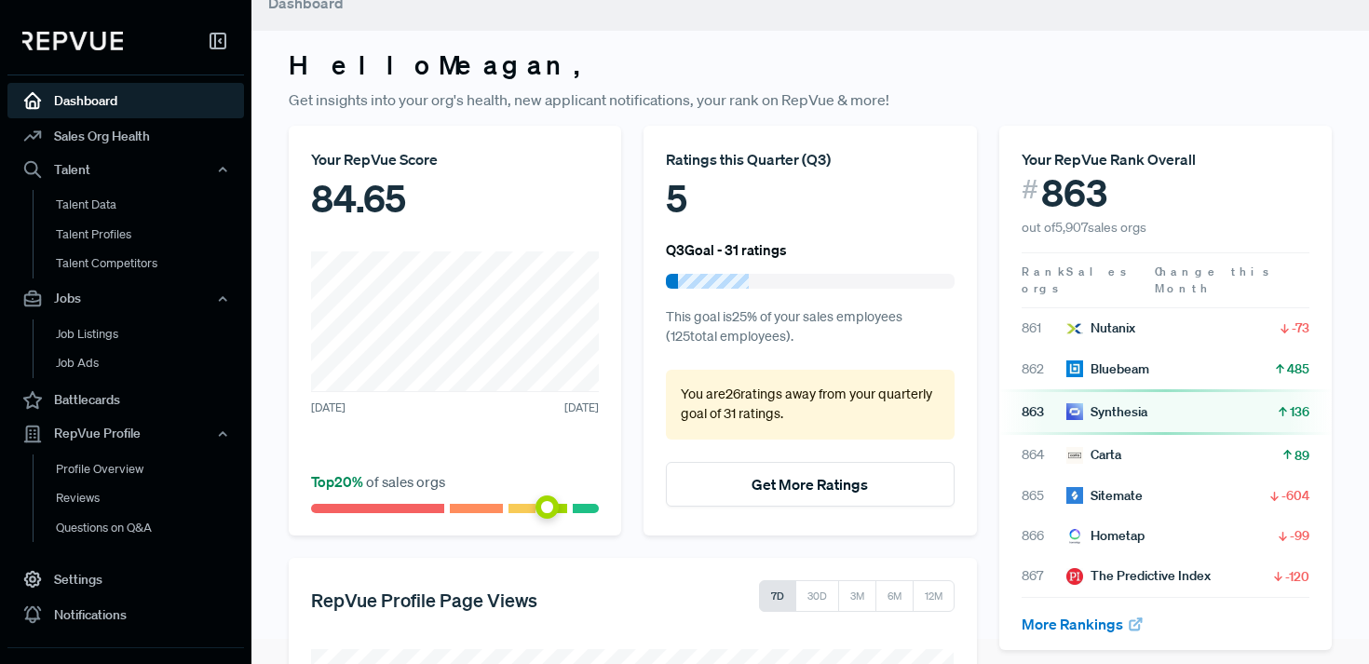
click at [683, 194] on div "5" at bounding box center [810, 198] width 288 height 56
click at [731, 156] on div "Ratings this Quarter ( Q3 )" at bounding box center [810, 159] width 288 height 22
click at [745, 422] on p "You are 26 ratings away from your quarterly goal of 31 ratings ." at bounding box center [810, 405] width 258 height 40
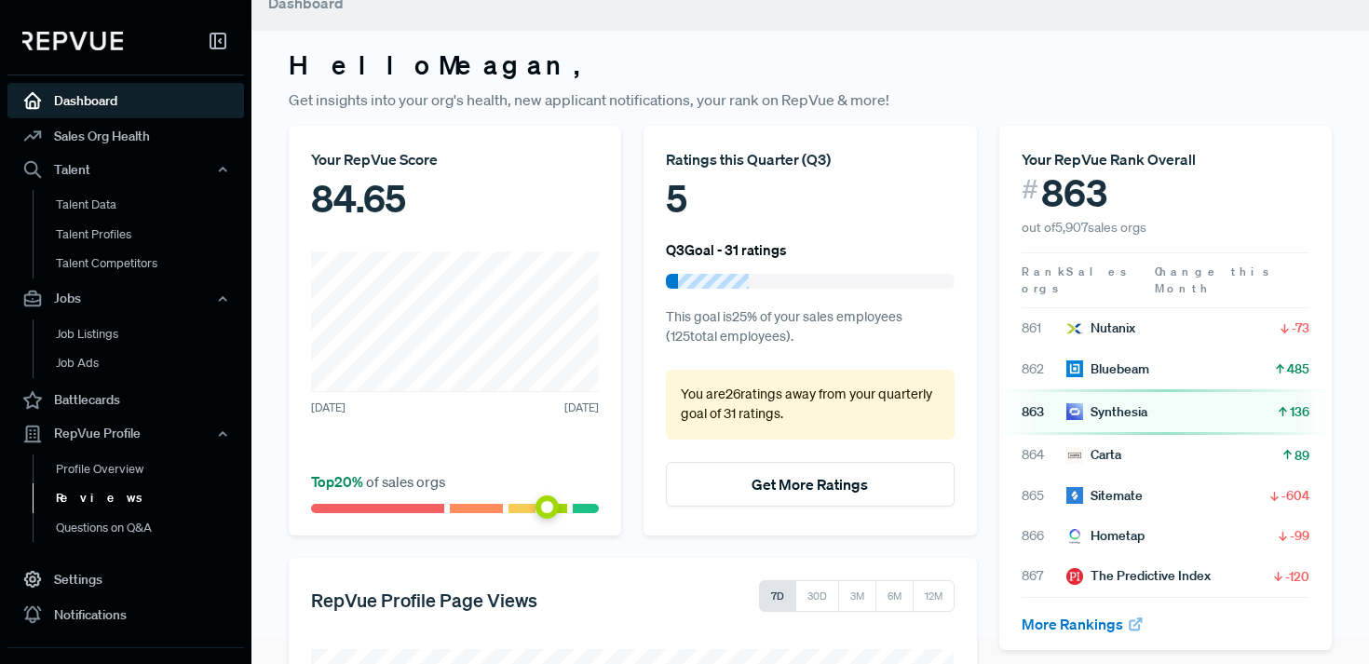
click at [86, 497] on link "Reviews" at bounding box center [151, 498] width 237 height 30
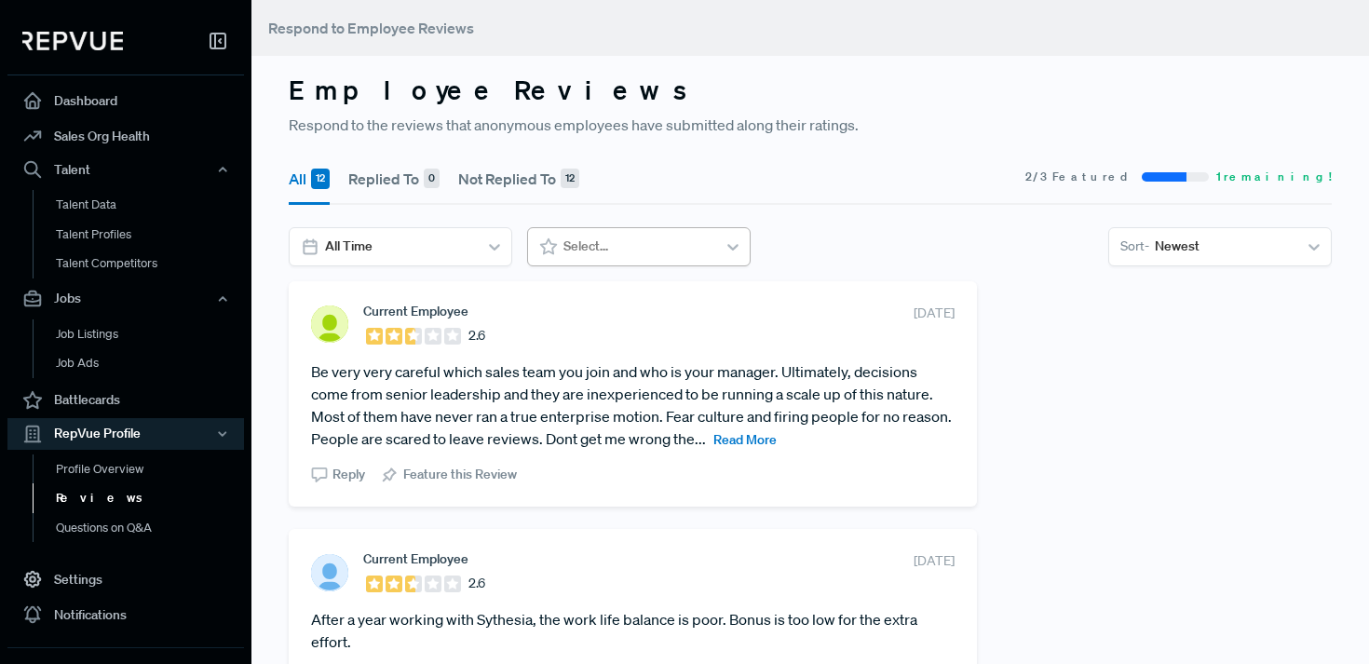
click at [656, 240] on div at bounding box center [637, 246] width 147 height 23
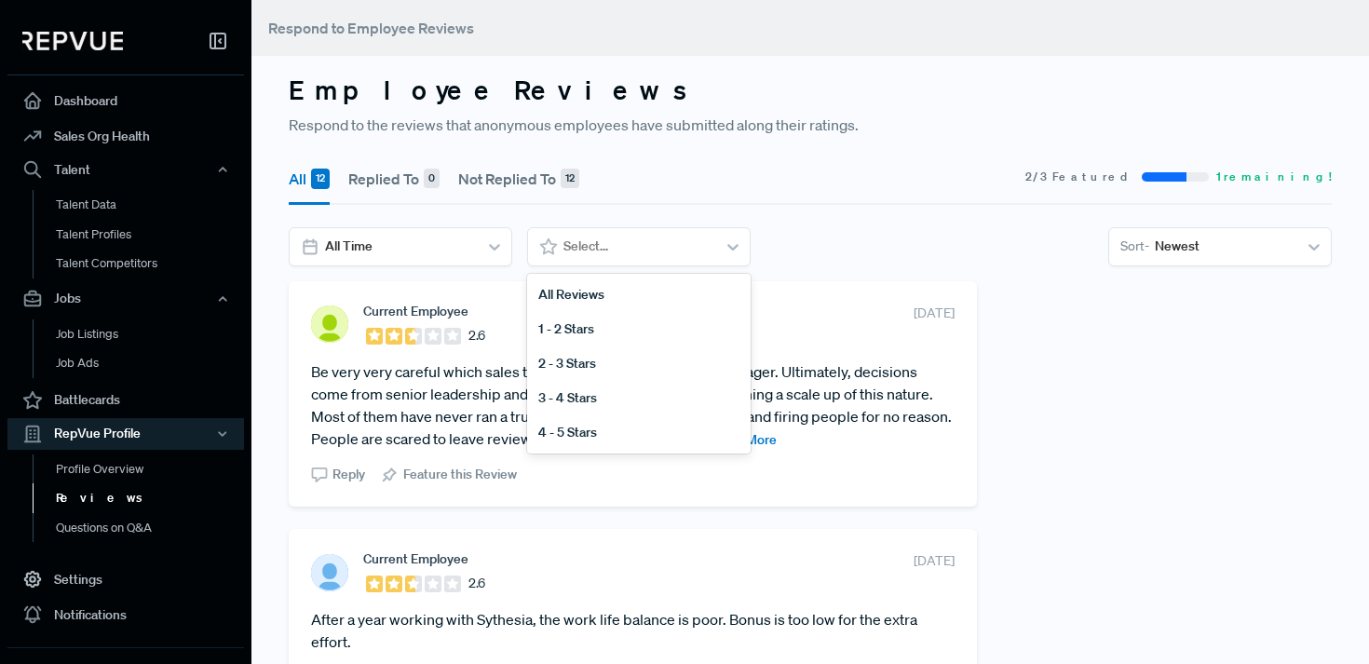
click at [862, 221] on div "All 12 Replied To 0 Not Replied To 12 2 / 3 Featured 1 remaining! All Time All …" at bounding box center [811, 216] width 1066 height 130
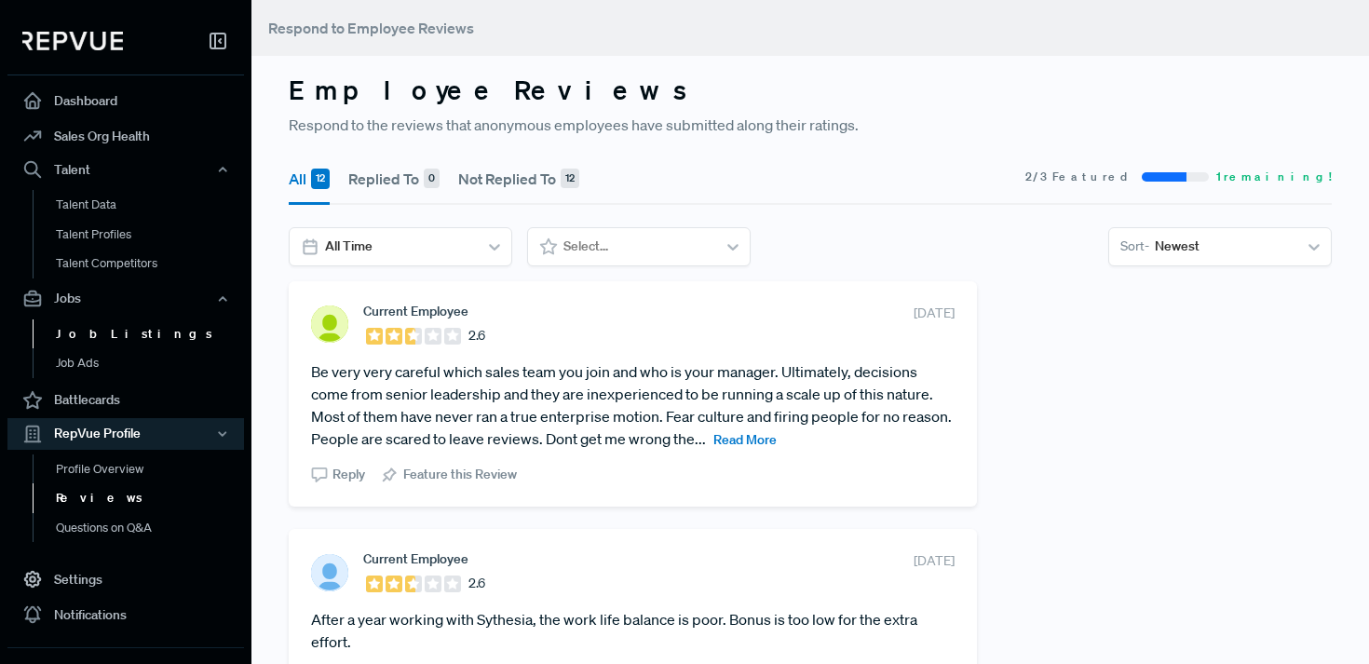
click at [132, 340] on link "Job Listings" at bounding box center [151, 335] width 237 height 30
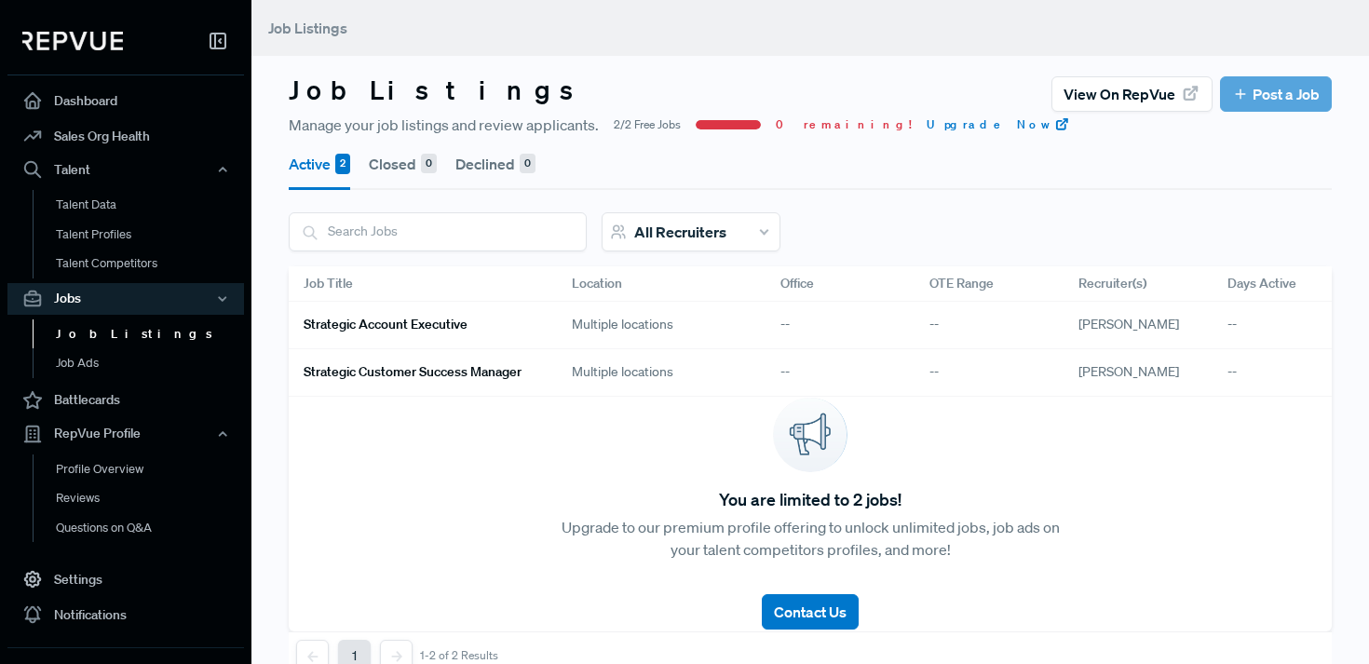
scroll to position [4, 0]
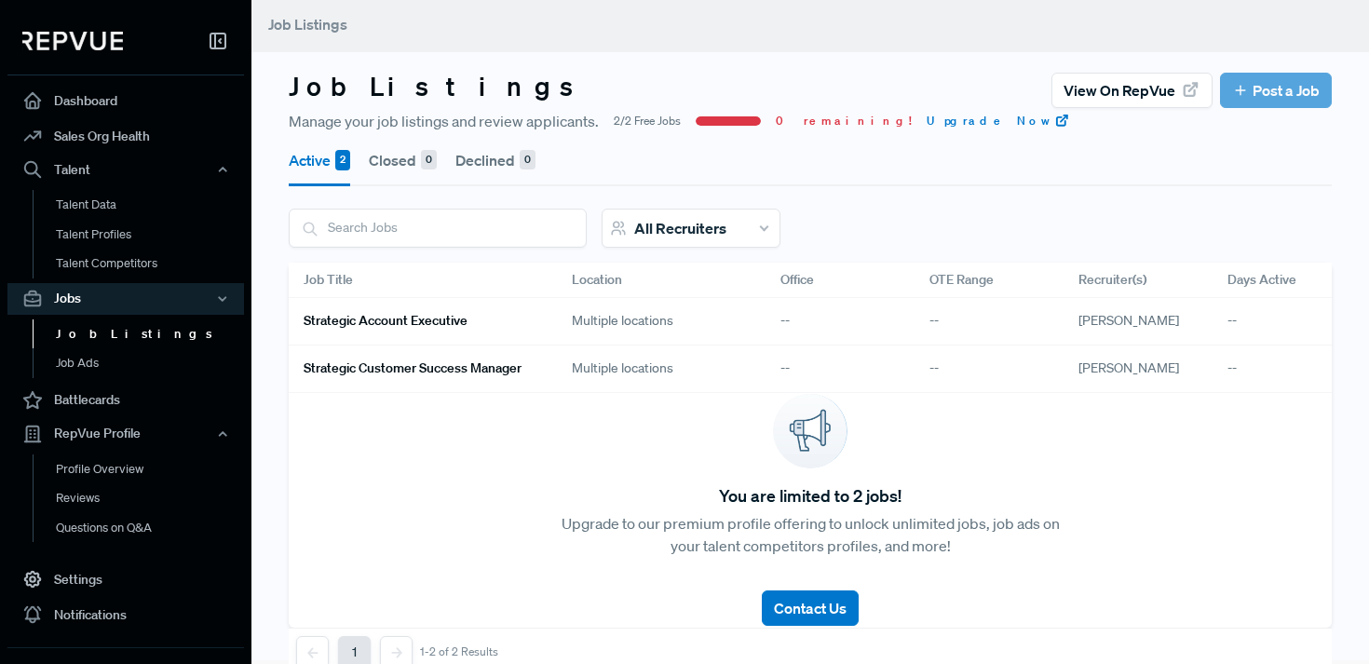
click at [429, 324] on h6 "Strategic Account Executive" at bounding box center [386, 321] width 164 height 16
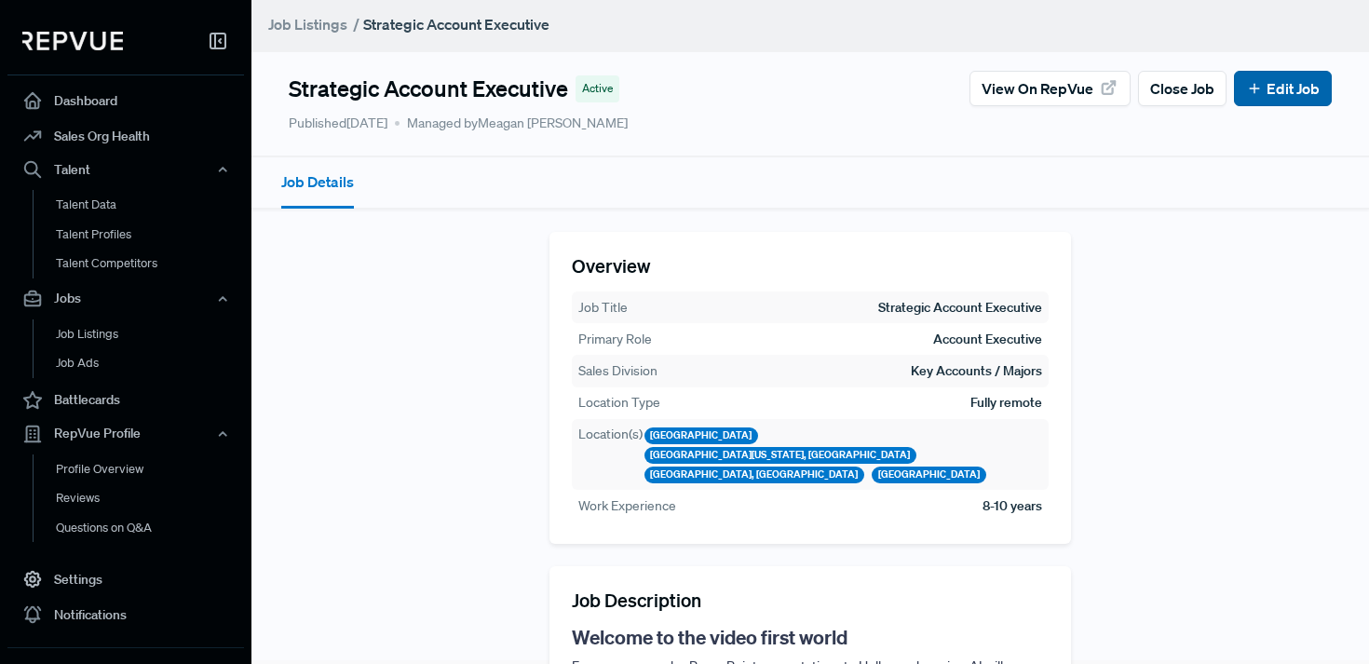
click at [1252, 86] on icon at bounding box center [1254, 88] width 17 height 17
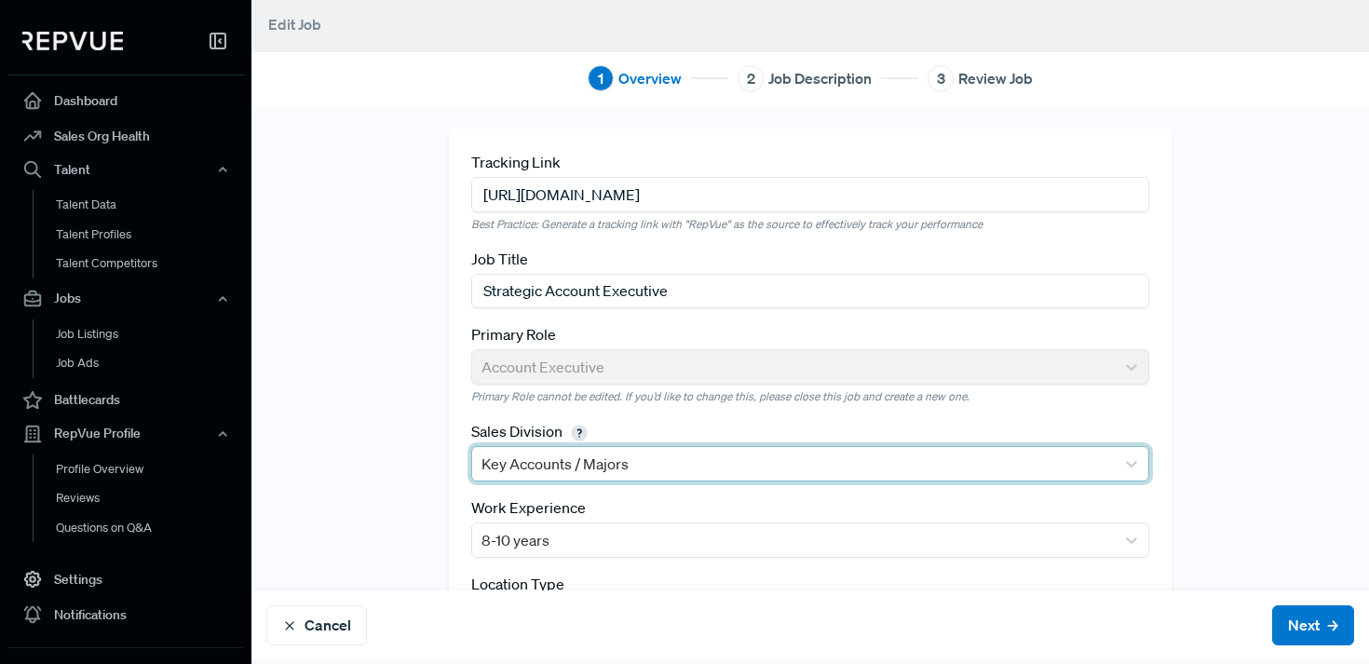
click at [726, 469] on div at bounding box center [794, 464] width 624 height 26
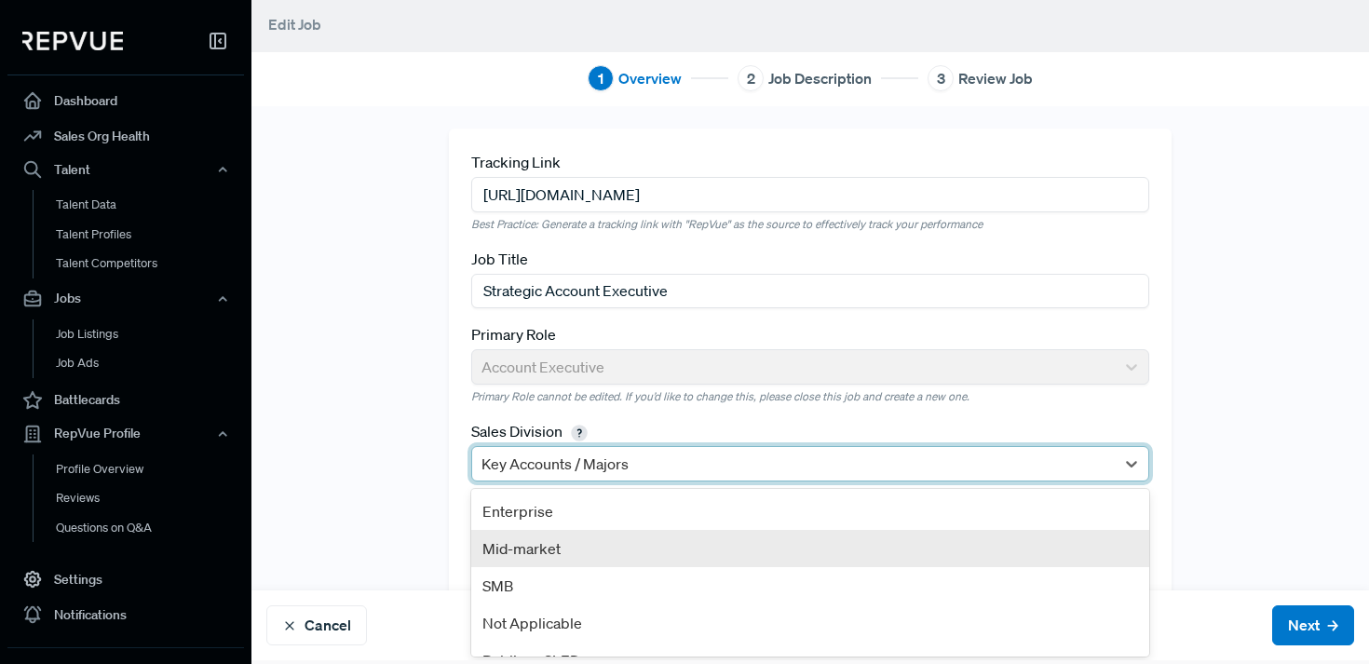
scroll to position [138, 0]
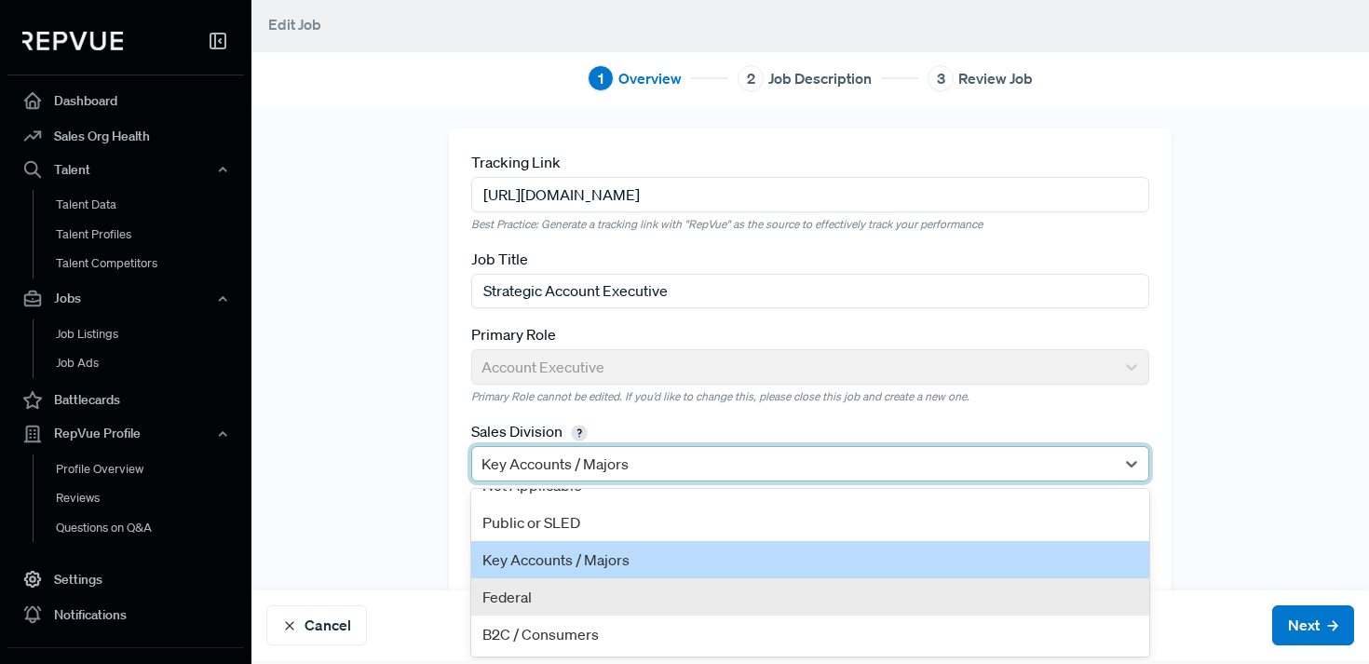
click at [413, 551] on div "Tracking Link https://job-boards.eu.greenhouse.io/synthesia/jobs/4305993101?gh_…" at bounding box center [811, 452] width 1118 height 647
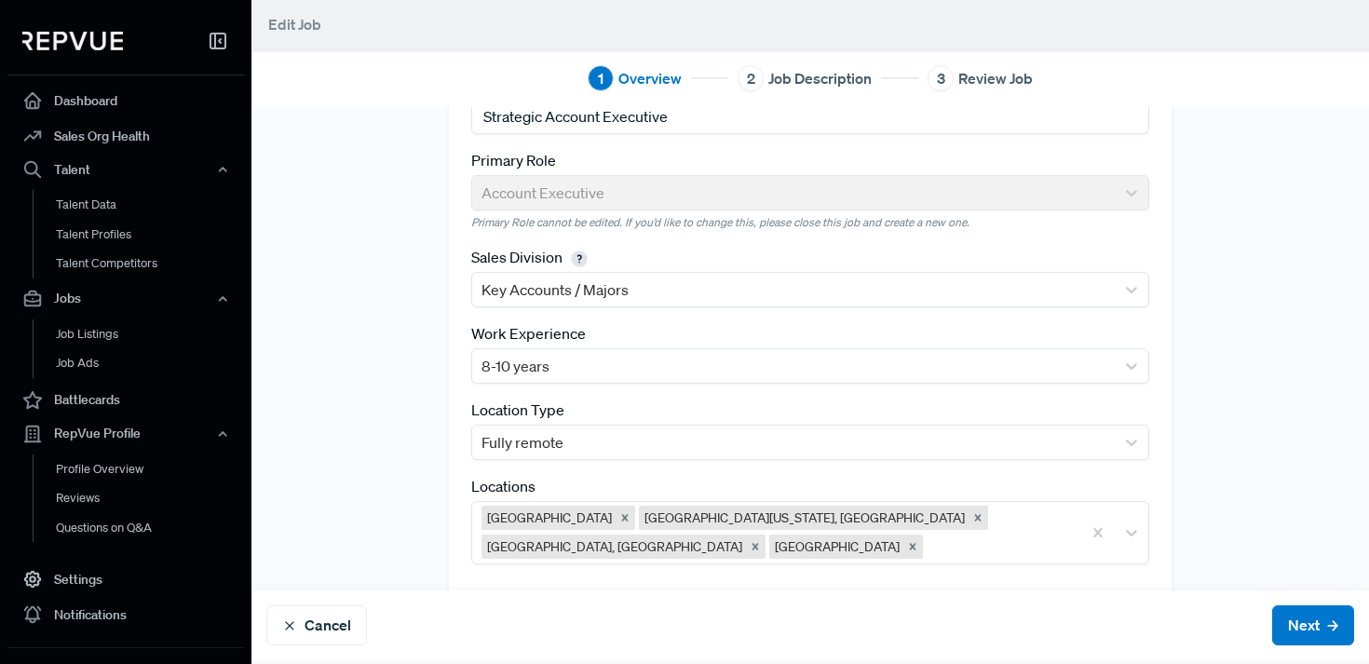
scroll to position [34, 0]
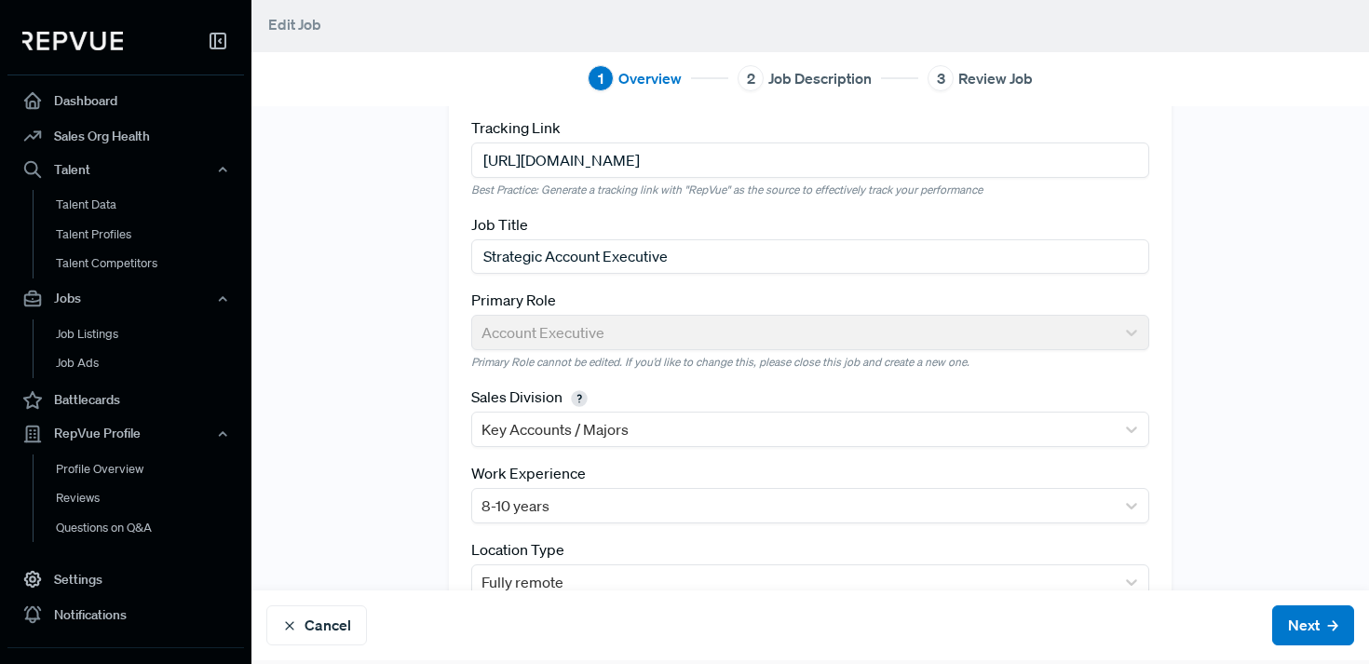
click at [571, 319] on div "Primary Role Account Executive Primary Role cannot be edited. If you’d like to …" at bounding box center [810, 330] width 678 height 82
click at [576, 324] on div "Primary Role Account Executive Primary Role cannot be edited. If you’d like to …" at bounding box center [810, 330] width 678 height 82
click at [325, 621] on button "Cancel" at bounding box center [316, 625] width 101 height 40
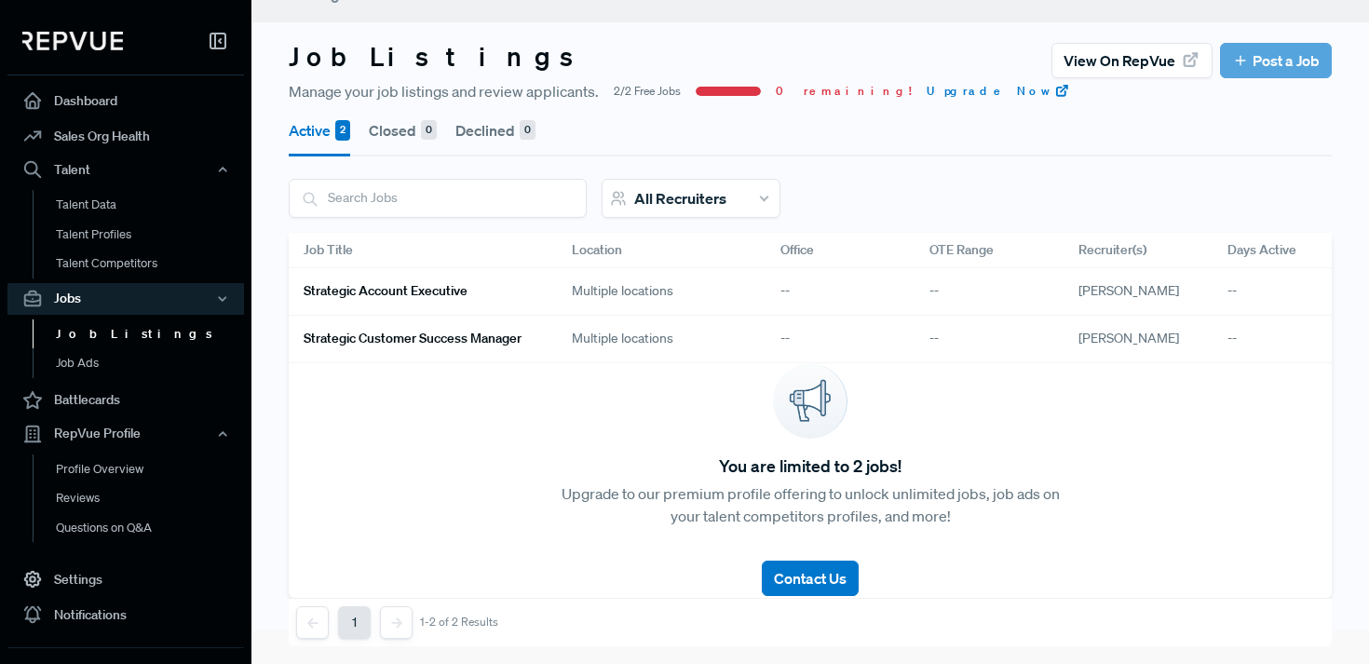
scroll to position [53, 0]
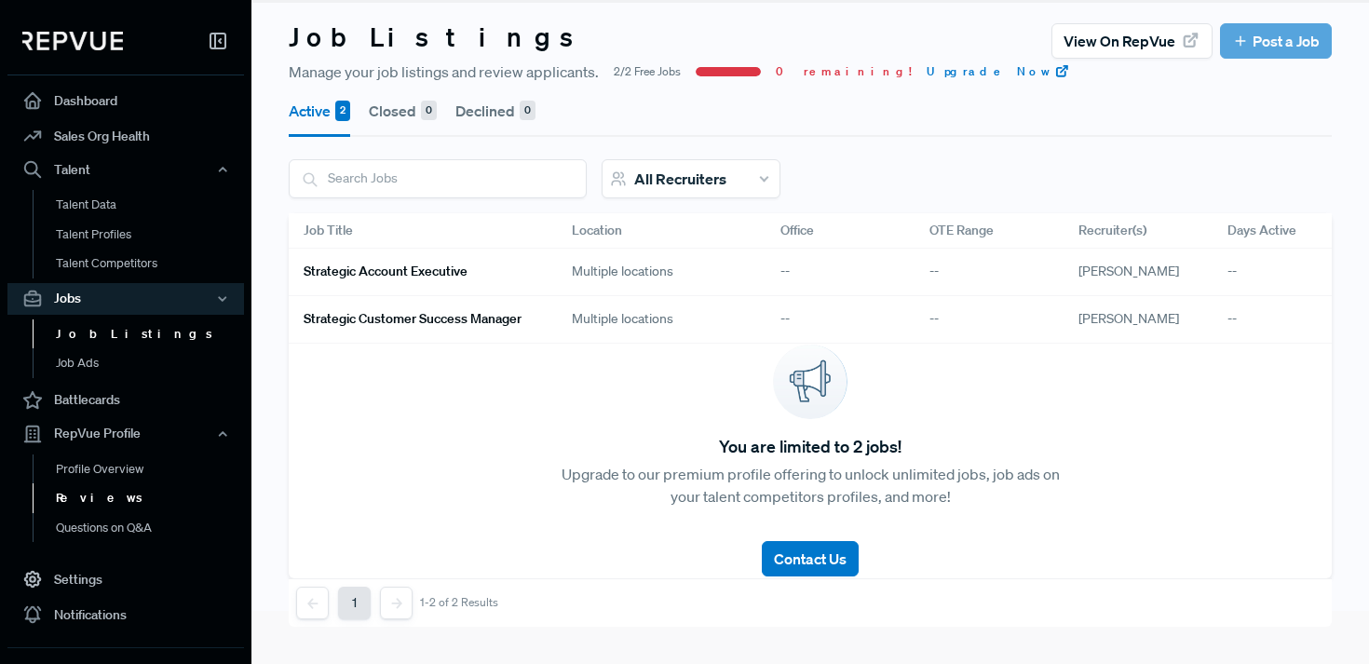
click at [91, 505] on link "Reviews" at bounding box center [151, 498] width 237 height 30
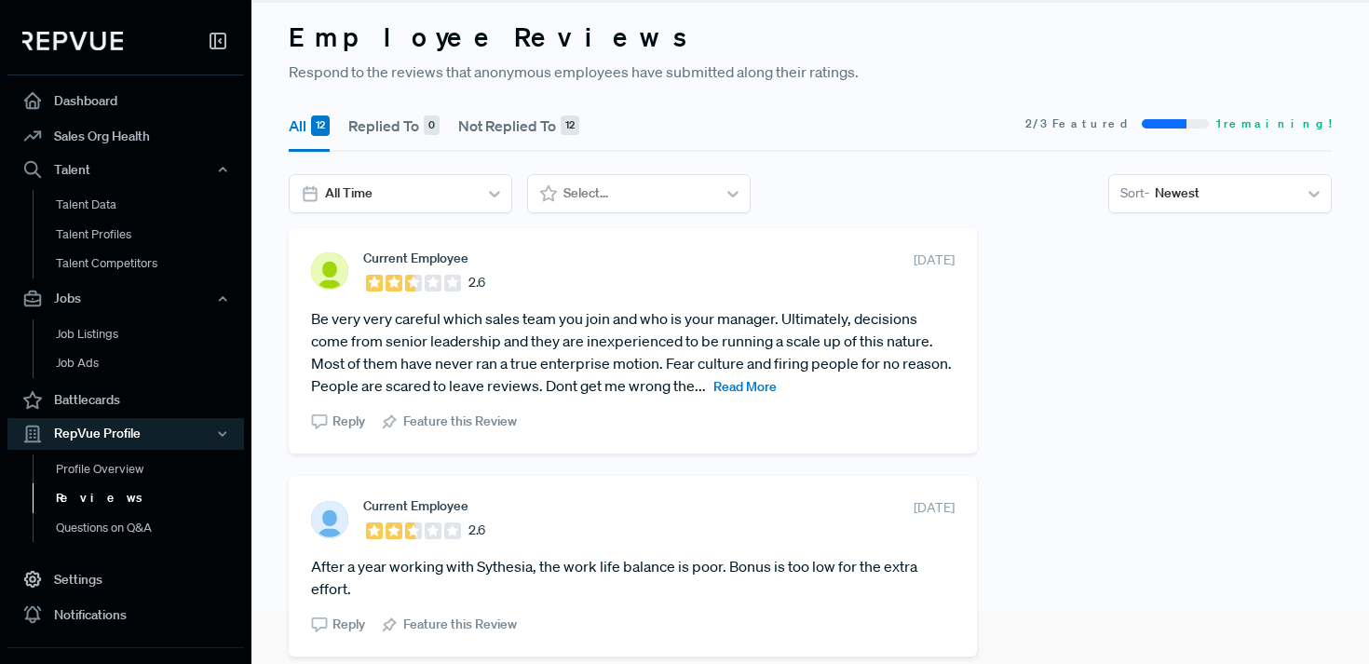
click at [751, 384] on span "Read More" at bounding box center [745, 386] width 63 height 17
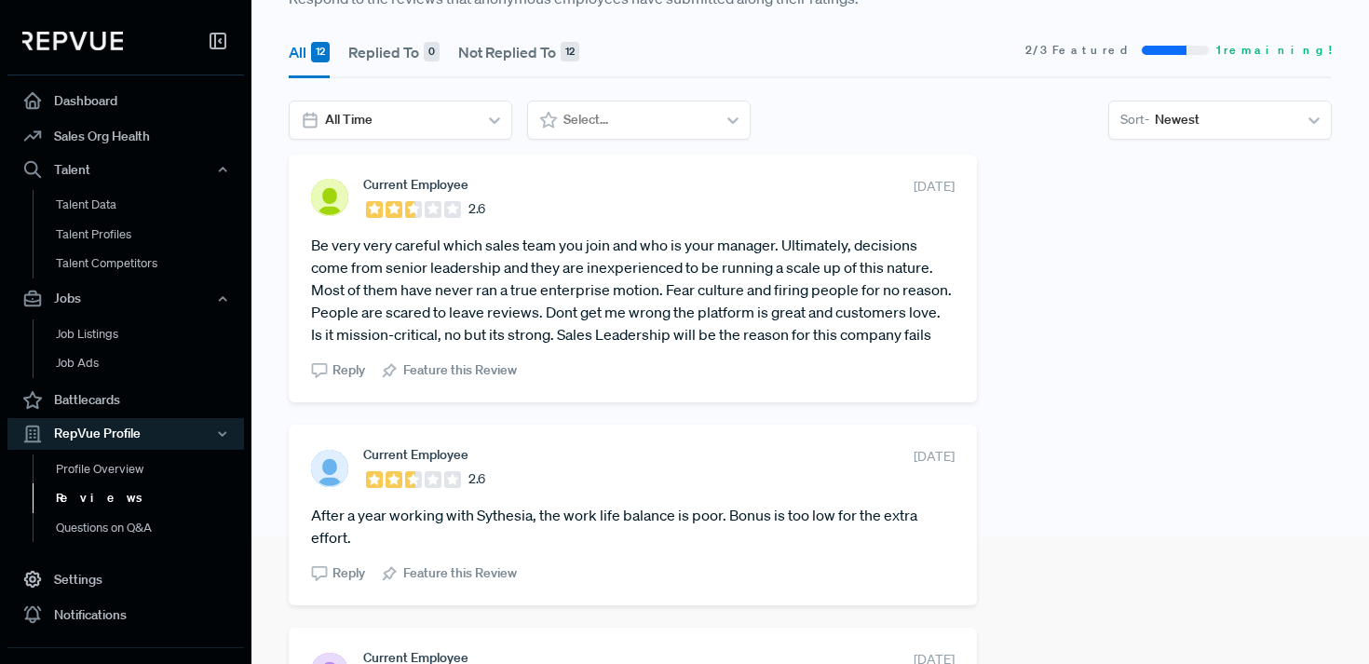
scroll to position [210, 0]
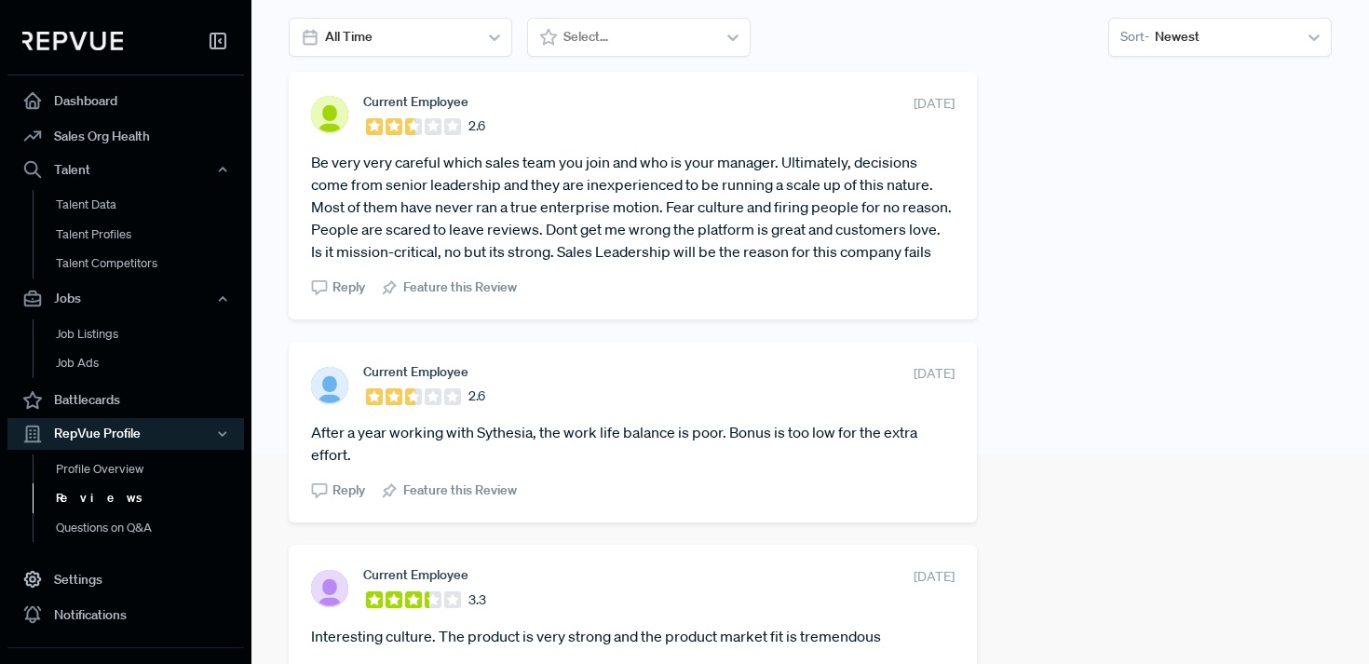
click at [414, 208] on article "Be very very careful which sales team you join and who is your manager. Ultimat…" at bounding box center [633, 207] width 644 height 112
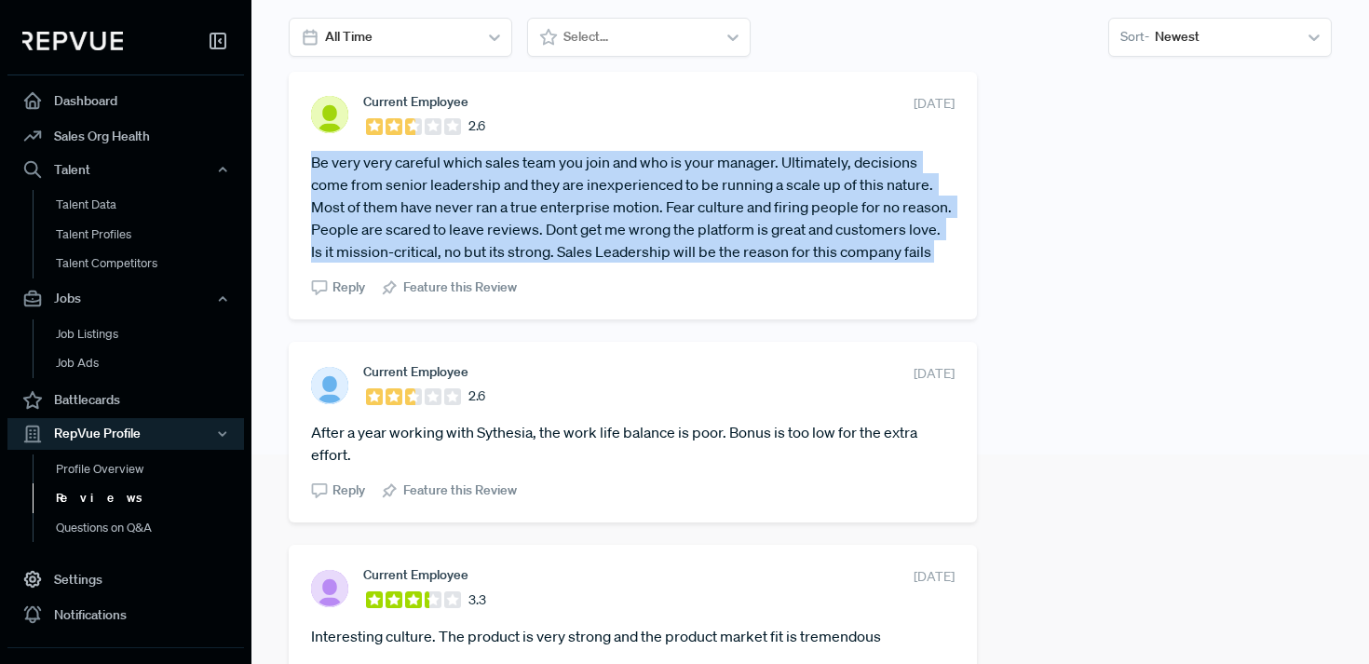
click at [414, 208] on article "Be very very careful which sales team you join and who is your manager. Ultimat…" at bounding box center [633, 207] width 644 height 112
copy section "Be very very careful which sales team you join and who is your manager. Ultimat…"
